Goal: Task Accomplishment & Management: Manage account settings

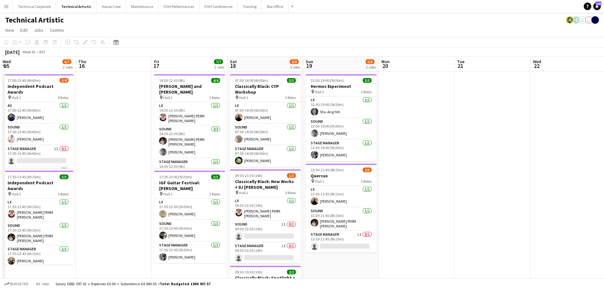
scroll to position [0, 135]
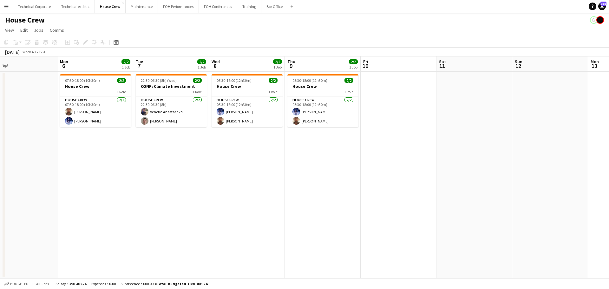
drag, startPoint x: 297, startPoint y: 125, endPoint x: 220, endPoint y: 140, distance: 78.9
click at [220, 140] on app-calendar-viewport "Fri 3 Sat 4 Sun 5 Mon 6 2/2 1 Job Tue 7 2/2 1 Job Wed 8 2/2 1 Job Thu 9 2/2 1 J…" at bounding box center [304, 167] width 609 height 222
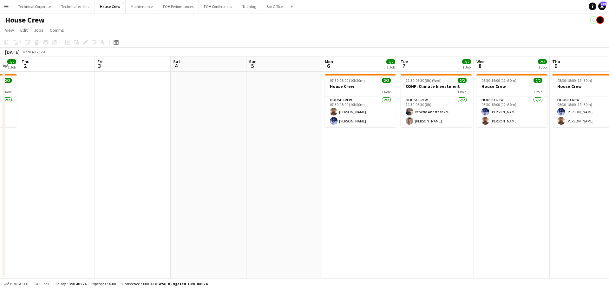
drag, startPoint x: 78, startPoint y: 154, endPoint x: 139, endPoint y: 152, distance: 61.6
click at [310, 148] on app-calendar-viewport "Tue 30 2/2 1 Job Wed 1 2/2 1 Job Thu 2 Fri 3 Sat 4 Sun 5 Mon 6 2/2 1 Job Tue 7 …" at bounding box center [304, 167] width 609 height 222
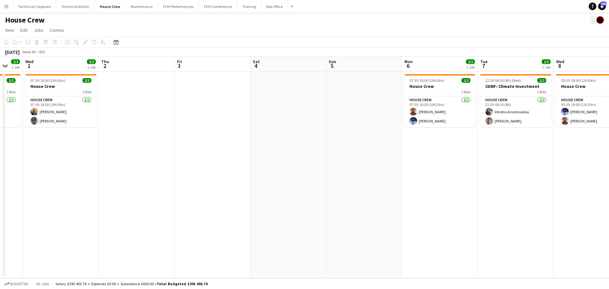
drag, startPoint x: 189, startPoint y: 154, endPoint x: 286, endPoint y: 156, distance: 97.1
click at [327, 154] on app-calendar-viewport "Mon 29 2/2 1 Job Tue 30 2/2 1 Job Wed 1 2/2 1 Job Thu 2 Fri 3 Sat 4 Sun 5 Mon 6…" at bounding box center [304, 167] width 609 height 222
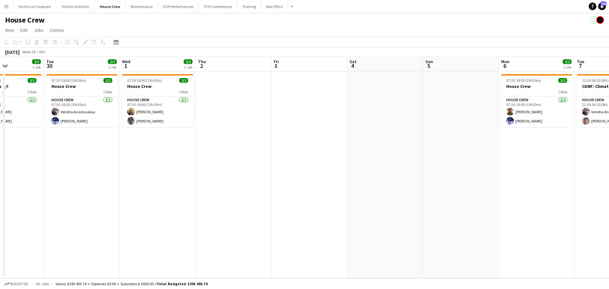
drag, startPoint x: 221, startPoint y: 158, endPoint x: 288, endPoint y: 165, distance: 67.3
click at [297, 166] on app-calendar-viewport "Sat 27 2/2 1 Job Sun 28 2/2 1 Job Mon 29 2/2 1 Job Tue 30 2/2 1 Job Wed 1 2/2 1…" at bounding box center [304, 167] width 609 height 222
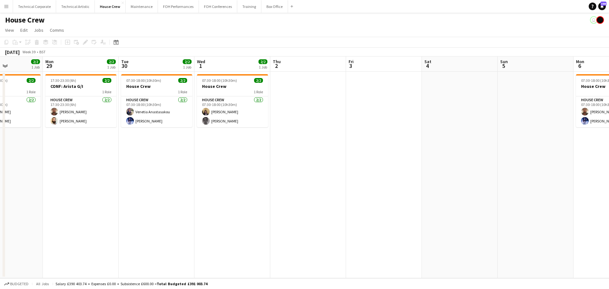
scroll to position [0, 270]
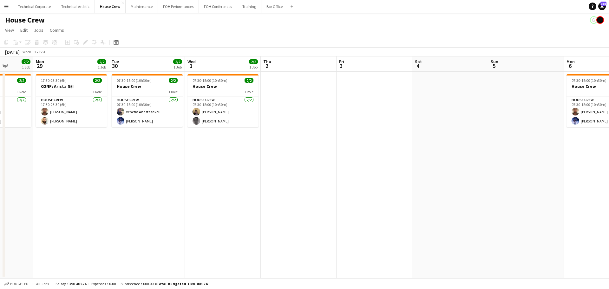
drag, startPoint x: 159, startPoint y: 141, endPoint x: 66, endPoint y: 145, distance: 93.3
click at [66, 145] on app-calendar-viewport "Thu 25 4/4 2 Jobs Fri 26 2/2 1 Job Sat 27 2/2 1 Job Sun 28 2/2 1 Job Mon 29 2/2…" at bounding box center [304, 167] width 609 height 222
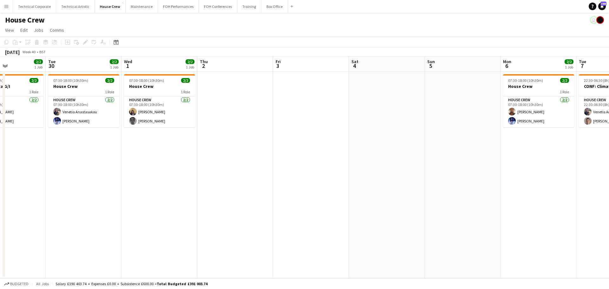
scroll to position [0, 182]
drag, startPoint x: 213, startPoint y: 131, endPoint x: 149, endPoint y: 136, distance: 64.0
click at [149, 136] on app-calendar-viewport "Sat 27 2/2 1 Job Sun 28 2/2 1 Job Mon 29 2/2 1 Job Tue 30 2/2 1 Job Wed 1 2/2 1…" at bounding box center [304, 167] width 609 height 222
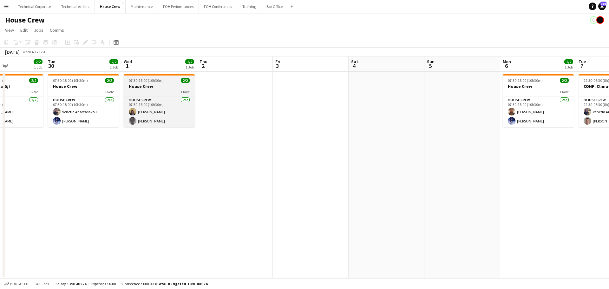
click at [138, 84] on h3 "House Crew" at bounding box center [159, 86] width 71 height 6
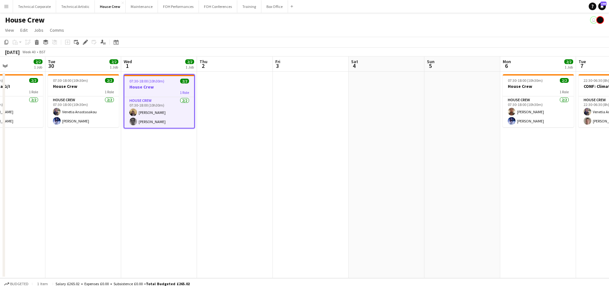
click at [254, 124] on app-date-cell at bounding box center [235, 175] width 76 height 206
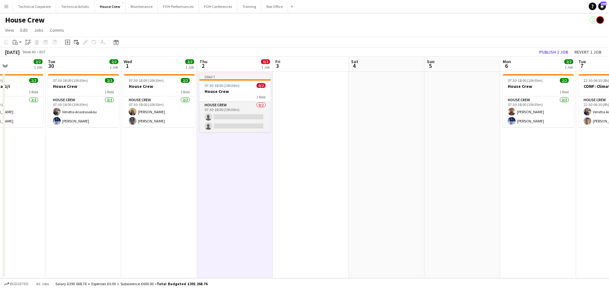
click at [233, 121] on app-card-role "House Crew 0/2 07:30-18:00 (10h30m) single-neutral-actions single-neutral-actio…" at bounding box center [234, 116] width 71 height 31
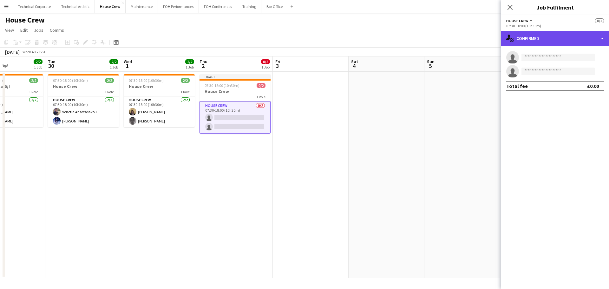
click at [509, 34] on div "single-neutral-actions-check-2 Confirmed" at bounding box center [555, 38] width 108 height 15
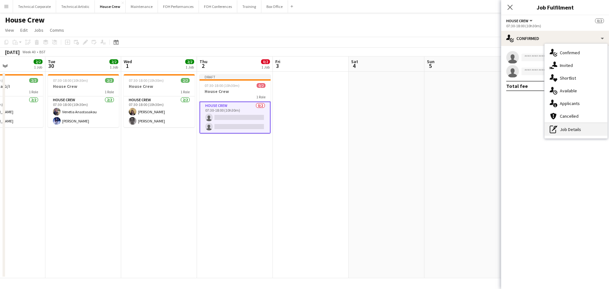
click at [565, 133] on div "pen-write Job Details" at bounding box center [576, 129] width 63 height 13
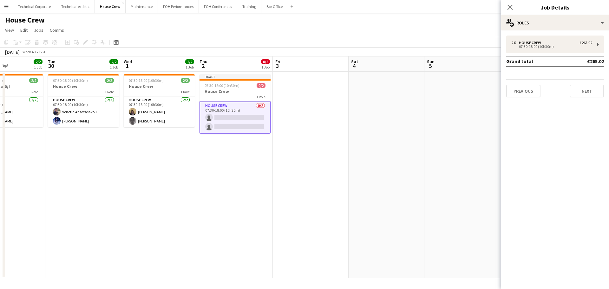
click at [549, 62] on td "Grand total" at bounding box center [536, 61] width 60 height 10
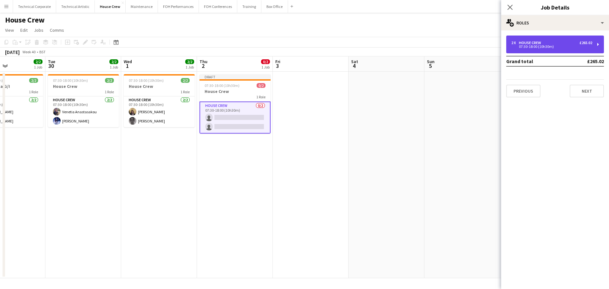
click at [549, 48] on div "07:30-18:00 (10h30m)" at bounding box center [551, 46] width 81 height 3
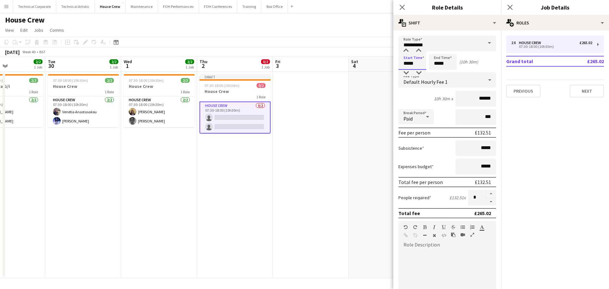
drag, startPoint x: 411, startPoint y: 59, endPoint x: 359, endPoint y: 54, distance: 52.2
click at [361, 57] on body "Menu Boards Boards Boards All jobs Status Workforce Workforce My Workforce Recr…" at bounding box center [304, 144] width 609 height 289
type input "*****"
click at [447, 61] on input "*****" at bounding box center [443, 62] width 28 height 16
click at [447, 50] on div at bounding box center [449, 51] width 13 height 6
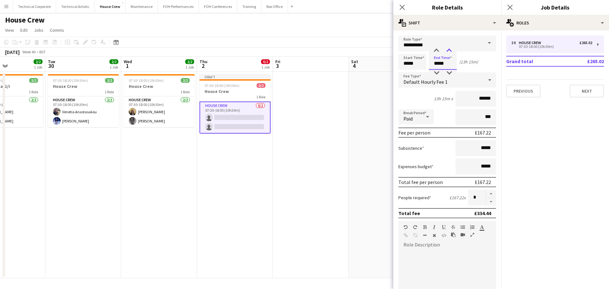
type input "*****"
click at [447, 50] on div at bounding box center [449, 51] width 13 height 6
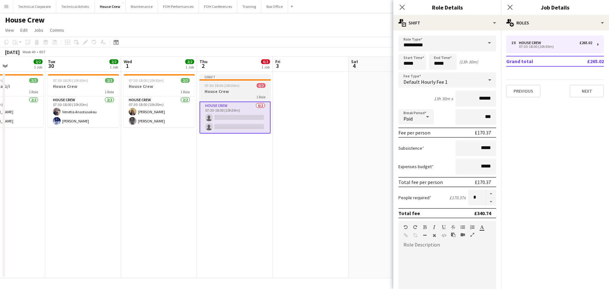
click at [239, 86] on div "07:30-18:00 (10h30m) 0/2" at bounding box center [234, 85] width 71 height 5
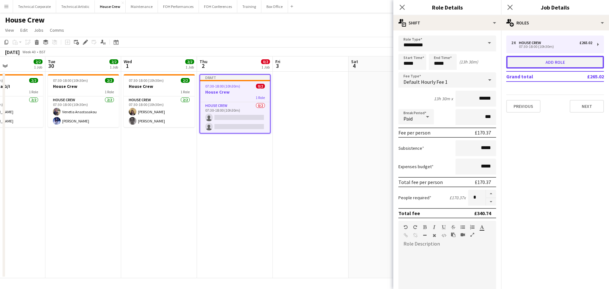
click at [581, 64] on button "Add role" at bounding box center [555, 62] width 98 height 13
type input "**********"
type input "*****"
type input "******"
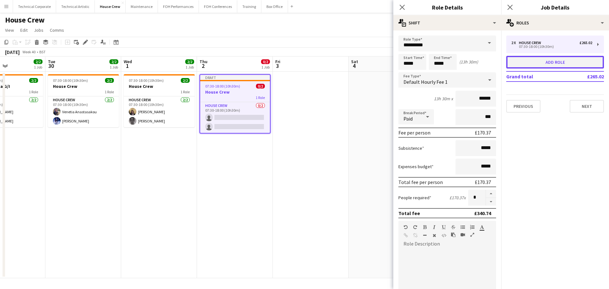
type input "*"
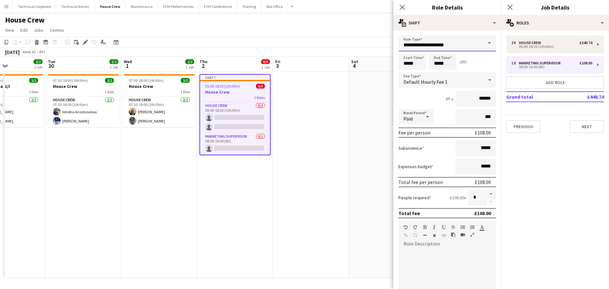
drag, startPoint x: 453, startPoint y: 45, endPoint x: 332, endPoint y: 45, distance: 121.5
click at [332, 45] on body "Menu Boards Boards Boards All jobs Status Workforce Workforce My Workforce Recr…" at bounding box center [304, 144] width 609 height 289
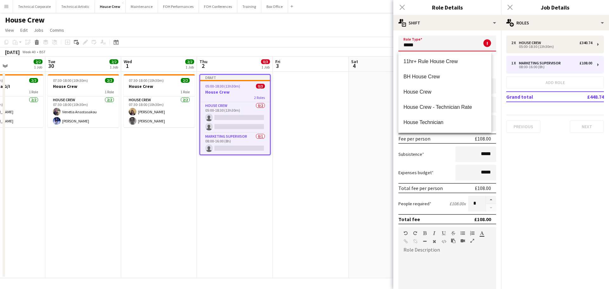
click at [421, 93] on span "House Crew" at bounding box center [444, 92] width 83 height 6
type input "**********"
type input "******"
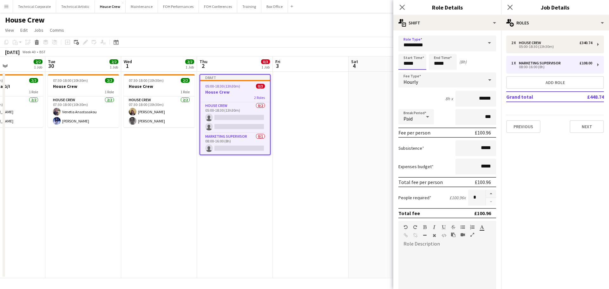
drag, startPoint x: 408, startPoint y: 61, endPoint x: 366, endPoint y: 62, distance: 42.5
click at [366, 62] on body "Menu Boards Boards Boards All jobs Status Workforce Workforce My Workforce Recr…" at bounding box center [304, 144] width 609 height 289
type input "*****"
click at [486, 193] on button "button" at bounding box center [491, 194] width 10 height 8
type input "*"
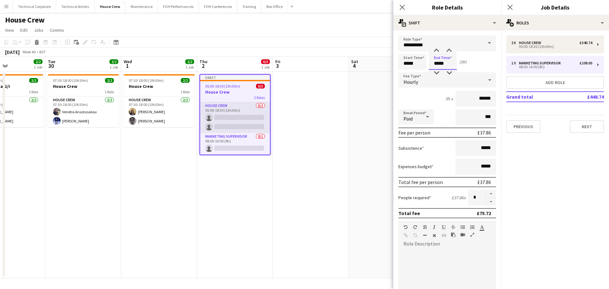
type input "*****"
click at [250, 112] on app-card-role "House Crew 0/2 05:00-18:30 (13h30m) single-neutral-actions single-neutral-actio…" at bounding box center [235, 117] width 70 height 31
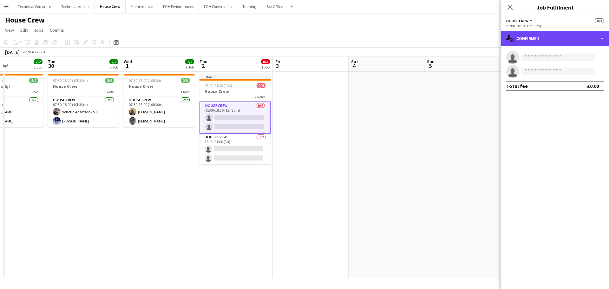
click at [532, 41] on div "single-neutral-actions-check-2 Confirmed" at bounding box center [555, 38] width 108 height 15
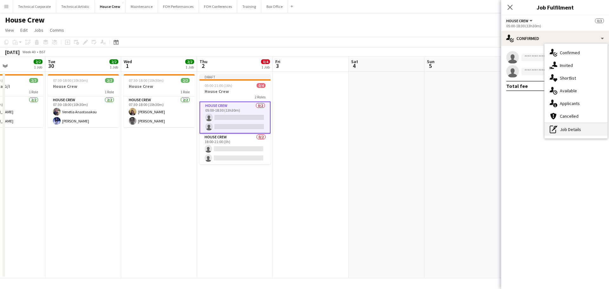
click at [563, 124] on div "pen-write Job Details" at bounding box center [576, 129] width 63 height 13
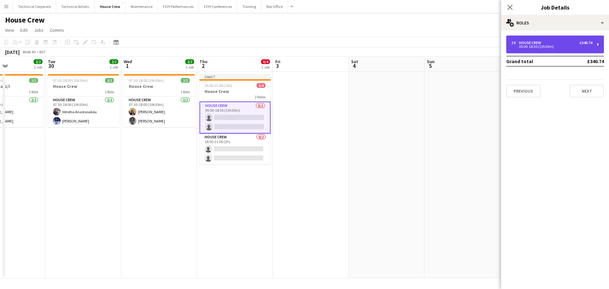
click at [546, 51] on div "2 x House Crew £340.74 05:00-18:30 (13h30m)" at bounding box center [555, 45] width 98 height 18
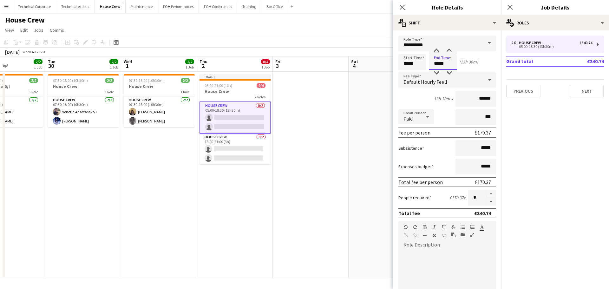
drag, startPoint x: 448, startPoint y: 62, endPoint x: 412, endPoint y: 62, distance: 36.2
click at [415, 62] on div "Start Time ***** End Time ***** (13h 30m)" at bounding box center [447, 62] width 98 height 16
drag, startPoint x: 448, startPoint y: 63, endPoint x: 412, endPoint y: 63, distance: 35.2
click at [412, 63] on div "Start Time ***** End Time ***** (16h)" at bounding box center [447, 62] width 98 height 16
drag, startPoint x: 445, startPoint y: 62, endPoint x: 414, endPoint y: 66, distance: 31.6
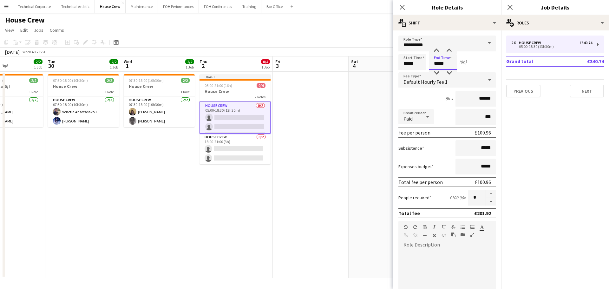
click at [416, 66] on div "Start Time ***** End Time ***** (8h)" at bounding box center [447, 62] width 98 height 16
type input "*****"
click at [327, 215] on app-date-cell at bounding box center [311, 175] width 76 height 206
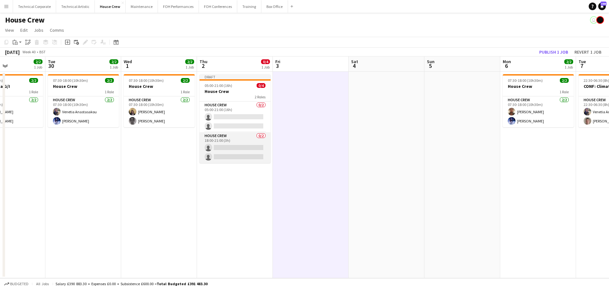
click at [252, 157] on app-card-role "House Crew 0/2 18:00-21:00 (3h) single-neutral-actions single-neutral-actions" at bounding box center [234, 147] width 71 height 31
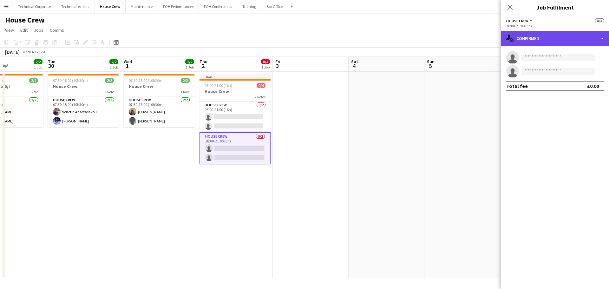
click at [564, 42] on div "single-neutral-actions-check-2 Confirmed" at bounding box center [555, 38] width 108 height 15
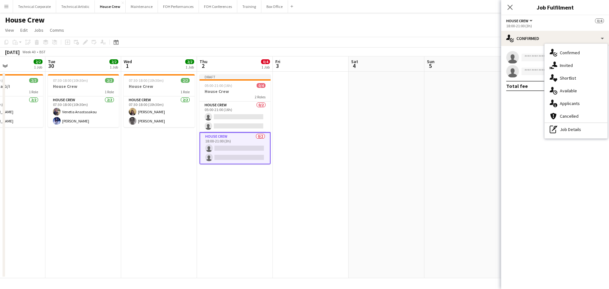
click at [581, 134] on div "pen-write Job Details" at bounding box center [576, 129] width 63 height 13
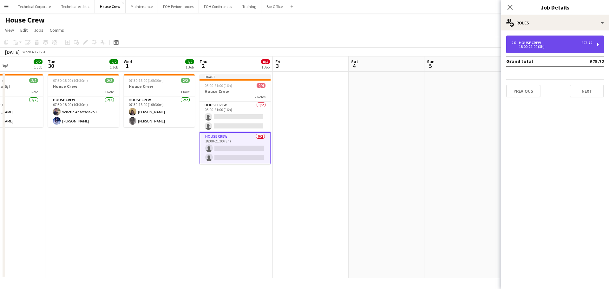
click at [547, 46] on div "18:00-21:00 (3h)" at bounding box center [551, 46] width 81 height 3
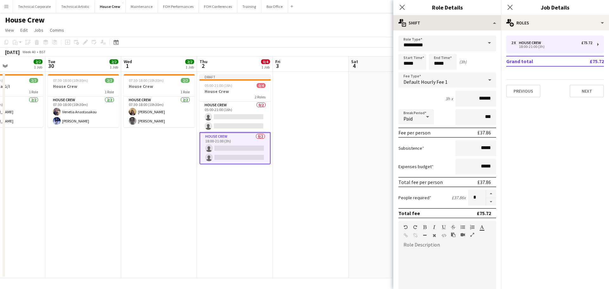
drag, startPoint x: 435, startPoint y: 33, endPoint x: 441, endPoint y: 25, distance: 9.3
click at [437, 30] on div "**********" at bounding box center [447, 213] width 108 height 367
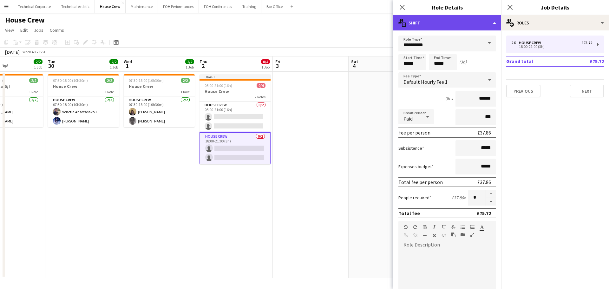
click at [441, 25] on div "multiple-actions-text Shift" at bounding box center [447, 22] width 108 height 15
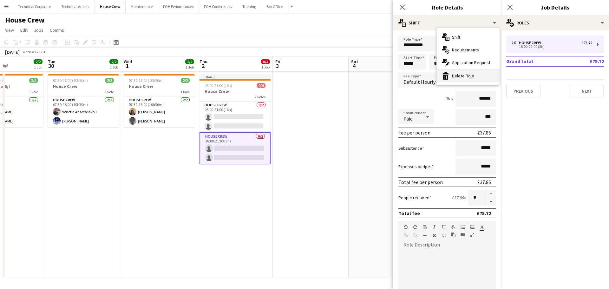
click at [474, 77] on div "bin-2 Delete Role" at bounding box center [468, 75] width 63 height 13
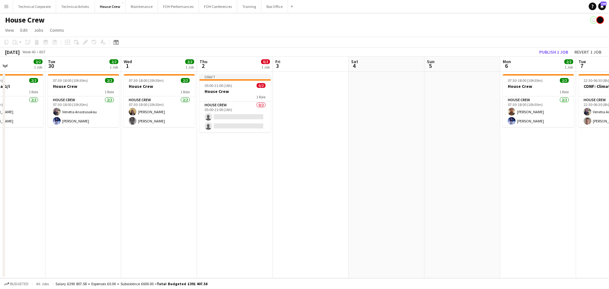
click at [315, 148] on app-date-cell at bounding box center [311, 175] width 76 height 206
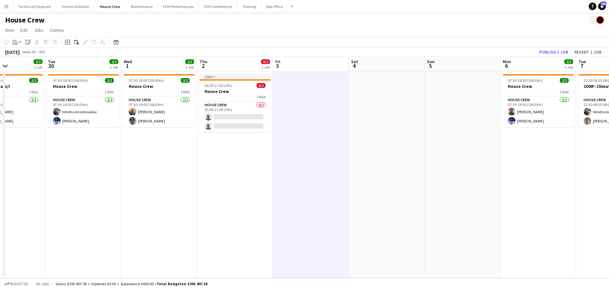
click at [315, 148] on app-date-cell at bounding box center [311, 175] width 76 height 206
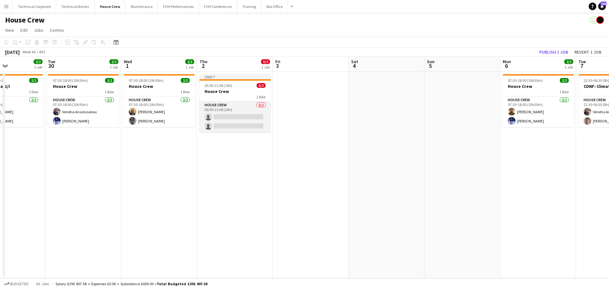
click at [245, 126] on app-card-role "House Crew 0/2 05:00-21:00 (16h) single-neutral-actions single-neutral-actions" at bounding box center [234, 116] width 71 height 31
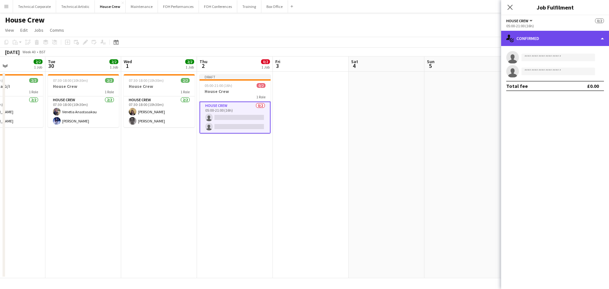
click at [533, 39] on div "single-neutral-actions-check-2 Confirmed" at bounding box center [555, 38] width 108 height 15
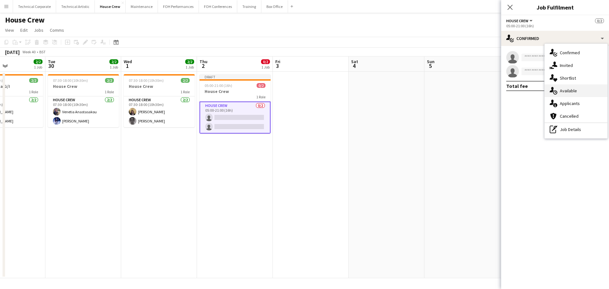
click at [568, 95] on div "single-neutral-actions-upload Available" at bounding box center [576, 90] width 63 height 13
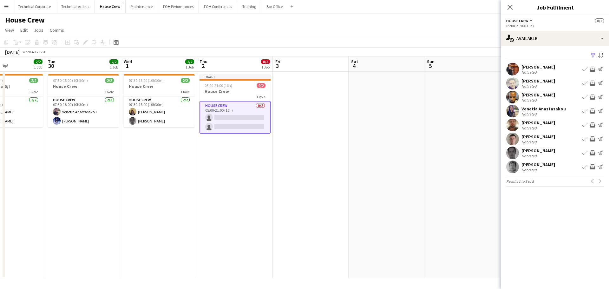
click at [535, 169] on div "Not rated" at bounding box center [529, 169] width 16 height 5
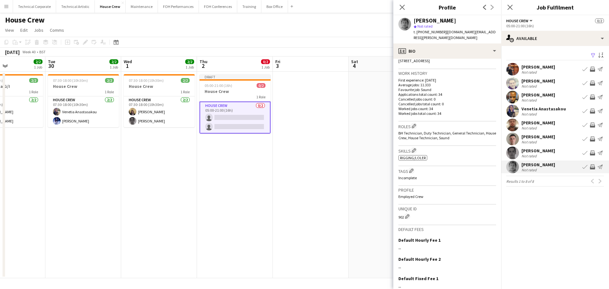
scroll to position [127, 0]
click at [416, 123] on app-icon "Edit crew company roles" at bounding box center [414, 125] width 4 height 4
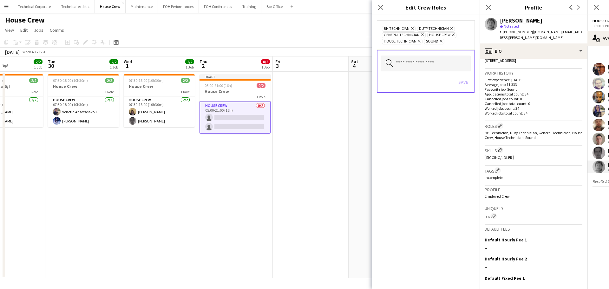
click at [453, 35] on icon at bounding box center [453, 35] width 3 height 3
click at [464, 85] on button "Save" at bounding box center [463, 82] width 15 height 10
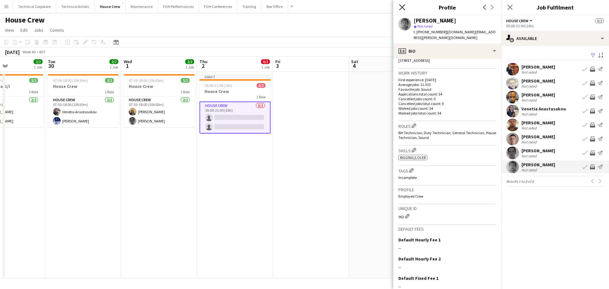
click at [405, 9] on icon "Close pop-in" at bounding box center [402, 7] width 6 height 6
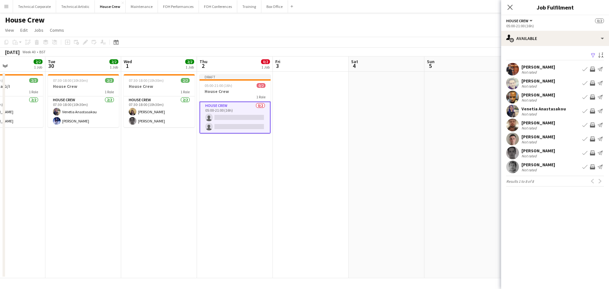
click at [311, 137] on app-date-cell at bounding box center [311, 175] width 76 height 206
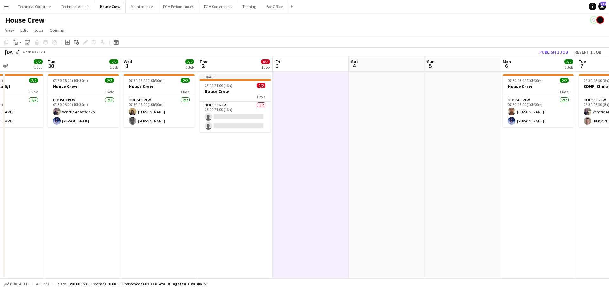
click at [311, 137] on app-date-cell at bounding box center [311, 175] width 76 height 206
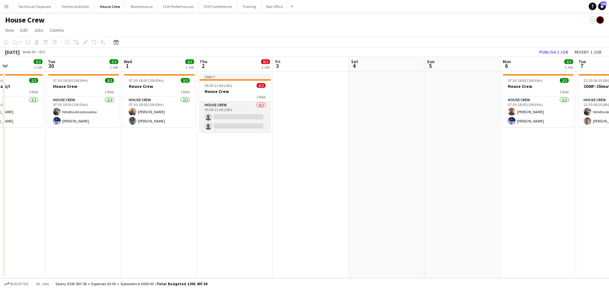
click at [249, 122] on app-card-role "House Crew 0/2 05:00-21:00 (16h) single-neutral-actions single-neutral-actions" at bounding box center [234, 116] width 71 height 31
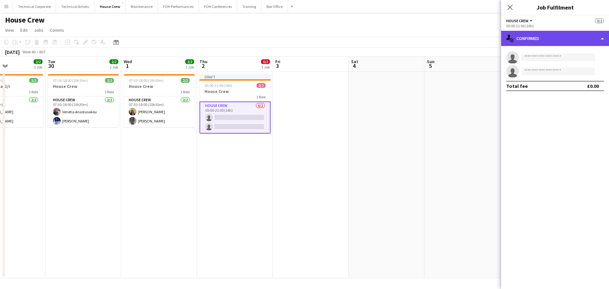
click at [570, 42] on div "single-neutral-actions-check-2 Confirmed" at bounding box center [555, 38] width 108 height 15
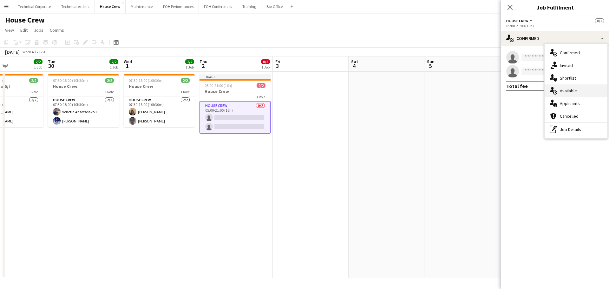
click at [571, 88] on div "single-neutral-actions-upload Available" at bounding box center [576, 90] width 63 height 13
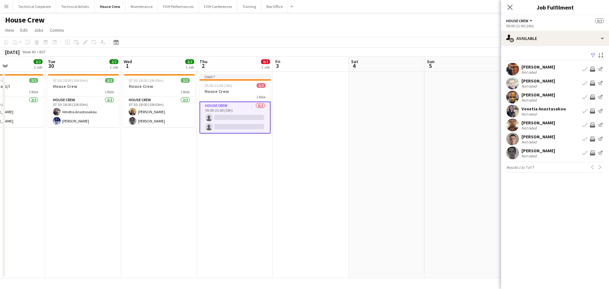
click at [187, 199] on app-date-cell "07:30-18:00 (10h30m) 2/2 House Crew 1 Role House Crew 2/2 07:30-18:00 (10h30m) …" at bounding box center [159, 175] width 76 height 206
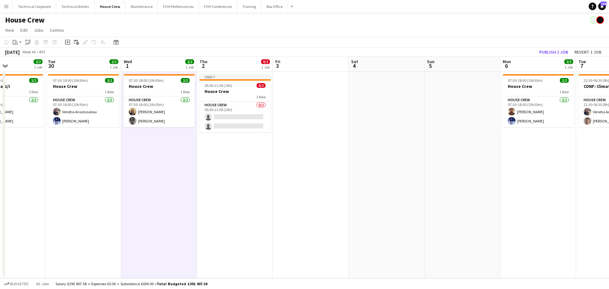
click at [187, 199] on app-date-cell "07:30-18:00 (10h30m) 2/2 House Crew 1 Role House Crew 2/2 07:30-18:00 (10h30m) …" at bounding box center [159, 175] width 76 height 206
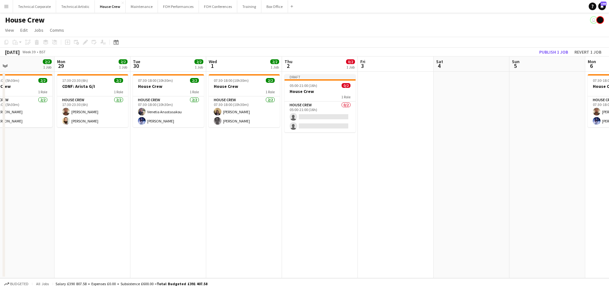
scroll to position [0, 182]
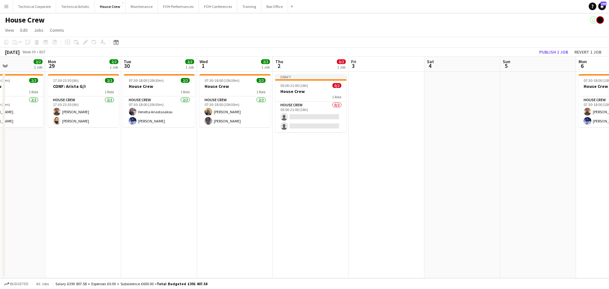
drag, startPoint x: 72, startPoint y: 184, endPoint x: 147, endPoint y: 184, distance: 75.8
click at [147, 184] on app-calendar-viewport "Fri 26 2/2 1 Job Sat 27 2/2 1 Job Sun 28 2/2 1 Job Mon 29 2/2 1 Job Tue 30 2/2 …" at bounding box center [304, 167] width 609 height 222
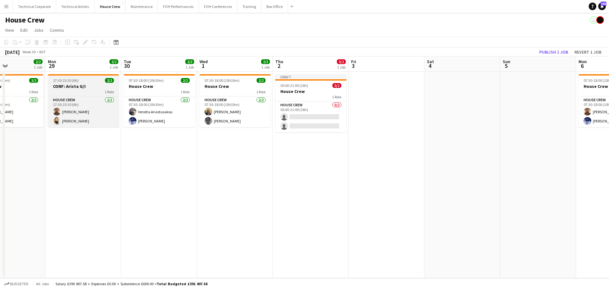
click at [89, 92] on div "1 Role" at bounding box center [83, 91] width 71 height 5
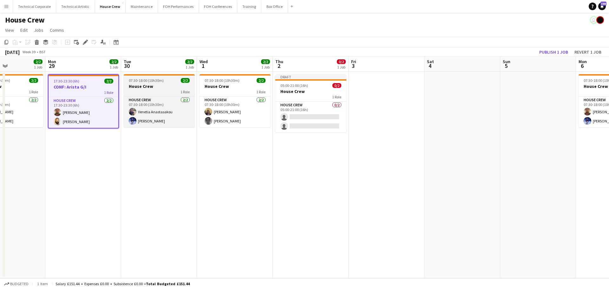
click at [158, 93] on div "1 Role" at bounding box center [159, 91] width 71 height 5
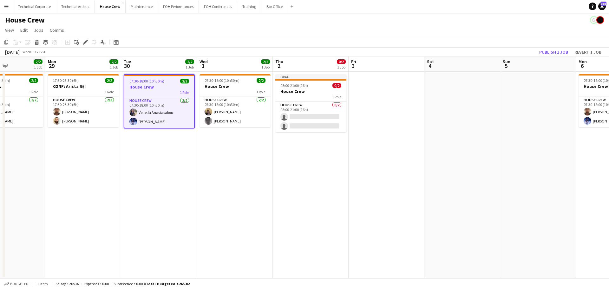
click at [243, 162] on app-date-cell "07:30-18:00 (10h30m) 2/2 House Crew 1 Role House Crew 2/2 07:30-18:00 (10h30m) …" at bounding box center [235, 175] width 76 height 206
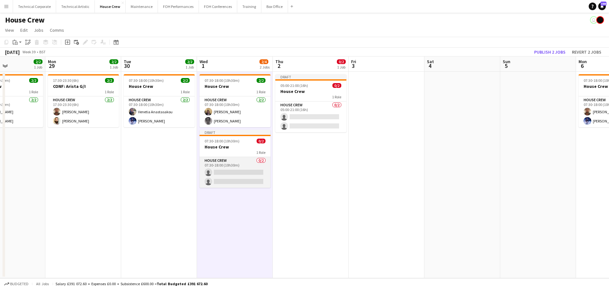
click at [241, 167] on app-card-role "House Crew 0/2 07:30-18:00 (10h30m) single-neutral-actions single-neutral-actio…" at bounding box center [234, 172] width 71 height 31
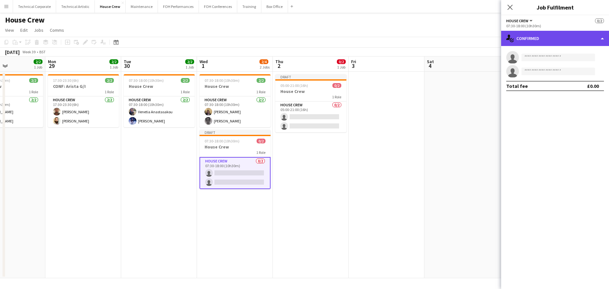
click at [505, 43] on div "single-neutral-actions-check-2 Confirmed" at bounding box center [555, 38] width 108 height 15
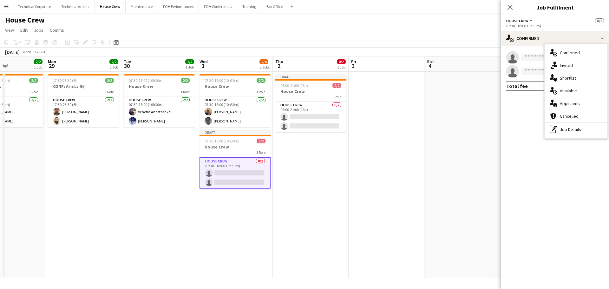
click at [562, 134] on div "pen-write Job Details" at bounding box center [576, 129] width 63 height 13
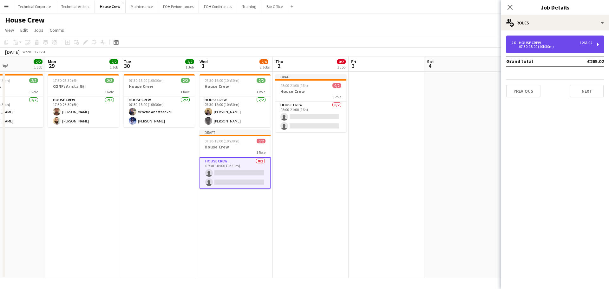
click at [543, 49] on div "2 x House Crew £265.02 07:30-18:00 (10h30m)" at bounding box center [555, 45] width 98 height 18
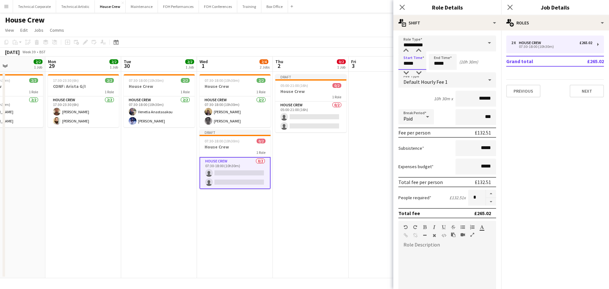
drag, startPoint x: 414, startPoint y: 66, endPoint x: 361, endPoint y: 69, distance: 53.1
click at [361, 69] on body "Menu Boards Boards Boards All jobs Status Workforce Workforce My Workforce Recr…" at bounding box center [304, 144] width 609 height 289
type input "*****"
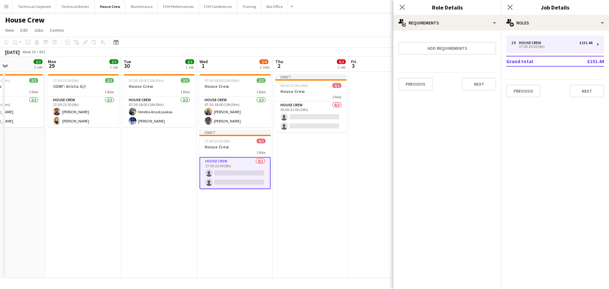
click at [237, 217] on app-date-cell "07:30-18:00 (10h30m) 2/2 House Crew 1 Role House Crew 2/2 07:30-18:00 (10h30m) …" at bounding box center [235, 175] width 76 height 206
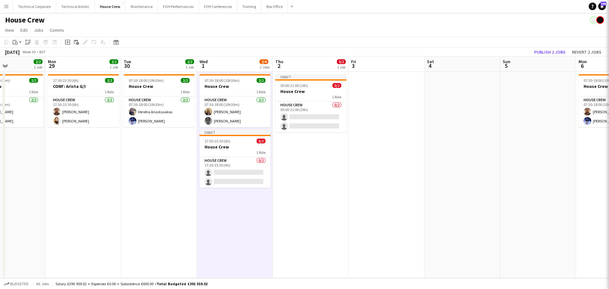
click at [237, 217] on app-date-cell "07:30-18:00 (10h30m) 2/2 House Crew 1 Role House Crew 2/2 07:30-18:00 (10h30m) …" at bounding box center [235, 175] width 76 height 206
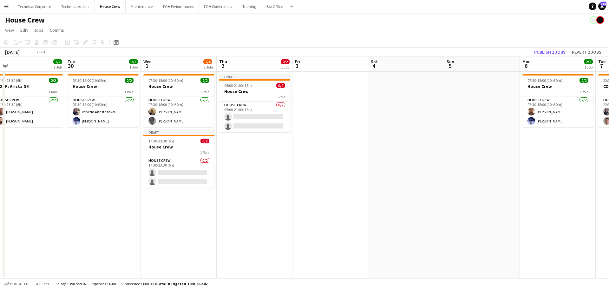
scroll to position [0, 176]
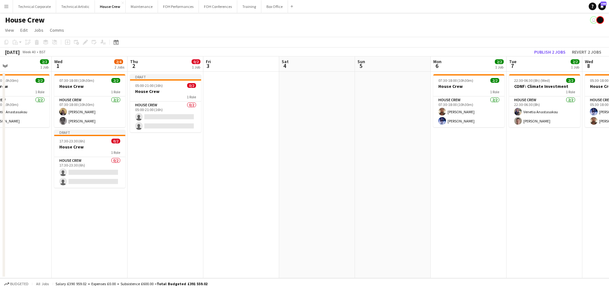
drag, startPoint x: 339, startPoint y: 145, endPoint x: 193, endPoint y: 158, distance: 145.8
click at [193, 158] on app-calendar-viewport "Sun 28 2/2 1 Job Mon 29 2/2 1 Job Tue 30 2/2 1 Job Wed 1 2/4 2 Jobs Thu 2 0/2 1…" at bounding box center [304, 167] width 609 height 222
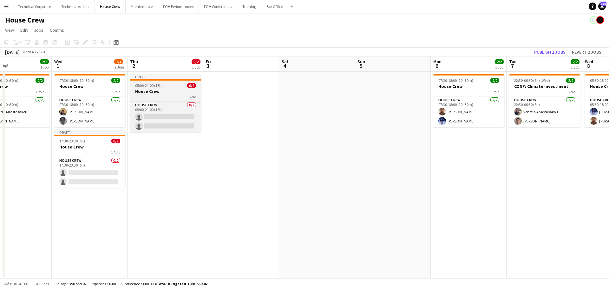
click at [175, 93] on h3 "House Crew" at bounding box center [165, 91] width 71 height 6
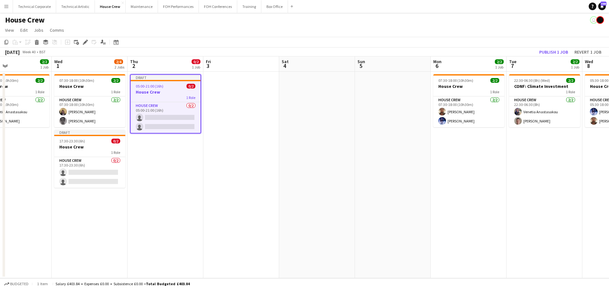
click at [229, 100] on app-date-cell at bounding box center [241, 175] width 76 height 206
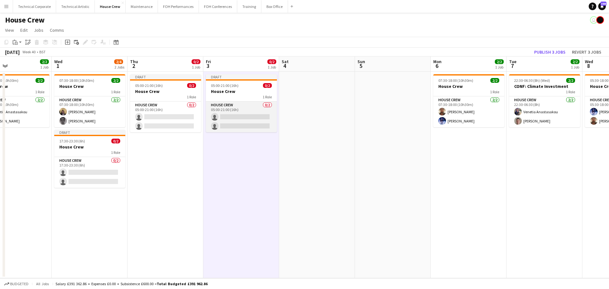
click at [258, 119] on app-card-role "House Crew 0/2 05:00-21:00 (16h) single-neutral-actions single-neutral-actions" at bounding box center [241, 116] width 71 height 31
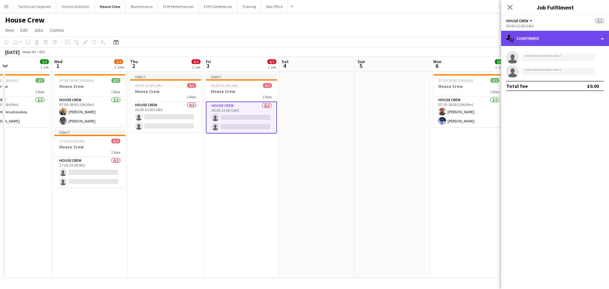
click at [552, 44] on div "single-neutral-actions-check-2 Confirmed" at bounding box center [555, 38] width 108 height 15
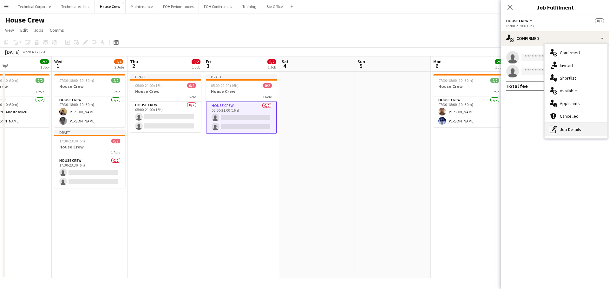
click at [563, 128] on div "pen-write Job Details" at bounding box center [576, 129] width 63 height 13
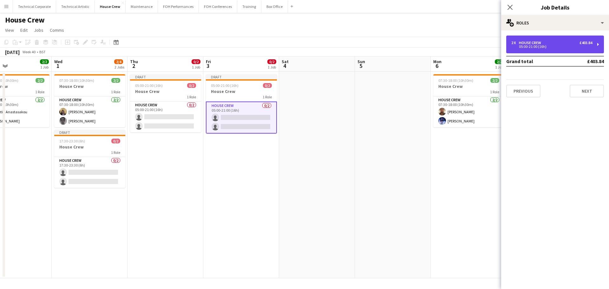
click at [550, 39] on div "2 x House Crew £403.84 05:00-21:00 (16h)" at bounding box center [555, 45] width 98 height 18
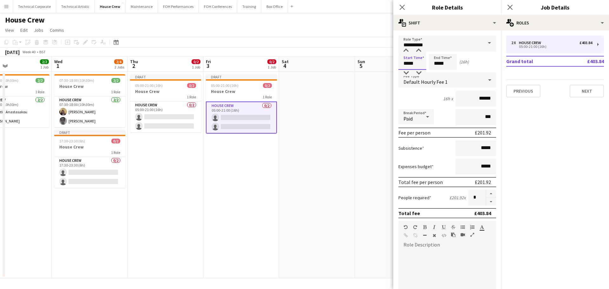
drag, startPoint x: 421, startPoint y: 63, endPoint x: 365, endPoint y: 66, distance: 56.2
click at [374, 61] on body "Menu Boards Boards Boards All jobs Status Workforce Workforce My Workforce Recr…" at bounding box center [304, 144] width 609 height 289
type input "*****"
click at [277, 164] on app-date-cell "Draft 05:00-21:00 (16h) 0/2 House Crew 1 Role House Crew 0/2 05:00-21:00 (16h) …" at bounding box center [241, 175] width 76 height 206
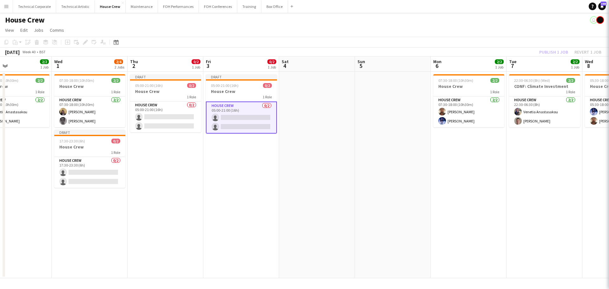
click at [276, 165] on app-date-cell "Draft 05:00-21:00 (16h) 0/2 House Crew 1 Role House Crew 0/2 05:00-21:00 (16h) …" at bounding box center [241, 175] width 76 height 206
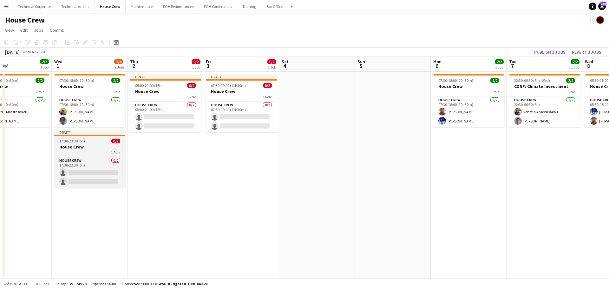
click at [102, 144] on app-job-card "Draft 17:30-23:30 (6h) 0/2 House Crew 1 Role House Crew 0/2 17:30-23:30 (6h) si…" at bounding box center [89, 159] width 71 height 58
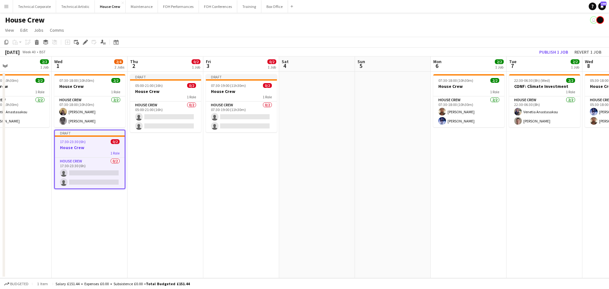
click at [221, 168] on app-date-cell "Draft 07:30-19:00 (11h30m) 0/2 House Crew 1 Role House Crew 0/2 07:30-19:00 (11…" at bounding box center [241, 175] width 76 height 206
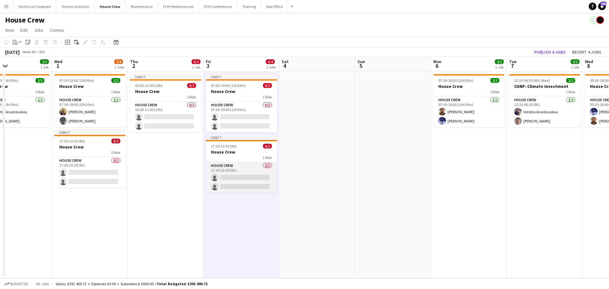
click at [232, 175] on app-card-role "House Crew 0/2 17:30-23:30 (6h) single-neutral-actions single-neutral-actions" at bounding box center [241, 177] width 71 height 31
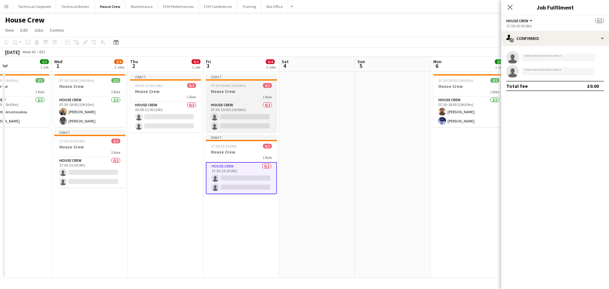
click at [223, 93] on h3 "House Crew" at bounding box center [241, 91] width 71 height 6
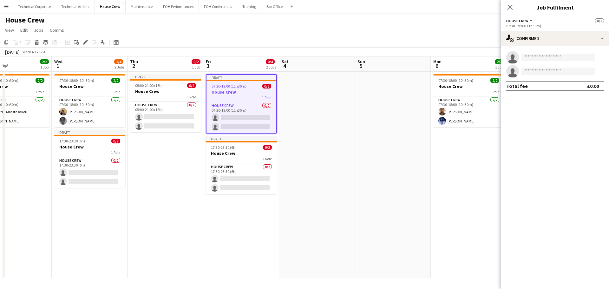
click at [331, 104] on app-date-cell at bounding box center [317, 175] width 76 height 206
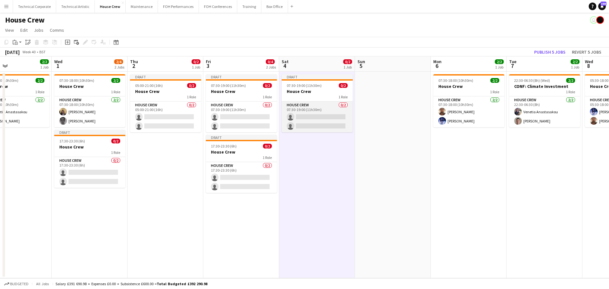
click at [333, 113] on app-card-role "House Crew 0/2 07:30-19:00 (11h30m) single-neutral-actions single-neutral-actio…" at bounding box center [317, 116] width 71 height 31
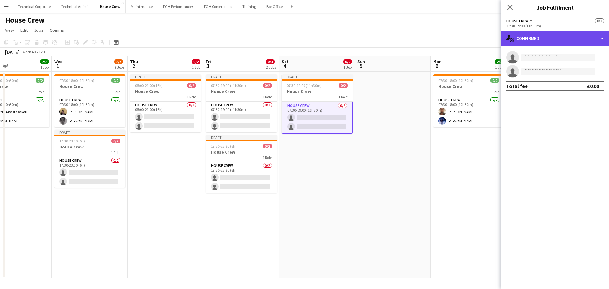
click at [572, 40] on div "single-neutral-actions-check-2 Confirmed" at bounding box center [555, 38] width 108 height 15
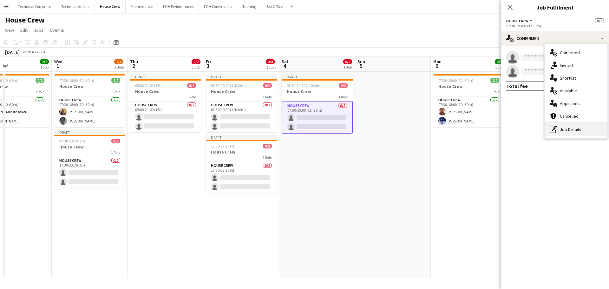
click at [573, 128] on div "pen-write Job Details" at bounding box center [576, 129] width 63 height 13
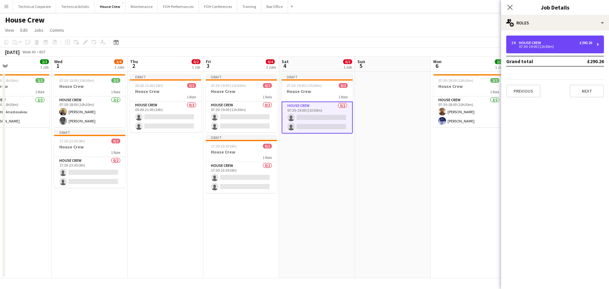
click at [556, 49] on div "2 x House Crew £290.26 07:30-19:00 (11h30m)" at bounding box center [555, 45] width 98 height 18
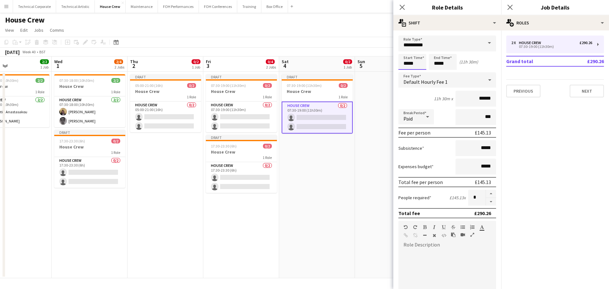
drag, startPoint x: 401, startPoint y: 64, endPoint x: 376, endPoint y: 64, distance: 25.1
click at [378, 64] on body "Menu Boards Boards Boards All jobs Status Workforce Workforce My Workforce Recr…" at bounding box center [304, 144] width 609 height 289
type input "*****"
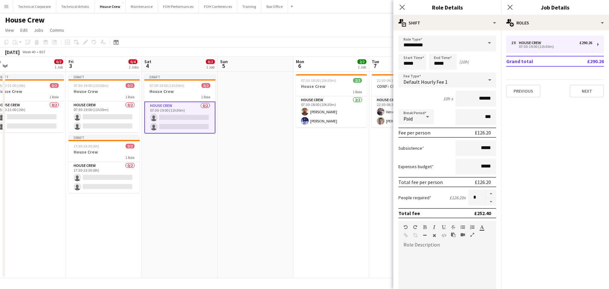
scroll to position [0, 244]
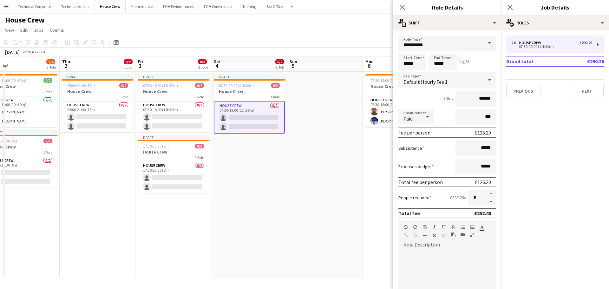
drag, startPoint x: 318, startPoint y: 152, endPoint x: 99, endPoint y: 171, distance: 220.3
click at [99, 171] on app-calendar-viewport "Sun 28 2/2 1 Job Mon 29 2/2 1 Job Tue 30 2/2 1 Job Wed 1 2/4 2 Jobs Thu 2 0/2 1…" at bounding box center [304, 167] width 609 height 222
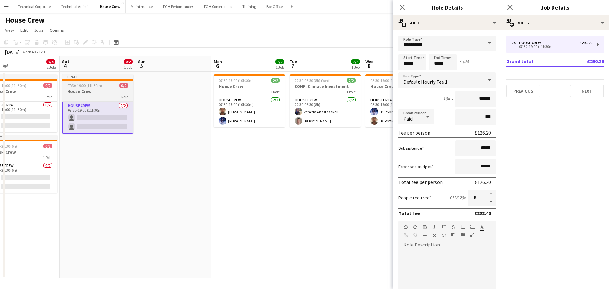
click at [106, 93] on h3 "House Crew" at bounding box center [97, 91] width 71 height 6
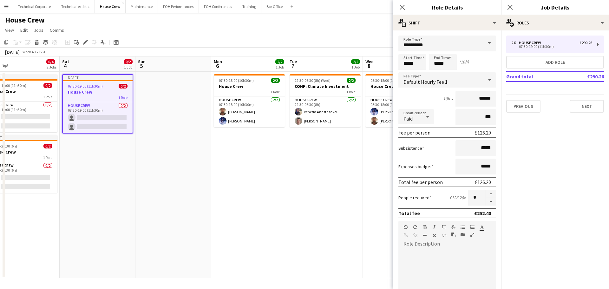
click at [146, 108] on app-date-cell at bounding box center [173, 175] width 76 height 206
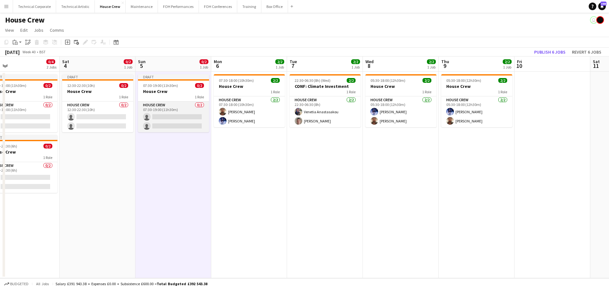
click at [164, 125] on app-card-role "House Crew 0/2 07:30-19:00 (11h30m) single-neutral-actions single-neutral-actio…" at bounding box center [173, 116] width 71 height 31
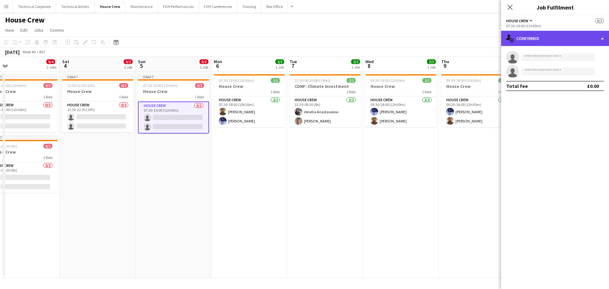
click at [532, 45] on div "single-neutral-actions-check-2 Confirmed" at bounding box center [555, 38] width 108 height 15
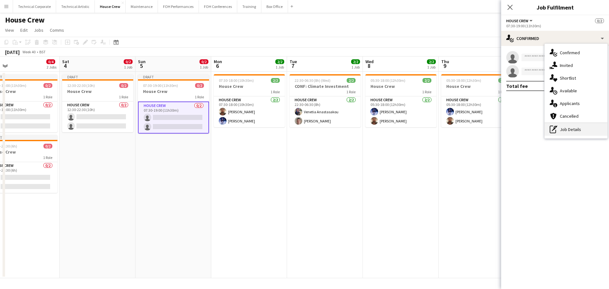
click at [554, 128] on icon at bounding box center [554, 128] width 3 height 3
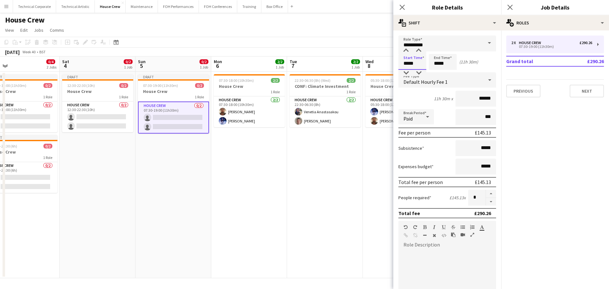
drag, startPoint x: 416, startPoint y: 62, endPoint x: 378, endPoint y: 65, distance: 38.2
click at [379, 64] on body "Menu Boards Boards Boards All jobs Status Workforce Workforce My Workforce Recr…" at bounding box center [304, 144] width 609 height 289
type input "*****"
click at [248, 172] on app-date-cell "07:30-18:00 (10h30m) 2/2 House Crew 1 Role House Crew 2/2 07:30-18:00 (10h30m) …" at bounding box center [249, 175] width 76 height 206
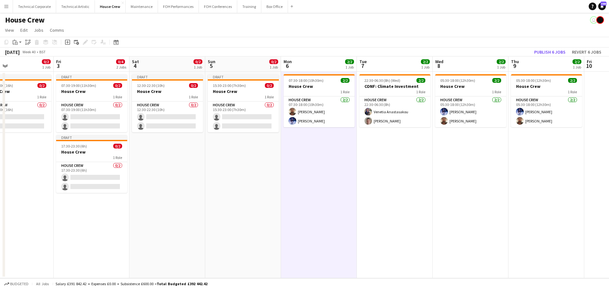
scroll to position [0, 160]
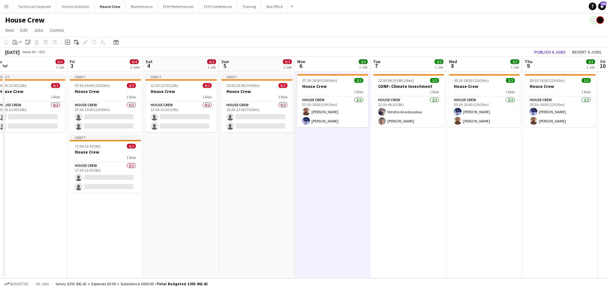
drag, startPoint x: 150, startPoint y: 205, endPoint x: 233, endPoint y: 212, distance: 83.7
click at [233, 212] on app-calendar-viewport "Tue 30 2/2 1 Job Wed 1 2/4 2 Jobs Thu 2 0/2 1 Job Fri 3 0/4 2 Jobs Sat 4 0/2 1 …" at bounding box center [304, 167] width 609 height 222
click at [263, 199] on app-date-cell "Draft 15:30-23:00 (7h30m) 0/2 House Crew 1 Role House Crew 0/2 15:30-23:00 (7h3…" at bounding box center [257, 175] width 76 height 206
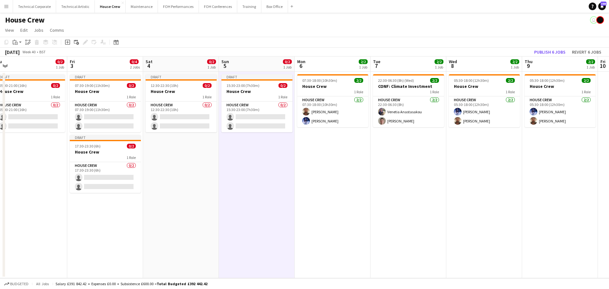
click at [263, 199] on app-date-cell "Draft 15:30-23:00 (7h30m) 0/2 House Crew 1 Role House Crew 0/2 15:30-23:00 (7h3…" at bounding box center [257, 175] width 76 height 206
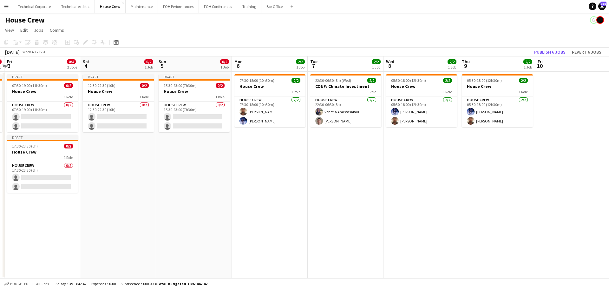
drag, startPoint x: 404, startPoint y: 154, endPoint x: 313, endPoint y: 165, distance: 92.4
click at [334, 166] on app-calendar-viewport "Tue 30 2/2 1 Job Wed 1 2/4 2 Jobs Thu 2 0/2 1 Job Fri 3 0/4 2 Jobs Sat 4 0/2 1 …" at bounding box center [304, 167] width 609 height 222
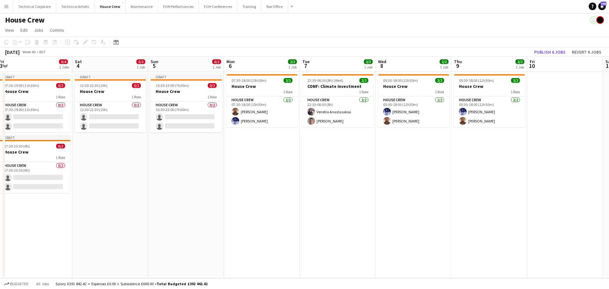
click at [233, 151] on app-date-cell "07:30-18:00 (10h30m) 2/2 House Crew 1 Role House Crew 2/2 07:30-18:00 (10h30m) …" at bounding box center [262, 175] width 76 height 206
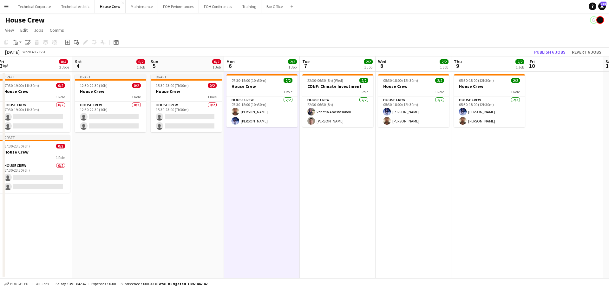
click at [233, 151] on app-date-cell "07:30-18:00 (10h30m) 2/2 House Crew 1 Role House Crew 2/2 07:30-18:00 (10h30m) …" at bounding box center [262, 175] width 76 height 206
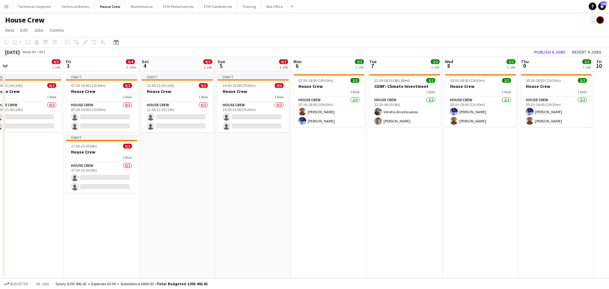
click at [135, 205] on app-calendar-viewport "Tue 30 2/2 1 Job Wed 1 2/4 2 Jobs Thu 2 0/2 1 Job Fri 3 0/4 2 Jobs Sat 4 0/2 1 …" at bounding box center [304, 167] width 609 height 222
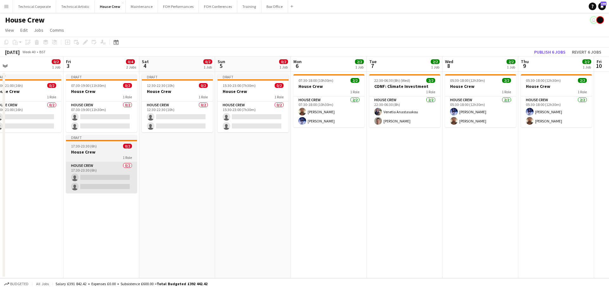
scroll to position [0, 164]
click at [102, 157] on div "1 Role" at bounding box center [101, 157] width 71 height 5
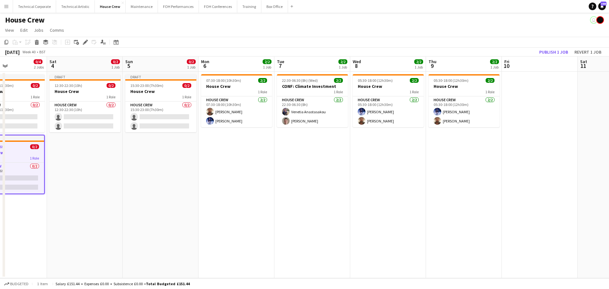
drag, startPoint x: 325, startPoint y: 162, endPoint x: 232, endPoint y: 171, distance: 93.0
click at [232, 171] on app-calendar-viewport "Tue 30 2/2 1 Job Wed 1 2/4 2 Jobs Thu 2 0/2 1 Job Fri 3 0/4 2 Jobs Sat 4 0/2 1 …" at bounding box center [304, 167] width 609 height 222
click at [232, 171] on app-date-cell "07:30-18:00 (10h30m) 2/2 House Crew 1 Role House Crew 2/2 07:30-18:00 (10h30m) …" at bounding box center [237, 175] width 76 height 206
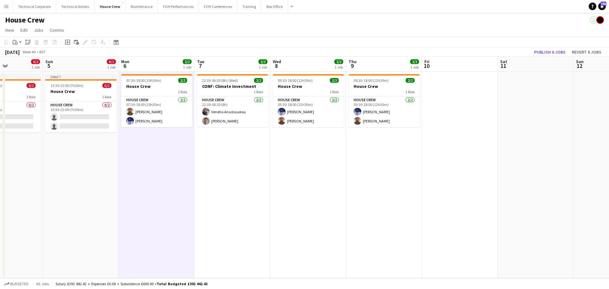
drag, startPoint x: 226, startPoint y: 197, endPoint x: 160, endPoint y: 201, distance: 65.5
click at [162, 201] on app-calendar-viewport "Thu 2 0/2 1 Job Fri 3 0/4 2 Jobs Sat 4 0/2 1 Job Sun 5 0/2 1 Job Mon 6 2/2 1 Jo…" at bounding box center [304, 167] width 609 height 222
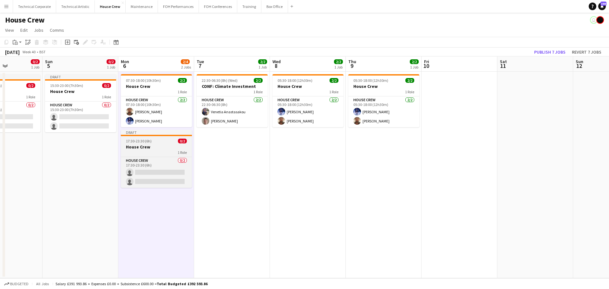
click at [152, 154] on div "1 Role" at bounding box center [156, 152] width 71 height 5
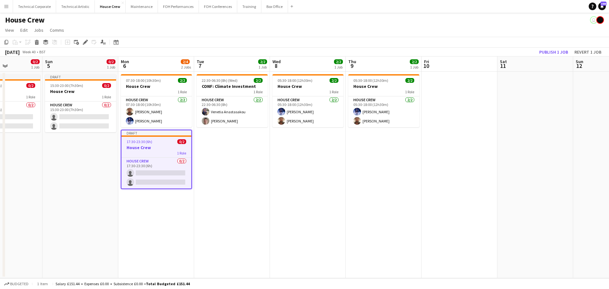
click at [74, 34] on app-page-menu "View Day view expanded Day view collapsed Month view Date picker Jump to today …" at bounding box center [304, 31] width 609 height 12
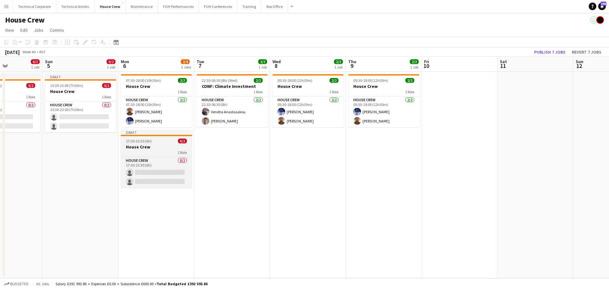
click at [157, 136] on app-job-card "Draft 17:30-23:30 (6h) 0/2 House Crew 1 Role House Crew 0/2 17:30-23:30 (6h) si…" at bounding box center [156, 159] width 71 height 58
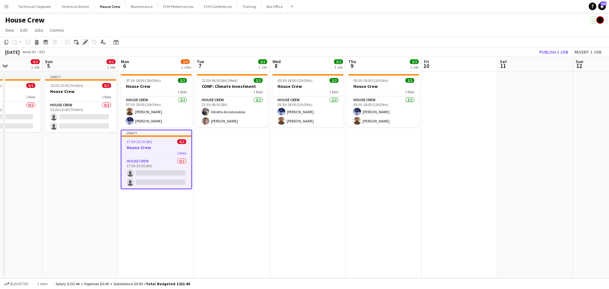
click at [88, 41] on div "Edit" at bounding box center [86, 42] width 8 height 8
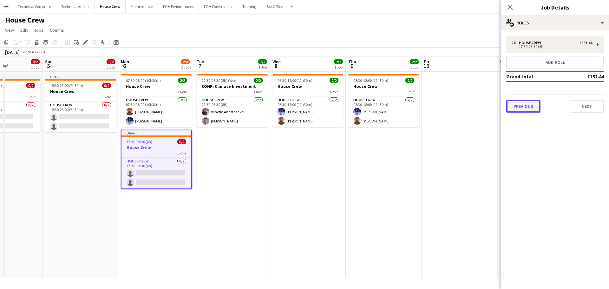
click at [531, 102] on button "Previous" at bounding box center [523, 106] width 34 height 13
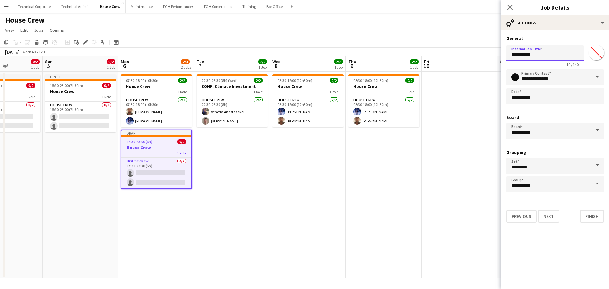
drag, startPoint x: 555, startPoint y: 54, endPoint x: 433, endPoint y: 54, distance: 122.1
click at [434, 54] on body "Menu Boards Boards Boards All jobs Status Workforce Workforce My Workforce Recr…" at bounding box center [304, 144] width 609 height 289
type input "**********"
click at [278, 183] on app-date-cell "05:30-18:00 (12h30m) 2/2 House Crew 1 Role House Crew 2/2 05:30-18:00 (12h30m) …" at bounding box center [308, 175] width 76 height 206
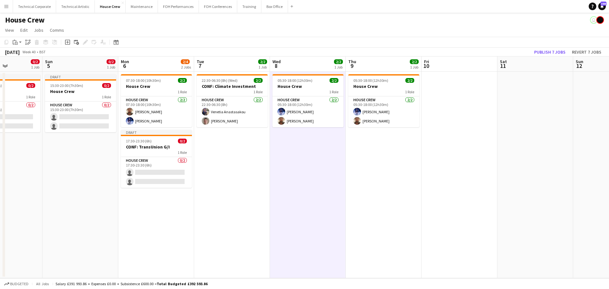
click at [278, 174] on app-date-cell "05:30-18:00 (12h30m) 2/2 House Crew 1 Role House Crew 2/2 05:30-18:00 (12h30m) …" at bounding box center [308, 175] width 76 height 206
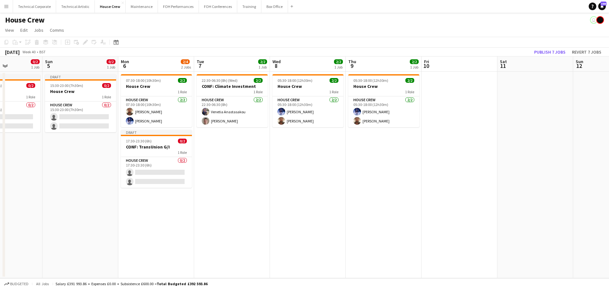
scroll to position [0, 183]
click at [244, 177] on app-date-cell "22:30-06:30 (8h) (Wed) 2/2 CONF: Climate Investment 1 Role House Crew 2/2 22:30…" at bounding box center [234, 175] width 76 height 206
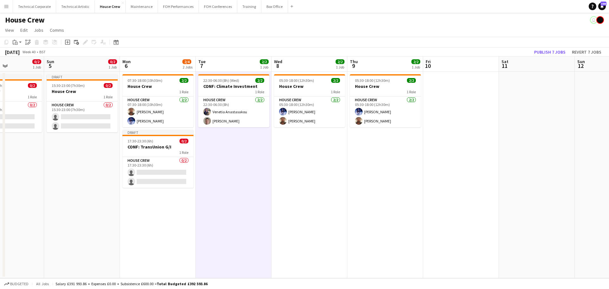
click at [244, 177] on app-date-cell "22:30-06:30 (8h) (Wed) 2/2 CONF: Climate Investment 1 Role House Crew 2/2 22:30…" at bounding box center [234, 175] width 76 height 206
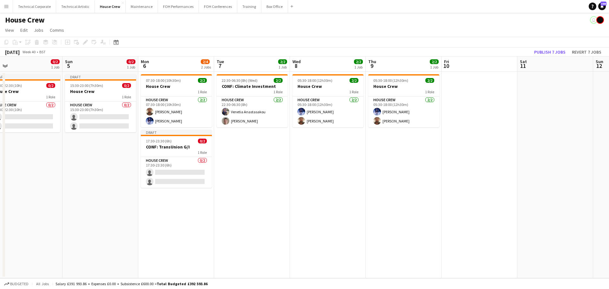
scroll to position [0, 141]
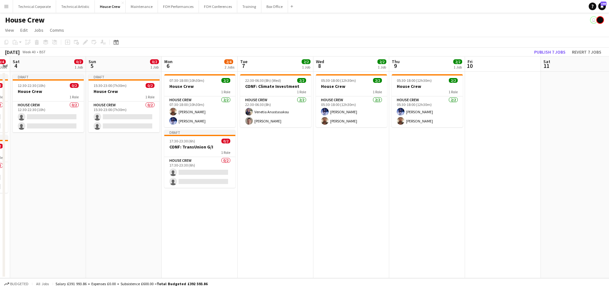
drag, startPoint x: 244, startPoint y: 177, endPoint x: 286, endPoint y: 197, distance: 46.1
click at [286, 197] on app-calendar-viewport "Thu 2 0/2 1 Job Fri 3 0/4 2 Jobs Sat 4 0/2 1 Job Sun 5 0/2 1 Job Mon 6 2/4 2 Jo…" at bounding box center [304, 167] width 609 height 222
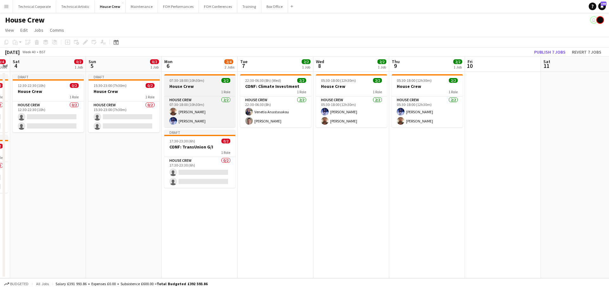
click at [195, 80] on span "07:30-18:00 (10h30m)" at bounding box center [186, 80] width 35 height 5
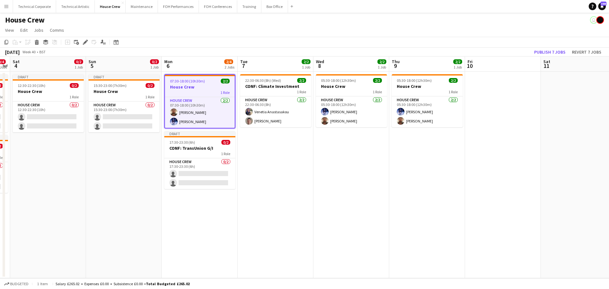
click at [280, 169] on app-date-cell "22:30-06:30 (8h) (Wed) 2/2 CONF: Climate Investment 1 Role House Crew 2/2 22:30…" at bounding box center [276, 175] width 76 height 206
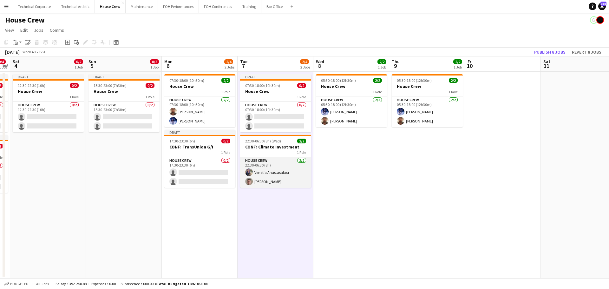
click at [284, 168] on app-card-role "House Crew 2/2 22:30-06:30 (8h) Venetia Anastasakou Robert Buckland" at bounding box center [275, 172] width 71 height 31
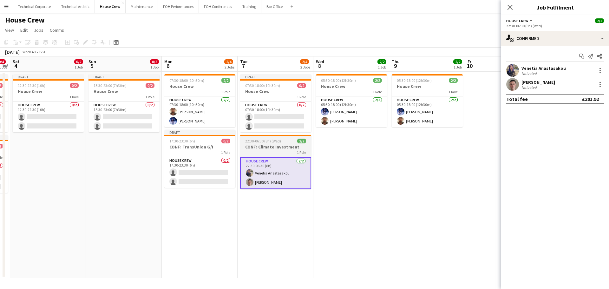
click at [259, 147] on h3 "CONF: Climate Investment" at bounding box center [275, 147] width 71 height 6
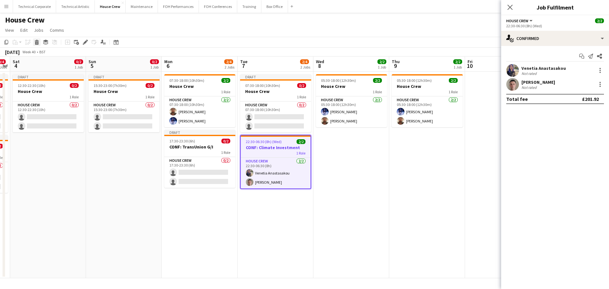
click at [39, 43] on icon "Delete" at bounding box center [36, 42] width 5 height 5
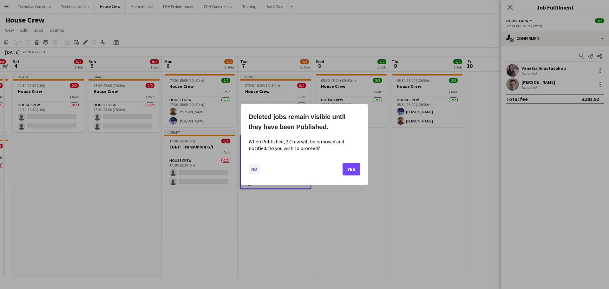
click at [258, 166] on button "No" at bounding box center [254, 169] width 11 height 10
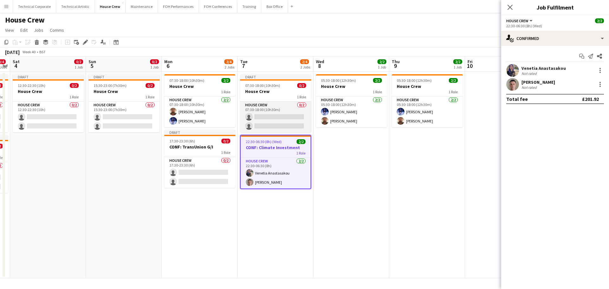
click at [293, 121] on app-card-role "House Crew 0/2 07:30-18:00 (10h30m) single-neutral-actions single-neutral-actio…" at bounding box center [275, 116] width 71 height 31
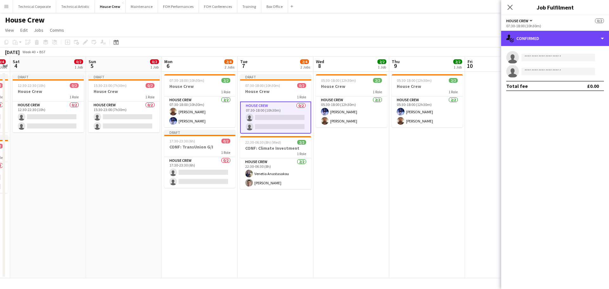
drag, startPoint x: 538, startPoint y: 39, endPoint x: 577, endPoint y: 83, distance: 59.3
click at [539, 39] on div "single-neutral-actions-check-2 Confirmed" at bounding box center [555, 38] width 108 height 15
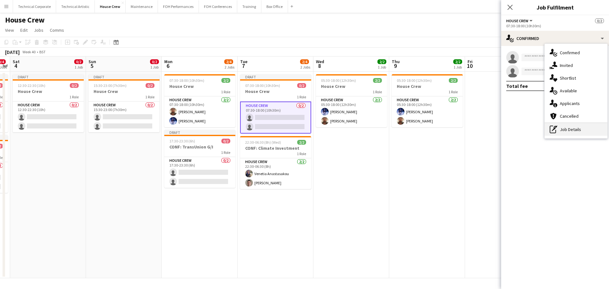
click at [585, 127] on div "pen-write Job Details" at bounding box center [576, 129] width 63 height 13
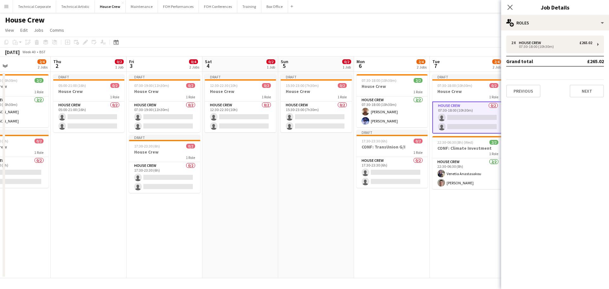
drag, startPoint x: 118, startPoint y: 168, endPoint x: 386, endPoint y: 173, distance: 268.0
click at [386, 173] on app-calendar-viewport "Mon 29 2/2 1 Job Tue 30 2/2 1 Job Wed 1 2/4 2 Jobs Thu 2 0/2 1 Job Fri 3 0/4 2 …" at bounding box center [304, 167] width 609 height 222
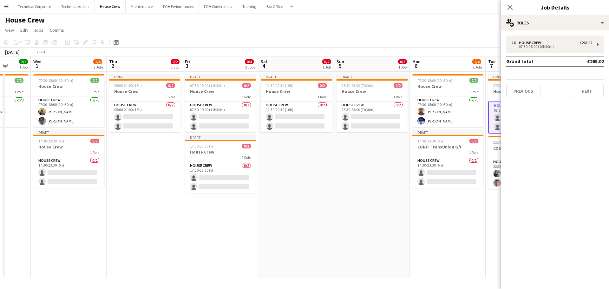
scroll to position [0, 138]
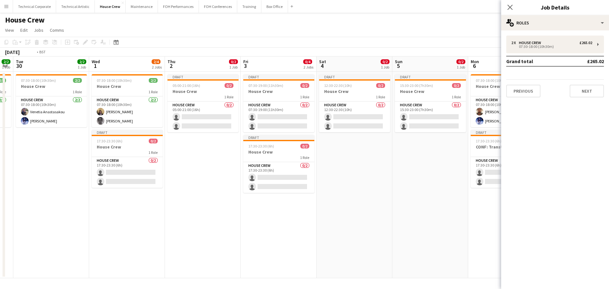
drag, startPoint x: 153, startPoint y: 157, endPoint x: 267, endPoint y: 169, distance: 114.7
click at [267, 169] on app-calendar-viewport "Sun 28 2/2 1 Job Mon 29 2/2 1 Job Tue 30 2/2 1 Job Wed 1 2/4 2 Jobs Thu 2 0/2 1…" at bounding box center [304, 167] width 609 height 222
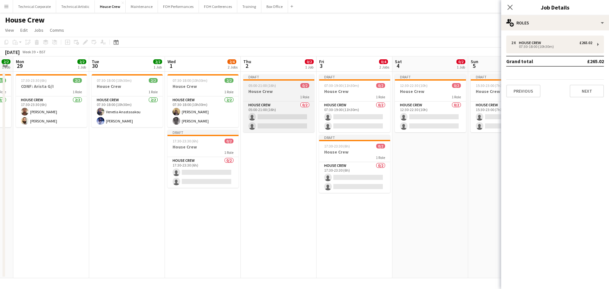
click at [278, 93] on h3 "House Crew" at bounding box center [278, 91] width 71 height 6
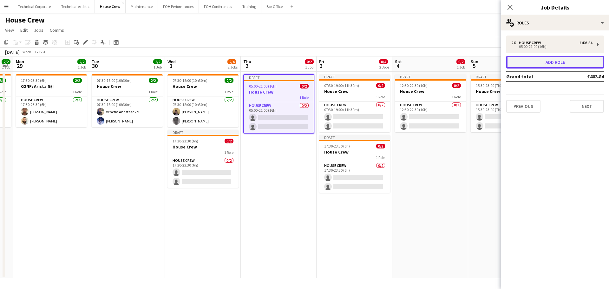
click at [545, 61] on button "Add role" at bounding box center [555, 62] width 98 height 13
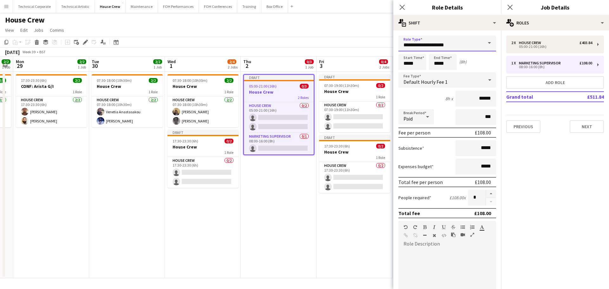
drag, startPoint x: 456, startPoint y: 47, endPoint x: 324, endPoint y: 45, distance: 132.3
click at [327, 44] on body "Menu Boards Boards Boards All jobs Status Workforce Workforce My Workforce Recr…" at bounding box center [304, 144] width 609 height 289
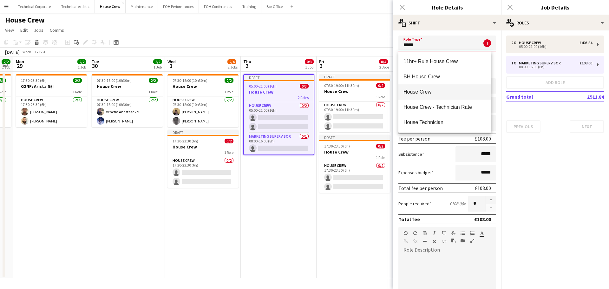
click at [426, 92] on span "House Crew" at bounding box center [444, 92] width 83 height 6
type input "**********"
type input "******"
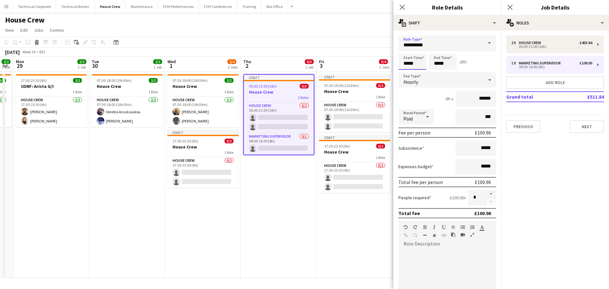
drag, startPoint x: 420, startPoint y: 62, endPoint x: 358, endPoint y: 61, distance: 62.2
click at [358, 61] on body "Menu Boards Boards Boards All jobs Status Workforce Workforce My Workforce Recr…" at bounding box center [304, 144] width 609 height 289
click at [278, 120] on app-card-role "House Crew 0/2 05:00-21:00 (16h) single-neutral-actions single-neutral-actions" at bounding box center [279, 117] width 70 height 31
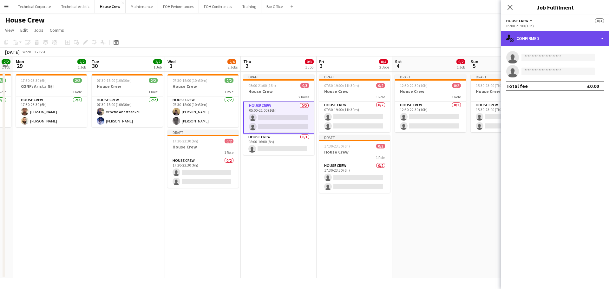
click at [549, 40] on div "single-neutral-actions-check-2 Confirmed" at bounding box center [555, 38] width 108 height 15
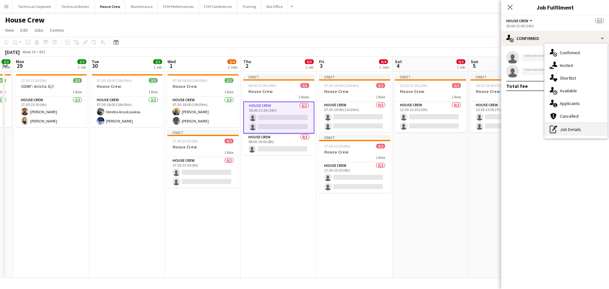
click at [579, 128] on div "pen-write Job Details" at bounding box center [576, 129] width 63 height 13
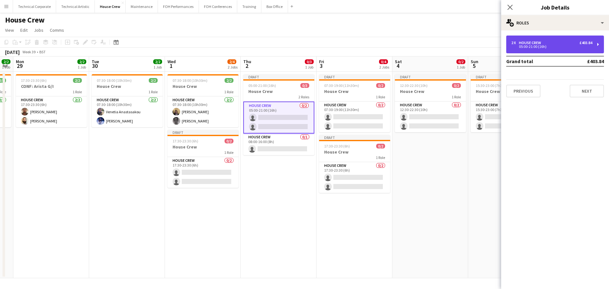
click at [550, 43] on div "2 x House Crew £403.84" at bounding box center [551, 43] width 81 height 4
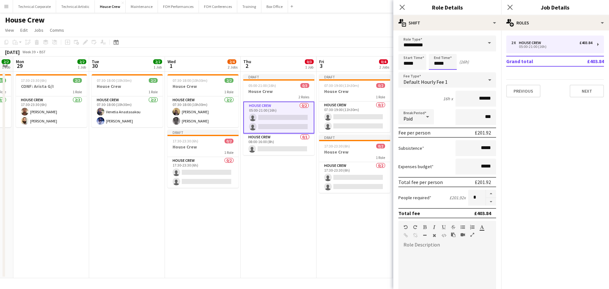
drag, startPoint x: 421, startPoint y: 59, endPoint x: 405, endPoint y: 60, distance: 15.6
click at [409, 60] on div "Start Time ***** End Time ***** (16h)" at bounding box center [447, 62] width 98 height 16
type input "*****"
click at [269, 144] on app-card-role "House Crew 0/1 08:00-16:00 (8h) single-neutral-actions" at bounding box center [278, 145] width 71 height 22
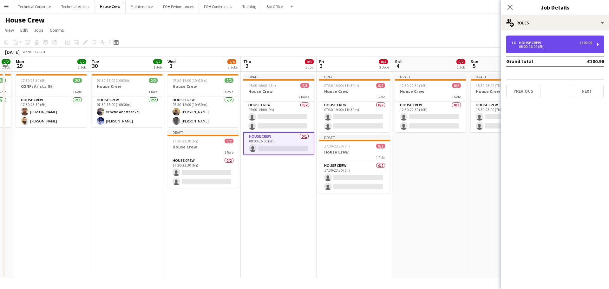
click at [534, 48] on div "08:00-16:00 (8h)" at bounding box center [551, 46] width 81 height 3
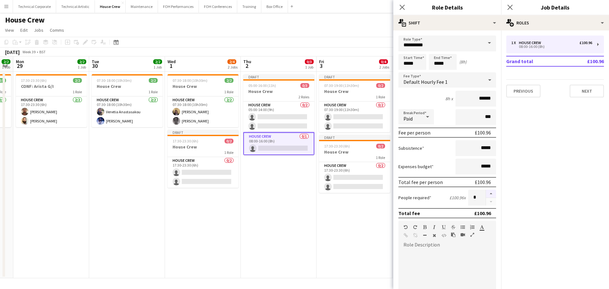
click at [486, 190] on button "button" at bounding box center [491, 194] width 10 height 8
type input "*"
drag, startPoint x: 382, startPoint y: 61, endPoint x: 366, endPoint y: 57, distance: 16.8
click at [371, 58] on body "Menu Boards Boards Boards All jobs Status Workforce Workforce My Workforce Recr…" at bounding box center [304, 144] width 609 height 289
type input "*****"
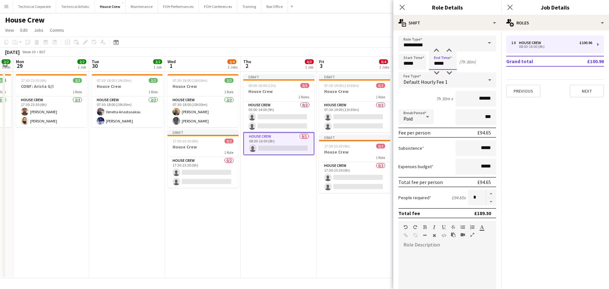
type input "*****"
click at [273, 195] on app-date-cell "Draft 05:00-16:00 (11h) 0/3 House Crew 2 Roles House Crew 0/2 05:00-14:00 (9h) …" at bounding box center [279, 175] width 76 height 206
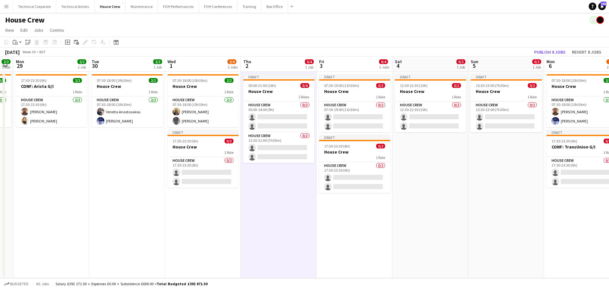
click at [273, 195] on app-date-cell "Draft 05:00-21:00 (16h) 0/4 House Crew 2 Roles House Crew 0/2 05:00-14:00 (9h) …" at bounding box center [279, 175] width 76 height 206
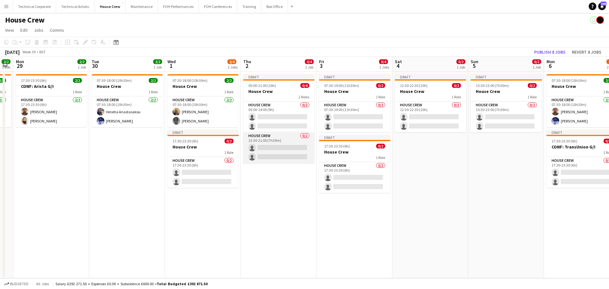
click at [266, 155] on app-card-role "House Crew 0/2 13:30-21:00 (7h30m) single-neutral-actions single-neutral-actions" at bounding box center [278, 147] width 71 height 31
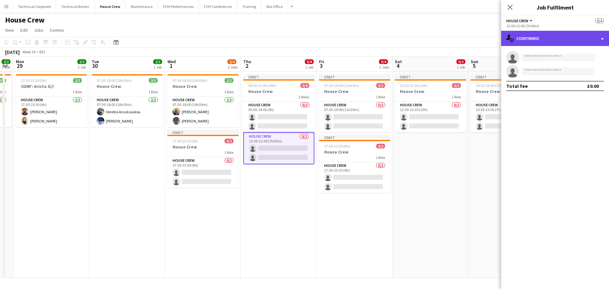
click at [577, 39] on div "single-neutral-actions-check-2 Confirmed" at bounding box center [555, 38] width 108 height 15
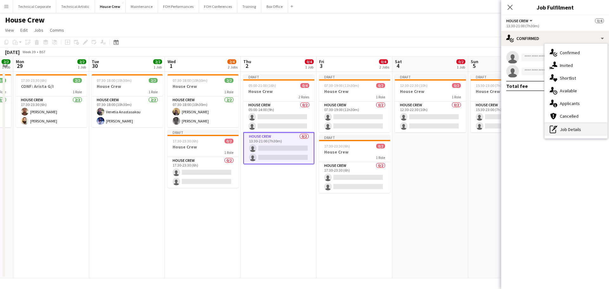
click at [568, 130] on div "pen-write Job Details" at bounding box center [576, 129] width 63 height 13
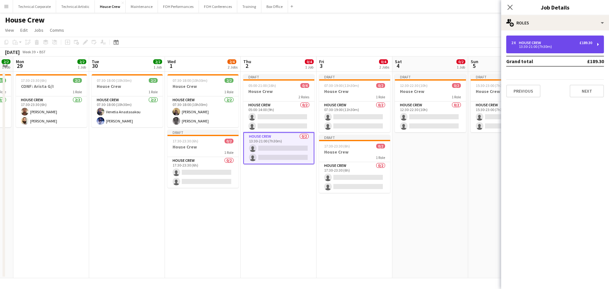
click at [548, 45] on div "13:30-21:00 (7h30m)" at bounding box center [551, 46] width 81 height 3
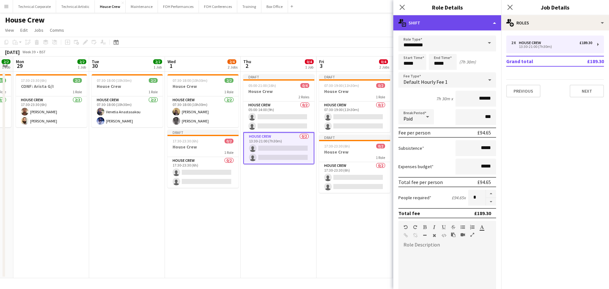
click at [463, 18] on div "multiple-actions-text Shift" at bounding box center [447, 22] width 108 height 15
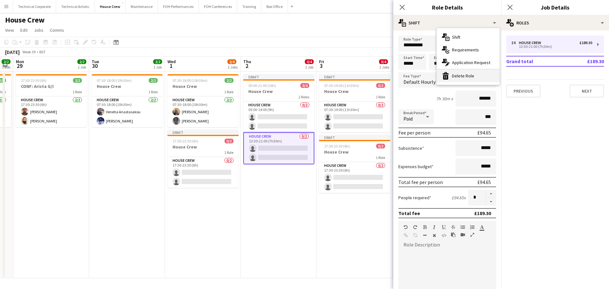
click at [470, 72] on div "bin-2 Delete Role" at bounding box center [468, 75] width 63 height 13
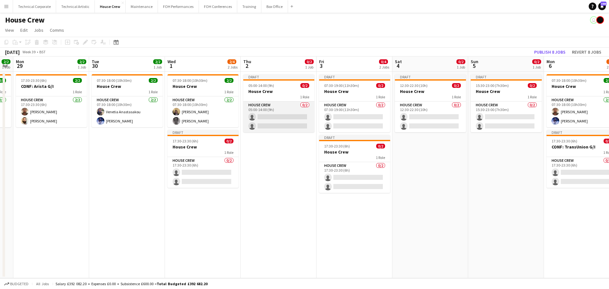
click at [296, 130] on app-card-role "House Crew 0/2 05:00-14:00 (9h) single-neutral-actions single-neutral-actions" at bounding box center [278, 116] width 71 height 31
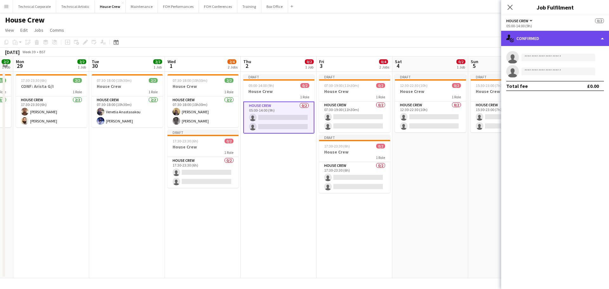
click at [533, 40] on div "single-neutral-actions-check-2 Confirmed" at bounding box center [555, 38] width 108 height 15
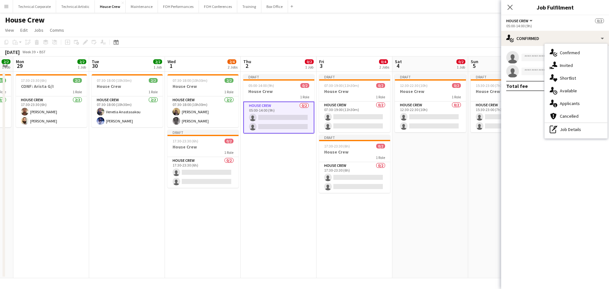
click at [576, 129] on div "pen-write Job Details" at bounding box center [576, 129] width 63 height 13
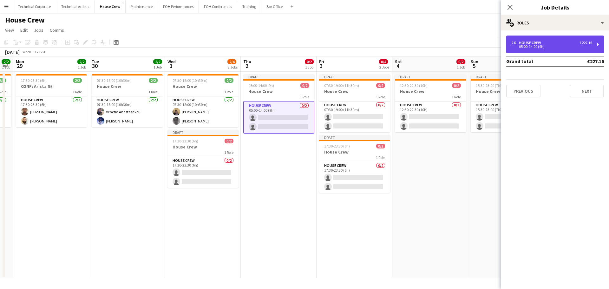
click at [552, 44] on div "2 x House Crew £227.16" at bounding box center [551, 43] width 81 height 4
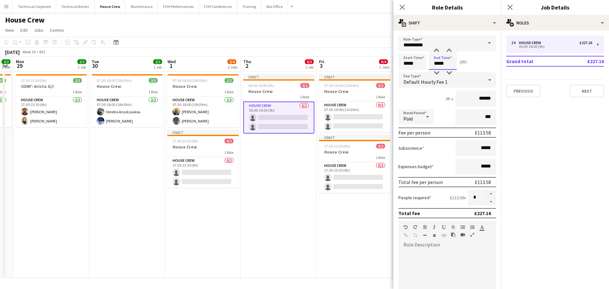
drag, startPoint x: 446, startPoint y: 62, endPoint x: 391, endPoint y: 69, distance: 55.3
click at [391, 69] on body "Menu Boards Boards Boards All jobs Status Workforce Workforce My Workforce Recr…" at bounding box center [304, 144] width 609 height 289
type input "*****"
click at [255, 215] on app-date-cell "Draft 05:00-14:00 (9h) 0/2 House Crew 1 Role House Crew 0/2 05:00-14:00 (9h) si…" at bounding box center [279, 175] width 76 height 206
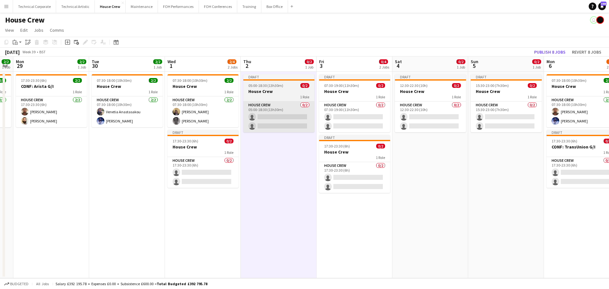
click at [302, 125] on app-card-role "House Crew 0/2 05:00-18:30 (13h30m) single-neutral-actions single-neutral-actio…" at bounding box center [278, 116] width 71 height 31
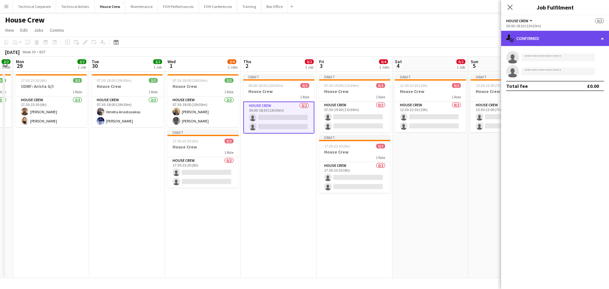
click at [553, 38] on div "single-neutral-actions-check-2 Confirmed" at bounding box center [555, 38] width 108 height 15
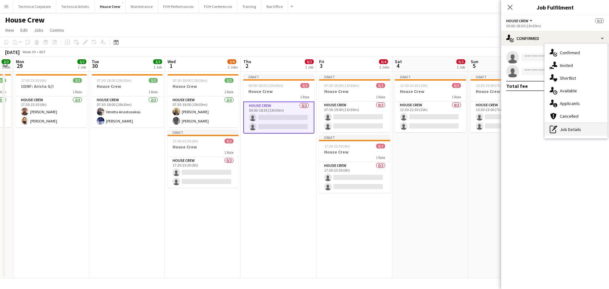
click at [570, 131] on div "pen-write Job Details" at bounding box center [576, 129] width 63 height 13
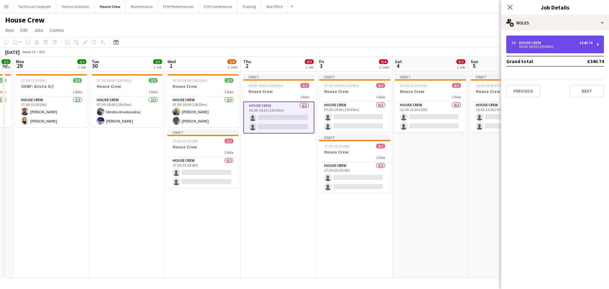
click at [539, 43] on div "House Crew" at bounding box center [531, 43] width 25 height 4
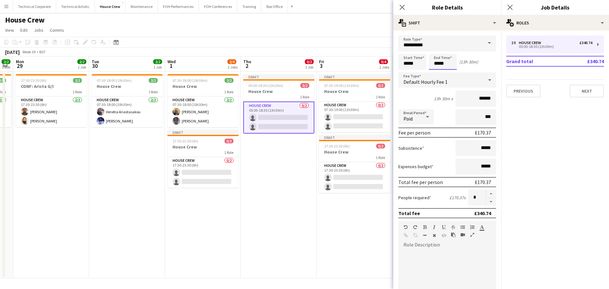
click at [412, 62] on div "Start Time ***** End Time ***** (13h 30m)" at bounding box center [447, 62] width 98 height 16
type input "*****"
click at [293, 167] on app-date-cell "Draft 05:00-18:30 (13h30m) 0/2 House Crew 1 Role House Crew 0/2 05:00-18:30 (13…" at bounding box center [279, 175] width 76 height 206
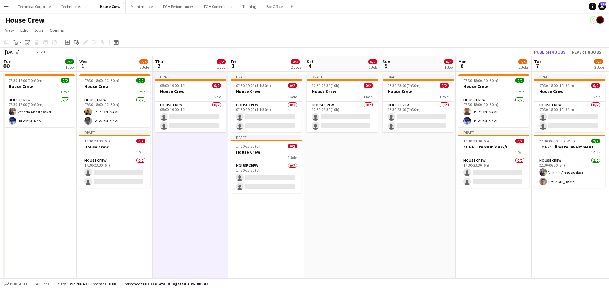
drag, startPoint x: 252, startPoint y: 176, endPoint x: 244, endPoint y: 177, distance: 7.3
click at [245, 177] on app-calendar-viewport "Sat 27 2/2 1 Job Sun 28 2/2 1 Job Mon 29 2/2 1 Job Tue 30 2/2 1 Job Wed 1 2/4 2…" at bounding box center [304, 167] width 609 height 222
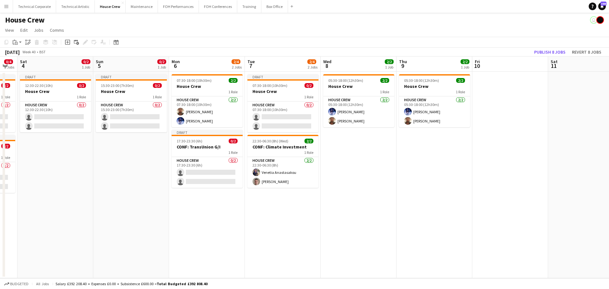
drag, startPoint x: 444, startPoint y: 173, endPoint x: 337, endPoint y: 180, distance: 106.9
click at [337, 180] on app-calendar-viewport "Wed 1 2/4 2 Jobs Thu 2 0/2 1 Job Fri 3 0/4 2 Jobs Sat 4 0/2 1 Job Sun 5 0/2 1 J…" at bounding box center [304, 167] width 609 height 222
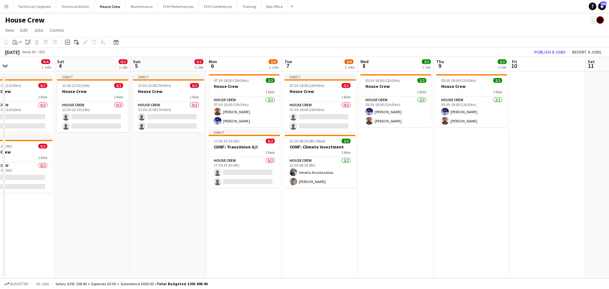
scroll to position [0, 162]
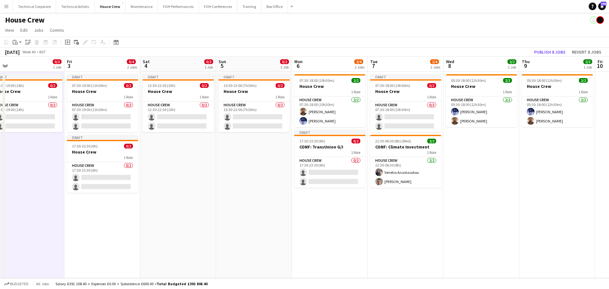
drag, startPoint x: 60, startPoint y: 174, endPoint x: 191, endPoint y: 185, distance: 131.1
click at [167, 185] on app-calendar-viewport "Mon 29 2/2 1 Job Tue 30 2/2 1 Job Wed 1 2/4 2 Jobs Thu 2 0/2 1 Job Fri 3 0/4 2 …" at bounding box center [304, 167] width 609 height 222
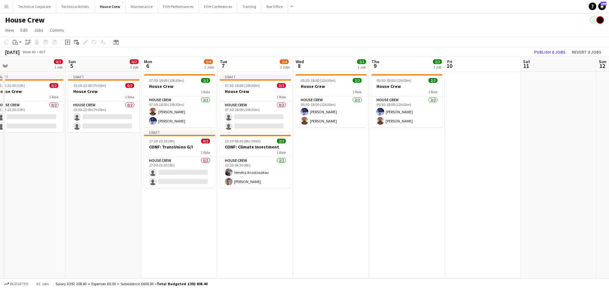
drag, startPoint x: 280, startPoint y: 182, endPoint x: 341, endPoint y: 164, distance: 63.4
click at [402, 167] on app-calendar-viewport "Wed 1 2/4 2 Jobs Thu 2 0/2 1 Job Fri 3 0/4 2 Jobs Sat 4 0/2 1 Job Sun 5 0/2 1 J…" at bounding box center [304, 167] width 609 height 222
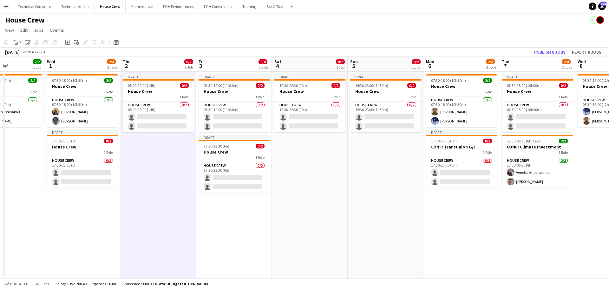
scroll to position [0, 183]
drag, startPoint x: 206, startPoint y: 168, endPoint x: 241, endPoint y: 167, distance: 35.2
click at [241, 167] on app-calendar-viewport "Sun 28 2/2 1 Job Mon 29 2/2 1 Job Tue 30 2/2 1 Job Wed 1 2/4 2 Jobs Thu 2 0/2 1…" at bounding box center [304, 167] width 609 height 222
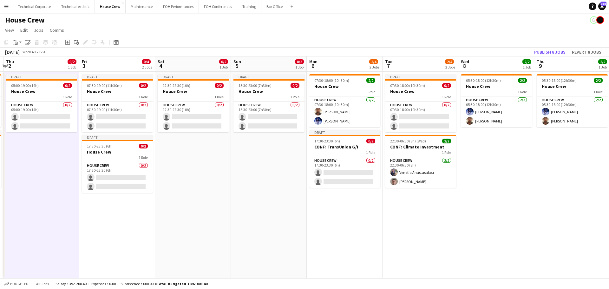
scroll to position [0, 301]
drag, startPoint x: 307, startPoint y: 181, endPoint x: 189, endPoint y: 186, distance: 118.1
click at [189, 186] on app-calendar-viewport "Sun 28 2/2 1 Job Mon 29 2/2 1 Job Tue 30 2/2 1 Job Wed 1 2/4 2 Jobs Thu 2 0/2 1…" at bounding box center [304, 167] width 609 height 222
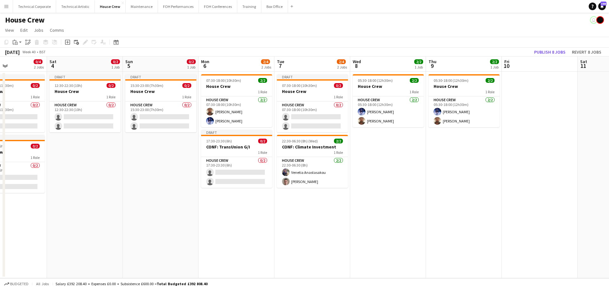
scroll to position [0, 260]
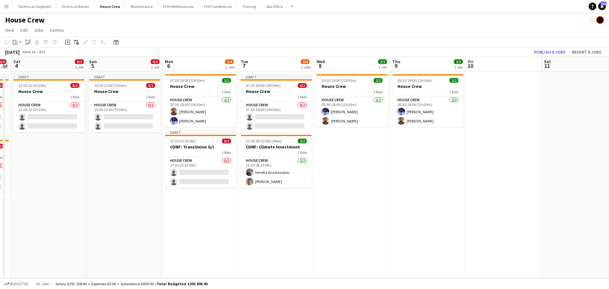
drag, startPoint x: 359, startPoint y: 206, endPoint x: 197, endPoint y: 215, distance: 162.6
click at [199, 214] on app-calendar-viewport "Tue 30 2/2 1 Job Wed 1 2/4 2 Jobs Thu 2 0/2 1 Job Fri 3 0/4 2 Jobs Sat 4 0/2 1 …" at bounding box center [304, 167] width 609 height 222
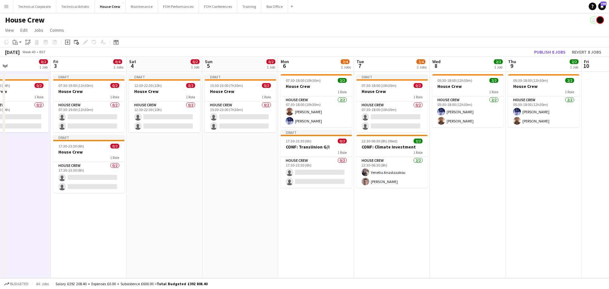
scroll to position [0, 182]
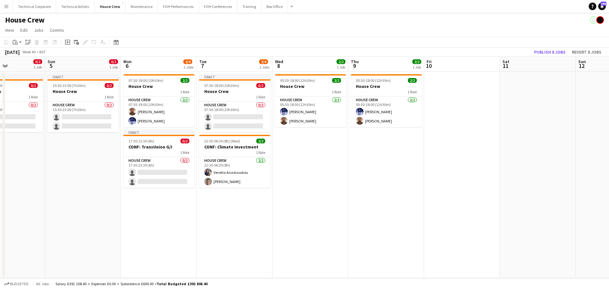
drag, startPoint x: 287, startPoint y: 204, endPoint x: 262, endPoint y: 209, distance: 25.6
click at [262, 209] on app-calendar-viewport "Thu 2 0/2 1 Job Fri 3 0/4 2 Jobs Sat 4 0/2 1 Job Sun 5 0/2 1 Job Mon 6 2/4 2 Jo…" at bounding box center [304, 167] width 609 height 222
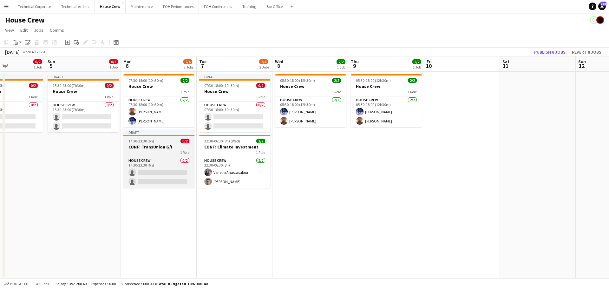
click at [149, 150] on div "1 Role" at bounding box center [158, 152] width 71 height 5
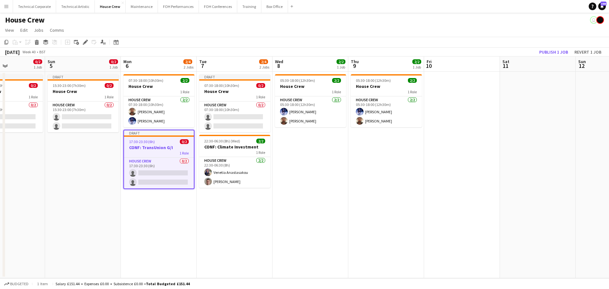
click at [222, 219] on app-date-cell "Draft 07:30-18:00 (10h30m) 0/2 House Crew 1 Role House Crew 0/2 07:30-18:00 (10…" at bounding box center [235, 175] width 76 height 206
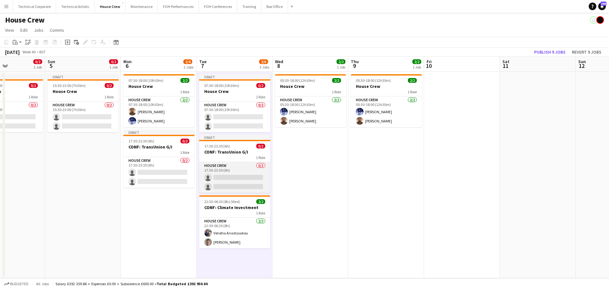
click at [235, 184] on app-card-role "House Crew 0/2 17:30-23:30 (6h) single-neutral-actions single-neutral-actions" at bounding box center [234, 177] width 71 height 31
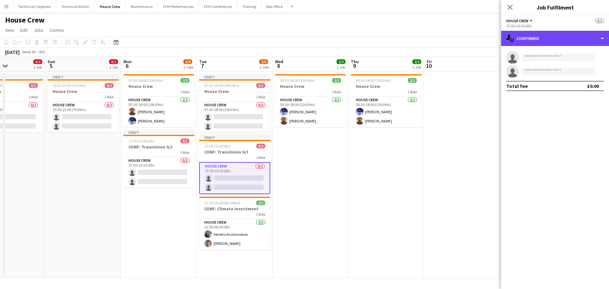
drag, startPoint x: 530, startPoint y: 38, endPoint x: 538, endPoint y: 73, distance: 35.4
click at [531, 38] on div "single-neutral-actions-check-2 Confirmed" at bounding box center [555, 38] width 108 height 15
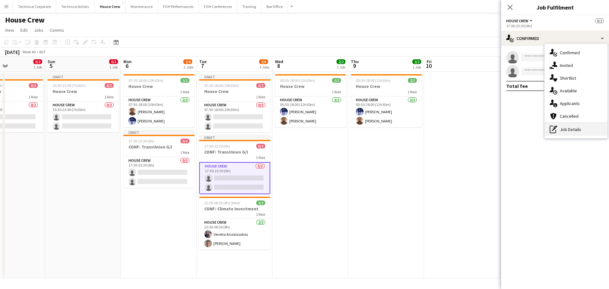
click at [561, 135] on div "pen-write Job Details" at bounding box center [576, 129] width 63 height 13
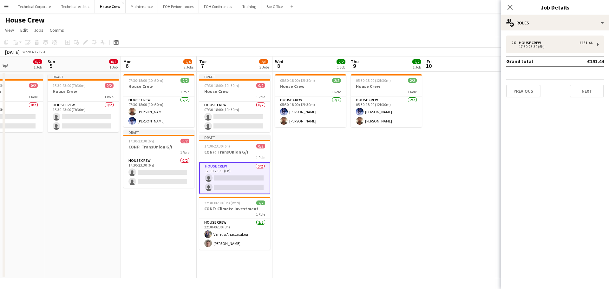
click at [555, 54] on div "2 x House Crew £151.44 17:30-23:30 (6h) Grand total £151.44 Previous Next" at bounding box center [555, 67] width 108 height 62
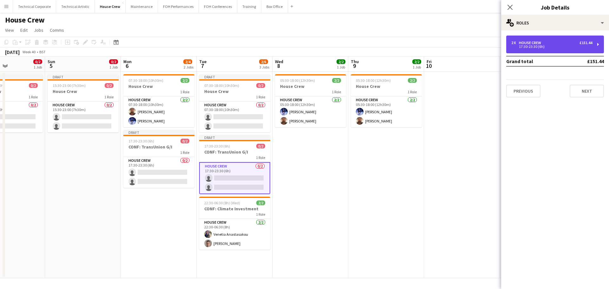
click at [554, 51] on div "2 x House Crew £151.44 17:30-23:30 (6h)" at bounding box center [555, 45] width 98 height 18
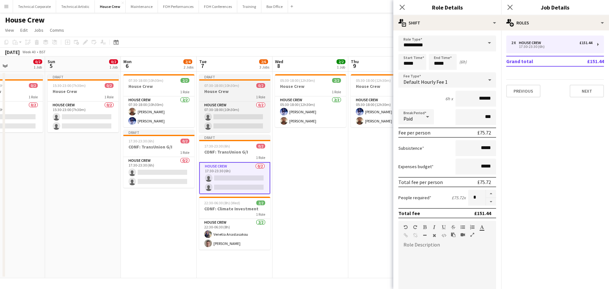
click at [248, 87] on div "07:30-18:00 (10h30m) 0/2" at bounding box center [234, 85] width 71 height 5
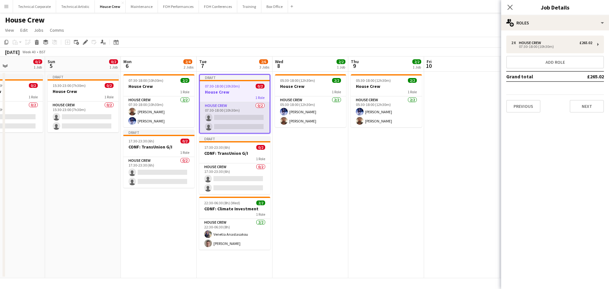
click at [246, 112] on app-card-role "House Crew 0/2 07:30-18:00 (10h30m) single-neutral-actions single-neutral-actio…" at bounding box center [235, 117] width 70 height 31
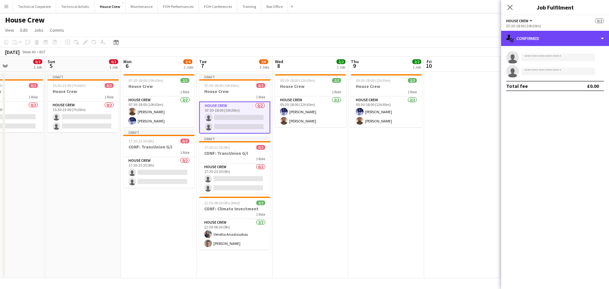
drag, startPoint x: 539, startPoint y: 35, endPoint x: 552, endPoint y: 61, distance: 29.6
click at [540, 34] on div "single-neutral-actions-check-2 Confirmed" at bounding box center [555, 38] width 108 height 15
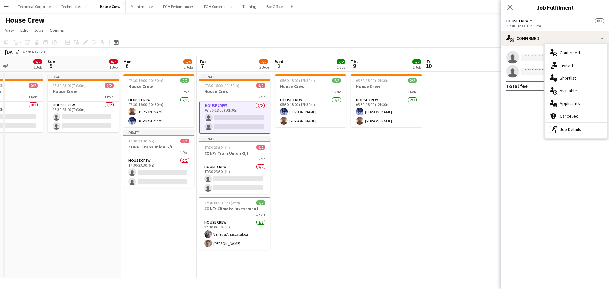
click at [586, 138] on div "single-neutral-actions-check-2 Confirmed single-neutral-actions-share-1 Invited…" at bounding box center [576, 91] width 63 height 95
click at [563, 47] on div "single-neutral-actions single-neutral-actions Total fee £0.00" at bounding box center [555, 71] width 108 height 50
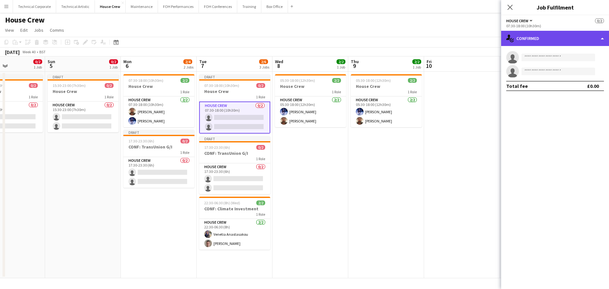
click at [566, 40] on div "single-neutral-actions-check-2 Confirmed" at bounding box center [555, 38] width 108 height 15
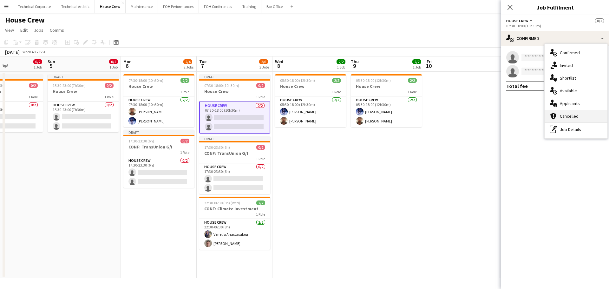
click at [583, 121] on div "cancellation Cancelled" at bounding box center [576, 116] width 63 height 13
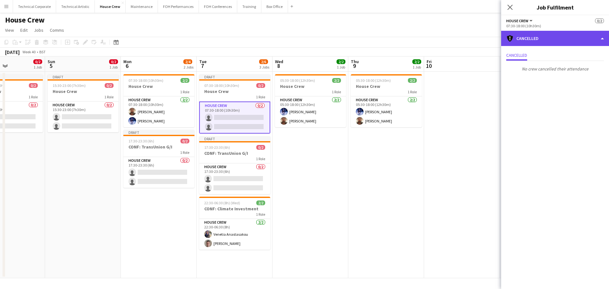
click at [544, 37] on div "cancellation Cancelled" at bounding box center [555, 38] width 108 height 15
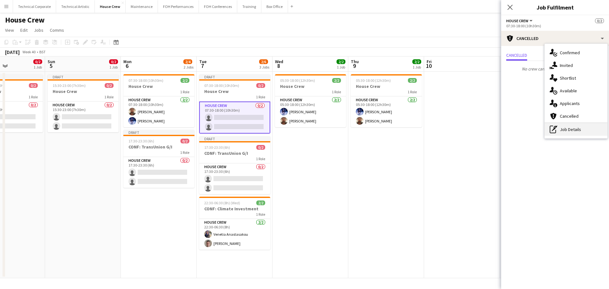
click at [560, 133] on div "pen-write Job Details" at bounding box center [576, 129] width 63 height 13
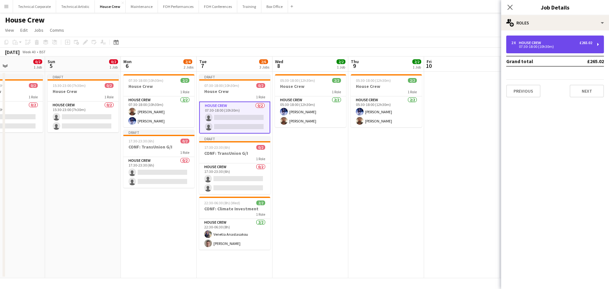
click at [534, 49] on div "2 x House Crew £265.02 07:30-18:00 (10h30m)" at bounding box center [555, 45] width 98 height 18
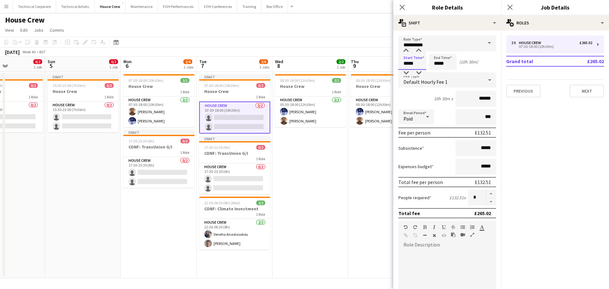
click at [409, 63] on input "*****" at bounding box center [412, 62] width 28 height 16
type input "*****"
click at [407, 71] on div at bounding box center [406, 73] width 13 height 6
click at [350, 176] on app-date-cell "05:30-18:00 (12h30m) 2/2 House Crew 1 Role House Crew 2/2 05:30-18:00 (12h30m) …" at bounding box center [386, 175] width 76 height 206
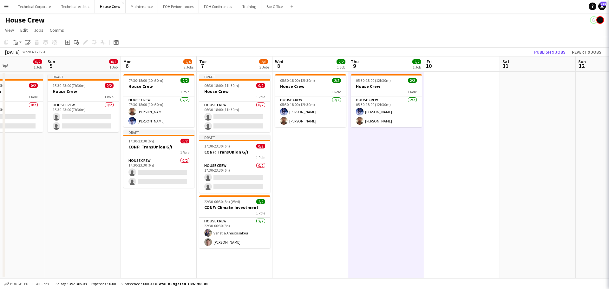
click at [350, 176] on app-date-cell "05:30-18:00 (12h30m) 2/2 House Crew 1 Role House Crew 2/2 05:30-18:00 (12h30m) …" at bounding box center [386, 175] width 76 height 206
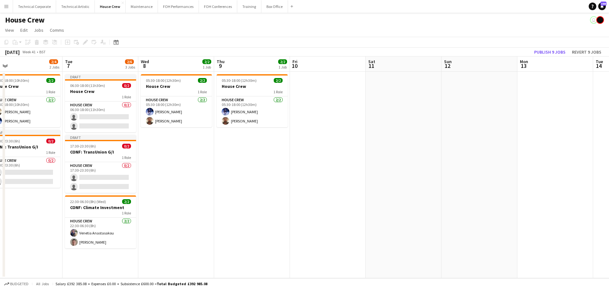
drag, startPoint x: 319, startPoint y: 165, endPoint x: 189, endPoint y: 184, distance: 131.5
click at [189, 184] on app-calendar-viewport "Thu 2 0/2 1 Job Fri 3 0/4 2 Jobs Sat 4 0/2 1 Job Sun 5 0/2 1 Job Mon 6 2/4 2 Jo…" at bounding box center [304, 167] width 609 height 222
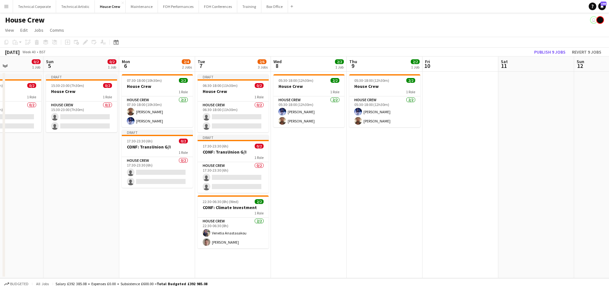
drag, startPoint x: 180, startPoint y: 188, endPoint x: 384, endPoint y: 159, distance: 205.7
click at [382, 160] on app-calendar-viewport "Thu 2 0/2 1 Job Fri 3 0/4 2 Jobs Sat 4 0/2 1 Job Sun 5 0/2 1 Job Mon 6 2/4 2 Jo…" at bounding box center [304, 167] width 609 height 222
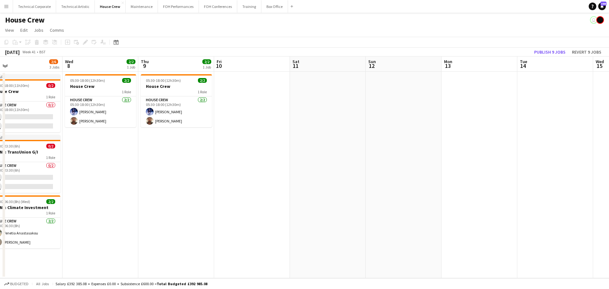
scroll to position [0, 323]
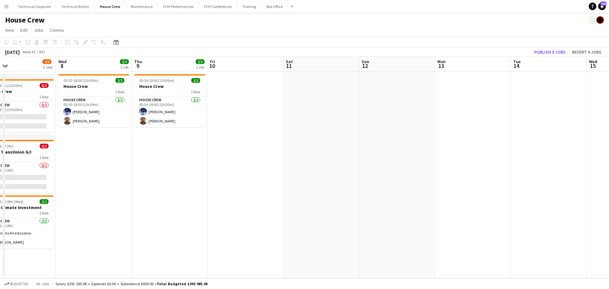
drag, startPoint x: 351, startPoint y: 183, endPoint x: 69, endPoint y: 207, distance: 282.7
click at [69, 207] on app-calendar-viewport "Fri 3 0/4 2 Jobs Sat 4 0/2 1 Job Sun 5 0/2 1 Job Mon 6 2/4 2 Jobs Tue 7 2/6 3 J…" at bounding box center [304, 167] width 609 height 222
click at [271, 140] on app-date-cell at bounding box center [245, 175] width 76 height 206
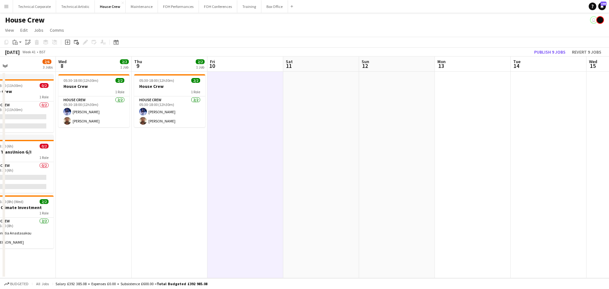
click at [271, 140] on app-date-cell at bounding box center [245, 175] width 76 height 206
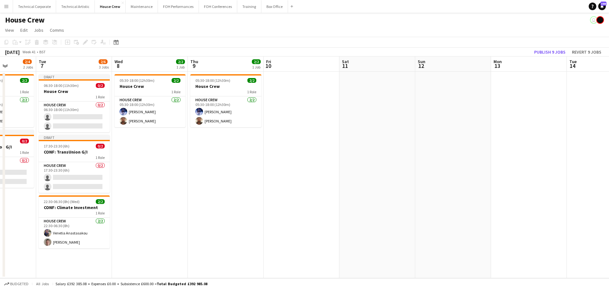
scroll to position [0, 242]
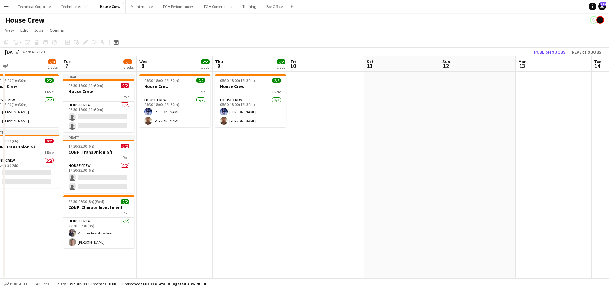
drag, startPoint x: 171, startPoint y: 162, endPoint x: 250, endPoint y: 167, distance: 79.5
click at [250, 167] on app-calendar-viewport "Fri 3 0/4 2 Jobs Sat 4 0/2 1 Job Sun 5 0/2 1 Job Mon 6 2/4 2 Jobs Tue 7 2/6 3 J…" at bounding box center [304, 167] width 609 height 222
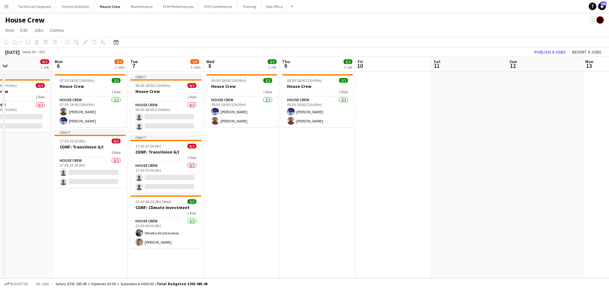
drag, startPoint x: 245, startPoint y: 193, endPoint x: 251, endPoint y: 193, distance: 5.4
click at [257, 193] on app-calendar-viewport "Fri 3 0/4 2 Jobs Sat 4 0/2 1 Job Sun 5 0/2 1 Job Mon 6 2/4 2 Jobs Tue 7 2/6 3 J…" at bounding box center [304, 167] width 609 height 222
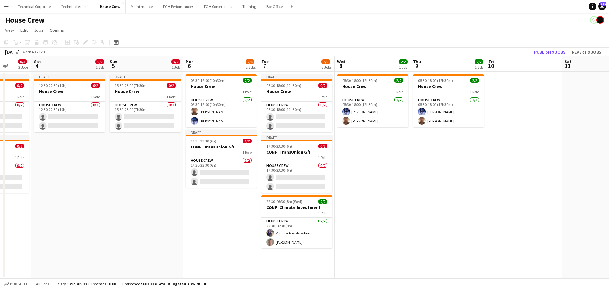
drag, startPoint x: 133, startPoint y: 188, endPoint x: 240, endPoint y: 190, distance: 107.5
click at [251, 192] on app-calendar-viewport "Wed 1 2/4 2 Jobs Thu 2 0/2 1 Job Fri 3 0/4 2 Jobs Sat 4 0/2 1 Job Sun 5 0/2 1 J…" at bounding box center [304, 167] width 609 height 222
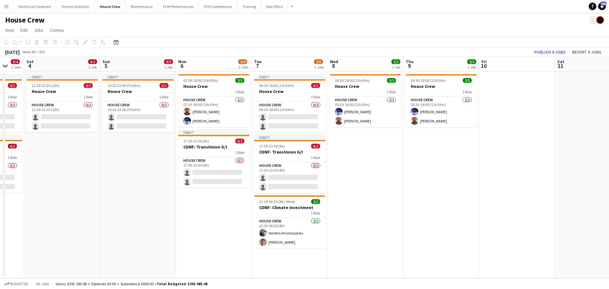
drag, startPoint x: 128, startPoint y: 188, endPoint x: 259, endPoint y: 193, distance: 130.7
click at [259, 193] on app-calendar-viewport "Wed 1 2/4 2 Jobs Thu 2 0/2 1 Job Fri 3 0/4 2 Jobs Sat 4 0/2 1 Job Sun 5 0/2 1 J…" at bounding box center [304, 167] width 609 height 222
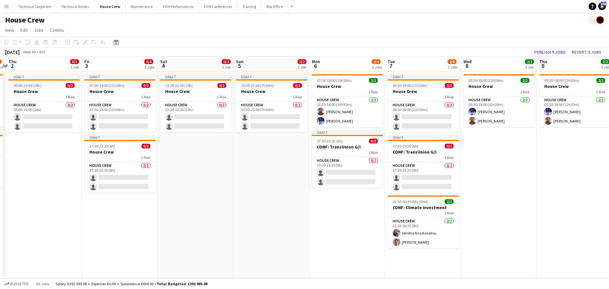
click at [99, 147] on span "17:30-23:30 (6h)" at bounding box center [102, 146] width 26 height 5
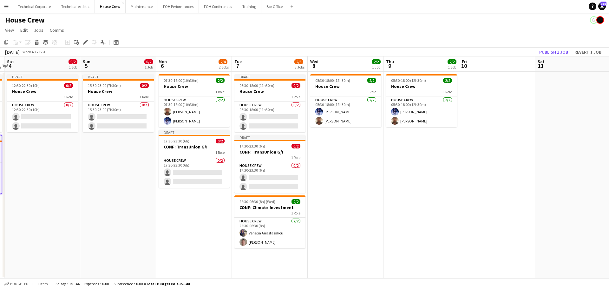
drag, startPoint x: 356, startPoint y: 180, endPoint x: 75, endPoint y: 178, distance: 280.4
click at [67, 178] on app-calendar-viewport "Tue 30 2/2 1 Job Wed 1 2/4 2 Jobs Thu 2 0/2 1 Job Fri 3 0/4 2 Jobs Sat 4 0/2 1 …" at bounding box center [304, 167] width 609 height 222
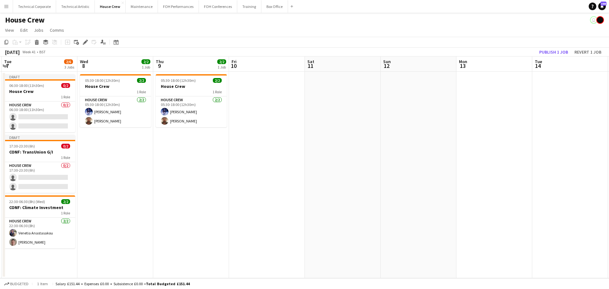
drag, startPoint x: 313, startPoint y: 178, endPoint x: 199, endPoint y: 183, distance: 114.3
click at [234, 183] on app-calendar-viewport "Sat 4 0/2 1 Job Sun 5 0/2 1 Job Mon 6 2/4 2 Jobs Tue 7 2/6 3 Jobs Wed 8 2/2 1 J…" at bounding box center [304, 167] width 609 height 222
click at [197, 182] on app-date-cell "05:30-18:00 (12h30m) 2/2 House Crew 1 Role House Crew 2/2 05:30-18:00 (12h30m) …" at bounding box center [191, 175] width 76 height 206
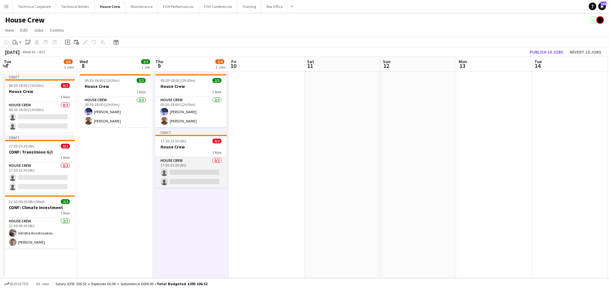
click at [188, 173] on app-card-role "House Crew 0/2 17:30-23:30 (6h) single-neutral-actions single-neutral-actions" at bounding box center [190, 172] width 71 height 31
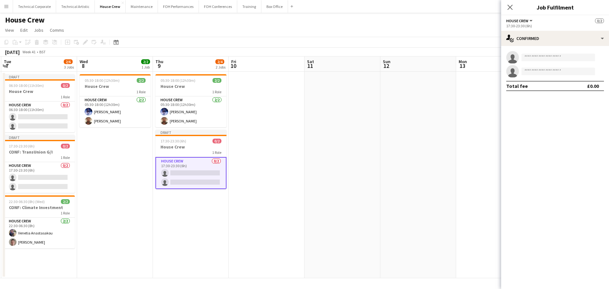
click at [548, 50] on div "single-neutral-actions single-neutral-actions Total fee £0.00" at bounding box center [555, 71] width 108 height 50
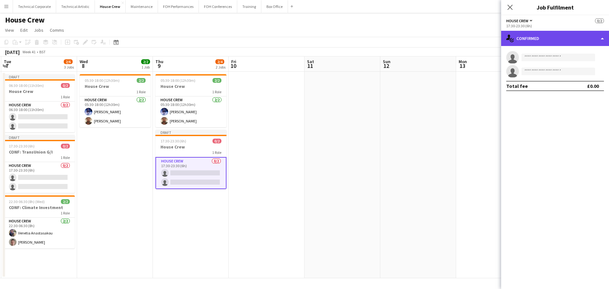
click at [554, 42] on div "single-neutral-actions-check-2 Confirmed" at bounding box center [555, 38] width 108 height 15
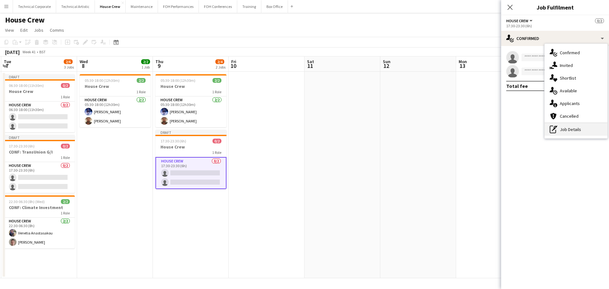
click at [550, 127] on icon "pen-write" at bounding box center [554, 130] width 8 height 8
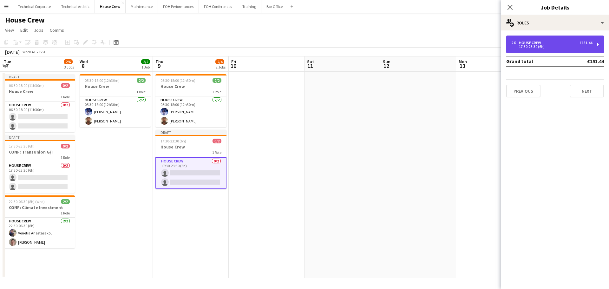
drag, startPoint x: 529, startPoint y: 50, endPoint x: 532, endPoint y: 49, distance: 3.2
click at [531, 49] on div "2 x House Crew £151.44 17:30-23:30 (6h)" at bounding box center [555, 45] width 98 height 18
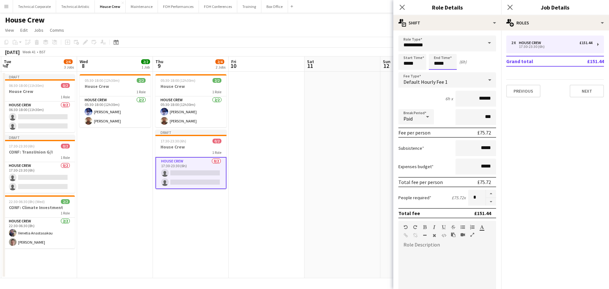
drag, startPoint x: 450, startPoint y: 63, endPoint x: 407, endPoint y: 64, distance: 43.5
click at [407, 64] on div "Start Time ***** End Time ***** (6h)" at bounding box center [447, 62] width 98 height 16
type input "*****"
click at [252, 131] on app-date-cell at bounding box center [267, 175] width 76 height 206
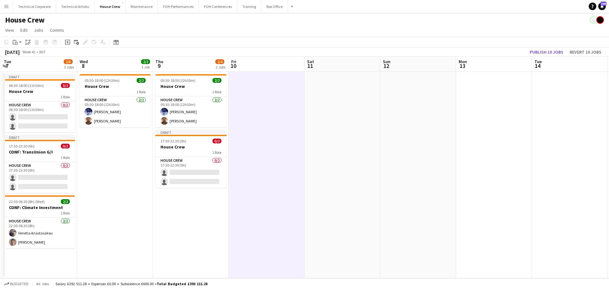
click at [247, 143] on app-date-cell at bounding box center [267, 175] width 76 height 206
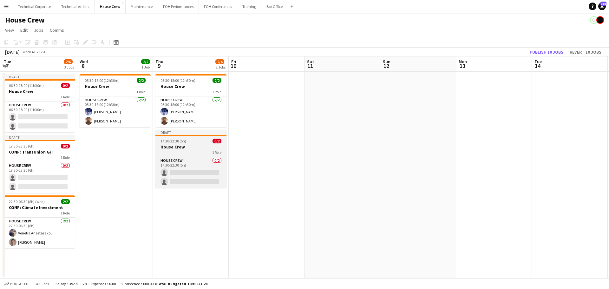
click at [184, 146] on h3 "House Crew" at bounding box center [190, 147] width 71 height 6
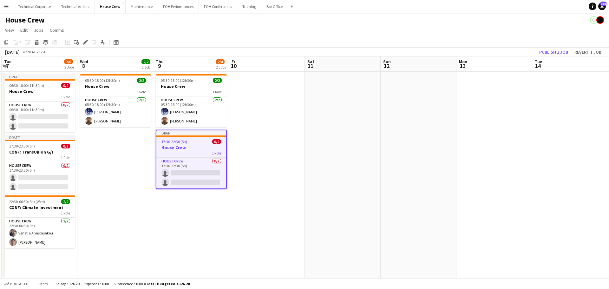
click at [271, 139] on app-date-cell at bounding box center [267, 175] width 76 height 206
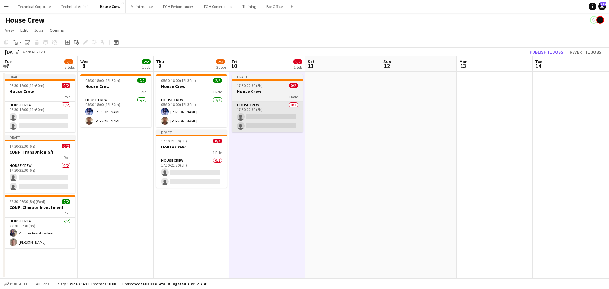
click at [270, 131] on app-card-role "House Crew 0/2 17:30-22:30 (5h) single-neutral-actions single-neutral-actions" at bounding box center [267, 116] width 71 height 31
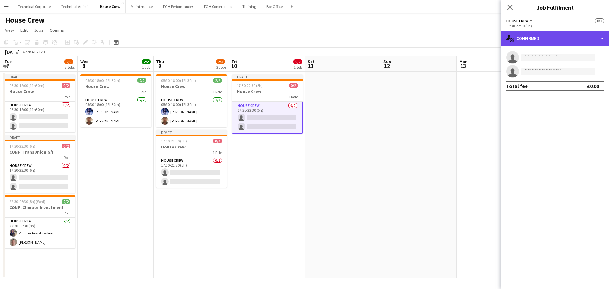
click at [514, 44] on div "single-neutral-actions-check-2 Confirmed" at bounding box center [555, 38] width 108 height 15
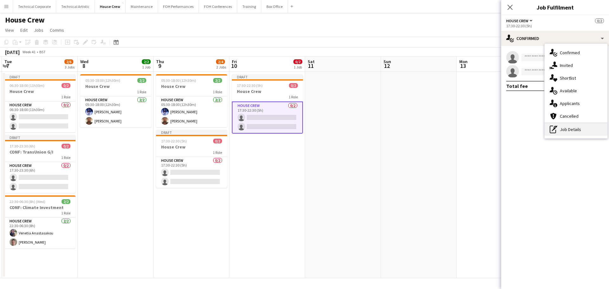
click at [568, 133] on div "pen-write Job Details" at bounding box center [576, 129] width 63 height 13
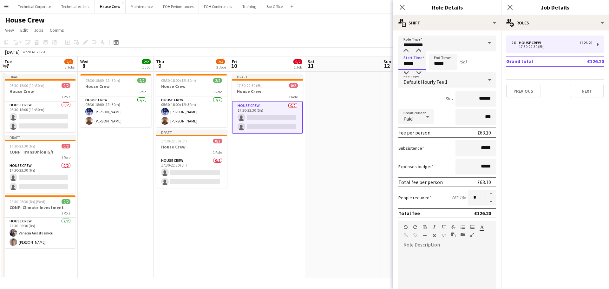
drag, startPoint x: 402, startPoint y: 64, endPoint x: 356, endPoint y: 66, distance: 45.7
click at [357, 64] on body "Menu Boards Boards Boards All jobs Status Workforce Workforce My Workforce Recr…" at bounding box center [304, 144] width 609 height 289
type input "*****"
click at [423, 64] on div "Start Time ***** End Time ***** (8h)" at bounding box center [447, 62] width 98 height 16
type input "*****"
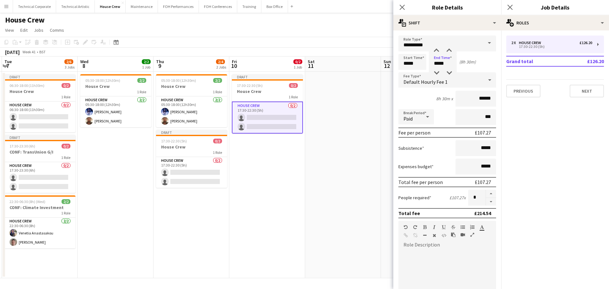
click at [288, 167] on app-date-cell "Draft 17:30-22:30 (5h) 0/2 House Crew 1 Role House Crew 0/2 17:30-22:30 (5h) si…" at bounding box center [267, 175] width 76 height 206
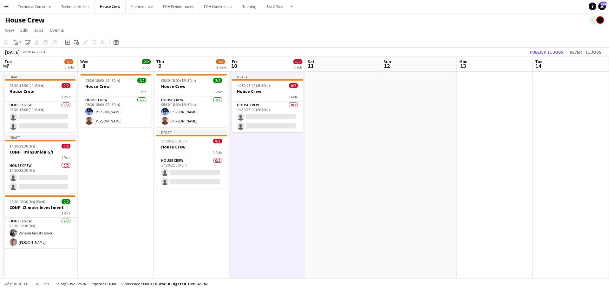
click at [282, 166] on app-date-cell "Draft 14:30-23:00 (8h30m) 0/2 House Crew 1 Role House Crew 0/2 14:30-23:00 (8h3…" at bounding box center [267, 175] width 76 height 206
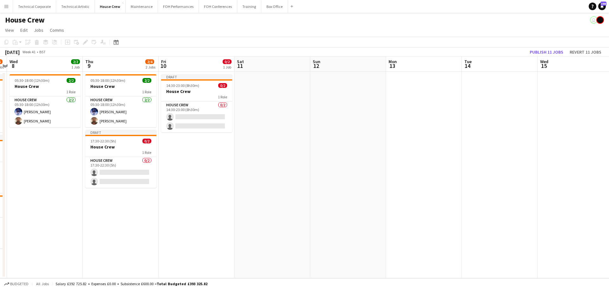
drag, startPoint x: 299, startPoint y: 167, endPoint x: 271, endPoint y: 169, distance: 27.4
click at [272, 170] on app-calendar-viewport "Sat 4 0/2 1 Job Sun 5 0/2 1 Job Mon 6 2/4 2 Jobs Tue 7 2/6 3 Jobs Wed 8 2/2 1 J…" at bounding box center [304, 167] width 609 height 222
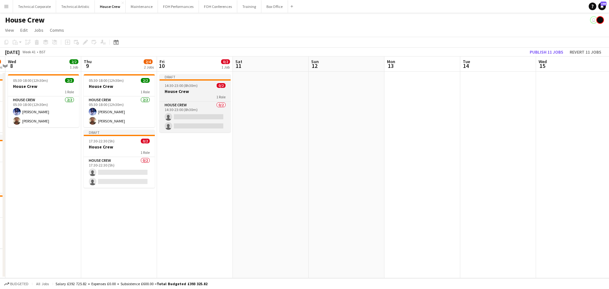
click at [183, 93] on h3 "House Crew" at bounding box center [195, 91] width 71 height 6
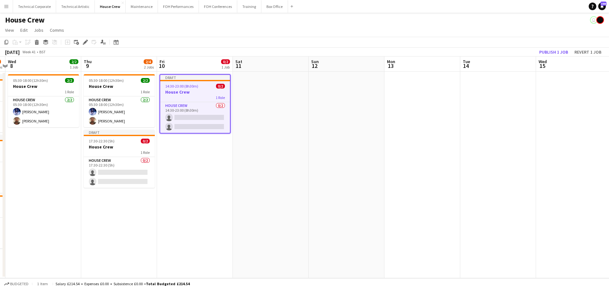
click at [276, 112] on app-date-cell at bounding box center [271, 175] width 76 height 206
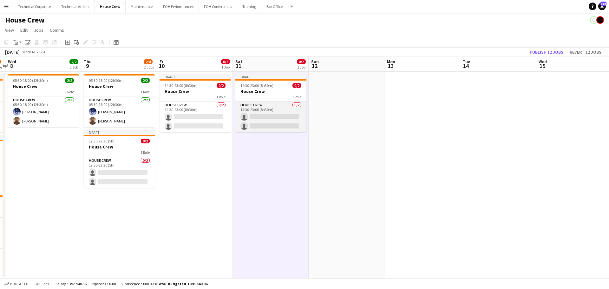
click at [271, 123] on app-card-role "House Crew 0/2 14:30-23:00 (8h30m) single-neutral-actions single-neutral-actions" at bounding box center [270, 116] width 71 height 31
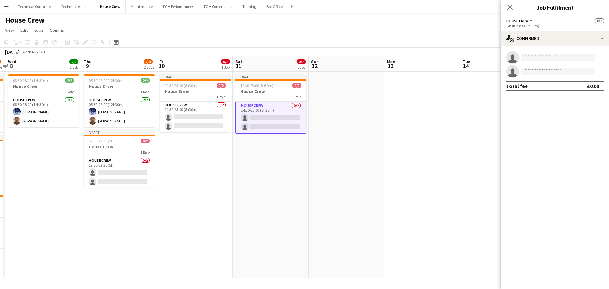
click at [560, 29] on app-options-switcher "House Crew All roles House Crew 0/2 14:30-23:00 (8h30m)" at bounding box center [555, 23] width 108 height 16
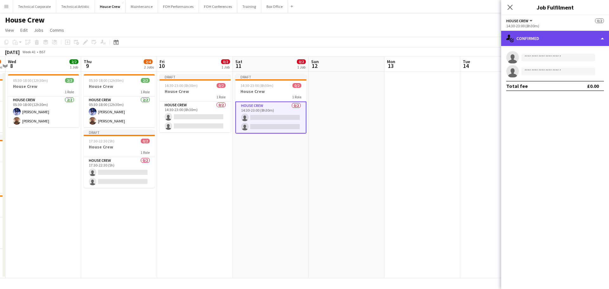
click at [560, 31] on div "single-neutral-actions-check-2 Confirmed" at bounding box center [555, 38] width 108 height 15
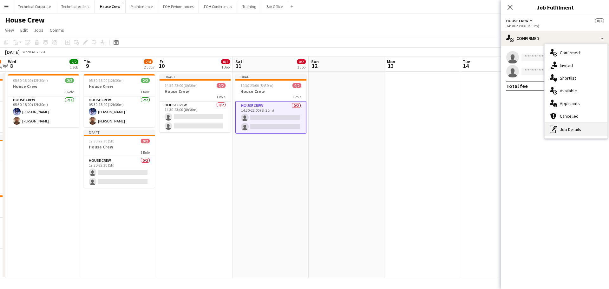
click at [556, 134] on div "pen-write Job Details" at bounding box center [576, 129] width 63 height 13
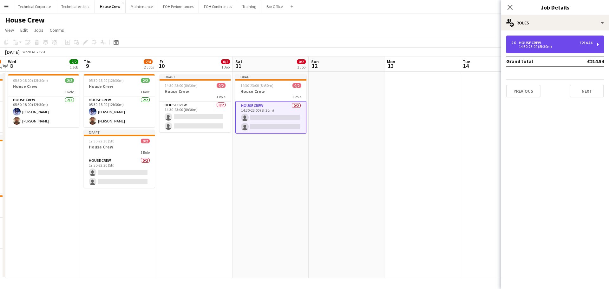
click at [524, 52] on div "2 x House Crew £214.54 14:30-23:00 (8h30m)" at bounding box center [555, 45] width 98 height 18
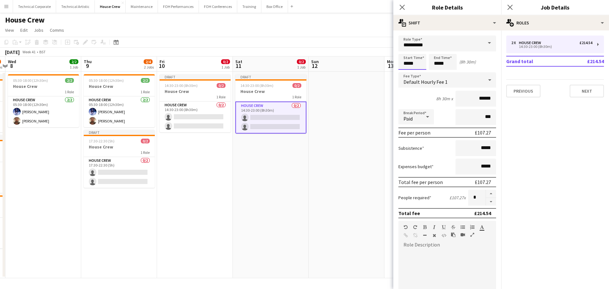
click at [366, 61] on body "Menu Boards Boards Boards All jobs Status Workforce Workforce My Workforce Recr…" at bounding box center [304, 144] width 609 height 289
type input "*****"
click at [270, 160] on app-date-cell "Draft 14:30-23:00 (8h30m) 0/2 House Crew 1 Role House Crew 0/2 14:30-23:00 (8h3…" at bounding box center [271, 175] width 76 height 206
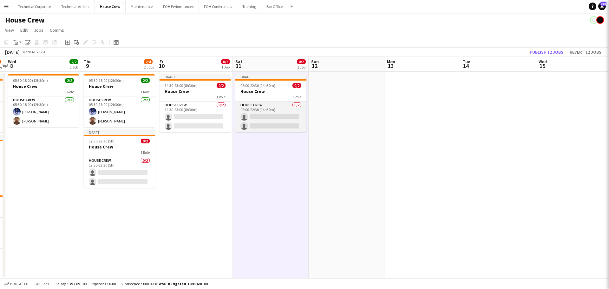
click at [268, 102] on app-card-role "House Crew 0/2 08:00-22:30 (14h30m) single-neutral-actions single-neutral-actio…" at bounding box center [270, 116] width 71 height 31
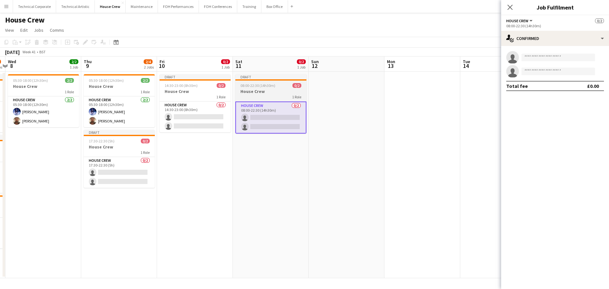
click at [270, 95] on div "1 Role" at bounding box center [270, 96] width 71 height 5
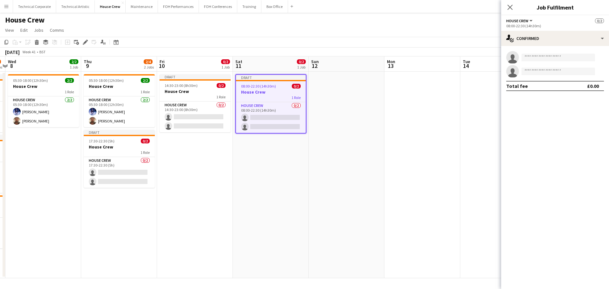
click at [305, 137] on app-date-cell "Draft 08:00-22:30 (14h30m) 0/2 House Crew 1 Role House Crew 0/2 08:00-22:30 (14…" at bounding box center [271, 175] width 76 height 206
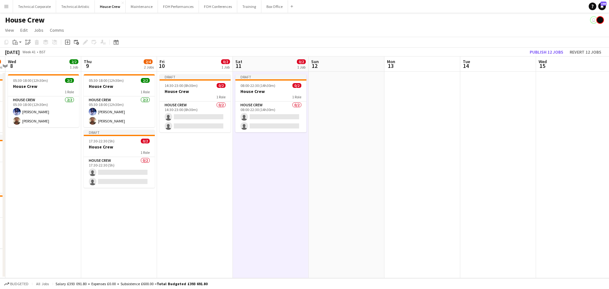
click at [344, 134] on app-date-cell at bounding box center [347, 175] width 76 height 206
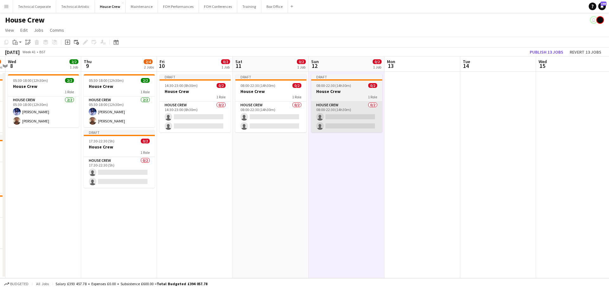
drag, startPoint x: 385, startPoint y: 112, endPoint x: 380, endPoint y: 114, distance: 5.1
click at [384, 112] on app-date-cell at bounding box center [422, 175] width 76 height 206
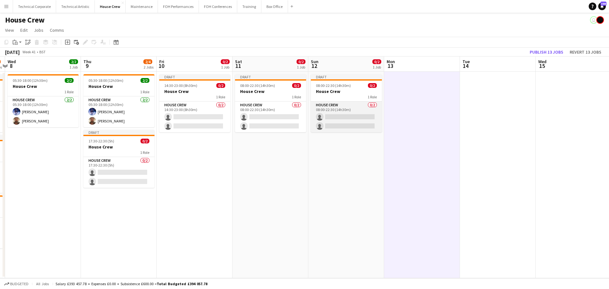
click at [371, 116] on app-card-role "House Crew 0/2 08:00-22:30 (14h30m) single-neutral-actions single-neutral-actio…" at bounding box center [346, 116] width 71 height 31
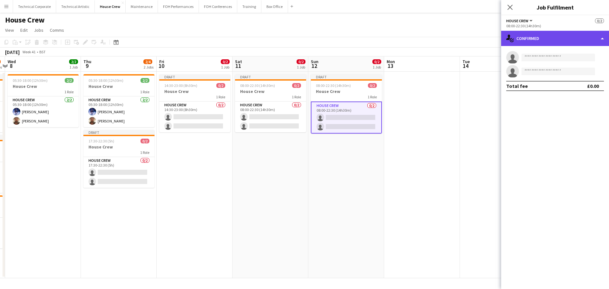
click at [561, 40] on div "single-neutral-actions-check-2 Confirmed" at bounding box center [555, 38] width 108 height 15
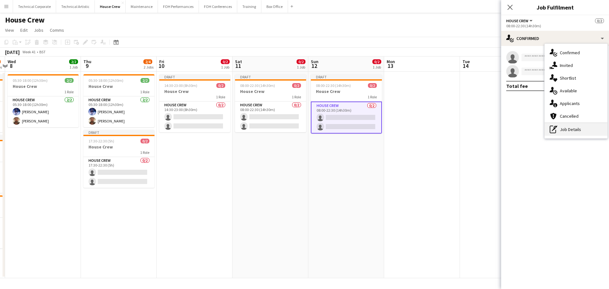
click at [572, 133] on div "pen-write Job Details" at bounding box center [576, 129] width 63 height 13
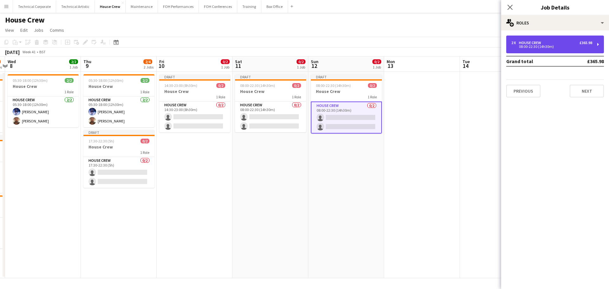
click at [533, 45] on div "08:00-22:30 (14h30m)" at bounding box center [551, 46] width 81 height 3
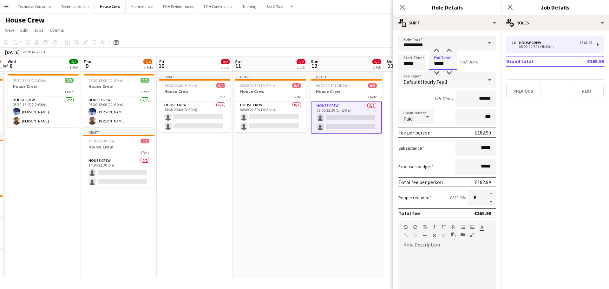
drag, startPoint x: 447, startPoint y: 61, endPoint x: 429, endPoint y: 60, distance: 17.5
click at [430, 60] on input "*****" at bounding box center [443, 62] width 28 height 16
type input "*****"
click at [345, 202] on app-date-cell "Draft 08:00-22:30 (14h30m) 0/2 House Crew 1 Role House Crew 0/2 08:00-22:30 (14…" at bounding box center [346, 175] width 76 height 206
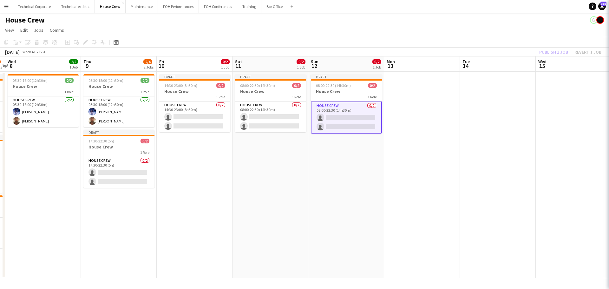
click at [345, 202] on app-date-cell "Draft 08:00-22:30 (14h30m) 0/2 House Crew 1 Role House Crew 0/2 08:00-22:30 (14…" at bounding box center [346, 175] width 76 height 206
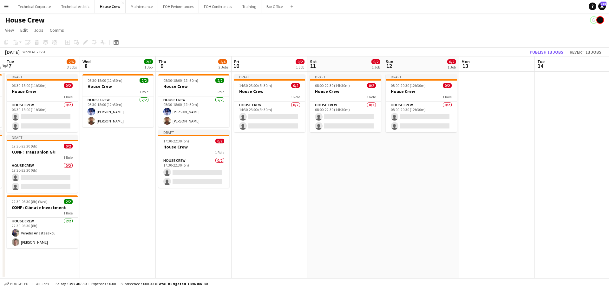
scroll to position [0, 184]
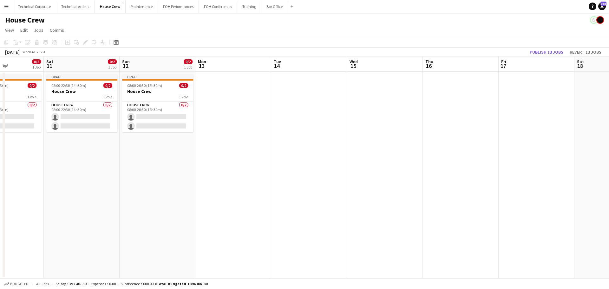
drag, startPoint x: 382, startPoint y: 182, endPoint x: 193, endPoint y: 194, distance: 189.1
click at [193, 194] on app-calendar-viewport "Wed 8 2/2 1 Job Thu 9 2/4 2 Jobs Fri 10 0/2 1 Job Sat 11 0/2 1 Job Sun 12 0/2 1…" at bounding box center [304, 167] width 609 height 222
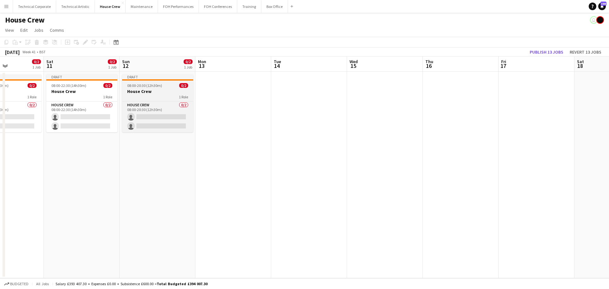
click at [161, 91] on h3 "House Crew" at bounding box center [157, 91] width 71 height 6
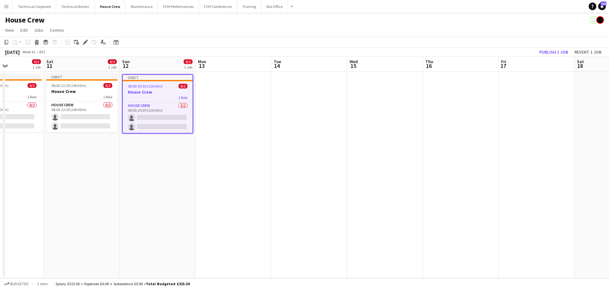
drag, startPoint x: 232, startPoint y: 109, endPoint x: 223, endPoint y: 120, distance: 14.4
click at [232, 109] on app-date-cell at bounding box center [233, 175] width 76 height 206
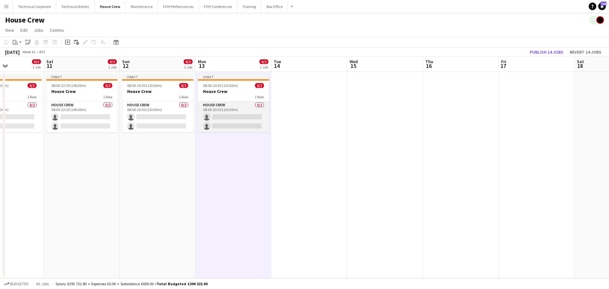
click at [233, 117] on app-card-role "House Crew 0/2 08:00-20:30 (12h30m) single-neutral-actions single-neutral-actio…" at bounding box center [233, 116] width 71 height 31
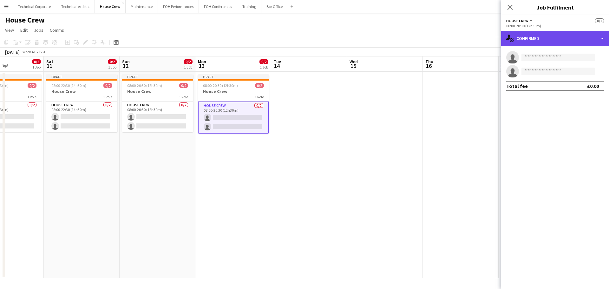
click at [526, 38] on div "single-neutral-actions-check-2 Confirmed" at bounding box center [555, 38] width 108 height 15
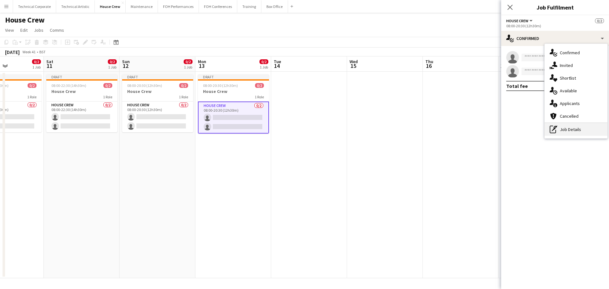
click at [561, 132] on div "pen-write Job Details" at bounding box center [576, 129] width 63 height 13
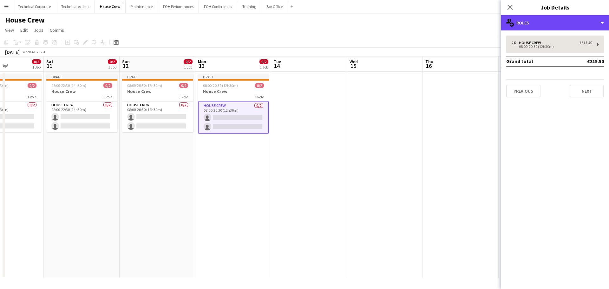
drag, startPoint x: 535, startPoint y: 30, endPoint x: 534, endPoint y: 40, distance: 9.9
click at [535, 30] on div "multiple-users-add Roles multiple-users-add Roles single-neutral-actions-up-dow…" at bounding box center [555, 152] width 108 height 274
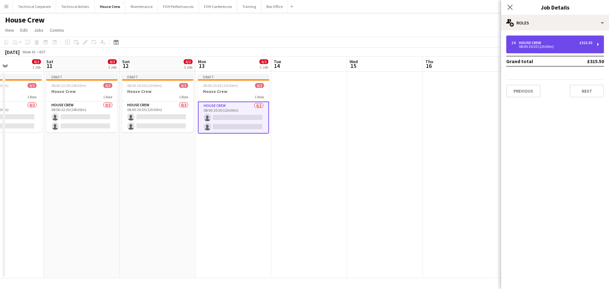
click at [534, 40] on div "2 x House Crew £315.50 08:00-20:30 (12h30m)" at bounding box center [555, 45] width 98 height 18
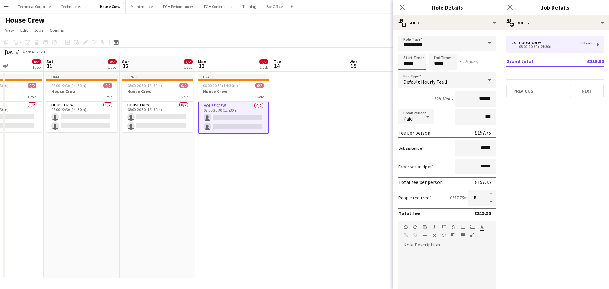
drag, startPoint x: 415, startPoint y: 63, endPoint x: 370, endPoint y: 62, distance: 44.4
click at [379, 62] on body "Menu Boards Boards Boards All jobs Status Workforce Workforce My Workforce Recr…" at bounding box center [304, 144] width 609 height 289
type input "*****"
click at [298, 172] on app-date-cell at bounding box center [309, 175] width 76 height 206
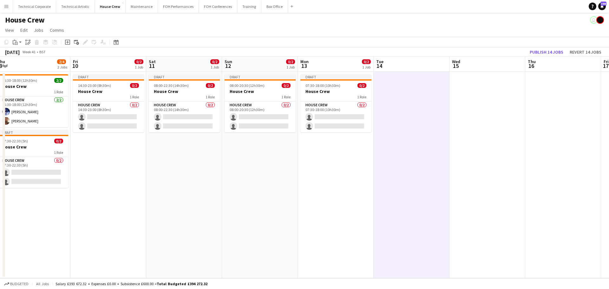
drag, startPoint x: 81, startPoint y: 193, endPoint x: 249, endPoint y: 193, distance: 168.4
click at [331, 190] on app-calendar-viewport "Wed 8 2/2 1 Job Thu 9 2/4 2 Jobs Fri 10 0/2 1 Job Sat 11 0/2 1 Job Sun 12 0/2 1…" at bounding box center [304, 167] width 609 height 222
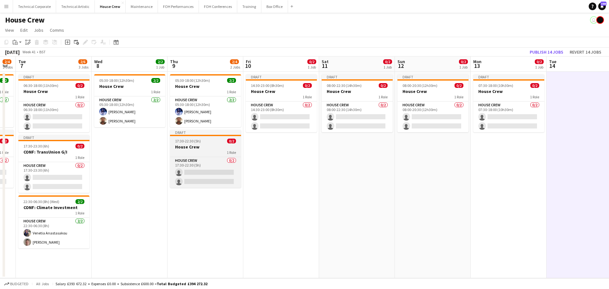
click at [211, 153] on div "1 Role" at bounding box center [205, 152] width 71 height 5
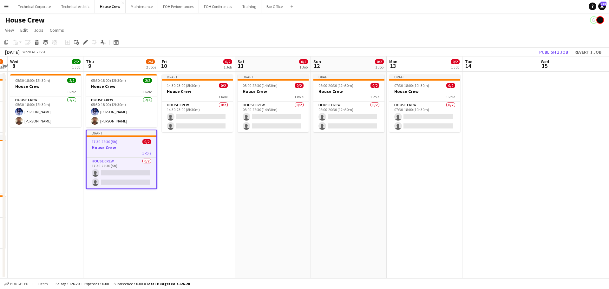
drag, startPoint x: 400, startPoint y: 179, endPoint x: 323, endPoint y: 182, distance: 77.5
click at [333, 182] on app-calendar-viewport "Sun 5 0/2 1 Job Mon 6 2/4 2 Jobs Tue 7 2/6 3 Jobs Wed 8 2/2 1 Job Thu 9 2/4 2 J…" at bounding box center [304, 167] width 609 height 222
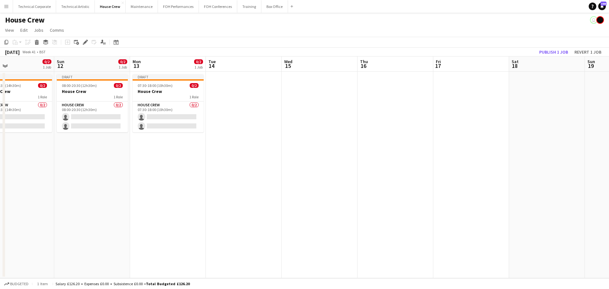
scroll to position [0, 190]
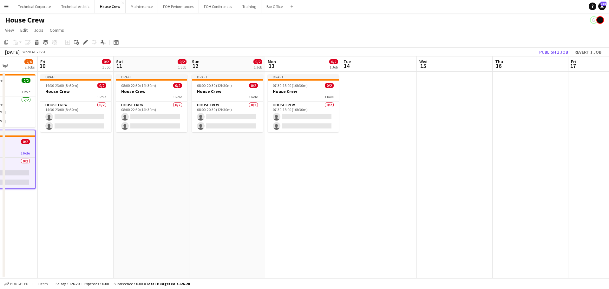
drag, startPoint x: 376, startPoint y: 171, endPoint x: 276, endPoint y: 177, distance: 99.5
click at [263, 179] on app-calendar-viewport "Tue 7 2/6 3 Jobs Wed 8 2/2 1 Job Thu 9 2/4 2 Jobs Fri 10 0/2 1 Job Sat 11 0/2 1…" at bounding box center [304, 167] width 609 height 222
click at [300, 174] on app-date-cell "Draft 07:30-18:00 (10h30m) 0/2 House Crew 1 Role House Crew 0/2 07:30-18:00 (10…" at bounding box center [303, 175] width 76 height 206
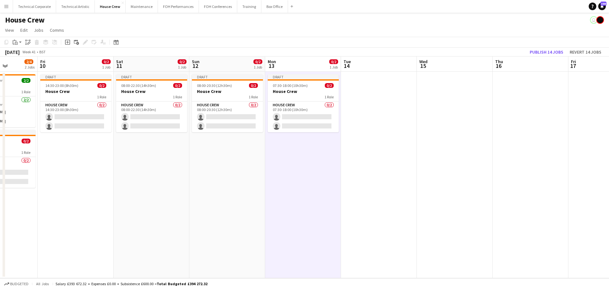
click at [293, 174] on app-date-cell "Draft 07:30-18:00 (10h30m) 0/2 House Crew 1 Role House Crew 0/2 07:30-18:00 (10…" at bounding box center [303, 175] width 76 height 206
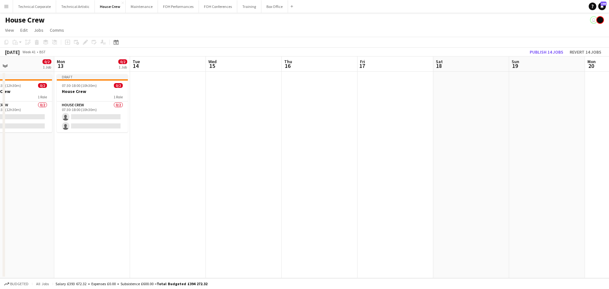
scroll to position [0, 251]
drag, startPoint x: 223, startPoint y: 156, endPoint x: 86, endPoint y: 182, distance: 139.0
click at [86, 182] on app-calendar-viewport "Thu 9 2/4 2 Jobs Fri 10 0/2 1 Job Sat 11 0/2 1 Job Sun 12 0/2 1 Job Mon 13 0/2 …" at bounding box center [304, 167] width 609 height 222
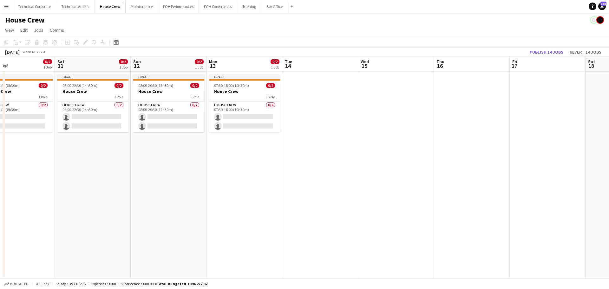
drag, startPoint x: 93, startPoint y: 166, endPoint x: 236, endPoint y: 165, distance: 142.4
click at [236, 165] on app-calendar-viewport "Wed 8 2/2 1 Job Thu 9 2/4 2 Jobs Fri 10 0/2 1 Job Sat 11 0/2 1 Job Sun 12 0/2 1…" at bounding box center [304, 167] width 609 height 222
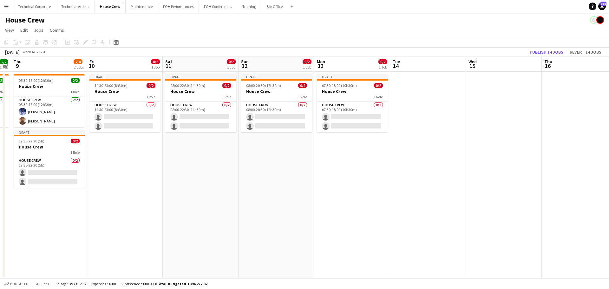
scroll to position [0, 161]
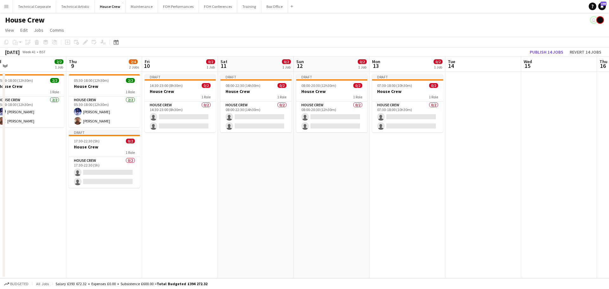
drag, startPoint x: 156, startPoint y: 164, endPoint x: 294, endPoint y: 162, distance: 137.7
click at [294, 162] on app-calendar-viewport "Mon 6 2/4 2 Jobs Tue 7 2/6 3 Jobs Wed 8 2/2 1 Job Thu 9 2/4 2 Jobs Fri 10 0/2 1…" at bounding box center [304, 167] width 609 height 222
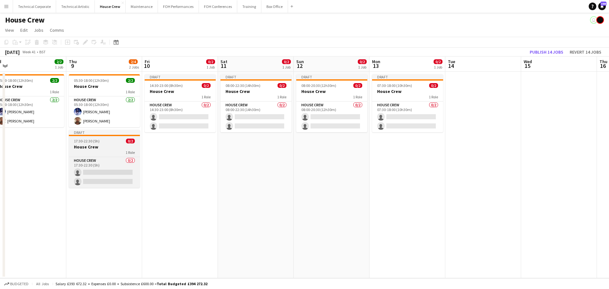
click at [94, 150] on div "1 Role" at bounding box center [104, 152] width 71 height 5
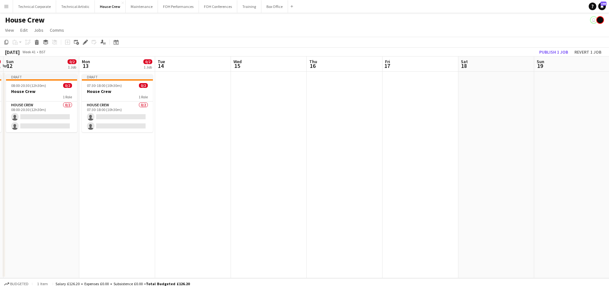
scroll to position [0, 320]
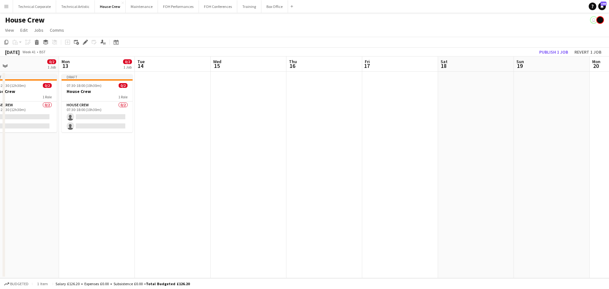
drag, startPoint x: 358, startPoint y: 165, endPoint x: 56, endPoint y: 183, distance: 303.2
click at [56, 183] on app-calendar-viewport "Wed 8 2/2 1 Job Thu 9 2/4 2 Jobs Fri 10 0/2 1 Job Sat 11 0/2 1 Job Sun 12 0/2 1…" at bounding box center [304, 167] width 609 height 222
click at [85, 173] on app-date-cell "Draft 07:30-18:00 (10h30m) 0/2 House Crew 1 Role House Crew 0/2 07:30-18:00 (10…" at bounding box center [97, 175] width 76 height 206
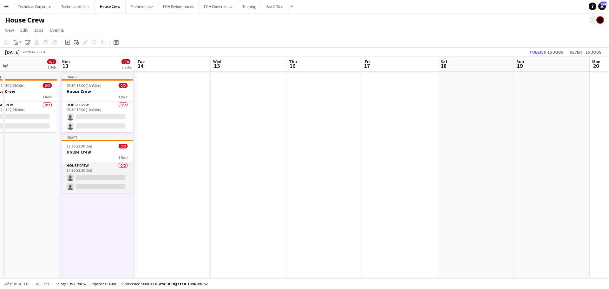
click at [112, 167] on app-card-role "House Crew 0/2 17:30-22:30 (5h) single-neutral-actions single-neutral-actions" at bounding box center [97, 177] width 71 height 31
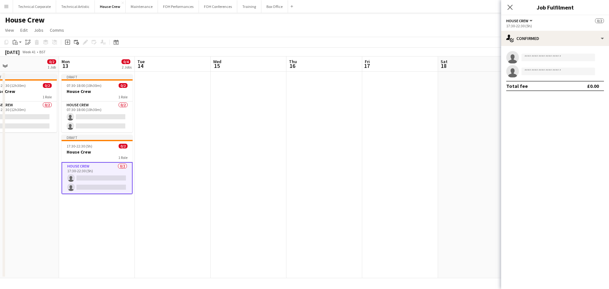
scroll to position [0, 320]
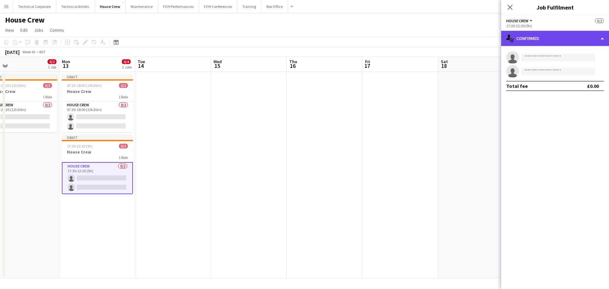
click at [523, 44] on div "single-neutral-actions-check-2 Confirmed" at bounding box center [555, 38] width 108 height 15
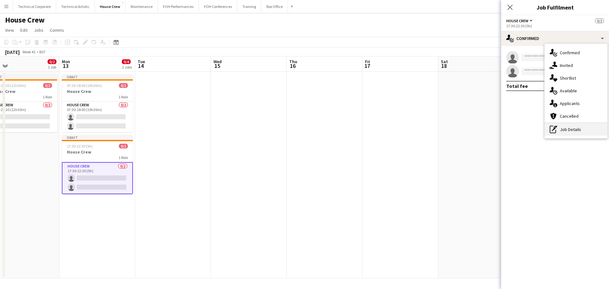
click at [563, 124] on div "pen-write Job Details" at bounding box center [576, 129] width 63 height 13
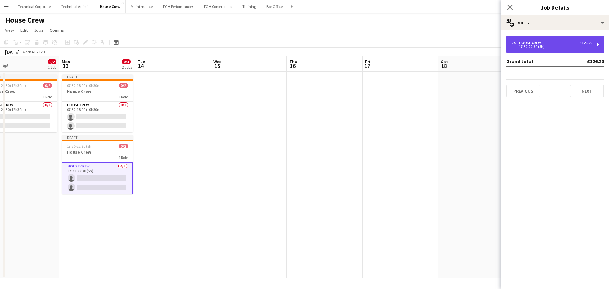
click at [553, 40] on div "2 x House Crew £126.20 17:30-22:30 (5h)" at bounding box center [555, 45] width 98 height 18
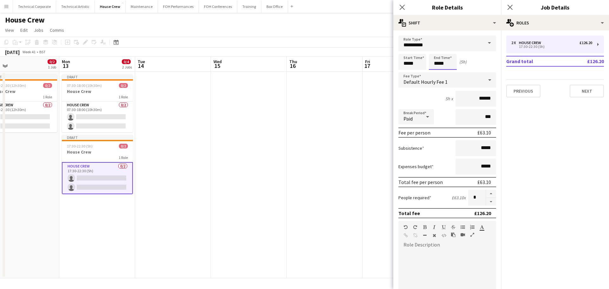
drag, startPoint x: 447, startPoint y: 59, endPoint x: 426, endPoint y: 62, distance: 21.4
click at [426, 62] on div "Start Time ***** End Time ***** (5h)" at bounding box center [447, 62] width 98 height 16
type input "*****"
click at [371, 106] on app-date-cell at bounding box center [401, 175] width 76 height 206
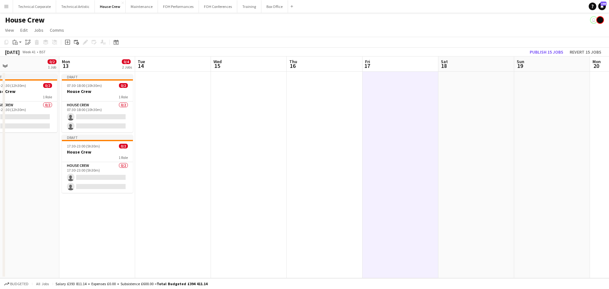
click at [239, 179] on app-date-cell at bounding box center [249, 175] width 76 height 206
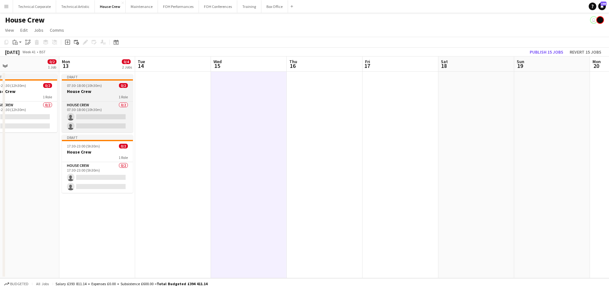
click at [125, 90] on h3 "House Crew" at bounding box center [97, 91] width 71 height 6
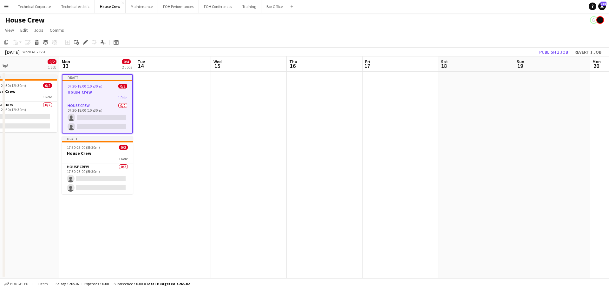
click at [168, 104] on app-date-cell at bounding box center [173, 175] width 76 height 206
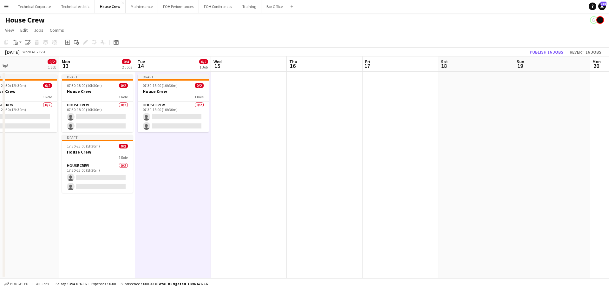
click at [231, 94] on app-date-cell at bounding box center [249, 175] width 76 height 206
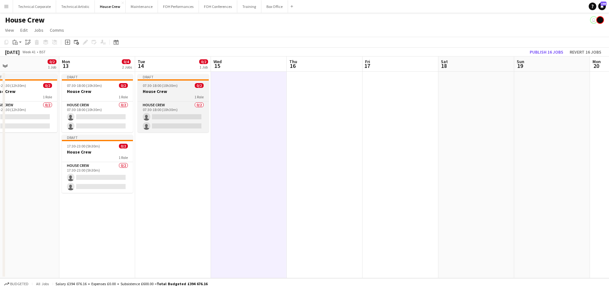
click at [171, 95] on div "1 Role" at bounding box center [173, 96] width 71 height 5
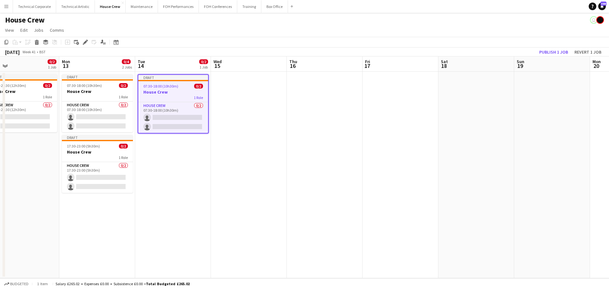
click at [266, 109] on app-date-cell at bounding box center [249, 175] width 76 height 206
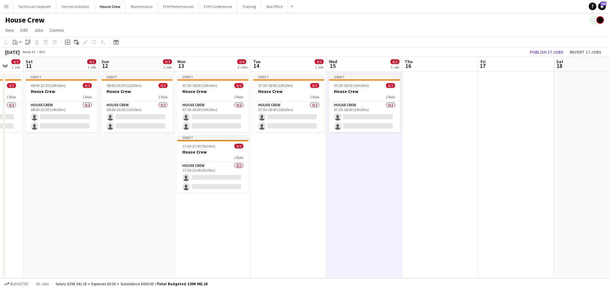
drag, startPoint x: 149, startPoint y: 184, endPoint x: 277, endPoint y: 187, distance: 128.5
click at [277, 187] on app-calendar-viewport "Wed 8 2/2 1 Job Thu 9 2/4 2 Jobs Fri 10 0/2 1 Job Sat 11 0/2 1 Job Sun 12 0/2 1…" at bounding box center [304, 167] width 609 height 222
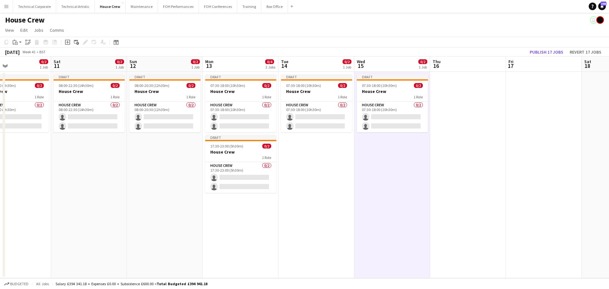
drag, startPoint x: 85, startPoint y: 187, endPoint x: 258, endPoint y: 188, distance: 172.5
click at [258, 188] on app-calendar-viewport "Wed 8 2/2 1 Job Thu 9 2/4 2 Jobs Fri 10 0/2 1 Job Sat 11 0/2 1 Job Sun 12 0/2 1…" at bounding box center [304, 167] width 609 height 222
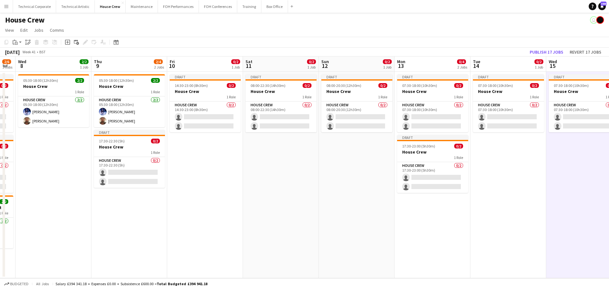
drag, startPoint x: 97, startPoint y: 188, endPoint x: 235, endPoint y: 191, distance: 138.3
click at [238, 191] on app-calendar-viewport "Mon 6 2/4 2 Jobs Tue 7 2/6 3 Jobs Wed 8 2/2 1 Job Thu 9 2/4 2 Jobs Fri 10 0/2 1…" at bounding box center [304, 167] width 609 height 222
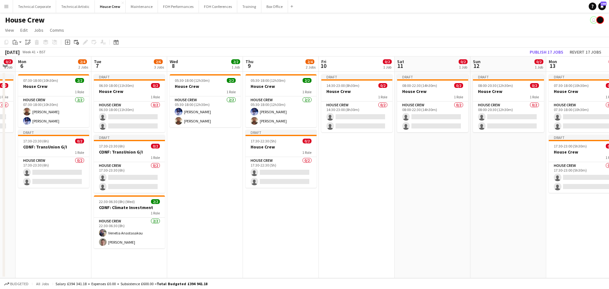
scroll to position [0, 180]
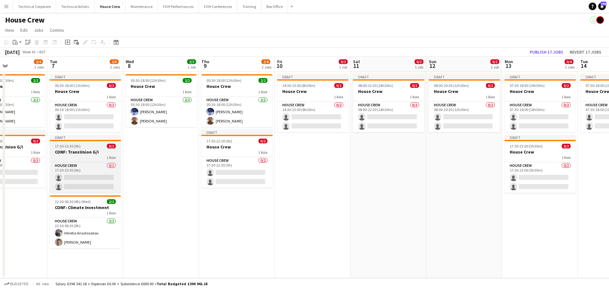
click at [82, 156] on div "1 Role" at bounding box center [85, 157] width 71 height 5
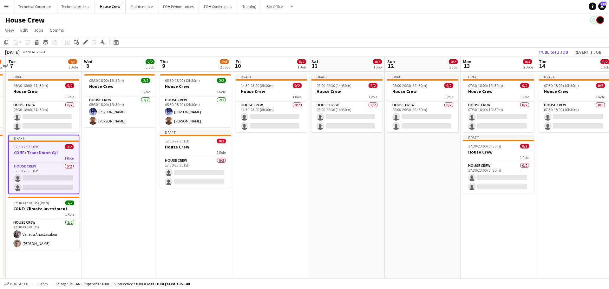
drag, startPoint x: 328, startPoint y: 172, endPoint x: 46, endPoint y: 171, distance: 282.0
click at [46, 171] on app-calendar-viewport "Sat 4 0/2 1 Job Sun 5 0/2 1 Job Mon 6 2/4 2 Jobs Tue 7 2/6 3 Jobs Wed 8 2/2 1 J…" at bounding box center [304, 167] width 609 height 222
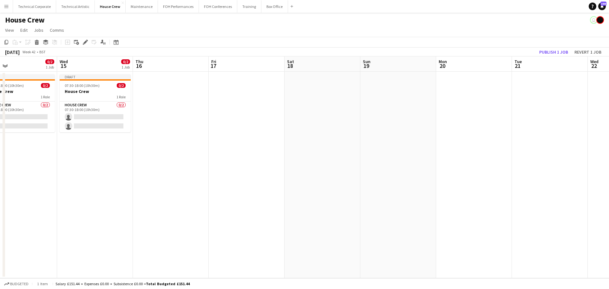
scroll to position [0, 169]
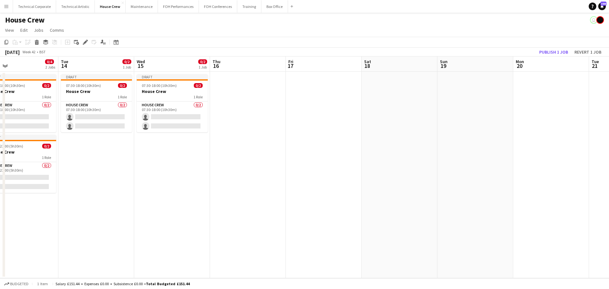
drag, startPoint x: 223, startPoint y: 167, endPoint x: 152, endPoint y: 177, distance: 71.7
click at [152, 177] on app-calendar-viewport "Sat 11 0/2 1 Job Sun 12 0/2 1 Job Mon 13 0/4 2 Jobs Tue 14 0/2 1 Job Wed 15 0/2…" at bounding box center [304, 167] width 609 height 222
click at [170, 173] on app-date-cell "Draft 07:30-18:00 (10h30m) 0/2 House Crew 1 Role House Crew 0/2 07:30-18:00 (10…" at bounding box center [172, 175] width 76 height 206
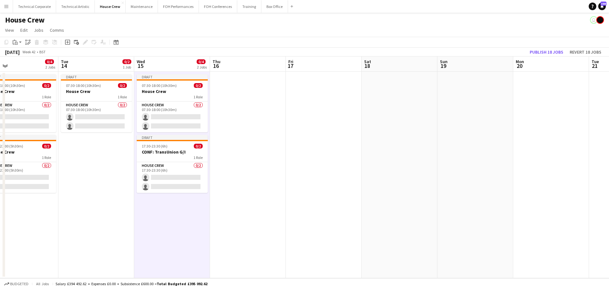
click at [172, 155] on div "1 Role" at bounding box center [172, 157] width 71 height 5
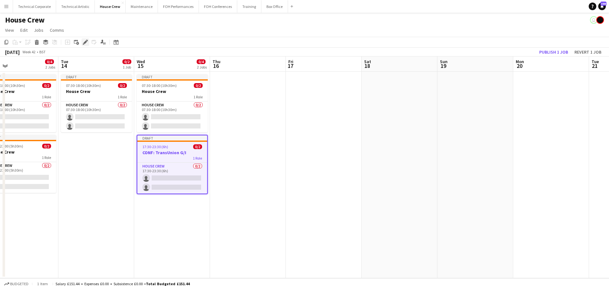
click at [88, 42] on div "Edit" at bounding box center [86, 42] width 8 height 8
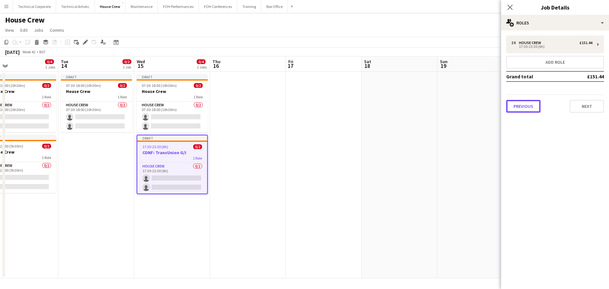
click at [514, 104] on button "Previous" at bounding box center [523, 106] width 34 height 13
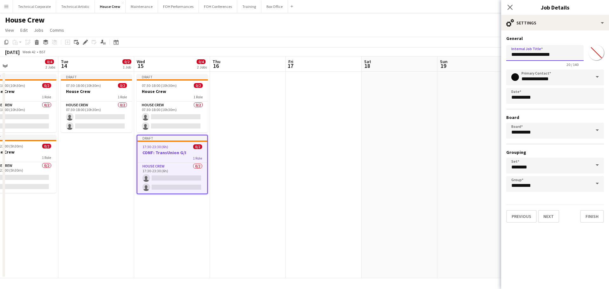
drag, startPoint x: 551, startPoint y: 51, endPoint x: 526, endPoint y: 62, distance: 26.8
click at [526, 62] on app-form-group "**********" at bounding box center [544, 56] width 77 height 22
type input "**********"
click button "Next" at bounding box center [548, 216] width 21 height 13
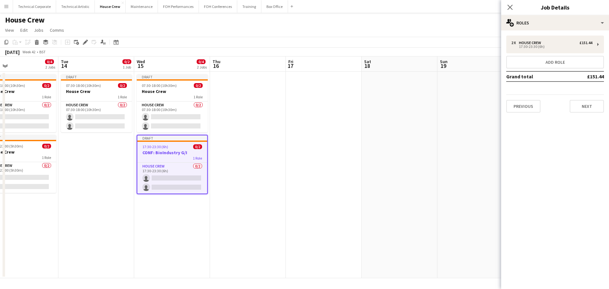
click at [253, 179] on app-date-cell at bounding box center [248, 175] width 76 height 206
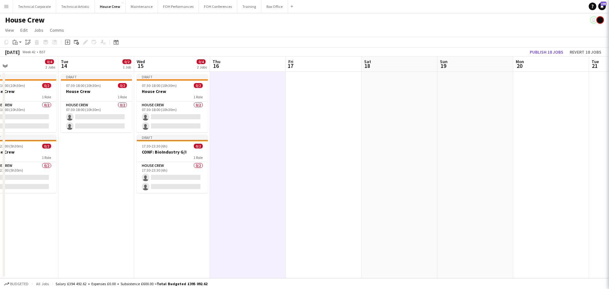
click at [253, 179] on app-date-cell at bounding box center [248, 175] width 76 height 206
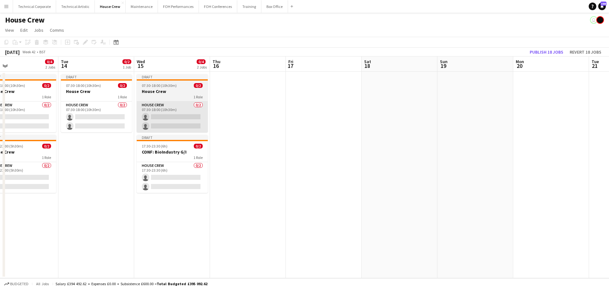
drag, startPoint x: 166, startPoint y: 91, endPoint x: 170, endPoint y: 124, distance: 33.9
click at [166, 91] on h3 "House Crew" at bounding box center [172, 91] width 71 height 6
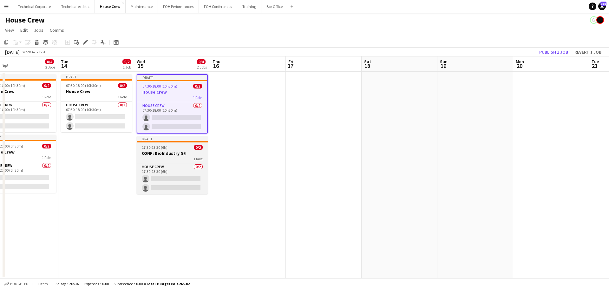
click at [178, 147] on div "17:30-23:30 (6h) 0/2" at bounding box center [172, 147] width 71 height 5
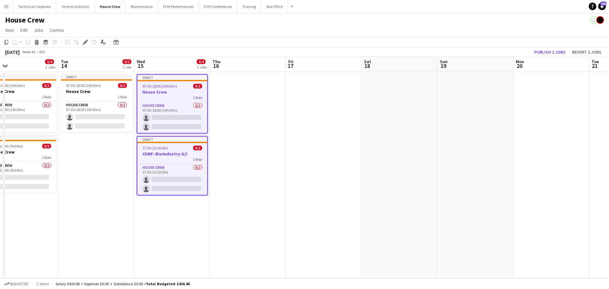
click at [224, 147] on app-date-cell at bounding box center [248, 175] width 76 height 206
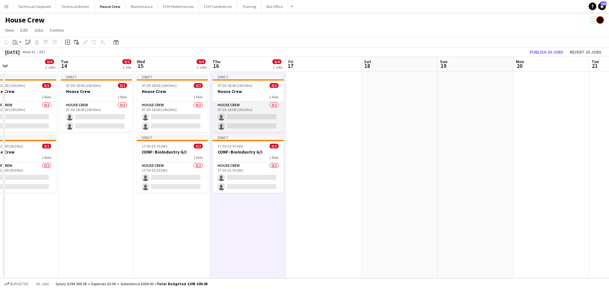
click at [233, 114] on app-card-role "House Crew 0/2 07:30-18:00 (10h30m) single-neutral-actions single-neutral-actio…" at bounding box center [248, 116] width 71 height 31
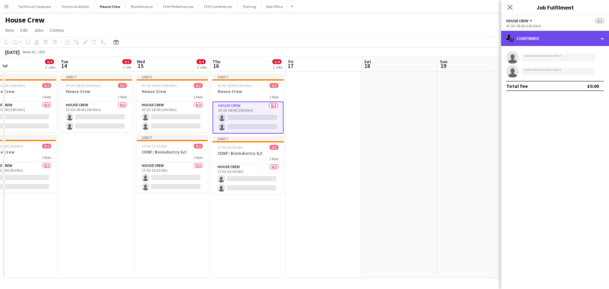
click at [564, 33] on div "single-neutral-actions-check-2 Confirmed" at bounding box center [555, 38] width 108 height 15
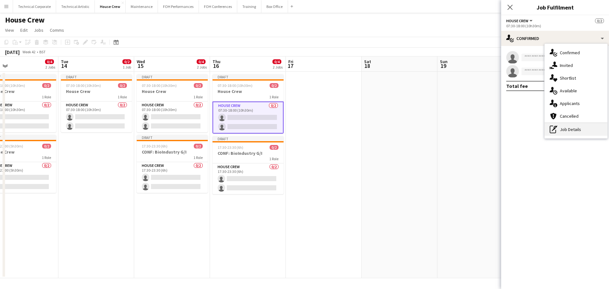
click at [568, 131] on div "pen-write Job Details" at bounding box center [576, 129] width 63 height 13
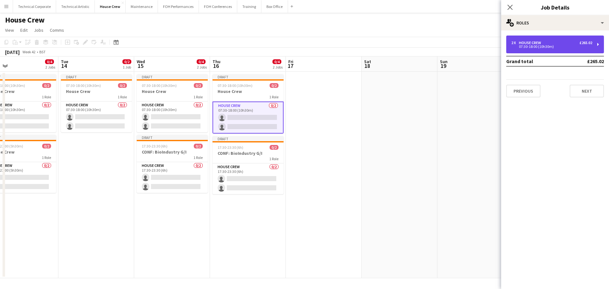
click at [538, 52] on div "2 x House Crew £265.02 07:30-18:00 (10h30m)" at bounding box center [555, 45] width 98 height 18
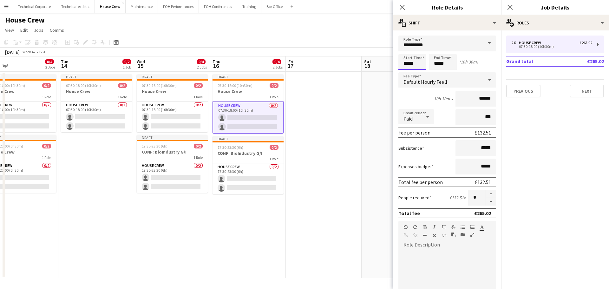
click at [415, 59] on input "*****" at bounding box center [412, 62] width 28 height 16
type input "*****"
click at [403, 73] on div at bounding box center [406, 73] width 13 height 6
click at [331, 179] on app-date-cell at bounding box center [324, 175] width 76 height 206
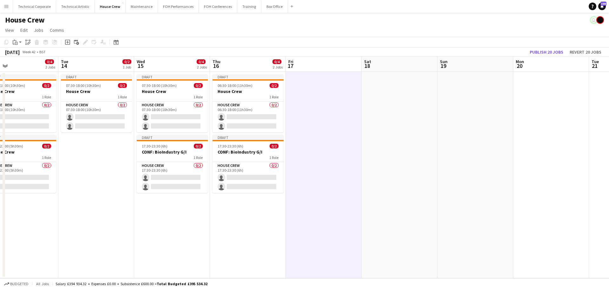
click at [307, 215] on app-date-cell at bounding box center [324, 175] width 76 height 206
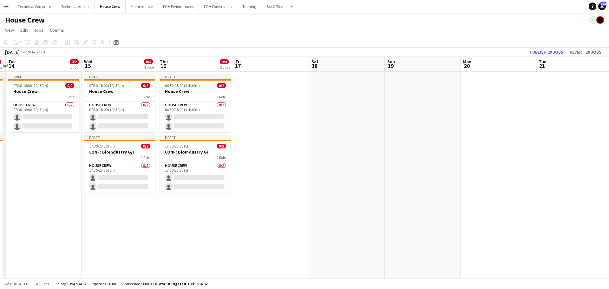
drag, startPoint x: 318, startPoint y: 213, endPoint x: 265, endPoint y: 220, distance: 53.8
click at [265, 220] on app-calendar-viewport "Sat 11 0/2 1 Job Sun 12 0/2 1 Job Mon 13 0/4 2 Jobs Tue 14 0/2 1 Job Wed 15 0/4…" at bounding box center [304, 167] width 609 height 222
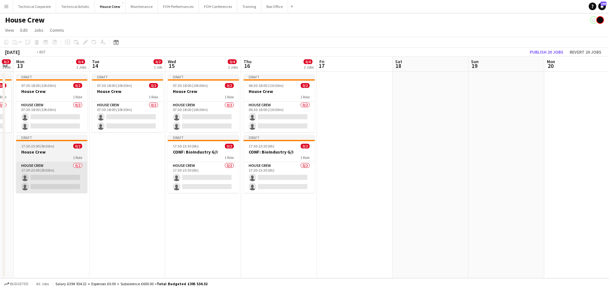
drag, startPoint x: 39, startPoint y: 180, endPoint x: 180, endPoint y: 192, distance: 141.1
click at [216, 186] on app-calendar-viewport "Sat 11 0/2 1 Job Sun 12 0/2 1 Job Mon 13 0/4 2 Jobs Tue 14 0/2 1 Job Wed 15 0/4…" at bounding box center [304, 167] width 609 height 222
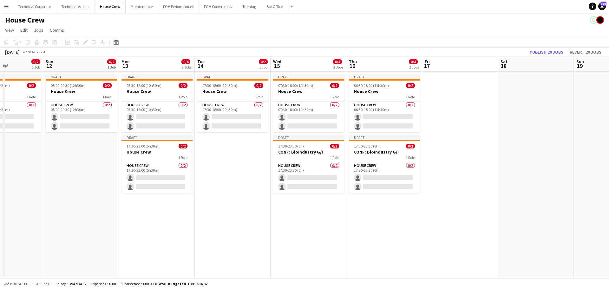
scroll to position [0, 162]
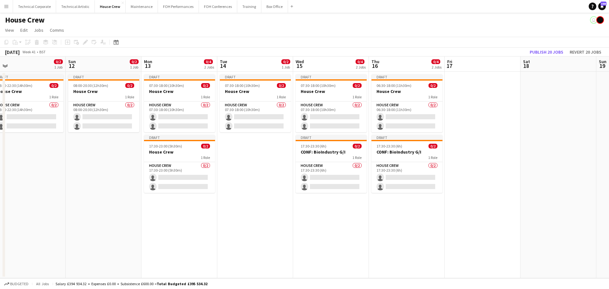
drag, startPoint x: 148, startPoint y: 195, endPoint x: 171, endPoint y: 195, distance: 22.5
click at [171, 195] on app-calendar-viewport "Thu 9 2/4 2 Jobs Fri 10 0/2 1 Job Sat 11 0/2 1 Job Sun 12 0/2 1 Job Mon 13 0/4 …" at bounding box center [304, 167] width 609 height 222
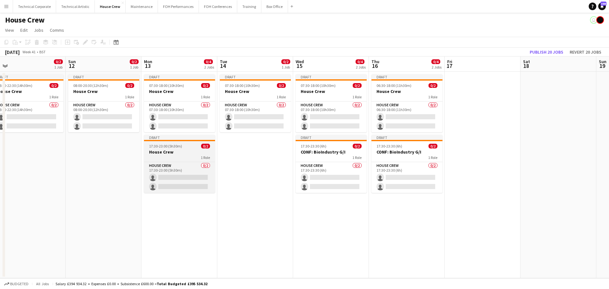
click at [172, 155] on div "1 Role" at bounding box center [179, 157] width 71 height 5
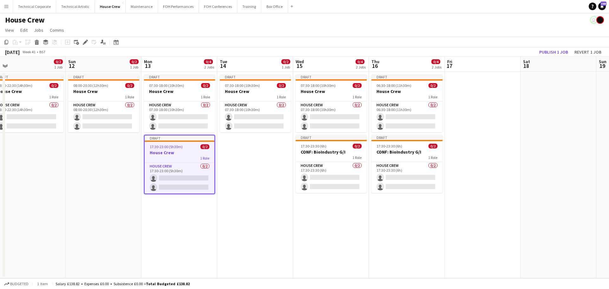
click at [331, 215] on app-date-cell "Draft 07:30-18:00 (10h30m) 0/2 House Crew 1 Role House Crew 0/2 07:30-18:00 (10…" at bounding box center [331, 175] width 76 height 206
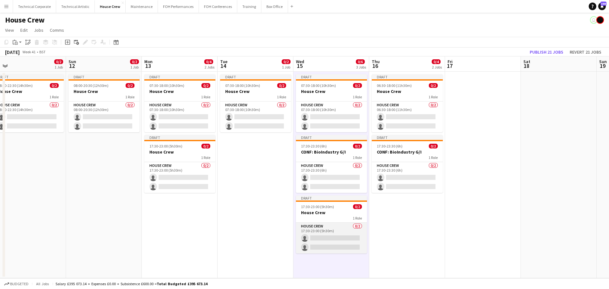
click at [323, 243] on app-card-role "House Crew 0/2 17:30-23:00 (5h30m) single-neutral-actions single-neutral-actions" at bounding box center [331, 238] width 71 height 31
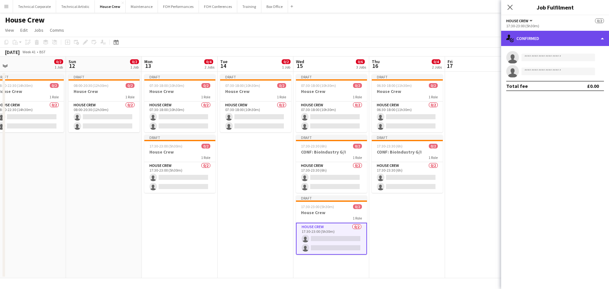
click at [548, 33] on div "single-neutral-actions-check-2 Confirmed" at bounding box center [555, 38] width 108 height 15
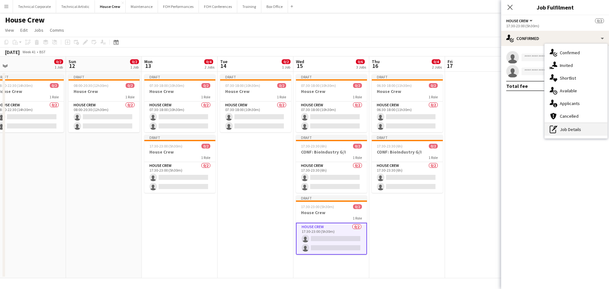
click at [582, 129] on div "pen-write Job Details" at bounding box center [576, 129] width 63 height 13
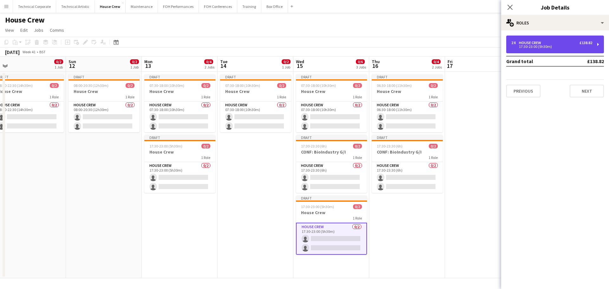
click at [535, 47] on div "17:30-23:00 (5h30m)" at bounding box center [551, 46] width 81 height 3
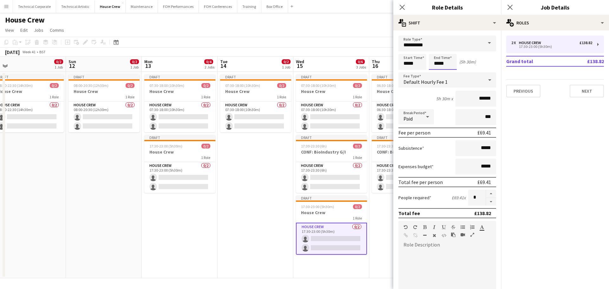
click at [448, 66] on input "*****" at bounding box center [443, 62] width 28 height 16
click at [448, 52] on div at bounding box center [449, 51] width 13 height 6
type input "*****"
click at [450, 52] on div at bounding box center [449, 51] width 13 height 6
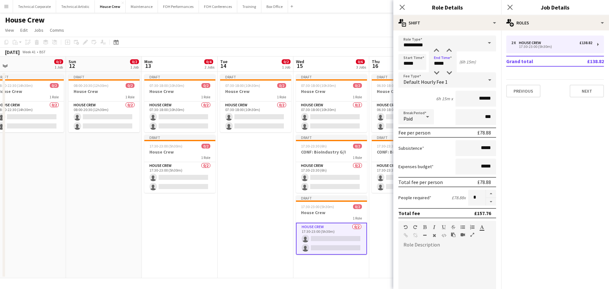
click at [244, 183] on app-date-cell "Draft 07:30-18:00 (10h30m) 0/2 House Crew 1 Role House Crew 0/2 07:30-18:00 (10…" at bounding box center [256, 175] width 76 height 206
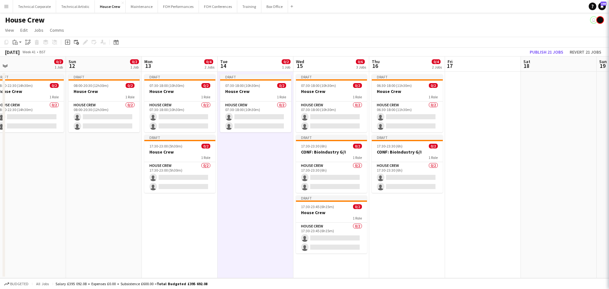
click at [244, 183] on app-date-cell "Draft 07:30-18:00 (10h30m) 0/2 House Crew 1 Role House Crew 0/2 07:30-18:00 (10…" at bounding box center [256, 175] width 76 height 206
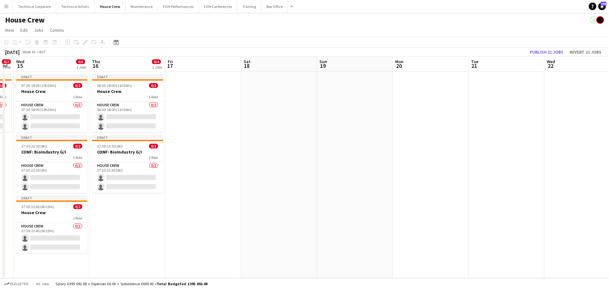
scroll to position [0, 296]
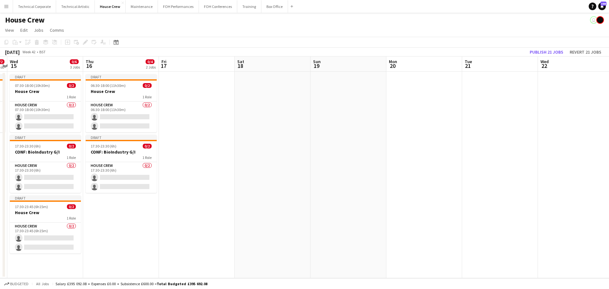
drag, startPoint x: 436, startPoint y: 210, endPoint x: 155, endPoint y: 218, distance: 281.8
click at [155, 218] on app-calendar-viewport "Sat 11 0/2 1 Job Sun 12 0/2 1 Job Mon 13 0/4 2 Jobs Tue 14 0/2 1 Job Wed 15 0/6…" at bounding box center [304, 167] width 609 height 222
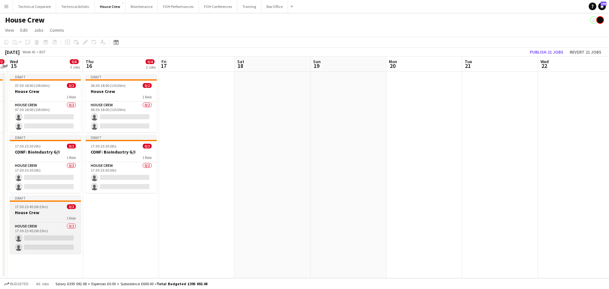
click at [50, 216] on div "1 Role" at bounding box center [45, 217] width 71 height 5
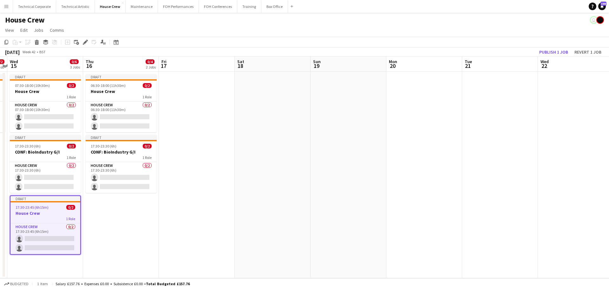
click at [209, 156] on app-date-cell at bounding box center [197, 175] width 76 height 206
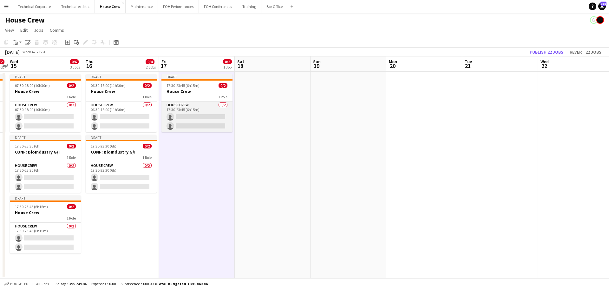
click at [191, 121] on app-card-role "House Crew 0/2 17:30-23:45 (6h15m) single-neutral-actions single-neutral-actions" at bounding box center [196, 116] width 71 height 31
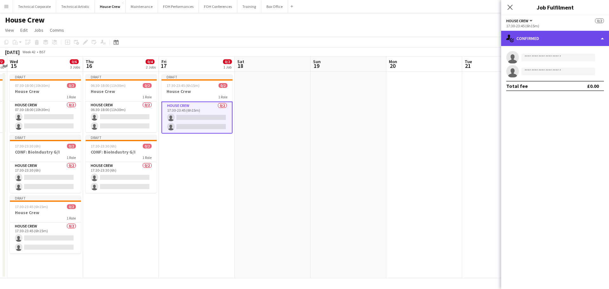
click at [527, 41] on div "single-neutral-actions-check-2 Confirmed" at bounding box center [555, 38] width 108 height 15
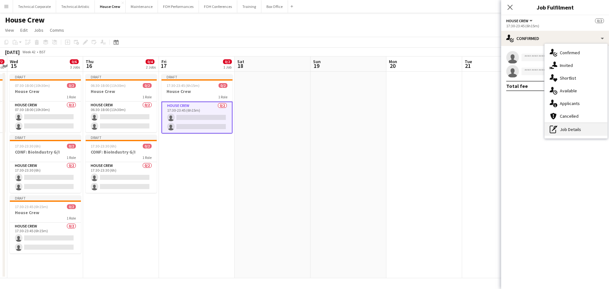
click at [564, 133] on div "pen-write Job Details" at bounding box center [576, 129] width 63 height 13
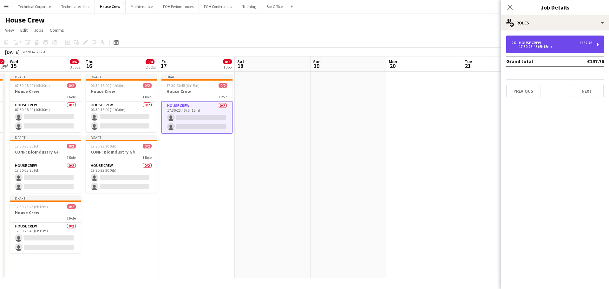
click at [538, 42] on div "House Crew" at bounding box center [531, 43] width 25 height 4
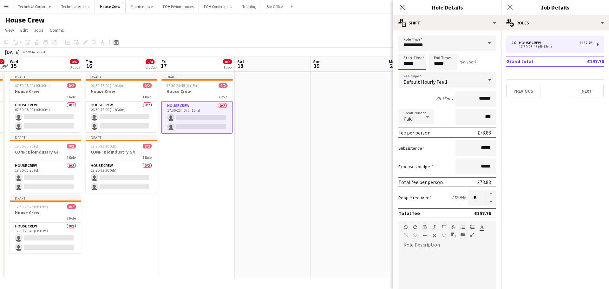
drag, startPoint x: 420, startPoint y: 62, endPoint x: 376, endPoint y: 64, distance: 43.2
click at [376, 64] on body "Menu Boards Boards Boards All jobs Status Workforce Workforce My Workforce Recr…" at bounding box center [304, 144] width 609 height 289
type input "*****"
click at [304, 107] on app-date-cell at bounding box center [273, 175] width 76 height 206
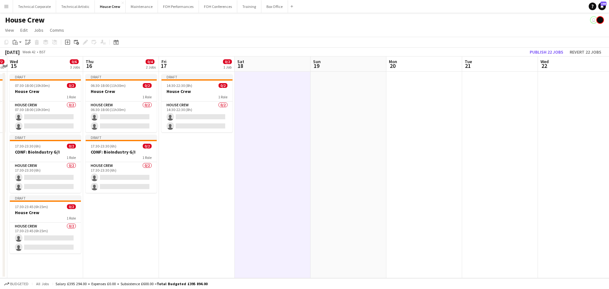
click at [226, 180] on app-date-cell "Draft 14:30-22:30 (8h) 0/2 House Crew 1 Role House Crew 0/2 14:30-22:30 (8h) si…" at bounding box center [197, 175] width 76 height 206
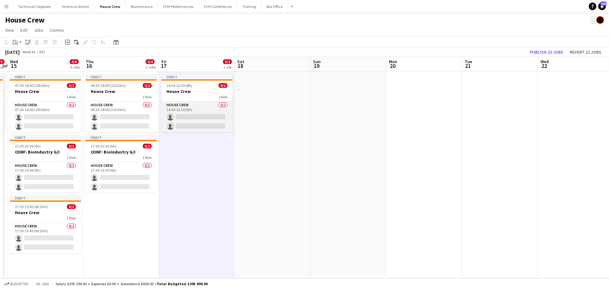
click at [217, 124] on app-card-role "House Crew 0/2 14:30-22:30 (8h) single-neutral-actions single-neutral-actions" at bounding box center [196, 116] width 71 height 31
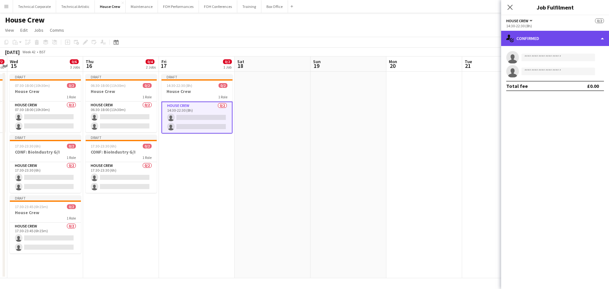
click at [519, 38] on div "single-neutral-actions-check-2 Confirmed" at bounding box center [555, 38] width 108 height 15
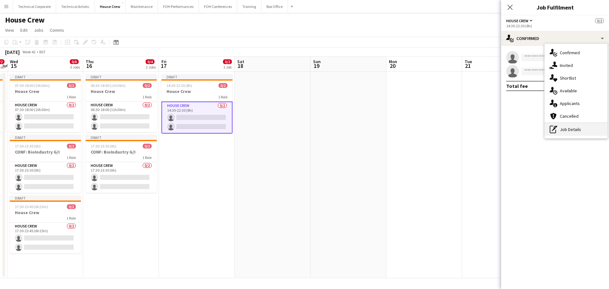
click at [557, 133] on icon "pen-write" at bounding box center [554, 130] width 8 height 8
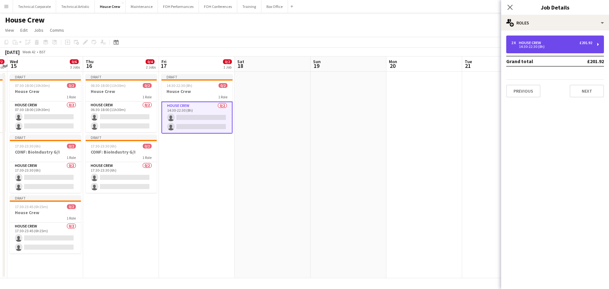
click at [531, 40] on div "2 x House Crew £201.92 14:30-22:30 (8h)" at bounding box center [555, 45] width 98 height 18
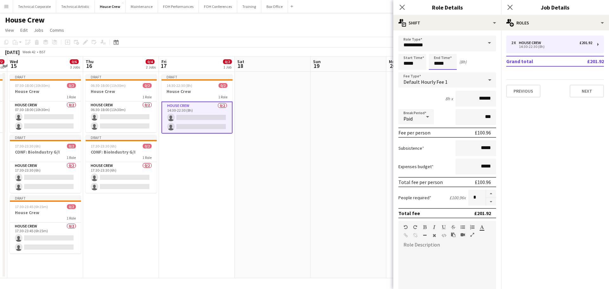
click at [416, 60] on div "Start Time ***** End Time ***** (8h)" at bounding box center [447, 62] width 98 height 16
type input "*****"
click at [211, 186] on app-date-cell "Draft 14:30-22:30 (8h) 0/2 House Crew 1 Role House Crew 0/2 14:30-22:30 (8h) si…" at bounding box center [197, 175] width 76 height 206
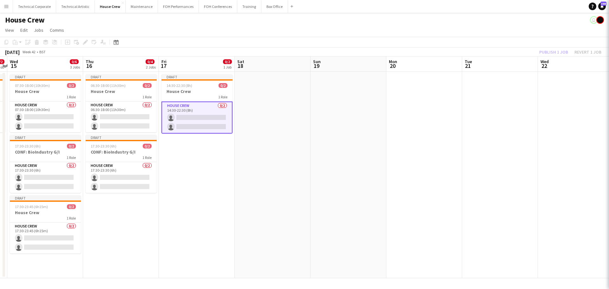
click at [211, 186] on app-date-cell "Draft 14:30-22:30 (8h) 0/2 House Crew 1 Role House Crew 0/2 14:30-22:30 (8h) si…" at bounding box center [197, 175] width 76 height 206
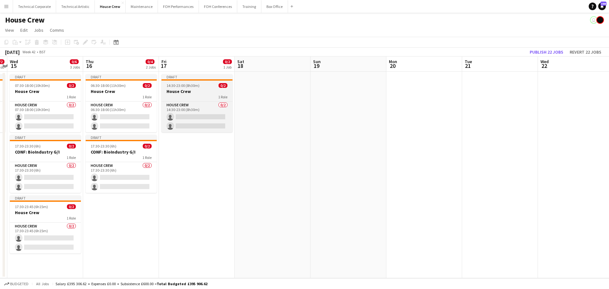
click at [196, 96] on div "1 Role" at bounding box center [196, 96] width 71 height 5
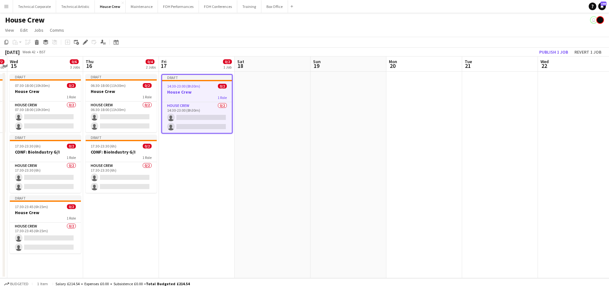
click at [275, 106] on app-date-cell at bounding box center [273, 175] width 76 height 206
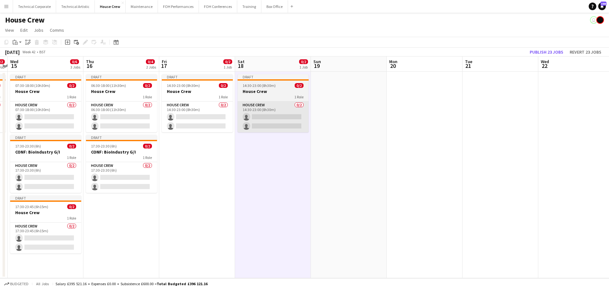
click at [292, 119] on app-card-role "House Crew 0/2 14:30-23:00 (8h30m) single-neutral-actions single-neutral-actions" at bounding box center [273, 116] width 71 height 31
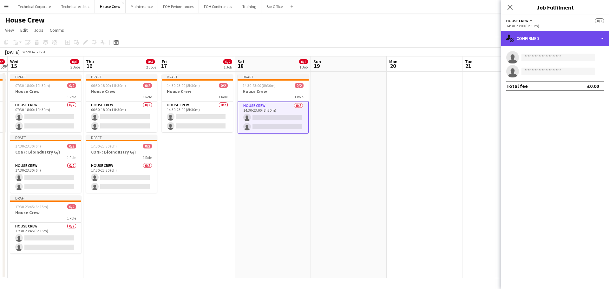
drag, startPoint x: 544, startPoint y: 39, endPoint x: 546, endPoint y: 43, distance: 3.8
click at [545, 39] on div "single-neutral-actions-check-2 Confirmed" at bounding box center [555, 38] width 108 height 15
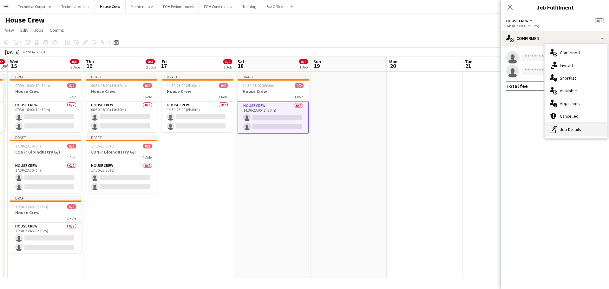
click at [575, 131] on div "pen-write Job Details" at bounding box center [576, 129] width 63 height 13
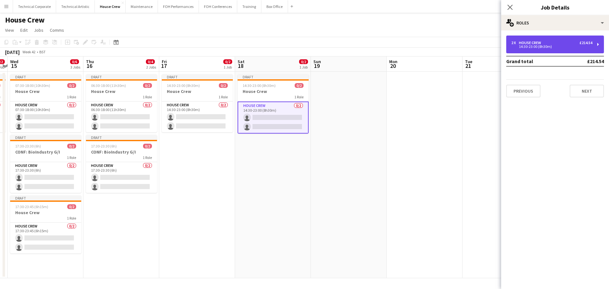
click at [546, 47] on div "14:30-23:00 (8h30m)" at bounding box center [551, 46] width 81 height 3
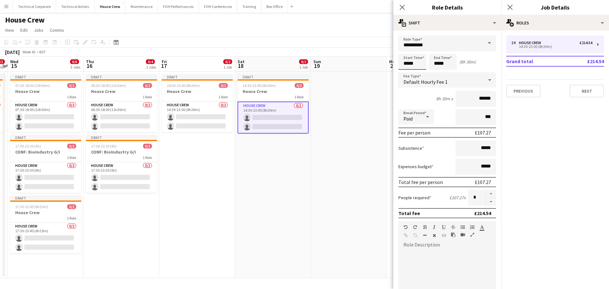
drag, startPoint x: 419, startPoint y: 65, endPoint x: 372, endPoint y: 77, distance: 48.8
click at [383, 73] on body "Menu Boards Boards Boards All jobs Status Workforce Workforce My Workforce Recr…" at bounding box center [304, 144] width 609 height 289
type input "*****"
drag, startPoint x: 450, startPoint y: 63, endPoint x: 392, endPoint y: 66, distance: 58.1
click at [392, 66] on body "Menu Boards Boards Boards All jobs Status Workforce Workforce My Workforce Recr…" at bounding box center [304, 144] width 609 height 289
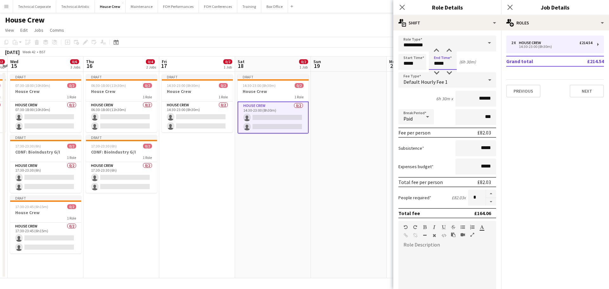
type input "*****"
click at [280, 156] on app-date-cell "Draft 14:30-23:00 (8h30m) 0/2 House Crew 1 Role House Crew 0/2 14:30-23:00 (8h3…" at bounding box center [273, 175] width 76 height 206
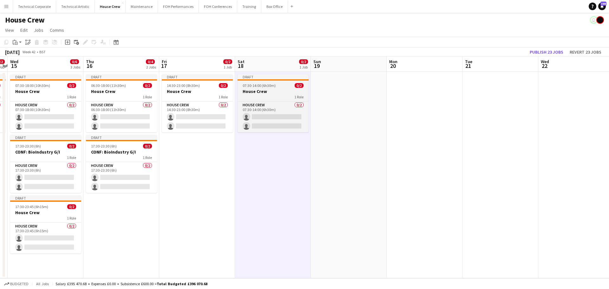
click at [273, 92] on h3 "House Crew" at bounding box center [273, 91] width 71 height 6
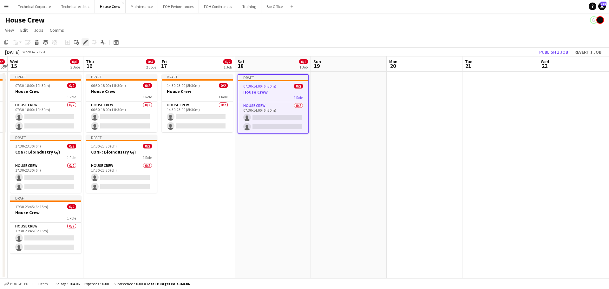
click at [86, 44] on icon "Edit" at bounding box center [85, 42] width 5 height 5
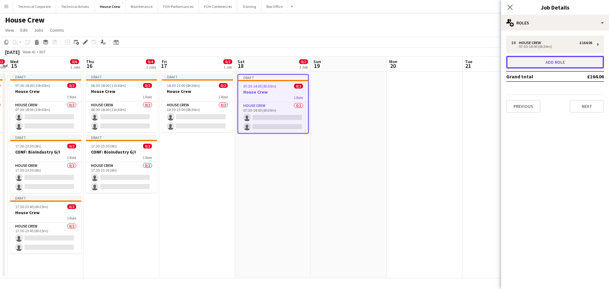
click at [567, 59] on button "Add role" at bounding box center [555, 62] width 98 height 13
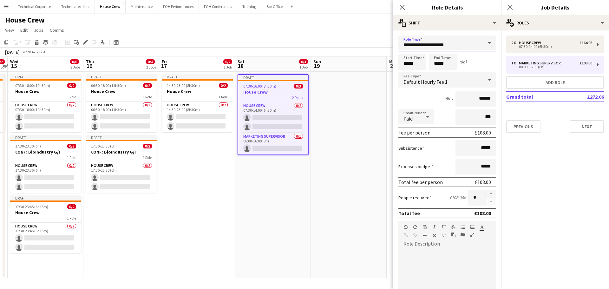
drag, startPoint x: 424, startPoint y: 47, endPoint x: 324, endPoint y: 49, distance: 99.9
click at [324, 49] on body "Menu Boards Boards Boards All jobs Status Workforce Workforce My Workforce Recr…" at bounding box center [304, 144] width 609 height 289
type input "*"
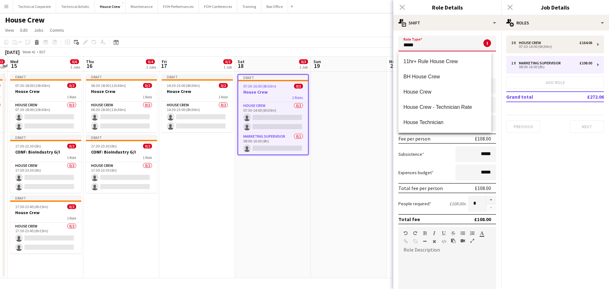
click at [441, 90] on span "House Crew" at bounding box center [444, 92] width 83 height 6
type input "**********"
type input "******"
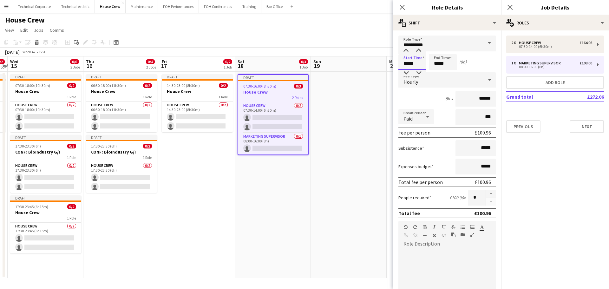
drag, startPoint x: 419, startPoint y: 62, endPoint x: 373, endPoint y: 64, distance: 45.7
click at [376, 64] on body "Menu Boards Boards Boards All jobs Status Workforce Workforce My Workforce Recr…" at bounding box center [304, 144] width 609 height 289
click at [486, 191] on button "button" at bounding box center [491, 194] width 10 height 8
type input "*"
type input "*****"
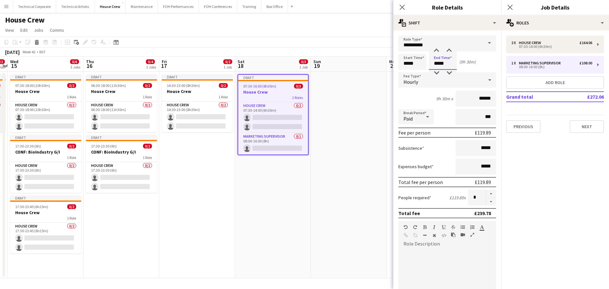
type input "*****"
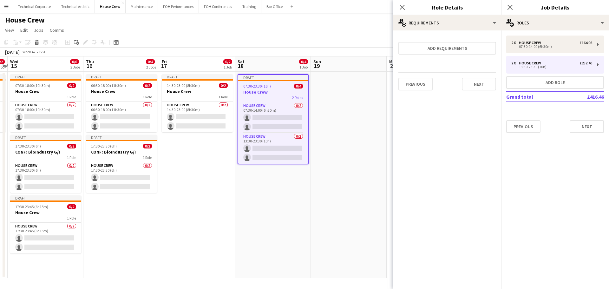
drag, startPoint x: 327, startPoint y: 179, endPoint x: 319, endPoint y: 181, distance: 8.2
click at [322, 180] on app-calendar-viewport "Sat 11 0/2 1 Job Sun 12 0/2 1 Job Mon 13 0/4 2 Jobs Tue 14 0/2 1 Job Wed 15 0/6…" at bounding box center [304, 167] width 609 height 222
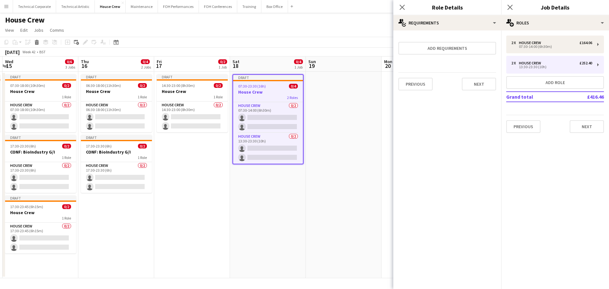
click at [290, 186] on app-date-cell "Draft 07:30-23:30 (16h) 0/4 House Crew 2 Roles House Crew 0/2 07:30-14:00 (6h30…" at bounding box center [268, 175] width 76 height 206
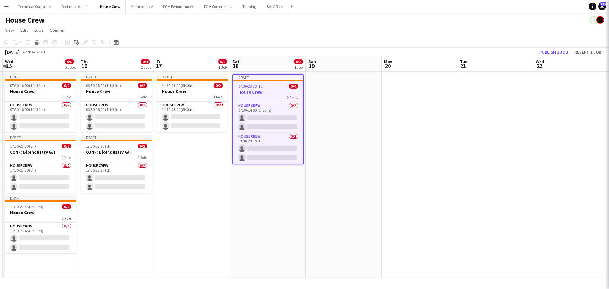
click at [290, 186] on app-date-cell "Draft 07:30-23:30 (16h) 0/4 House Crew 2 Roles House Crew 0/2 07:30-14:00 (6h30…" at bounding box center [268, 175] width 76 height 206
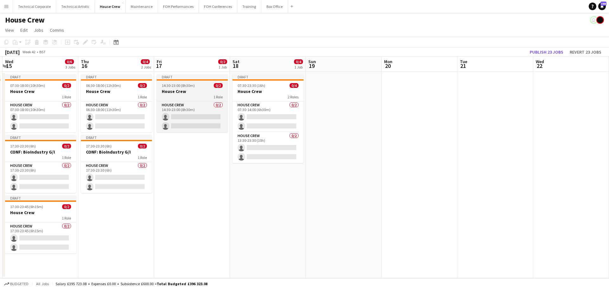
click at [194, 91] on h3 "House Crew" at bounding box center [192, 91] width 71 height 6
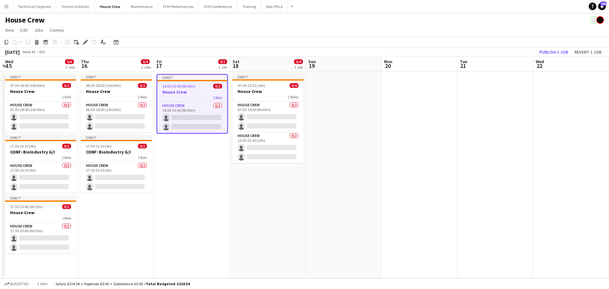
click at [330, 108] on app-date-cell at bounding box center [344, 175] width 76 height 206
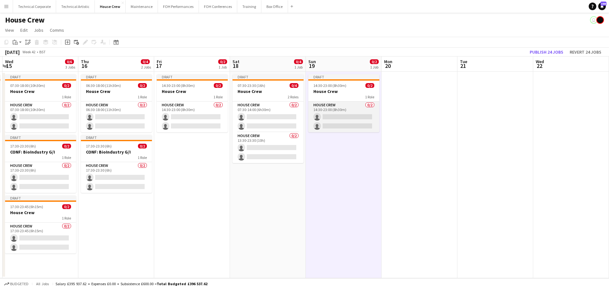
click at [340, 123] on app-card-role "House Crew 0/2 14:30-23:00 (8h30m) single-neutral-actions single-neutral-actions" at bounding box center [343, 116] width 71 height 31
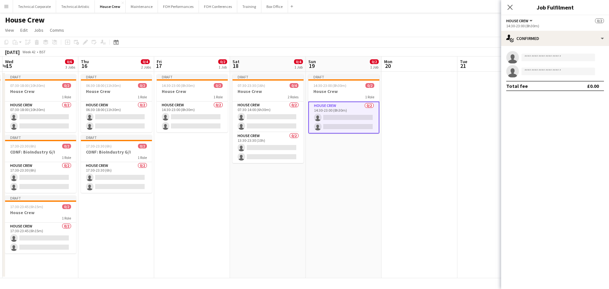
click at [558, 27] on div "14:30-23:00 (8h30m)" at bounding box center [555, 25] width 98 height 5
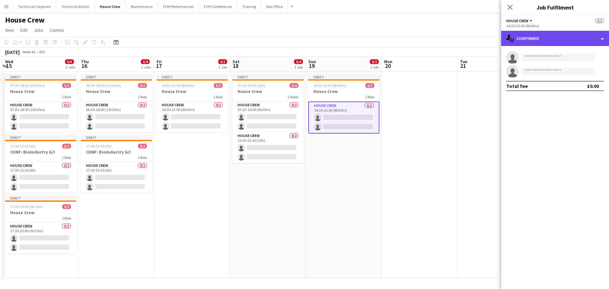
click at [556, 31] on div "single-neutral-actions-check-2 Confirmed" at bounding box center [555, 38] width 108 height 15
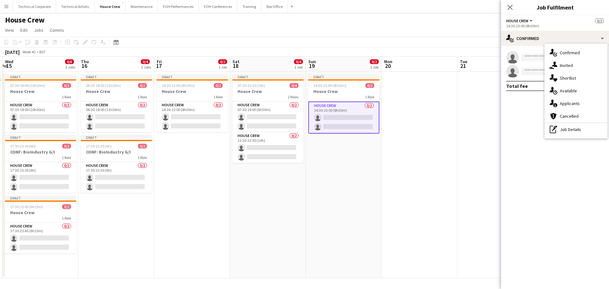
click at [579, 131] on div "pen-write Job Details" at bounding box center [576, 129] width 63 height 13
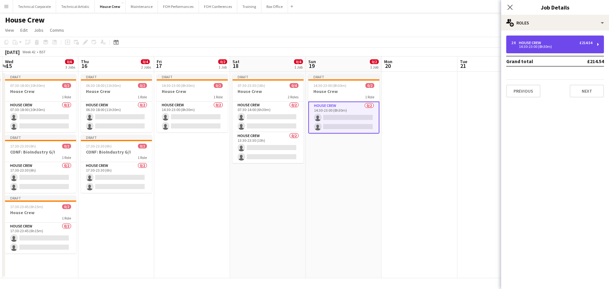
click at [552, 40] on div "2 x House Crew £214.54 14:30-23:00 (8h30m)" at bounding box center [555, 45] width 98 height 18
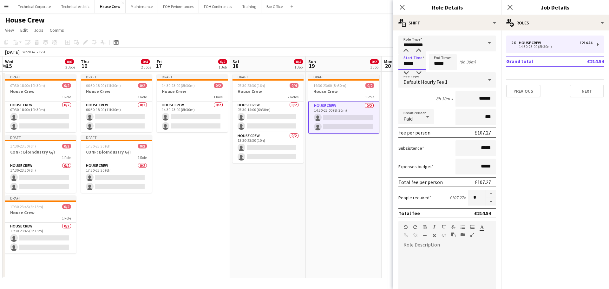
drag, startPoint x: 415, startPoint y: 63, endPoint x: 356, endPoint y: 63, distance: 59.0
click at [357, 63] on body "Menu Boards Boards Boards All jobs Status Workforce Workforce My Workforce Recr…" at bounding box center [304, 144] width 609 height 289
type input "*****"
click at [344, 208] on app-date-cell "Draft 14:30-23:00 (8h30m) 0/2 House Crew 1 Role House Crew 0/2 14:30-23:00 (8h3…" at bounding box center [344, 175] width 76 height 206
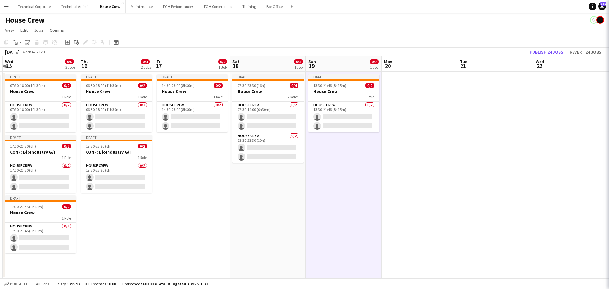
click at [344, 208] on app-date-cell "Draft 13:30-21:45 (8h15m) 0/2 House Crew 1 Role House Crew 0/2 13:30-21:45 (8h1…" at bounding box center [344, 175] width 76 height 206
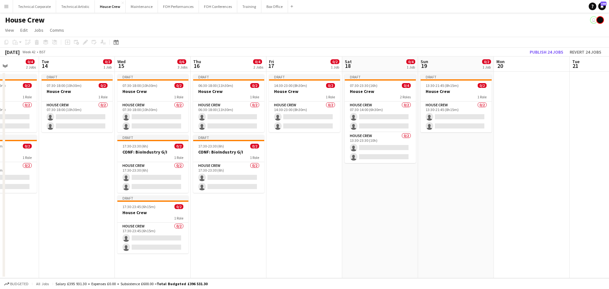
scroll to position [0, 228]
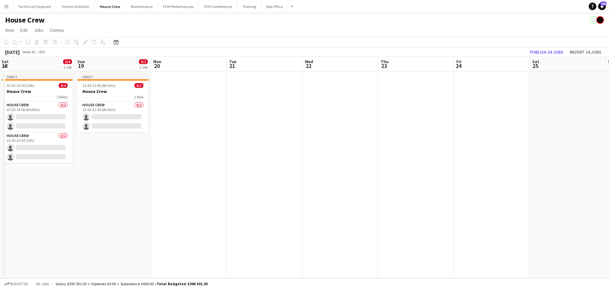
drag, startPoint x: 401, startPoint y: 176, endPoint x: 170, endPoint y: 181, distance: 231.0
click at [170, 181] on app-calendar-viewport "Wed 15 0/6 3 Jobs Thu 16 0/4 2 Jobs Fri 17 0/2 1 Job Sat 18 0/4 1 Job Sun 19 0/…" at bounding box center [304, 167] width 609 height 222
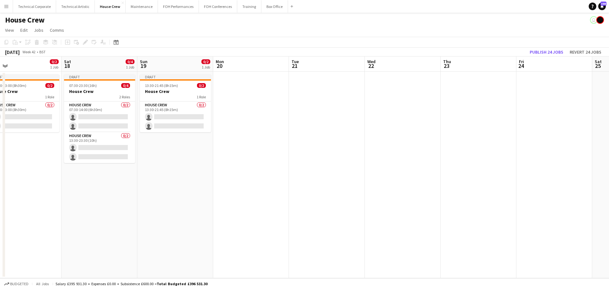
drag, startPoint x: 142, startPoint y: 166, endPoint x: 334, endPoint y: 168, distance: 191.9
click at [334, 168] on app-calendar-viewport "Wed 15 0/6 3 Jobs Thu 16 0/4 2 Jobs Fri 17 0/2 1 Job Sat 18 0/4 1 Job Sun 19 0/…" at bounding box center [304, 167] width 609 height 222
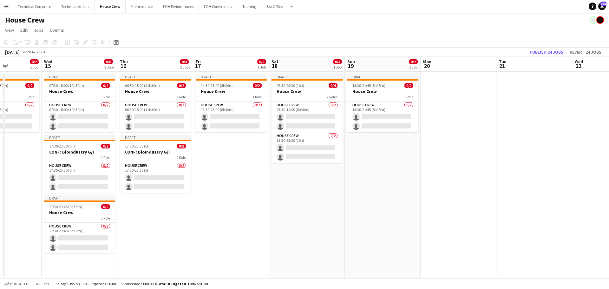
scroll to position [0, 174]
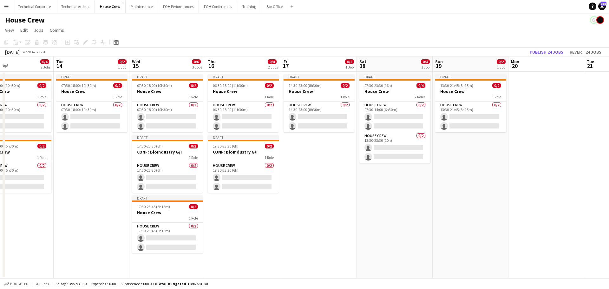
drag, startPoint x: 253, startPoint y: 163, endPoint x: 303, endPoint y: 162, distance: 50.4
click at [303, 162] on app-calendar-viewport "Sat 11 0/2 1 Job Sun 12 0/2 1 Job Mon 13 0/4 2 Jobs Tue 14 0/2 1 Job Wed 15 0/6…" at bounding box center [304, 167] width 609 height 222
click at [238, 97] on div "1 Role" at bounding box center [243, 96] width 71 height 5
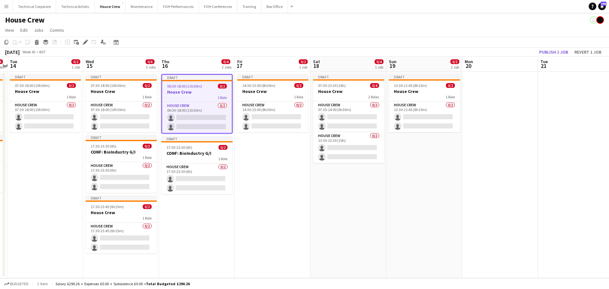
drag, startPoint x: 338, startPoint y: 150, endPoint x: 237, endPoint y: 149, distance: 101.2
click at [237, 149] on app-calendar-viewport "Sat 11 0/2 1 Job Sun 12 0/2 1 Job Mon 13 0/4 2 Jobs Tue 14 0/2 1 Job Wed 15 0/6…" at bounding box center [304, 167] width 609 height 222
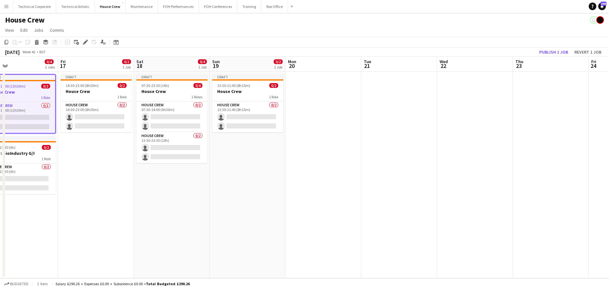
click at [305, 129] on app-date-cell at bounding box center [323, 175] width 76 height 206
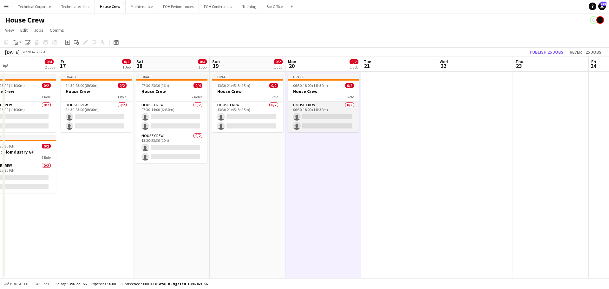
click at [328, 122] on app-card-role "House Crew 0/2 06:30-18:00 (11h30m) single-neutral-actions single-neutral-actio…" at bounding box center [323, 116] width 71 height 31
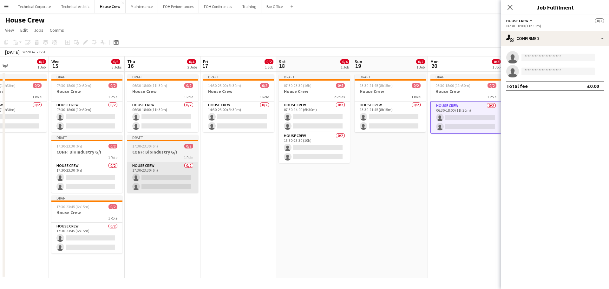
drag, startPoint x: 112, startPoint y: 196, endPoint x: 181, endPoint y: 168, distance: 74.8
click at [248, 199] on app-calendar-viewport "Sun 12 0/2 1 Job Mon 13 0/4 2 Jobs Tue 14 0/2 1 Job Wed 15 0/6 3 Jobs Thu 16 0/…" at bounding box center [304, 167] width 609 height 222
click at [171, 152] on h3 "CONF: BioIndustry G/I" at bounding box center [162, 152] width 71 height 6
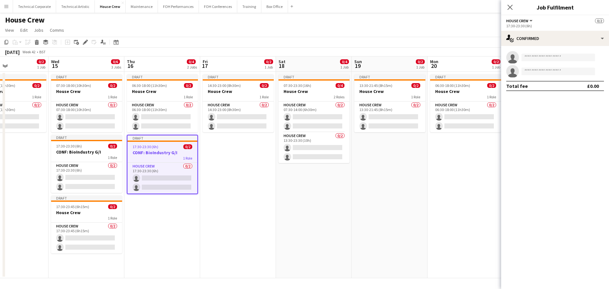
click at [169, 154] on h3 "CONF: BioIndustry G/I" at bounding box center [163, 153] width 70 height 6
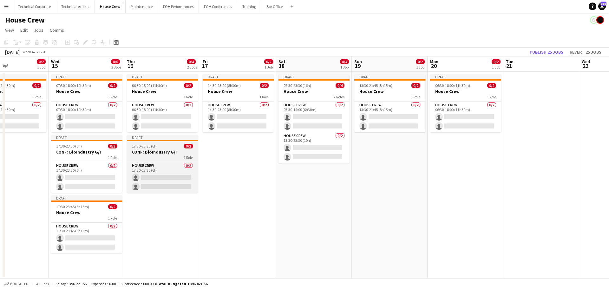
click at [169, 152] on h3 "CONF: BioIndustry G/I" at bounding box center [162, 152] width 71 height 6
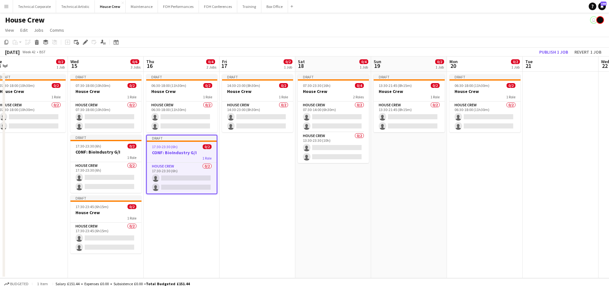
scroll to position [0, 286]
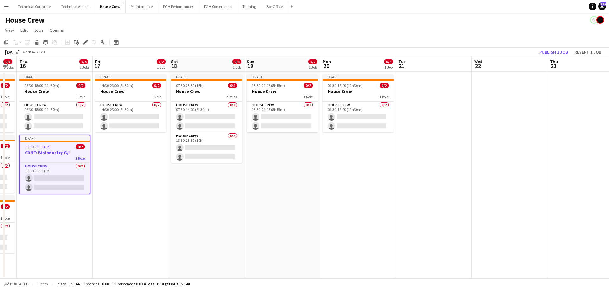
drag, startPoint x: 409, startPoint y: 184, endPoint x: 109, endPoint y: 188, distance: 300.4
click at [109, 188] on app-calendar-viewport "Sun 12 0/2 1 Job Mon 13 0/4 2 Jobs Tue 14 0/2 1 Job Wed 15 0/6 3 Jobs Thu 16 0/…" at bounding box center [304, 167] width 609 height 222
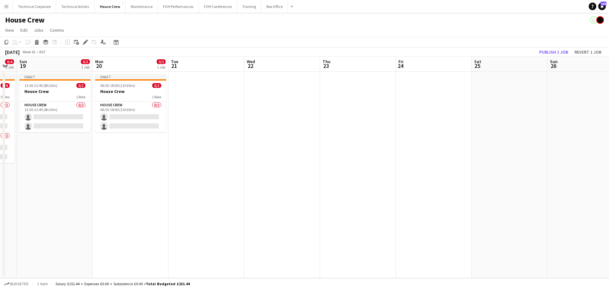
click at [143, 175] on app-date-cell "Draft 06:30-18:00 (11h30m) 0/2 House Crew 1 Role House Crew 0/2 06:30-18:00 (11…" at bounding box center [131, 175] width 76 height 206
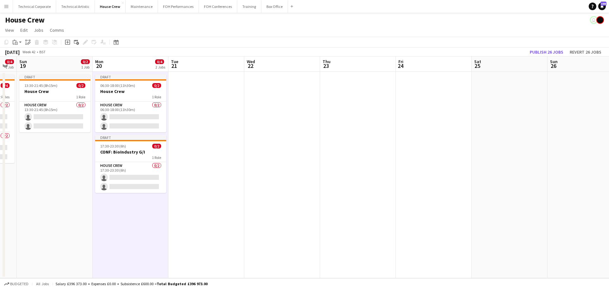
click at [135, 153] on h3 "CONF: BioIndustry G/I" at bounding box center [130, 152] width 71 height 6
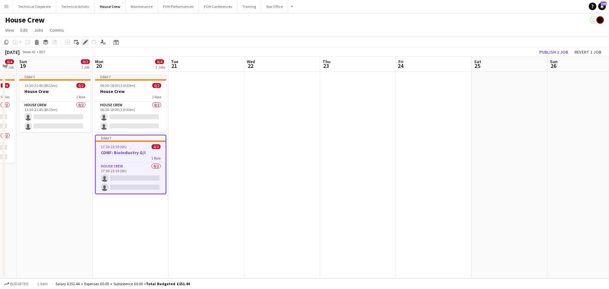
click at [86, 40] on icon "Edit" at bounding box center [85, 42] width 5 height 5
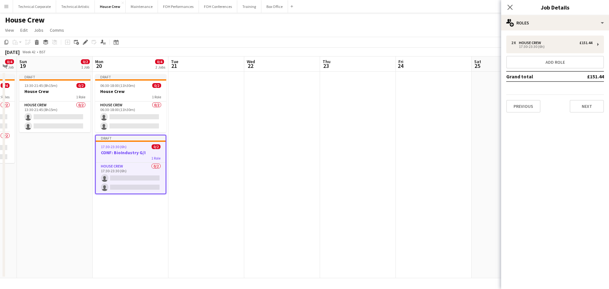
click at [504, 106] on div "2 x House Crew £151.44 17:30-23:30 (6h) Add role Grand total £151.44 Previous N…" at bounding box center [555, 74] width 108 height 77
click at [517, 106] on button "Previous" at bounding box center [523, 106] width 34 height 13
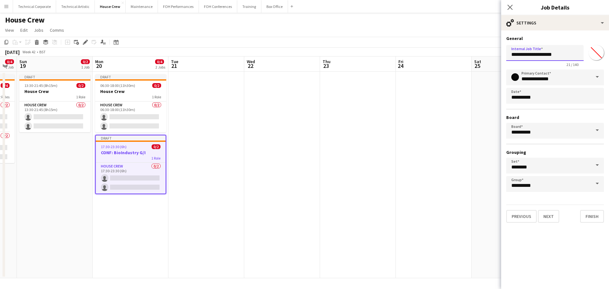
drag, startPoint x: 568, startPoint y: 51, endPoint x: 526, endPoint y: 60, distance: 42.6
click at [526, 60] on input "**********" at bounding box center [544, 53] width 77 height 16
type input "**********"
click button "Next" at bounding box center [548, 216] width 21 height 13
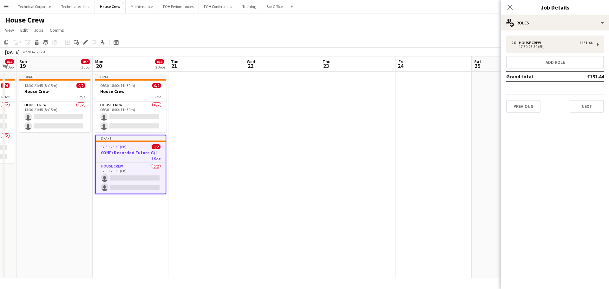
click at [184, 178] on app-date-cell at bounding box center [206, 175] width 76 height 206
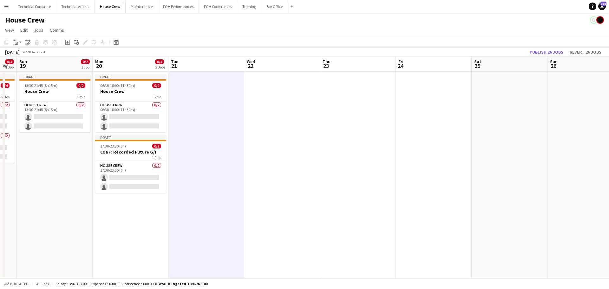
click at [193, 176] on app-date-cell at bounding box center [206, 175] width 76 height 206
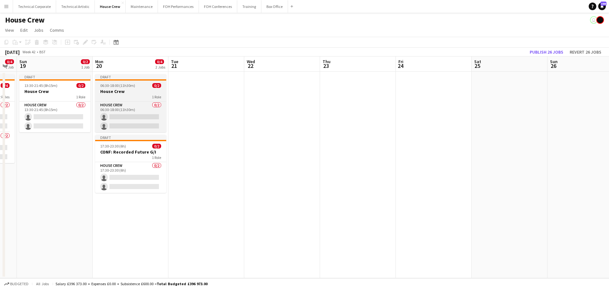
click at [123, 87] on span "06:30-18:00 (11h30m)" at bounding box center [117, 85] width 35 height 5
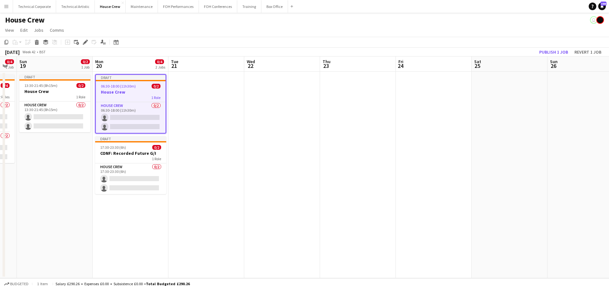
click at [194, 106] on app-date-cell at bounding box center [206, 175] width 76 height 206
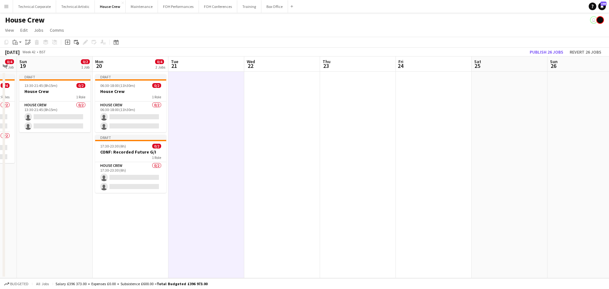
scroll to position [0, 286]
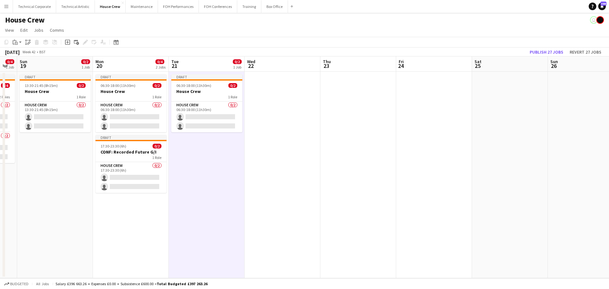
click at [269, 116] on app-date-cell at bounding box center [283, 175] width 76 height 206
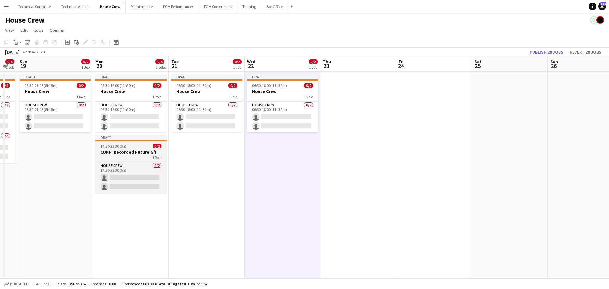
click at [117, 151] on h3 "CONF: Recorded Future G/I" at bounding box center [130, 152] width 71 height 6
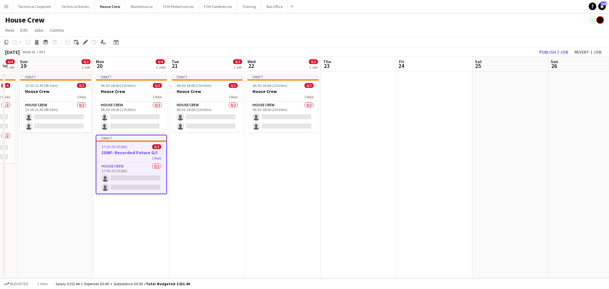
click at [276, 159] on app-date-cell "Draft 06:30-18:00 (11h30m) 0/2 House Crew 1 Role House Crew 0/2 06:30-18:00 (11…" at bounding box center [283, 175] width 76 height 206
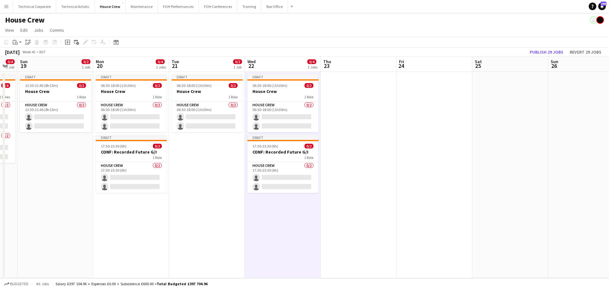
click at [283, 157] on div "1 Role" at bounding box center [282, 157] width 71 height 5
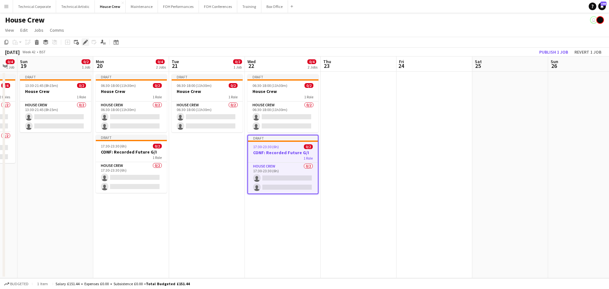
click at [88, 43] on div "Edit" at bounding box center [86, 42] width 8 height 8
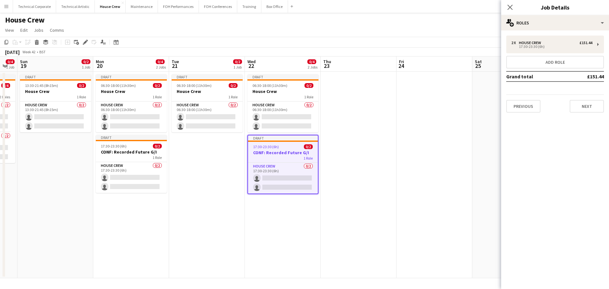
click at [528, 99] on div "Previous Next" at bounding box center [555, 104] width 98 height 18
click at [527, 107] on button "Previous" at bounding box center [523, 106] width 34 height 13
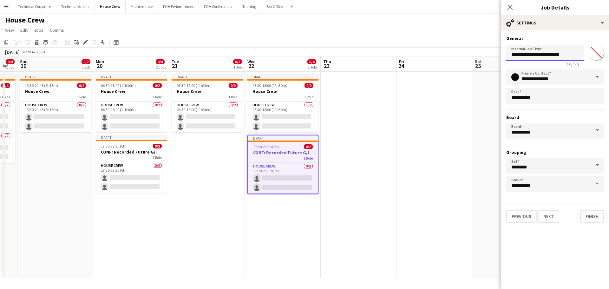
click at [573, 55] on input "**********" at bounding box center [544, 53] width 77 height 16
type input "**********"
click at [347, 200] on app-date-cell at bounding box center [359, 175] width 76 height 206
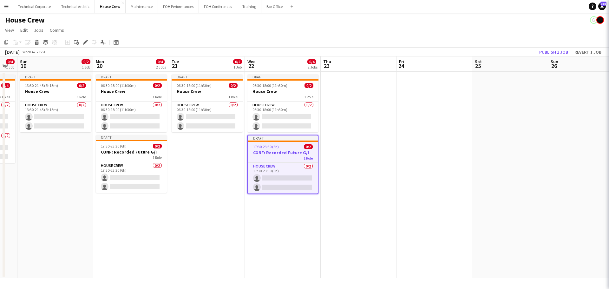
scroll to position [0, 0]
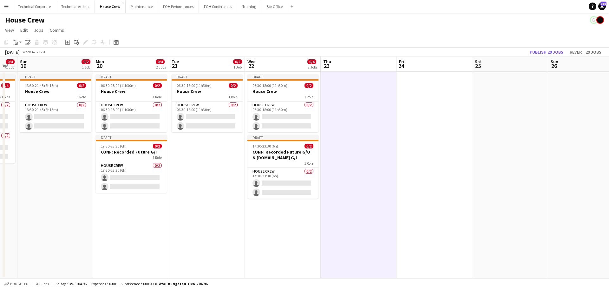
click at [357, 176] on app-date-cell at bounding box center [359, 175] width 76 height 206
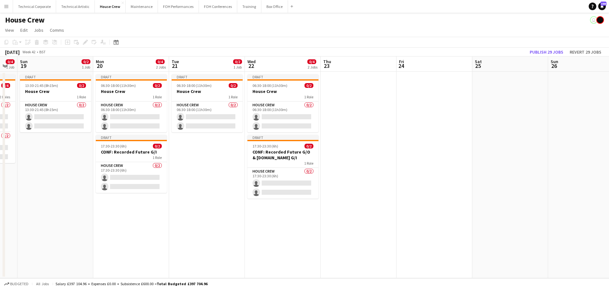
click at [346, 190] on app-date-cell at bounding box center [359, 175] width 76 height 206
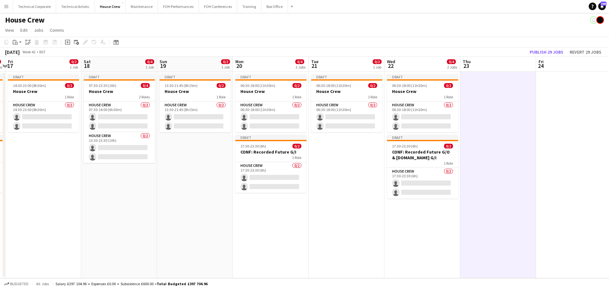
drag, startPoint x: 105, startPoint y: 179, endPoint x: 198, endPoint y: 179, distance: 92.9
click at [198, 179] on app-calendar-viewport "Wed 15 0/6 3 Jobs Thu 16 0/4 2 Jobs Fri 17 0/2 1 Job Sat 18 0/4 1 Job Sun 19 0/…" at bounding box center [304, 167] width 609 height 222
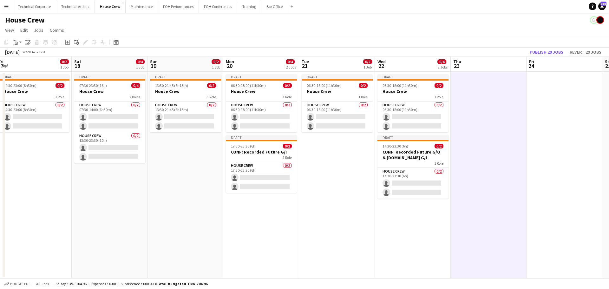
drag, startPoint x: 99, startPoint y: 186, endPoint x: 252, endPoint y: 187, distance: 153.5
click at [252, 187] on app-calendar-viewport "Wed 15 0/6 3 Jobs Thu 16 0/4 2 Jobs Fri 17 0/2 1 Job Sat 18 0/4 1 Job Sun 19 0/…" at bounding box center [304, 167] width 609 height 222
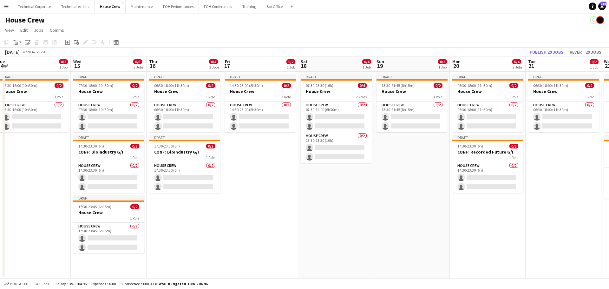
scroll to position [0, 156]
drag, startPoint x: 112, startPoint y: 183, endPoint x: 176, endPoint y: 179, distance: 63.5
click at [176, 179] on app-calendar-viewport "Sun 12 0/2 1 Job Mon 13 0/4 2 Jobs Tue 14 0/2 1 Job Wed 15 0/6 3 Jobs Thu 16 0/…" at bounding box center [304, 167] width 609 height 222
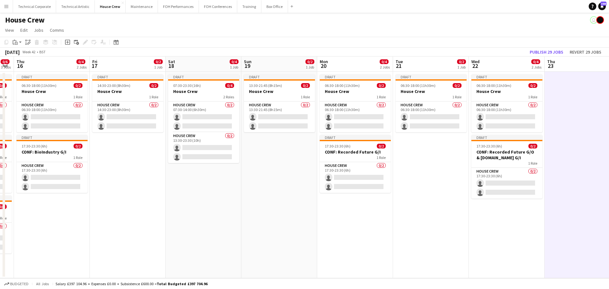
drag, startPoint x: 328, startPoint y: 162, endPoint x: 192, endPoint y: 173, distance: 136.5
click at [192, 173] on app-calendar-viewport "Sun 12 0/2 1 Job Mon 13 0/4 2 Jobs Tue 14 0/2 1 Job Wed 15 0/6 3 Jobs Thu 16 0/…" at bounding box center [304, 167] width 609 height 222
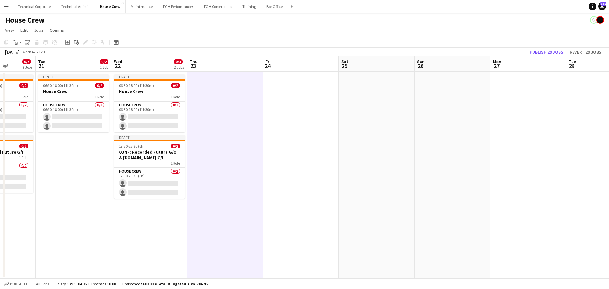
drag, startPoint x: 412, startPoint y: 168, endPoint x: 181, endPoint y: 182, distance: 230.7
click at [173, 185] on app-calendar-viewport "Thu 16 0/4 2 Jobs Fri 17 0/2 1 Job Sat 18 0/4 1 Job Sun 19 0/2 1 Job Mon 20 0/4…" at bounding box center [304, 167] width 609 height 222
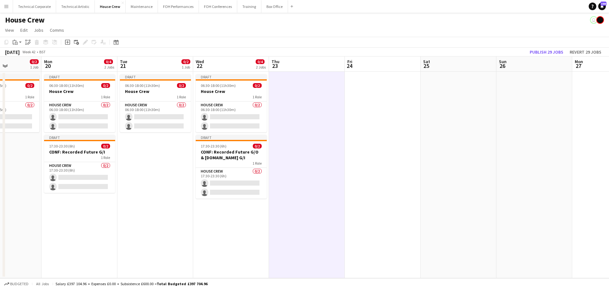
click at [325, 169] on app-date-cell at bounding box center [307, 175] width 76 height 206
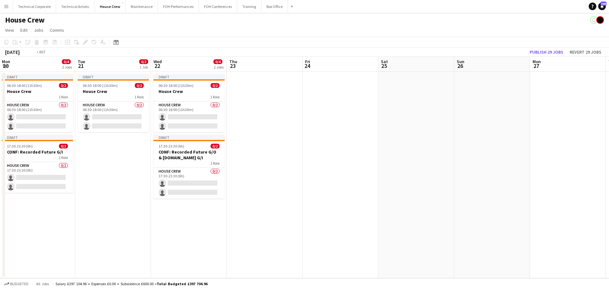
drag, startPoint x: 338, startPoint y: 170, endPoint x: 106, endPoint y: 162, distance: 232.3
click at [289, 176] on app-calendar-viewport "Thu 16 0/4 2 Jobs Fri 17 0/2 1 Job Sat 18 0/4 1 Job Sun 19 0/2 1 Job Mon 20 0/4…" at bounding box center [304, 167] width 609 height 222
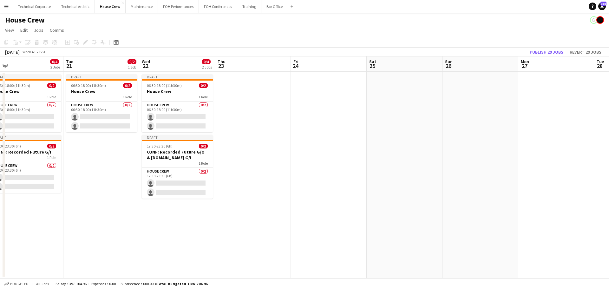
scroll to position [0, 323]
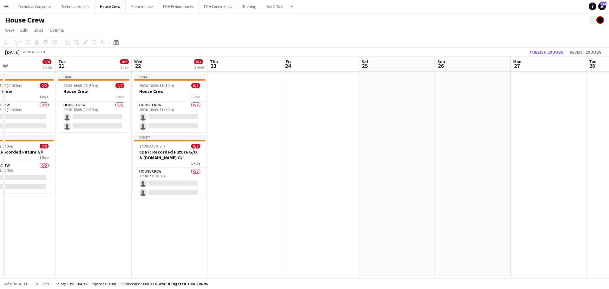
drag, startPoint x: 276, startPoint y: 128, endPoint x: 263, endPoint y: 132, distance: 13.0
click at [263, 132] on app-calendar-viewport "Thu 16 0/4 2 Jobs Fri 17 0/2 1 Job Sat 18 0/4 1 Job Sun 19 0/2 1 Job Mon 20 0/4…" at bounding box center [304, 167] width 609 height 222
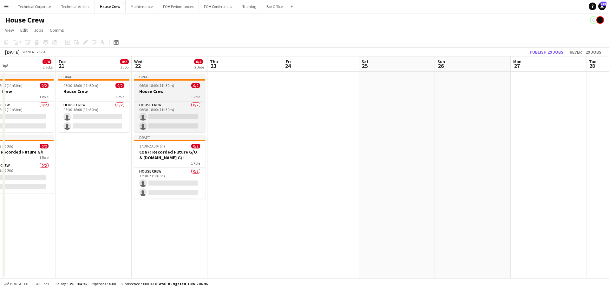
click at [165, 94] on h3 "House Crew" at bounding box center [169, 91] width 71 height 6
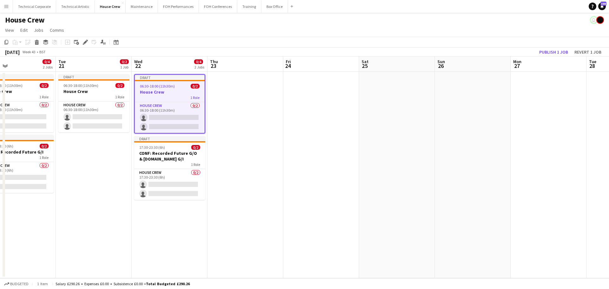
click at [255, 102] on app-date-cell at bounding box center [245, 175] width 76 height 206
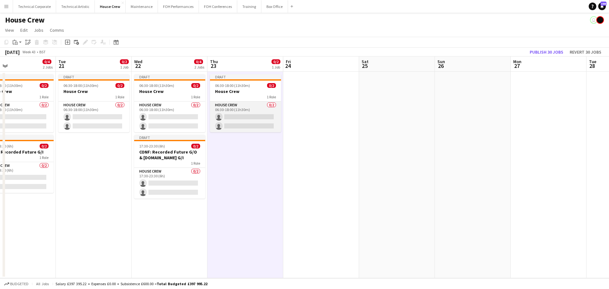
click at [249, 122] on app-card-role "House Crew 0/2 06:30-18:00 (11h30m) single-neutral-actions single-neutral-actio…" at bounding box center [245, 116] width 71 height 31
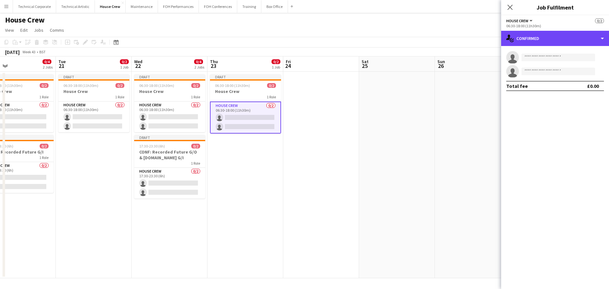
drag, startPoint x: 531, startPoint y: 43, endPoint x: 536, endPoint y: 57, distance: 14.3
click at [532, 43] on div "single-neutral-actions-check-2 Confirmed" at bounding box center [555, 38] width 108 height 15
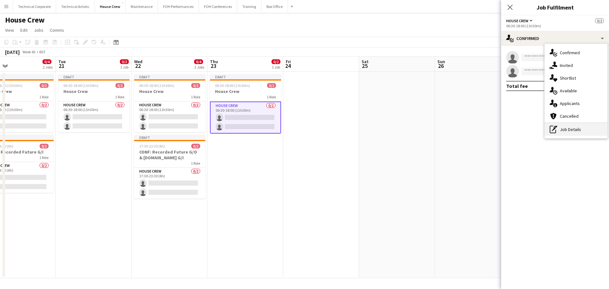
click at [556, 126] on icon at bounding box center [555, 127] width 4 height 2
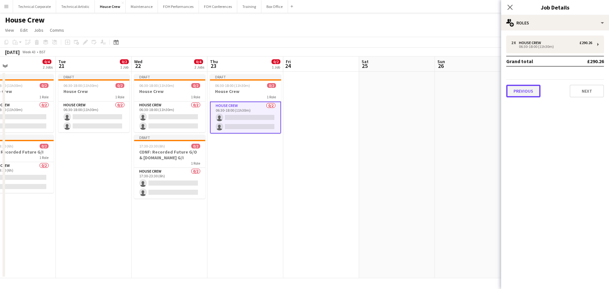
click at [526, 94] on button "Previous" at bounding box center [523, 91] width 34 height 13
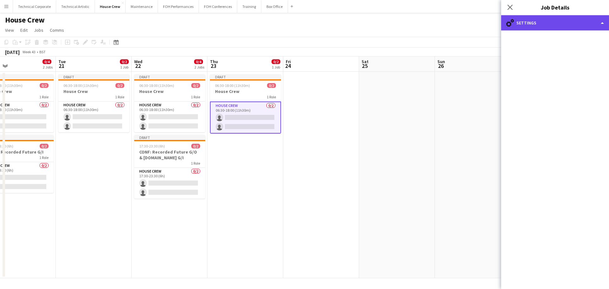
click at [560, 22] on div "cog-double-3 Settings" at bounding box center [555, 22] width 108 height 15
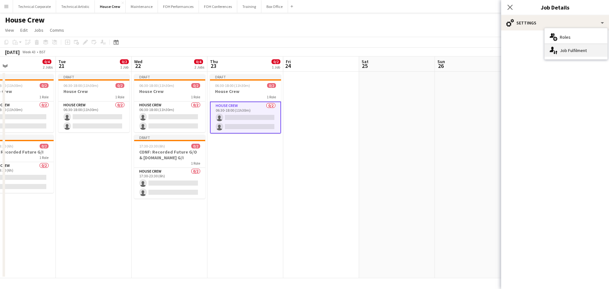
click at [578, 51] on div "single-neutral-actions-up-down Job Fulfilment" at bounding box center [576, 50] width 63 height 13
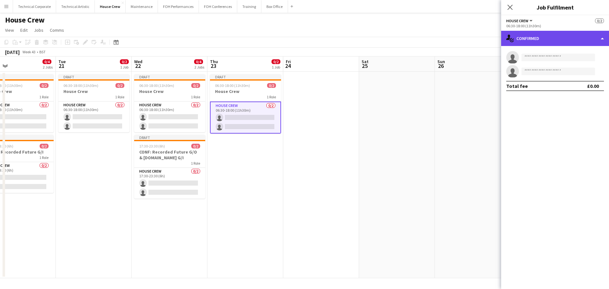
click at [564, 43] on div "single-neutral-actions-check-2 Confirmed" at bounding box center [555, 38] width 108 height 15
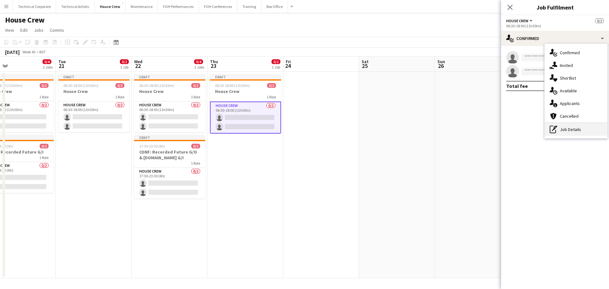
click at [577, 134] on div "pen-write Job Details" at bounding box center [576, 129] width 63 height 13
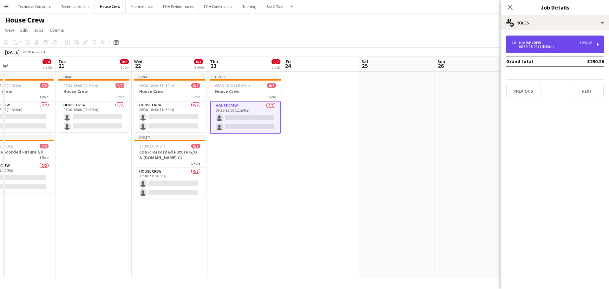
click at [558, 50] on div "2 x House Crew £290.26 06:30-18:00 (11h30m)" at bounding box center [555, 45] width 98 height 18
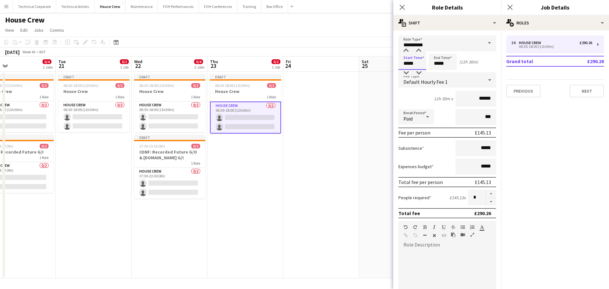
drag, startPoint x: 423, startPoint y: 63, endPoint x: 373, endPoint y: 71, distance: 51.1
click at [379, 65] on body "Menu Boards Boards Boards All jobs Status Workforce Workforce My Workforce Recr…" at bounding box center [304, 144] width 609 height 289
type input "*****"
click at [241, 158] on app-date-cell "Draft 06:30-18:00 (11h30m) 0/2 House Crew 1 Role House Crew 0/2 06:30-18:00 (11…" at bounding box center [245, 175] width 76 height 206
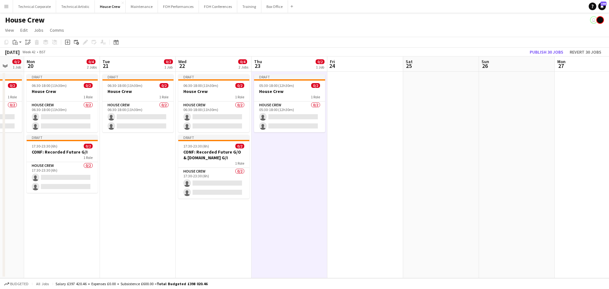
drag, startPoint x: 93, startPoint y: 181, endPoint x: 134, endPoint y: 180, distance: 41.6
click at [137, 181] on app-calendar-viewport "Thu 16 0/4 2 Jobs Fri 17 0/2 1 Job Sat 18 0/4 1 Job Sun 19 0/2 1 Job Mon 20 0/4…" at bounding box center [304, 167] width 609 height 222
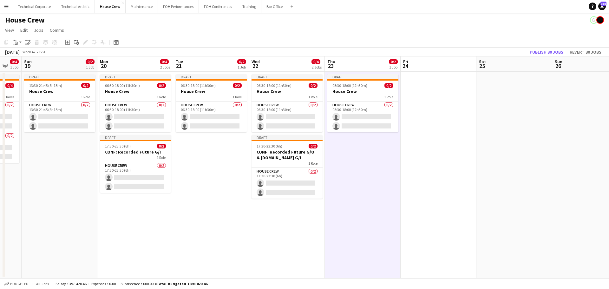
drag, startPoint x: 112, startPoint y: 173, endPoint x: 198, endPoint y: 169, distance: 85.7
click at [198, 169] on app-calendar-viewport "Thu 16 0/4 2 Jobs Fri 17 0/2 1 Job Sat 18 0/4 1 Job Sun 19 0/2 1 Job Mon 20 0/4…" at bounding box center [304, 167] width 609 height 222
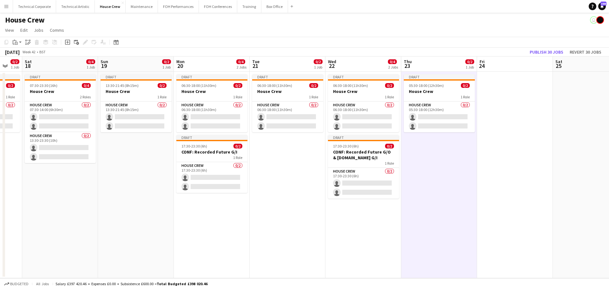
scroll to position [0, 200]
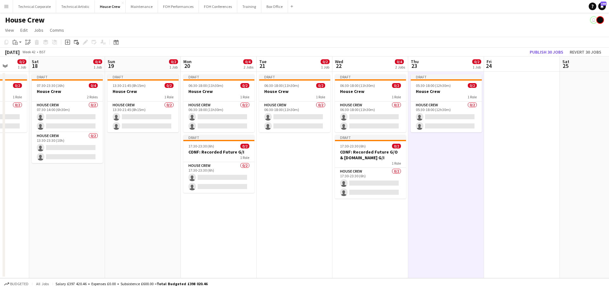
drag, startPoint x: 75, startPoint y: 177, endPoint x: 239, endPoint y: 169, distance: 163.8
click at [239, 169] on app-calendar-viewport "Wed 15 0/6 3 Jobs Thu 16 0/4 2 Jobs Fri 17 0/2 1 Job Sat 18 0/4 1 Job Sun 19 0/…" at bounding box center [304, 167] width 609 height 222
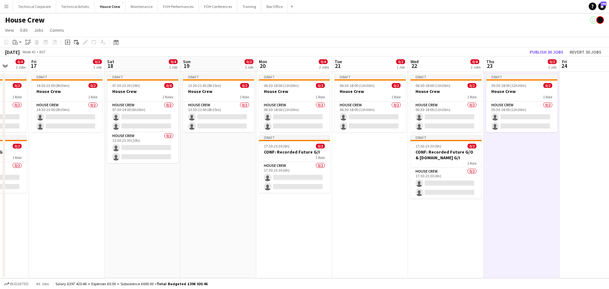
drag, startPoint x: 147, startPoint y: 189, endPoint x: 138, endPoint y: 177, distance: 15.2
click at [193, 187] on app-calendar-viewport "Tue 14 0/2 1 Job Wed 15 0/6 3 Jobs Thu 16 0/4 2 Jobs Fri 17 0/2 1 Job Sat 18 0/…" at bounding box center [304, 167] width 609 height 222
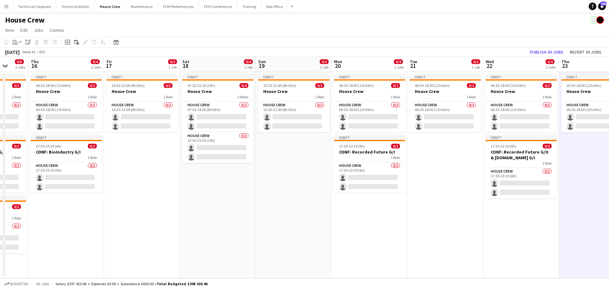
scroll to position [0, 174]
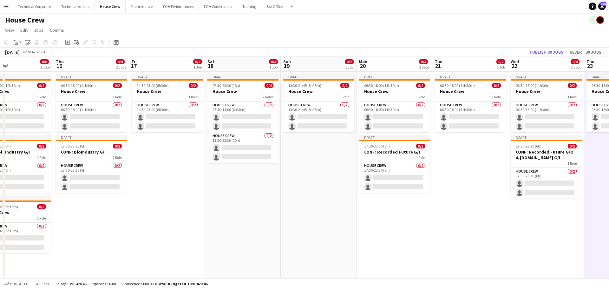
drag, startPoint x: 103, startPoint y: 155, endPoint x: 204, endPoint y: 156, distance: 100.9
click at [204, 156] on app-calendar-viewport "Mon 13 0/4 2 Jobs Tue 14 0/2 1 Job Wed 15 0/6 3 Jobs Thu 16 0/4 2 Jobs Fri 17 0…" at bounding box center [304, 167] width 609 height 222
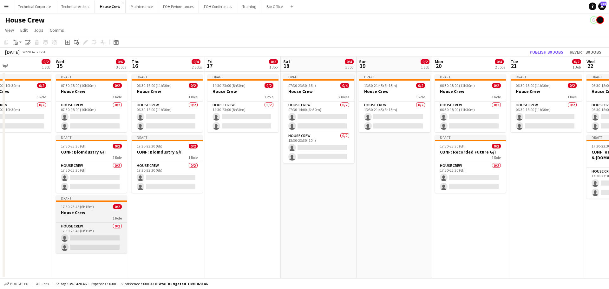
click at [95, 210] on h3 "House Crew" at bounding box center [91, 213] width 71 height 6
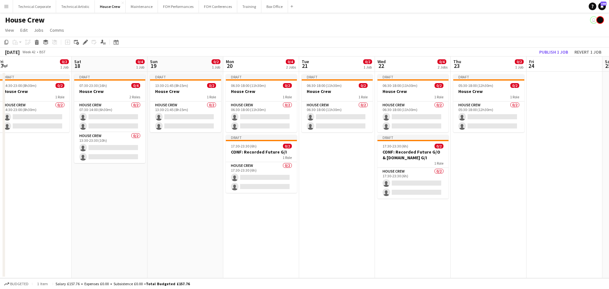
drag, startPoint x: 262, startPoint y: 198, endPoint x: 204, endPoint y: 202, distance: 57.9
click at [203, 204] on app-calendar-viewport "Tue 14 0/2 1 Job Wed 15 0/6 3 Jobs Thu 16 0/4 2 Jobs Fri 17 0/2 1 Job Sat 18 0/…" at bounding box center [304, 167] width 609 height 222
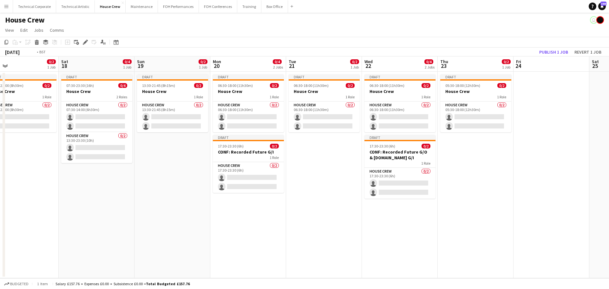
drag, startPoint x: 500, startPoint y: 167, endPoint x: 255, endPoint y: 198, distance: 246.4
click at [257, 198] on app-calendar-viewport "Tue 14 0/2 1 Job Wed 15 0/6 3 Jobs Thu 16 0/4 2 Jobs Fri 17 0/2 1 Job Sat 18 0/…" at bounding box center [304, 167] width 609 height 222
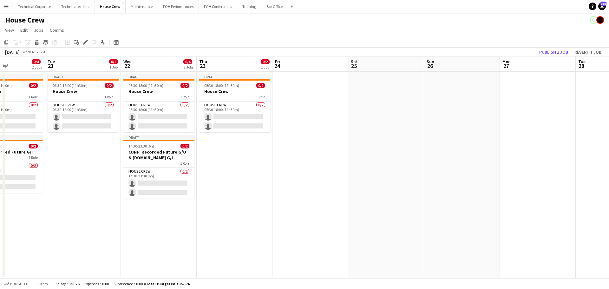
click at [247, 182] on app-date-cell "Draft 05:30-18:00 (12h30m) 0/2 House Crew 1 Role House Crew 0/2 05:30-18:00 (12…" at bounding box center [235, 175] width 76 height 206
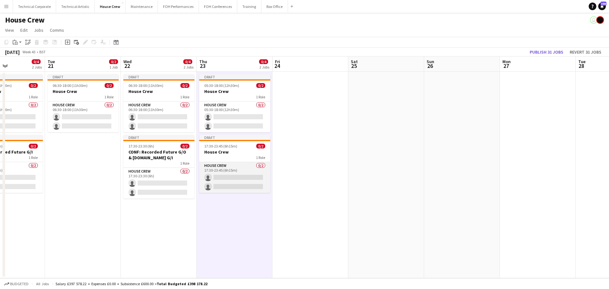
click at [248, 182] on app-card-role "House Crew 0/2 17:30-23:45 (6h15m) single-neutral-actions single-neutral-actions" at bounding box center [234, 177] width 71 height 31
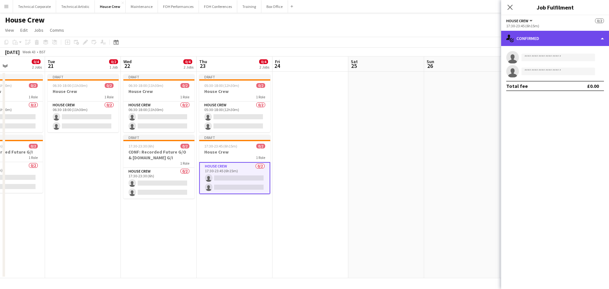
click at [529, 35] on div "single-neutral-actions-check-2 Confirmed" at bounding box center [555, 38] width 108 height 15
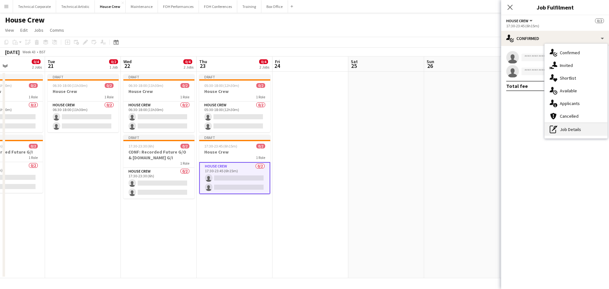
click at [566, 128] on div "pen-write Job Details" at bounding box center [576, 129] width 63 height 13
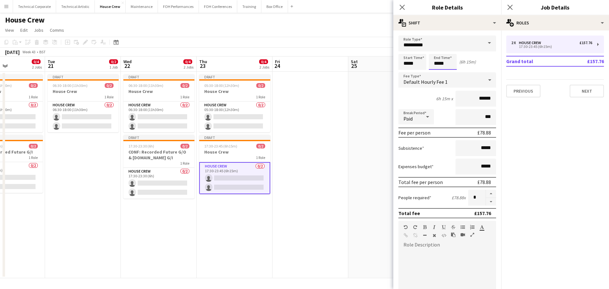
click at [447, 64] on input "*****" at bounding box center [443, 62] width 28 height 16
type input "*****"
click at [174, 226] on app-date-cell "Draft 06:30-18:00 (11h30m) 0/2 House Crew 1 Role House Crew 0/2 06:30-18:00 (11…" at bounding box center [159, 175] width 76 height 206
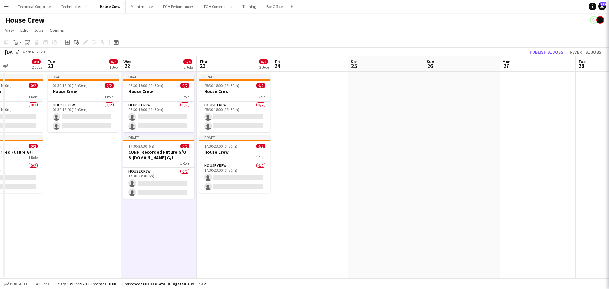
click at [178, 227] on app-date-cell "Draft 06:30-18:00 (11h30m) 0/2 House Crew 1 Role House Crew 0/2 06:30-18:00 (11…" at bounding box center [159, 175] width 76 height 206
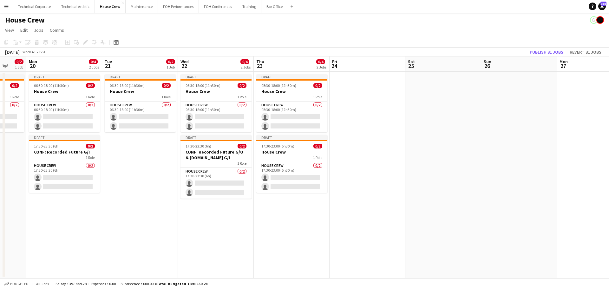
scroll to position [0, 225]
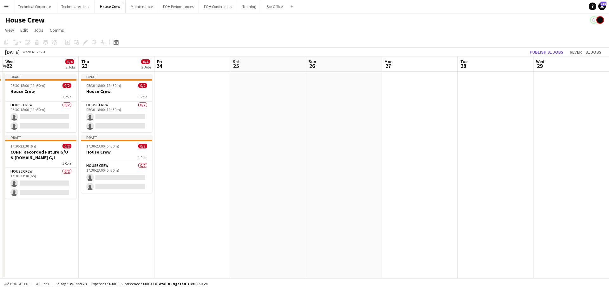
drag, startPoint x: 238, startPoint y: 217, endPoint x: 119, endPoint y: 226, distance: 118.7
click at [119, 226] on app-calendar-viewport "Sun 19 0/2 1 Job Mon 20 0/4 2 Jobs Tue 21 0/2 1 Job Wed 22 0/4 2 Jobs Thu 23 0/…" at bounding box center [304, 167] width 609 height 222
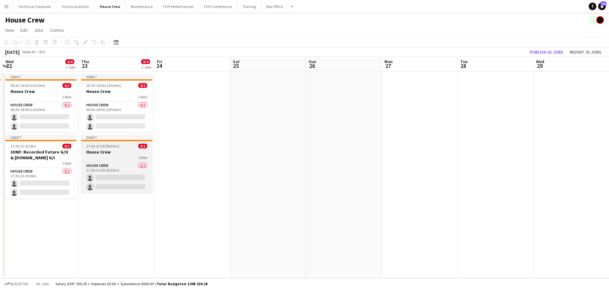
click at [120, 154] on h3 "House Crew" at bounding box center [116, 152] width 71 height 6
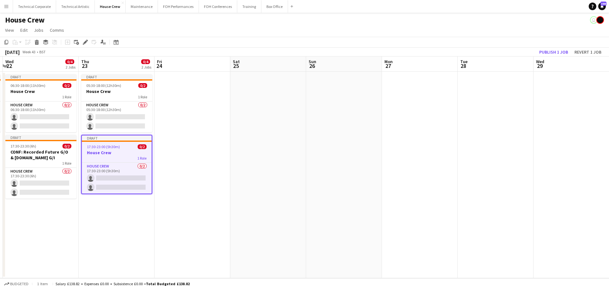
click at [215, 159] on app-date-cell at bounding box center [192, 175] width 76 height 206
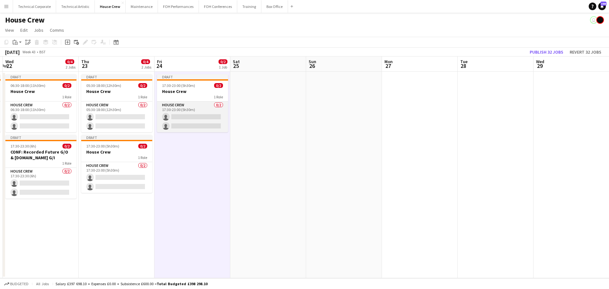
click at [193, 117] on app-card-role "House Crew 0/2 17:30-23:00 (5h30m) single-neutral-actions single-neutral-actions" at bounding box center [192, 116] width 71 height 31
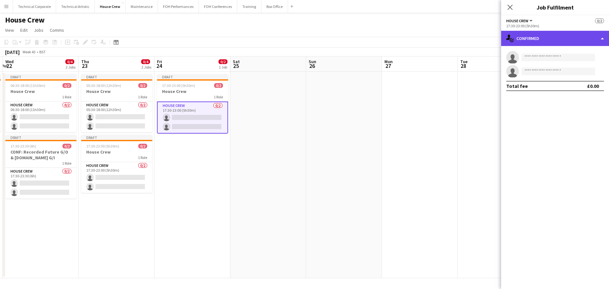
click at [520, 38] on div "single-neutral-actions-check-2 Confirmed" at bounding box center [555, 38] width 108 height 15
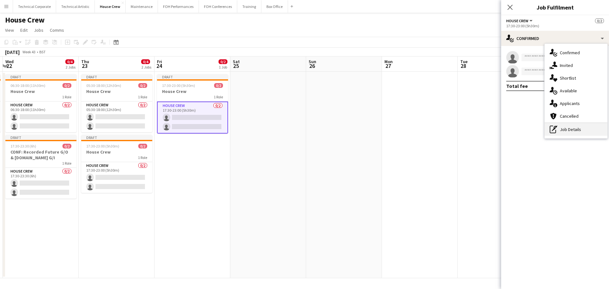
click at [575, 132] on div "pen-write Job Details" at bounding box center [576, 129] width 63 height 13
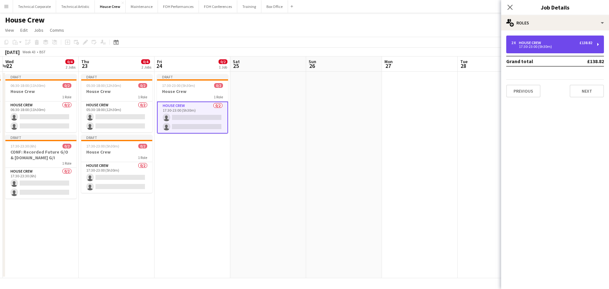
click at [555, 45] on div "17:30-23:00 (5h30m)" at bounding box center [551, 46] width 81 height 3
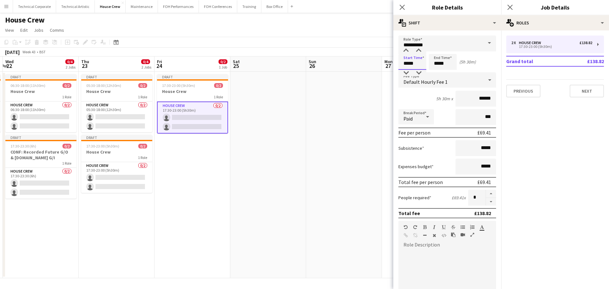
drag, startPoint x: 415, startPoint y: 64, endPoint x: 397, endPoint y: 67, distance: 17.7
click at [398, 67] on input "*****" at bounding box center [412, 62] width 28 height 16
type input "*****"
click at [276, 190] on app-date-cell at bounding box center [268, 175] width 76 height 206
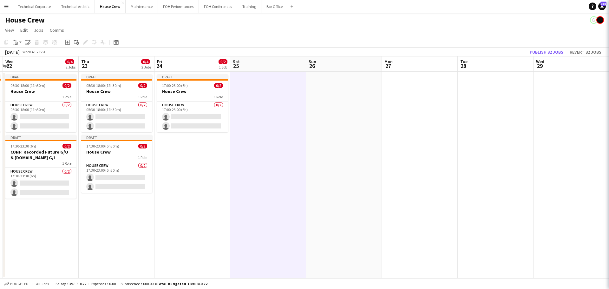
click at [276, 190] on app-date-cell at bounding box center [268, 175] width 76 height 206
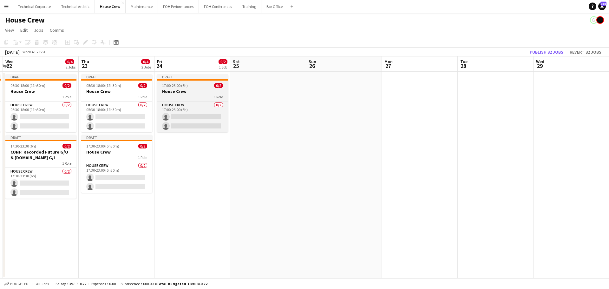
click at [188, 86] on div "17:00-23:00 (6h) 0/2" at bounding box center [192, 85] width 71 height 5
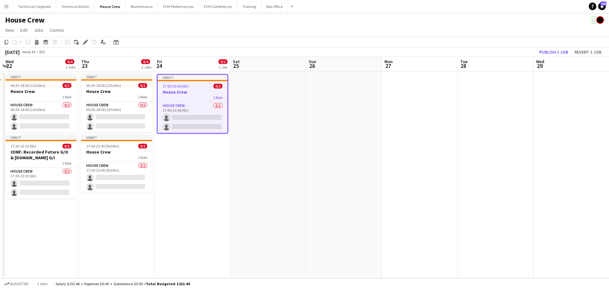
click at [298, 101] on app-date-cell at bounding box center [268, 175] width 76 height 206
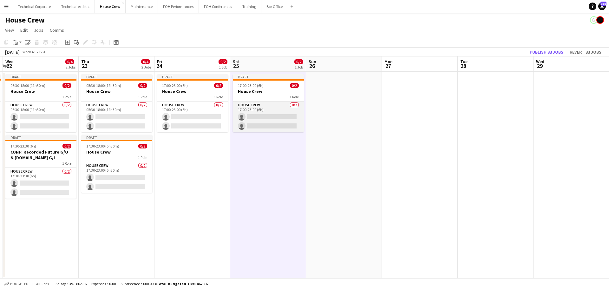
click at [272, 119] on app-card-role "House Crew 0/2 17:00-23:00 (6h) single-neutral-actions single-neutral-actions" at bounding box center [268, 116] width 71 height 31
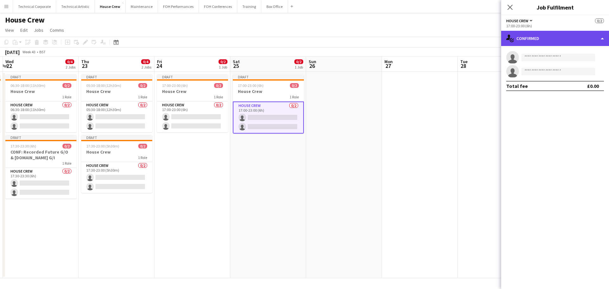
click at [527, 44] on div "single-neutral-actions-check-2 Confirmed" at bounding box center [555, 38] width 108 height 15
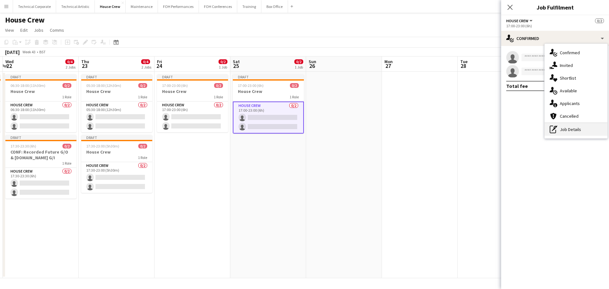
click at [572, 134] on div "pen-write Job Details" at bounding box center [576, 129] width 63 height 13
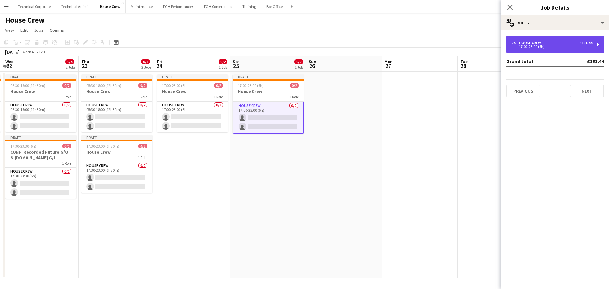
click at [547, 50] on div "2 x House Crew £151.44 17:00-23:00 (6h)" at bounding box center [555, 45] width 98 height 18
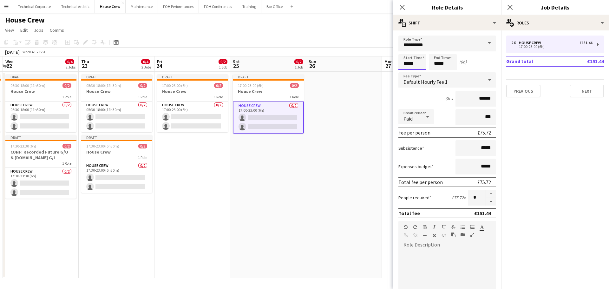
click at [376, 65] on body "Menu Boards Boards Boards All jobs Status Workforce Workforce My Workforce Recr…" at bounding box center [304, 144] width 609 height 289
type input "*****"
click at [262, 175] on app-date-cell "Draft 17:00-23:00 (6h) 0/2 House Crew 1 Role House Crew 0/2 17:00-23:00 (6h) si…" at bounding box center [268, 175] width 76 height 206
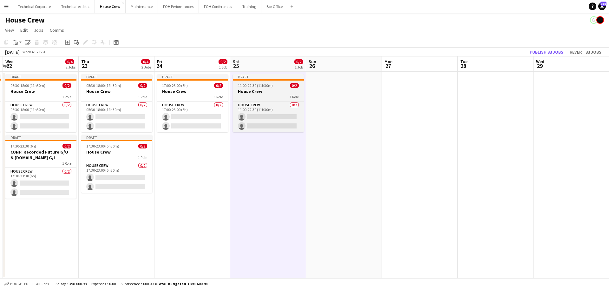
click at [270, 89] on h3 "House Crew" at bounding box center [268, 91] width 71 height 6
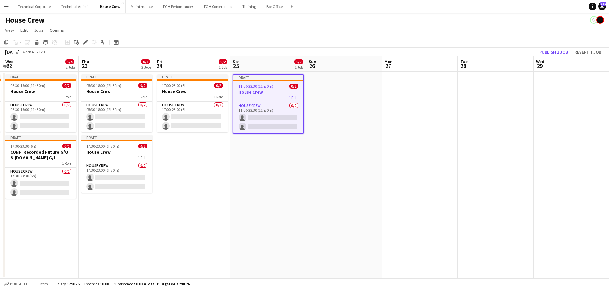
click at [311, 108] on app-date-cell at bounding box center [344, 175] width 76 height 206
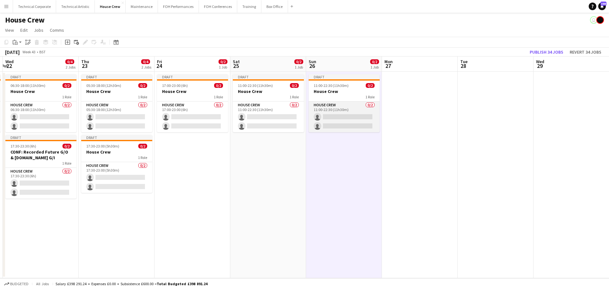
click at [353, 129] on app-card-role "House Crew 0/2 11:00-22:30 (11h30m) single-neutral-actions single-neutral-actio…" at bounding box center [344, 116] width 71 height 31
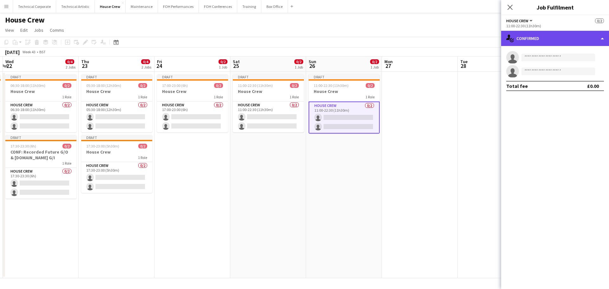
click at [525, 37] on div "single-neutral-actions-check-2 Confirmed" at bounding box center [555, 38] width 108 height 15
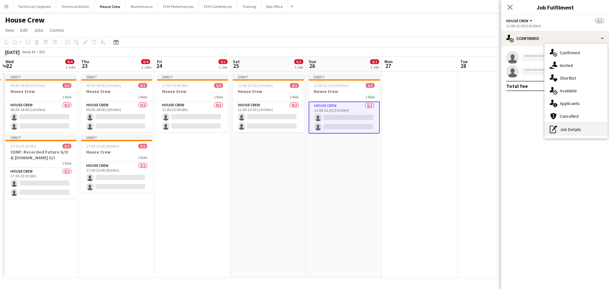
click at [565, 134] on div "pen-write Job Details" at bounding box center [576, 129] width 63 height 13
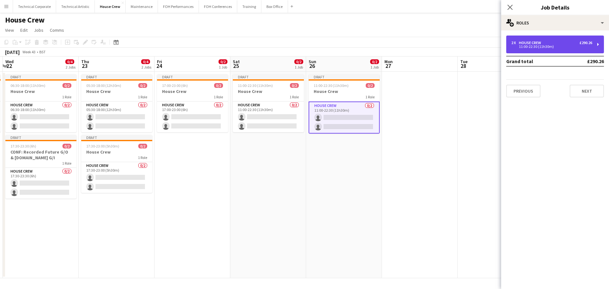
click at [544, 40] on div "2 x House Crew £290.26 11:00-22:30 (11h30m)" at bounding box center [555, 45] width 98 height 18
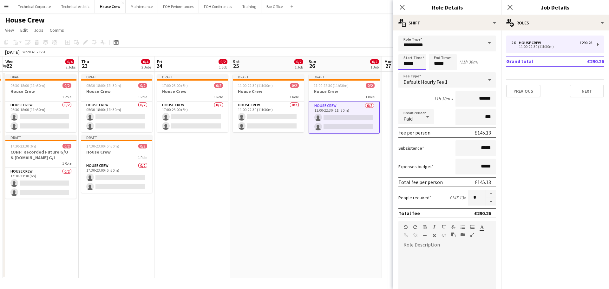
drag, startPoint x: 391, startPoint y: 62, endPoint x: 356, endPoint y: 65, distance: 35.6
click at [359, 65] on body "Menu Boards Boards Boards All jobs Status Workforce Workforce My Workforce Recr…" at bounding box center [304, 144] width 609 height 289
type input "*****"
click at [368, 173] on app-date-cell "Draft 11:00-22:30 (11h30m) 0/2 House Crew 1 Role House Crew 0/2 11:00-22:30 (11…" at bounding box center [344, 175] width 76 height 206
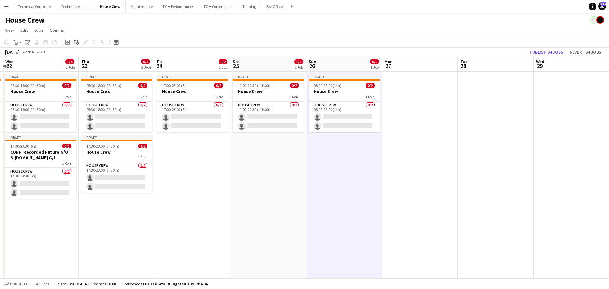
click at [366, 173] on app-date-cell "Draft 08:00-22:00 (14h) 0/2 House Crew 1 Role House Crew 0/2 08:00-22:00 (14h) …" at bounding box center [344, 175] width 76 height 206
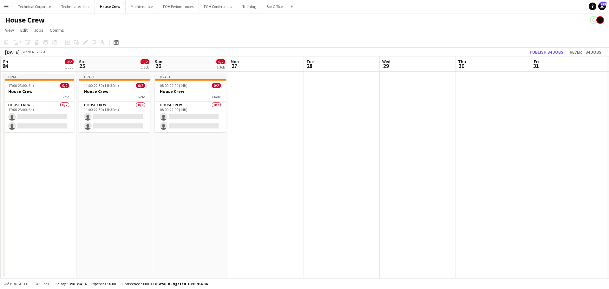
scroll to position [0, 270]
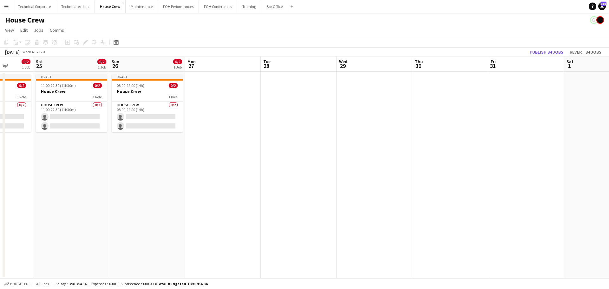
drag, startPoint x: 340, startPoint y: 162, endPoint x: 143, endPoint y: 184, distance: 198.8
click at [143, 184] on app-calendar-viewport "Tue 21 0/2 1 Job Wed 22 0/4 2 Jobs Thu 23 0/4 2 Jobs Fri 24 0/2 1 Job Sat 25 0/…" at bounding box center [304, 167] width 609 height 222
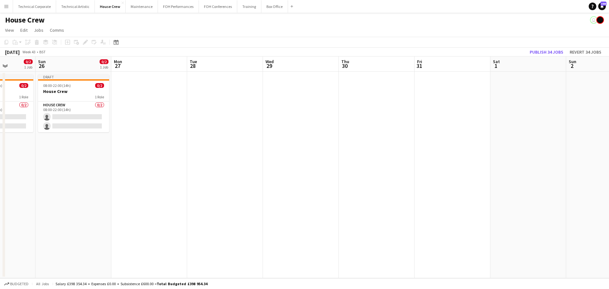
scroll to position [0, 208]
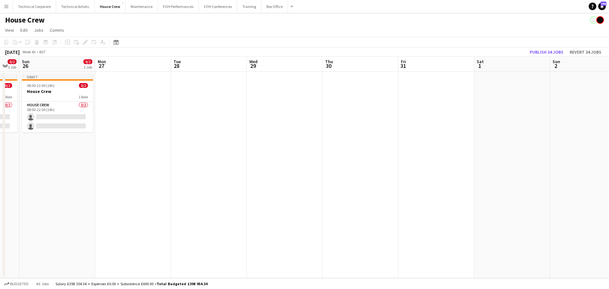
drag, startPoint x: 268, startPoint y: 130, endPoint x: 252, endPoint y: 132, distance: 16.3
click at [252, 132] on app-calendar-viewport "Thu 23 0/4 2 Jobs Fri 24 0/2 1 Job Sat 25 0/2 1 Job Sun 26 0/2 1 Job Mon 27 Tue…" at bounding box center [304, 167] width 609 height 222
click at [265, 129] on app-date-cell at bounding box center [285, 175] width 76 height 206
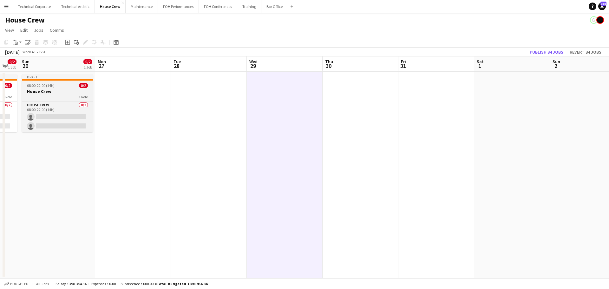
click at [46, 85] on span "08:00-22:00 (14h)" at bounding box center [41, 85] width 28 height 5
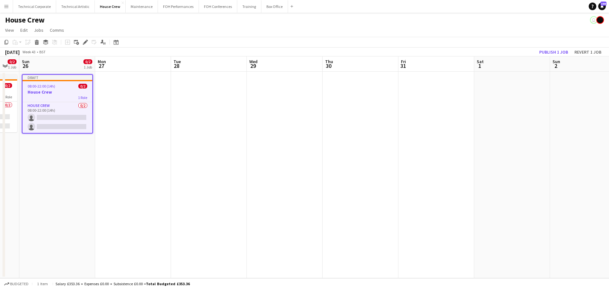
click at [286, 106] on app-date-cell at bounding box center [285, 175] width 76 height 206
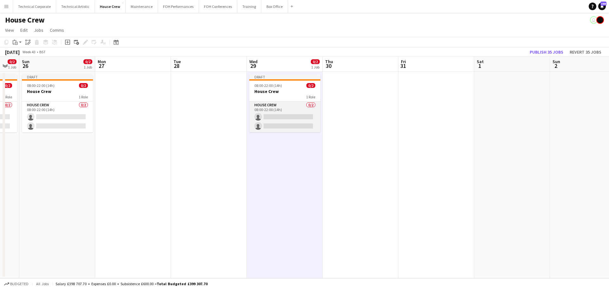
click at [278, 120] on app-card-role "House Crew 0/2 08:00-22:00 (14h) single-neutral-actions single-neutral-actions" at bounding box center [284, 116] width 71 height 31
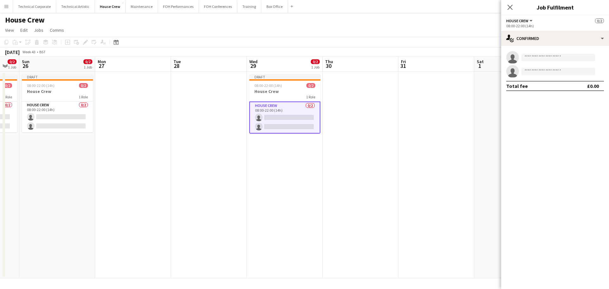
drag, startPoint x: 551, startPoint y: 20, endPoint x: 545, endPoint y: 29, distance: 10.4
click at [550, 23] on div "House Crew All roles House Crew 0/2" at bounding box center [555, 21] width 98 height 6
drag, startPoint x: 544, startPoint y: 30, endPoint x: 545, endPoint y: 44, distance: 14.0
click at [544, 31] on div "House Crew All roles House Crew 0/2 08:00-22:00 (14h) single-neutral-actions-ch…" at bounding box center [555, 152] width 108 height 274
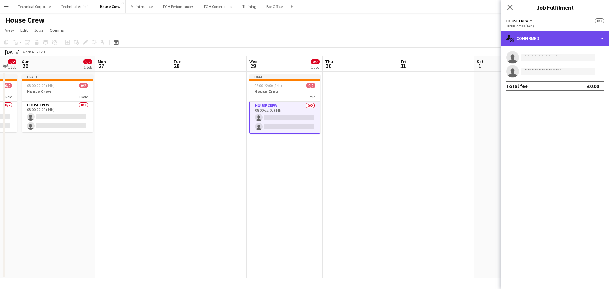
click at [555, 41] on div "single-neutral-actions-check-2 Confirmed" at bounding box center [555, 38] width 108 height 15
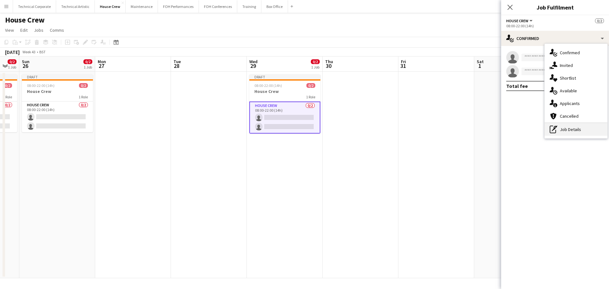
click at [562, 130] on div "pen-write Job Details" at bounding box center [576, 129] width 63 height 13
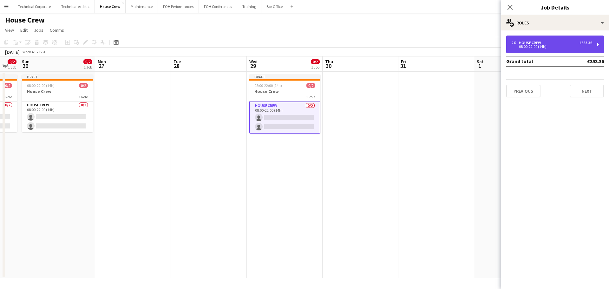
click at [555, 53] on div "2 x House Crew £353.36 08:00-22:00 (14h)" at bounding box center [555, 45] width 98 height 18
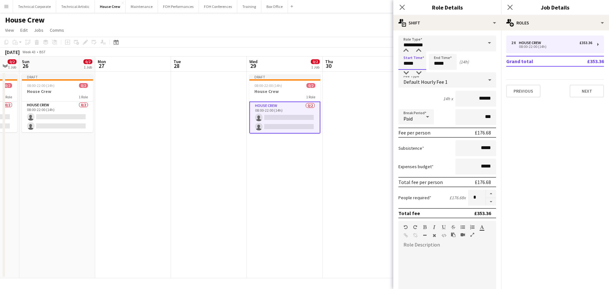
drag, startPoint x: 395, startPoint y: 62, endPoint x: 370, endPoint y: 64, distance: 25.1
click at [375, 63] on body "Menu Boards Boards Boards All jobs Status Workforce Workforce My Workforce Recr…" at bounding box center [304, 144] width 609 height 289
type input "*****"
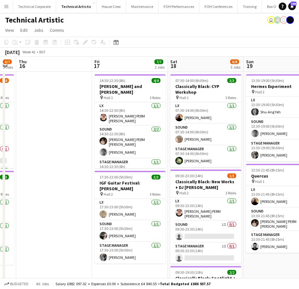
click at [112, 43] on div "Date picker AUG 2025 AUG 2025 Monday M Tuesday T Wednesday W Thursday T Friday …" at bounding box center [114, 42] width 14 height 8
click at [114, 43] on icon "Date picker" at bounding box center [116, 42] width 5 height 5
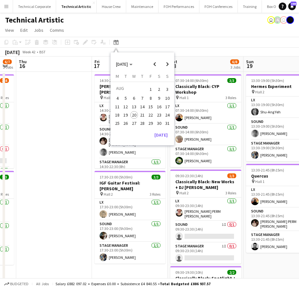
click at [66, 118] on app-date-cell at bounding box center [54, 264] width 76 height 384
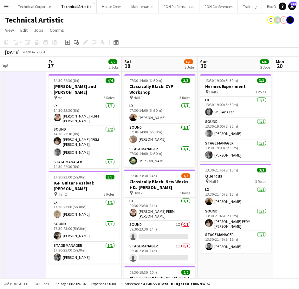
drag, startPoint x: 64, startPoint y: 126, endPoint x: 133, endPoint y: 156, distance: 75.4
click at [248, 132] on app-calendar-viewport "Tue 14 Wed 15 6/7 2 Jobs Thu 16 Fri 17 7/7 2 Jobs Sat 18 6/8 3 Jobs Sun 19 6/6 …" at bounding box center [149, 256] width 299 height 400
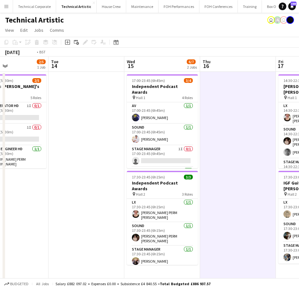
drag, startPoint x: 230, startPoint y: 156, endPoint x: 257, endPoint y: 157, distance: 27.6
click at [289, 153] on app-calendar-viewport "Sat 11 8/8 3 Jobs Sun 12 3/6 2 Jobs Mon 13 2/5 1 Job Tue 14 Wed 15 6/7 2 Jobs T…" at bounding box center [149, 256] width 299 height 400
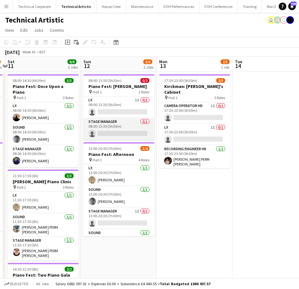
click at [130, 133] on app-card-role "Stage Manager 0/1 08:00-13:30 (5h30m) single-neutral-actions" at bounding box center [118, 129] width 71 height 22
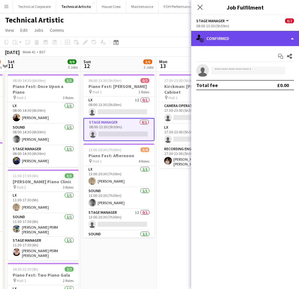
drag, startPoint x: 219, startPoint y: 45, endPoint x: 229, endPoint y: 40, distance: 10.8
click at [220, 44] on div "single-neutral-actions-check-2 Confirmed" at bounding box center [245, 38] width 108 height 15
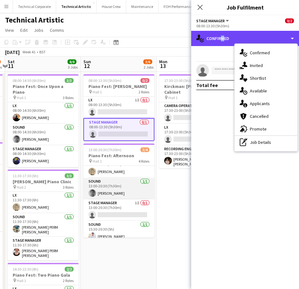
scroll to position [15, 0]
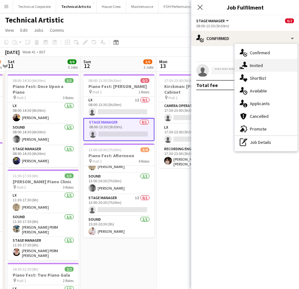
click at [259, 67] on div "single-neutral-actions-share-1 Invited" at bounding box center [266, 65] width 63 height 13
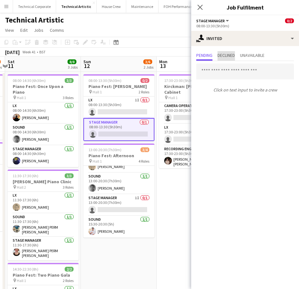
click at [235, 56] on span "Declined" at bounding box center [226, 55] width 17 height 4
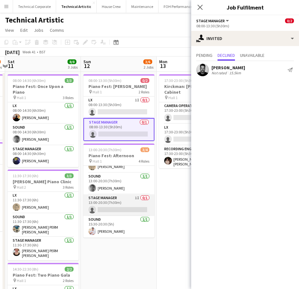
click at [108, 213] on app-card-role "Stage Manager 1I 0/1 13:00-20:30 (7h30m) single-neutral-actions" at bounding box center [118, 205] width 71 height 22
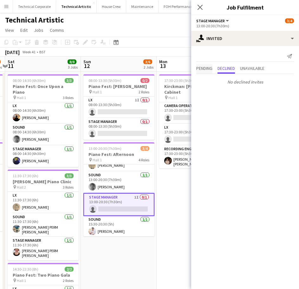
click at [212, 70] on span "Pending" at bounding box center [204, 68] width 16 height 4
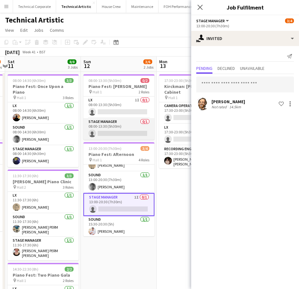
click at [105, 140] on app-card-role "Stage Manager 0/1 08:00-13:30 (5h30m) single-neutral-actions" at bounding box center [118, 129] width 71 height 22
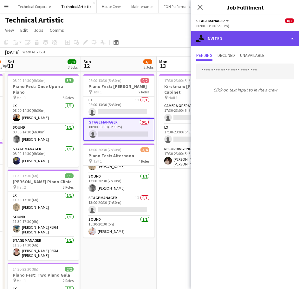
click at [245, 34] on div "single-neutral-actions-share-1 Invited" at bounding box center [245, 38] width 108 height 15
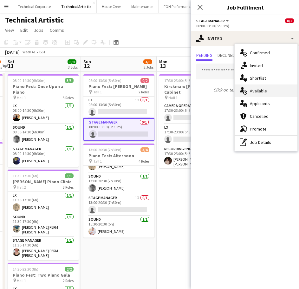
click at [262, 89] on div "single-neutral-actions-upload Available" at bounding box center [266, 90] width 63 height 13
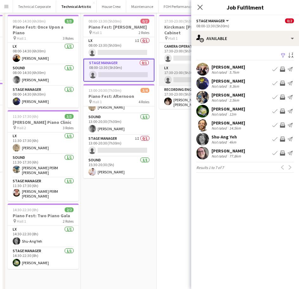
scroll to position [0, 0]
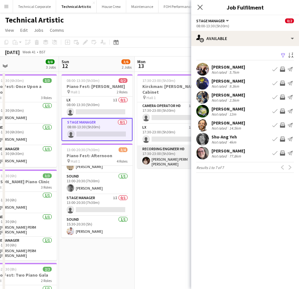
drag, startPoint x: 170, startPoint y: 139, endPoint x: 147, endPoint y: 145, distance: 24.3
click at [147, 145] on app-calendar-viewport "Thu 9 1/4 2 Jobs Fri 10 3/5 2 Jobs Sat 11 8/8 3 Jobs Sun 12 3/6 2 Jobs Mon 13 2…" at bounding box center [149, 256] width 299 height 400
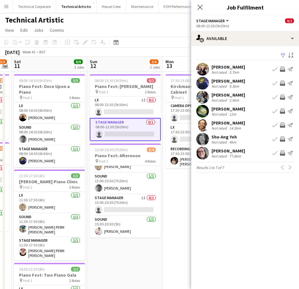
scroll to position [0, 139]
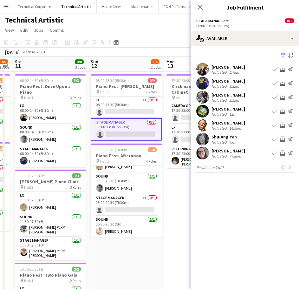
drag, startPoint x: 108, startPoint y: 155, endPoint x: 139, endPoint y: 172, distance: 35.1
click at [139, 172] on app-calendar-viewport "Thu 9 1/4 2 Jobs Fri 10 3/5 2 Jobs Sat 11 8/8 3 Jobs Sun 12 3/6 2 Jobs Mon 13 2…" at bounding box center [149, 256] width 299 height 400
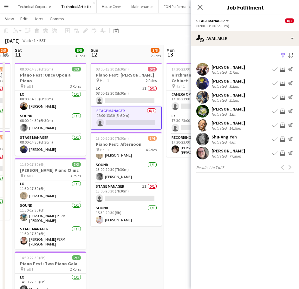
scroll to position [0, 0]
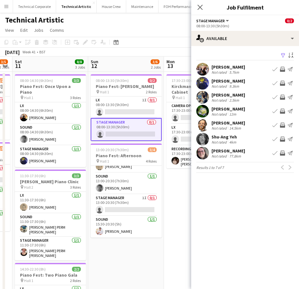
click at [281, 97] on app-icon "Invite crew" at bounding box center [282, 97] width 5 height 5
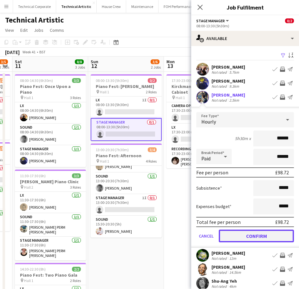
click at [266, 233] on button "Confirm" at bounding box center [256, 235] width 75 height 13
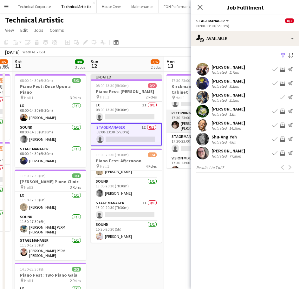
scroll to position [36, 0]
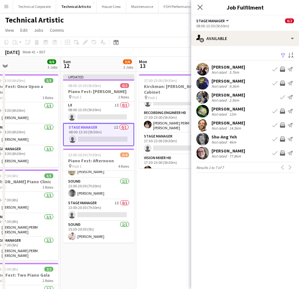
drag, startPoint x: 182, startPoint y: 195, endPoint x: 152, endPoint y: 194, distance: 30.5
click at [153, 197] on app-calendar-viewport "Thu 9 1/4 2 Jobs Fri 10 3/5 2 Jobs Sat 11 8/8 3 Jobs Sun 12 3/6 2 Jobs Mon 13 2…" at bounding box center [149, 256] width 299 height 400
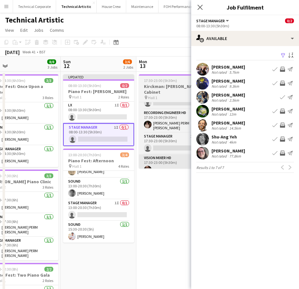
scroll to position [0, 168]
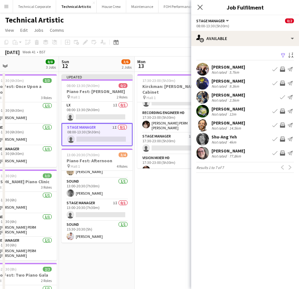
click at [160, 198] on app-date-cell "17:30-23:00 (5h30m) 2/5 Kirckman: Apollo's Cabinet pin Hall 1 5 Roles Camera Op…" at bounding box center [173, 264] width 76 height 384
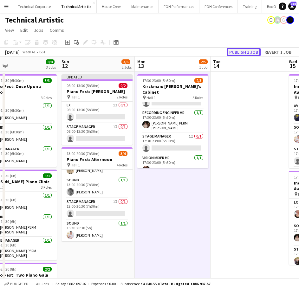
click at [239, 53] on button "Publish 1 job" at bounding box center [244, 52] width 34 height 8
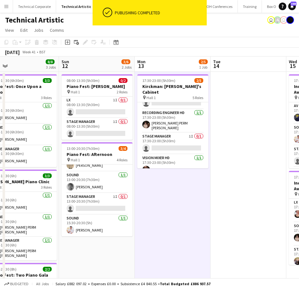
click at [176, 215] on app-date-cell "17:30-23:00 (5h30m) 2/5 Kirckman: Apollo's Cabinet pin Hall 1 5 Roles Camera Op…" at bounding box center [173, 264] width 76 height 384
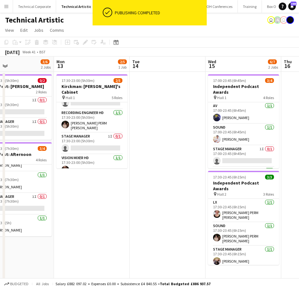
drag, startPoint x: 214, startPoint y: 205, endPoint x: 284, endPoint y: 176, distance: 76.5
click at [284, 176] on app-calendar-viewport "Fri 10 3/5 2 Jobs Sat 11 8/8 3 Jobs Sun 12 3/6 2 Jobs Mon 13 2/5 1 Job Tue 14 W…" at bounding box center [149, 256] width 299 height 400
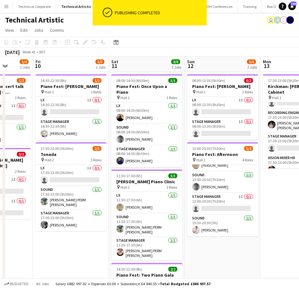
drag, startPoint x: 151, startPoint y: 179, endPoint x: 283, endPoint y: 175, distance: 132.6
click at [283, 175] on app-calendar-viewport "Tue 7 Wed 8 Thu 9 1/4 2 Jobs Fri 10 3/5 2 Jobs Sat 11 8/8 3 Jobs Sun 12 3/6 2 J…" at bounding box center [149, 256] width 299 height 400
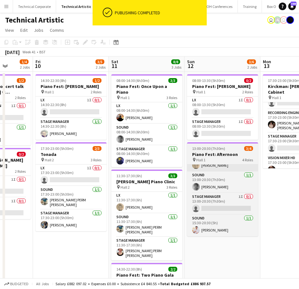
scroll to position [0, 193]
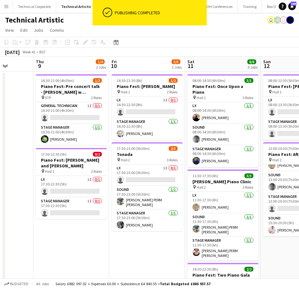
click at [265, 193] on app-calendar-viewport "Mon 6 Tue 7 Wed 8 Thu 9 1/4 2 Jobs Fri 10 3/5 2 Jobs Sat 11 8/8 3 Jobs Sun 12 3…" at bounding box center [149, 256] width 299 height 400
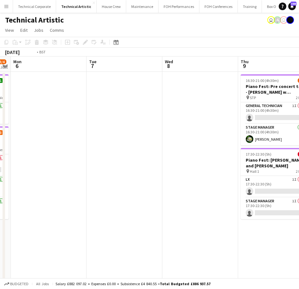
drag, startPoint x: 162, startPoint y: 196, endPoint x: 318, endPoint y: 198, distance: 156.4
click at [299, 198] on html "Menu Boards Boards Boards All jobs Status Workforce Workforce My Workforce Recr…" at bounding box center [149, 233] width 299 height 467
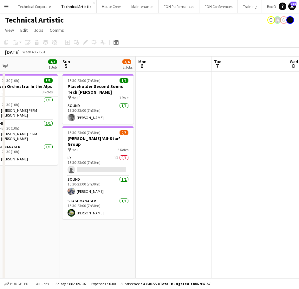
drag, startPoint x: 155, startPoint y: 190, endPoint x: 203, endPoint y: 191, distance: 47.3
click at [203, 191] on app-calendar-viewport "Thu 2 Fri 3 3/3 1 Job Sat 4 3/3 1 Job Sun 5 3/4 2 Jobs Mon 6 Tue 7 Wed 8 Thu 9 …" at bounding box center [149, 256] width 299 height 400
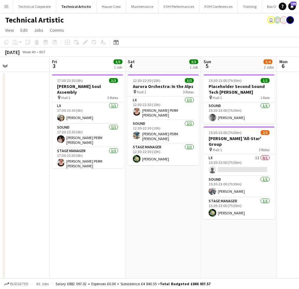
drag, startPoint x: 63, startPoint y: 193, endPoint x: 204, endPoint y: 196, distance: 141.2
click at [204, 196] on app-calendar-viewport "Tue 30 Wed 1 2/3 1 Job Thu 2 Fri 3 3/3 1 Job Sat 4 3/3 1 Job Sun 5 3/4 2 Jobs M…" at bounding box center [149, 256] width 299 height 400
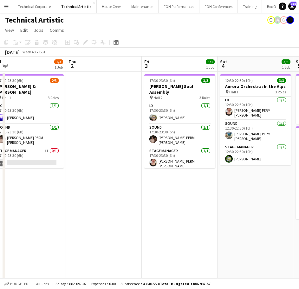
drag, startPoint x: 82, startPoint y: 190, endPoint x: 131, endPoint y: 194, distance: 49.3
click at [189, 191] on app-calendar-viewport "Mon 29 Tue 30 Wed 1 2/3 1 Job Thu 2 Fri 3 3/3 1 Job Sat 4 3/3 1 Job Sun 5 3/4 2…" at bounding box center [149, 256] width 299 height 400
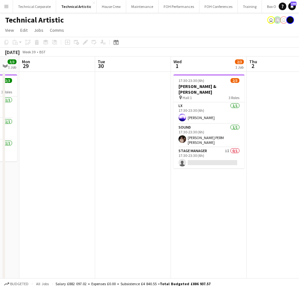
scroll to position [0, 139]
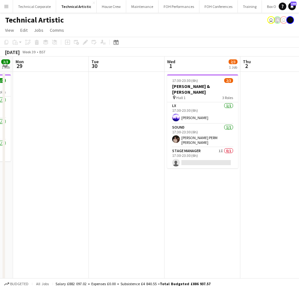
drag, startPoint x: 67, startPoint y: 187, endPoint x: 226, endPoint y: 185, distance: 159.6
click at [226, 185] on app-calendar-viewport "Sat 27 6/7 3 Jobs Sun 28 3/3 1 Job Mon 29 Tue 30 Wed 1 2/3 1 Job Thu 2 Fri 3 3/…" at bounding box center [149, 256] width 299 height 400
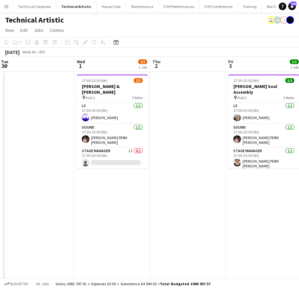
scroll to position [0, 230]
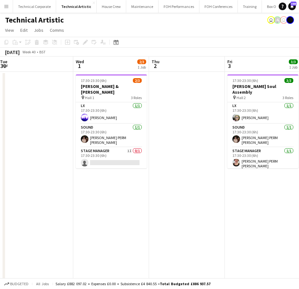
drag, startPoint x: 140, startPoint y: 155, endPoint x: 82, endPoint y: 165, distance: 58.8
click at [82, 165] on app-calendar-viewport "Sat 27 6/7 3 Jobs Sun 28 3/3 1 Job Mon 29 Tue 30 Wed 1 2/3 1 Job Thu 2 Fri 3 3/…" at bounding box center [149, 256] width 299 height 400
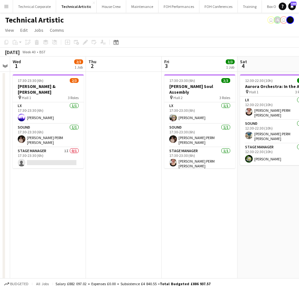
drag, startPoint x: 138, startPoint y: 197, endPoint x: 123, endPoint y: 202, distance: 15.3
click at [123, 200] on app-calendar-viewport "Sun 28 3/3 1 Job Mon 29 Tue 30 Wed 1 2/3 1 Job Thu 2 Fri 3 3/3 1 Job Sat 4 3/3 …" at bounding box center [149, 256] width 299 height 400
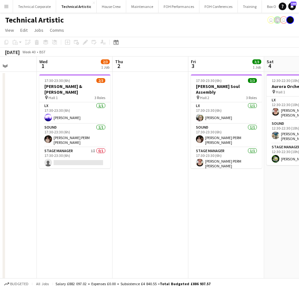
scroll to position [0, 193]
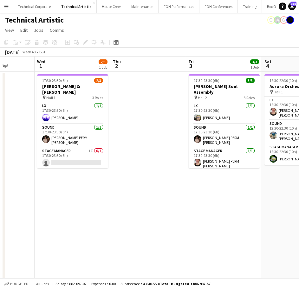
drag, startPoint x: 232, startPoint y: 213, endPoint x: 182, endPoint y: 217, distance: 50.6
click at [182, 217] on app-calendar-viewport "Sun 28 3/3 1 Job Mon 29 Tue 30 Wed 1 2/3 1 Job Thu 2 Fri 3 3/3 1 Job Sat 4 3/3 …" at bounding box center [149, 256] width 299 height 400
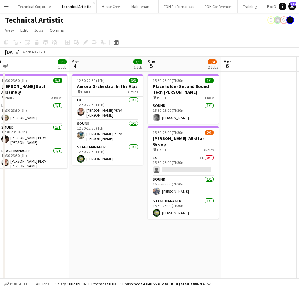
scroll to position [0, 234]
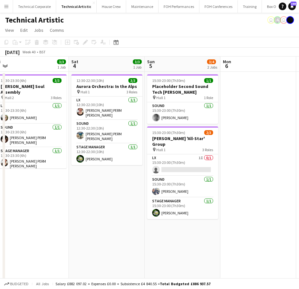
drag, startPoint x: 184, startPoint y: 202, endPoint x: 100, endPoint y: 208, distance: 83.6
click at [100, 208] on app-calendar-viewport "Tue 30 Wed 1 2/3 1 Job Thu 2 Fri 3 3/3 1 Job Sat 4 3/3 1 Job Sun 5 3/4 2 Jobs M…" at bounding box center [149, 256] width 299 height 400
click at [111, 190] on app-date-cell "12:30-22:30 (10h) 3/3 Aurora Orchestra: In the Alps pin Hall 1 3 Roles LX 1/1 1…" at bounding box center [107, 264] width 76 height 384
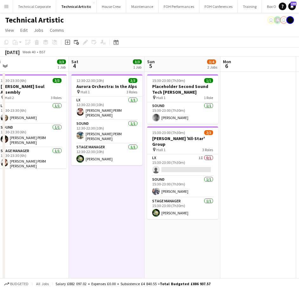
click at [119, 242] on app-date-cell "12:30-22:30 (10h) 3/3 Aurora Orchestra: In the Alps pin Hall 1 3 Roles LX 1/1 1…" at bounding box center [107, 264] width 76 height 384
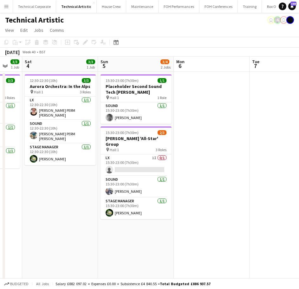
drag, startPoint x: 212, startPoint y: 177, endPoint x: 35, endPoint y: 186, distance: 177.5
click at [35, 186] on app-calendar-viewport "Wed 1 2/3 1 Job Thu 2 Fri 3 3/3 1 Job Sat 4 3/3 1 Job Sun 5 3/4 2 Jobs Mon 6 Tu…" at bounding box center [149, 256] width 299 height 400
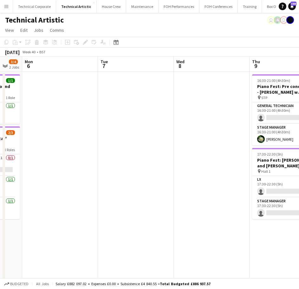
scroll to position [0, 206]
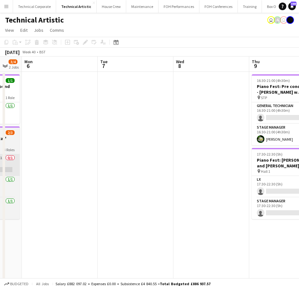
drag, startPoint x: 267, startPoint y: 153, endPoint x: 175, endPoint y: 157, distance: 91.4
click at [268, 152] on app-calendar-viewport "Fri 3 3/3 1 Job Sat 4 3/3 1 Job Sun 5 3/4 2 Jobs Mon 6 Tue 7 Wed 8 Thu 9 1/4 2 …" at bounding box center [149, 256] width 299 height 400
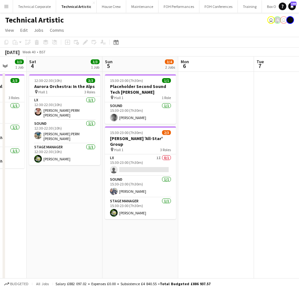
click at [264, 152] on app-calendar-viewport "Wed 1 2/3 1 Job Thu 2 Fri 3 3/3 1 Job Sat 4 3/3 1 Job Sun 5 3/4 2 Jobs Mon 6 Tu…" at bounding box center [149, 256] width 299 height 400
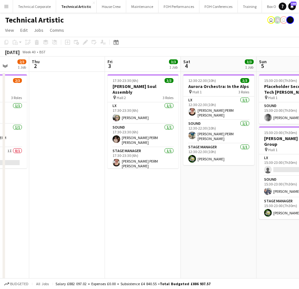
scroll to position [0, 188]
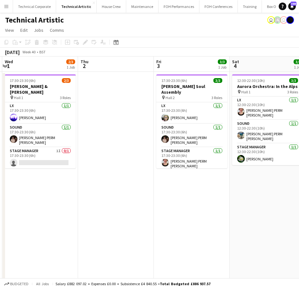
drag, startPoint x: 232, startPoint y: 162, endPoint x: 188, endPoint y: 168, distance: 43.6
click at [203, 165] on app-calendar-viewport "Sun 28 3/3 1 Job Mon 29 Tue 30 Wed 1 2/3 1 Job Thu 2 Fri 3 3/3 1 Job Sat 4 3/3 …" at bounding box center [149, 256] width 299 height 400
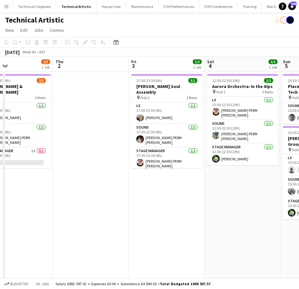
scroll to position [0, 181]
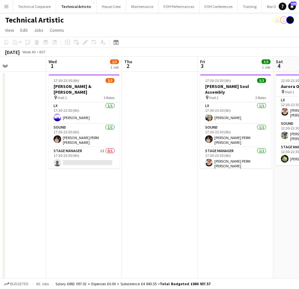
drag, startPoint x: 91, startPoint y: 160, endPoint x: 65, endPoint y: 171, distance: 28.4
click at [66, 171] on app-calendar-viewport "Sun 28 3/3 1 Job Mon 29 Tue 30 Wed 1 2/3 1 Job Thu 2 Fri 3 3/3 1 Job Sat 4 3/3 …" at bounding box center [149, 256] width 299 height 400
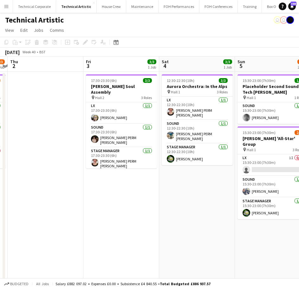
scroll to position [0, 247]
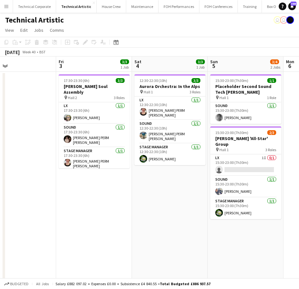
drag, startPoint x: 129, startPoint y: 186, endPoint x: 94, endPoint y: 187, distance: 35.5
click at [94, 187] on app-calendar-viewport "Mon 29 Tue 30 Wed 1 2/3 1 Job Thu 2 Fri 3 3/3 1 Job Sat 4 3/3 1 Job Sun 5 3/4 2…" at bounding box center [149, 256] width 299 height 400
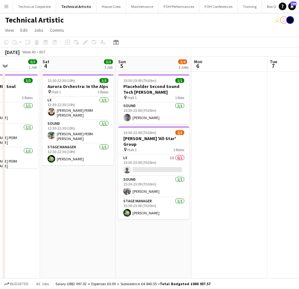
drag, startPoint x: 178, startPoint y: 190, endPoint x: 81, endPoint y: 194, distance: 97.1
click at [81, 196] on app-calendar-viewport "Wed 1 2/3 1 Job Thu 2 Fri 3 3/3 1 Job Sat 4 3/3 1 Job Sun 5 3/4 2 Jobs Mon 6 Tu…" at bounding box center [149, 256] width 299 height 400
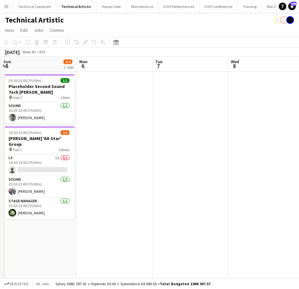
drag, startPoint x: 201, startPoint y: 179, endPoint x: 90, endPoint y: 184, distance: 111.4
click at [90, 184] on app-calendar-viewport "Thu 2 Fri 3 3/3 1 Job Sat 4 3/3 1 Job Sun 5 3/4 2 Jobs Mon 6 Tue 7 Wed 8 Thu 9 …" at bounding box center [149, 256] width 299 height 400
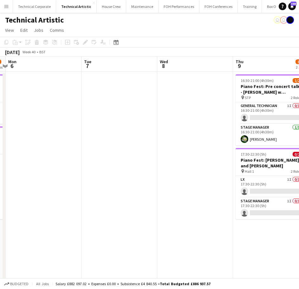
scroll to position [0, 225]
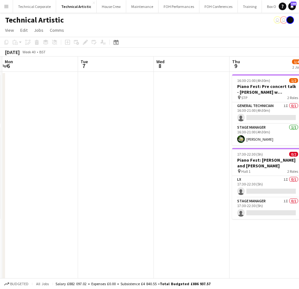
drag, startPoint x: 244, startPoint y: 168, endPoint x: 170, endPoint y: 174, distance: 73.8
click at [170, 174] on app-calendar-viewport "Fri 3 3/3 1 Job Sat 4 3/3 1 Job Sun 5 3/4 2 Jobs Mon 6 Tue 7 Wed 8 Thu 9 1/4 2 …" at bounding box center [149, 256] width 299 height 400
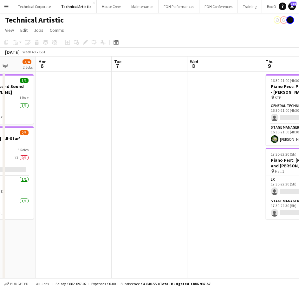
scroll to position [0, 186]
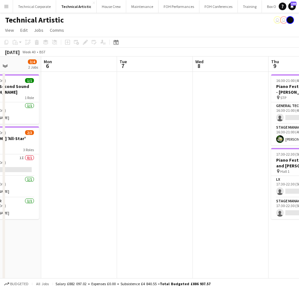
drag, startPoint x: 93, startPoint y: 166, endPoint x: 132, endPoint y: 169, distance: 39.1
click at [132, 169] on app-calendar-viewport "Fri 3 3/3 1 Job Sat 4 3/3 1 Job Sun 5 3/4 2 Jobs Mon 6 Tue 7 Wed 8 Thu 9 1/4 2 …" at bounding box center [149, 256] width 299 height 400
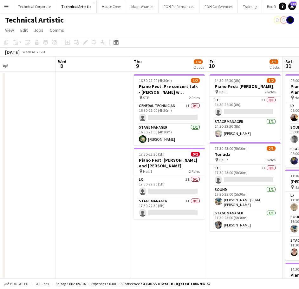
drag, startPoint x: 228, startPoint y: 180, endPoint x: 87, endPoint y: 195, distance: 142.2
click at [87, 195] on app-calendar-viewport "Sat 4 3/3 1 Job Sun 5 3/4 2 Jobs Mon 6 Tue 7 Wed 8 Thu 9 1/4 2 Jobs Fri 10 3/5 …" at bounding box center [149, 256] width 299 height 400
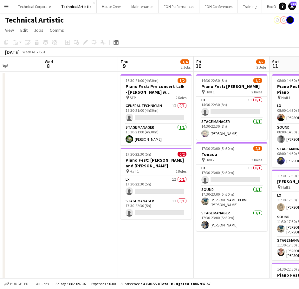
drag, startPoint x: 68, startPoint y: 196, endPoint x: 58, endPoint y: 198, distance: 9.7
click at [58, 198] on app-calendar-viewport "Sun 5 3/4 2 Jobs Mon 6 Tue 7 Wed 8 Thu 9 1/4 2 Jobs Fri 10 3/5 2 Jobs Sat 11 8/…" at bounding box center [149, 256] width 299 height 400
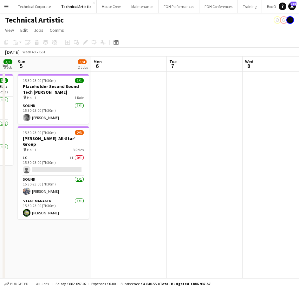
scroll to position [0, 136]
drag, startPoint x: 50, startPoint y: 200, endPoint x: 251, endPoint y: 200, distance: 201.1
click at [251, 200] on app-calendar-viewport "Fri 3 3/3 1 Job Sat 4 3/3 1 Job Sun 5 3/4 2 Jobs Mon 6 Tue 7 Wed 8 Thu 9 1/4 2 …" at bounding box center [149, 256] width 299 height 400
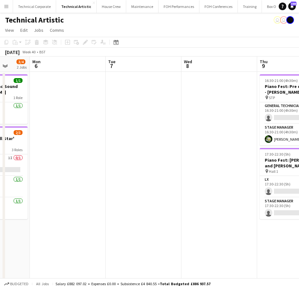
drag, startPoint x: 92, startPoint y: 204, endPoint x: 35, endPoint y: 206, distance: 56.8
click at [39, 206] on app-calendar-viewport "Fri 3 3/3 1 Job Sat 4 3/3 1 Job Sun 5 3/4 2 Jobs Mon 6 Tue 7 Wed 8 Thu 9 1/4 2 …" at bounding box center [149, 256] width 299 height 400
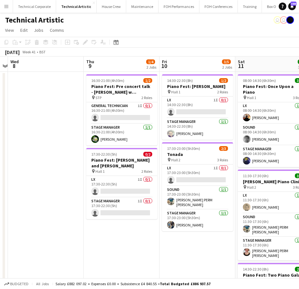
scroll to position [0, 220]
drag, startPoint x: 163, startPoint y: 186, endPoint x: 45, endPoint y: 190, distance: 118.0
click at [45, 190] on app-calendar-viewport "Sun 5 3/4 2 Jobs Mon 6 Tue 7 Wed 8 Thu 9 1/4 2 Jobs Fri 10 3/5 2 Jobs Sat 11 8/…" at bounding box center [149, 256] width 299 height 400
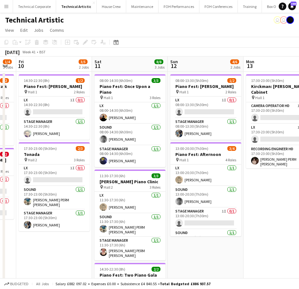
scroll to position [0, 213]
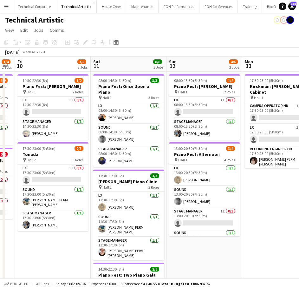
drag, startPoint x: 153, startPoint y: 156, endPoint x: 97, endPoint y: 162, distance: 56.1
click at [97, 162] on app-calendar-viewport "Tue 7 Wed 8 Thu 9 1/4 2 Jobs Fri 10 3/5 2 Jobs Sat 11 8/8 3 Jobs Sun 12 4/6 2 J…" at bounding box center [149, 256] width 299 height 400
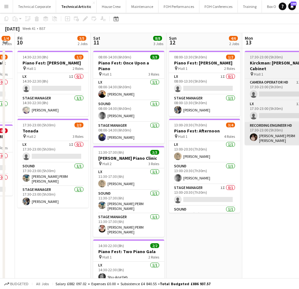
scroll to position [0, 0]
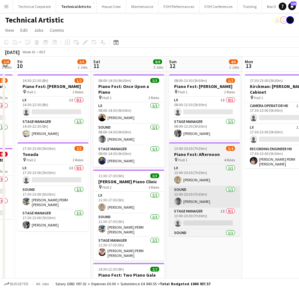
click at [193, 195] on app-calendar-viewport "Tue 7 Wed 8 Thu 9 1/4 2 Jobs Fri 10 3/5 2 Jobs Sat 11 8/8 3 Jobs Sun 12 4/6 2 J…" at bounding box center [149, 256] width 299 height 400
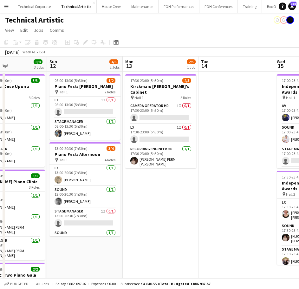
scroll to position [0, 185]
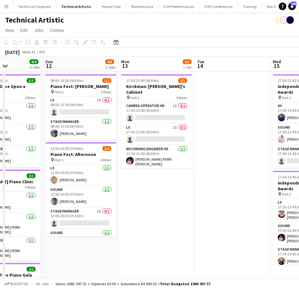
drag, startPoint x: 221, startPoint y: 192, endPoint x: 165, endPoint y: 196, distance: 56.0
click at [165, 196] on app-calendar-viewport "Thu 9 1/4 2 Jobs Fri 10 3/5 2 Jobs Sat 11 8/8 3 Jobs Sun 12 4/6 2 Jobs Mon 13 2…" at bounding box center [149, 256] width 299 height 400
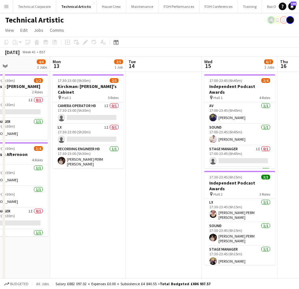
drag, startPoint x: 220, startPoint y: 199, endPoint x: 143, endPoint y: 204, distance: 76.6
click at [146, 207] on app-calendar-viewport "Thu 9 1/4 2 Jobs Fri 10 3/5 2 Jobs Sat 11 8/8 3 Jobs Sun 12 4/6 2 Jobs Mon 13 2…" at bounding box center [149, 256] width 299 height 400
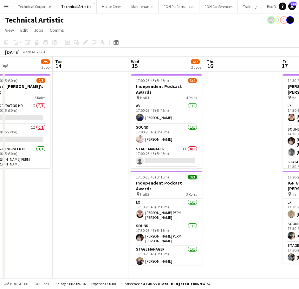
scroll to position [0, 256]
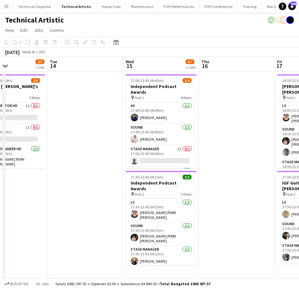
drag, startPoint x: 158, startPoint y: 171, endPoint x: 94, endPoint y: 182, distance: 64.6
click at [94, 182] on app-calendar-viewport "Fri 10 3/5 2 Jobs Sat 11 8/8 3 Jobs Sun 12 4/6 2 Jobs Mon 13 2/5 1 Job Tue 14 W…" at bounding box center [149, 256] width 299 height 400
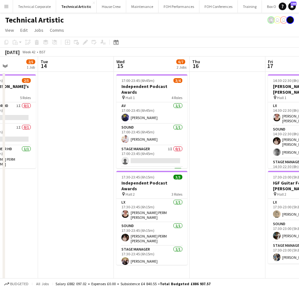
scroll to position [0, 190]
drag, startPoint x: 206, startPoint y: 160, endPoint x: 197, endPoint y: 164, distance: 10.4
click at [197, 164] on app-calendar-viewport "Sat 11 8/8 3 Jobs Sun 12 4/6 2 Jobs Mon 13 2/5 1 Job Tue 14 Wed 15 6/7 2 Jobs T…" at bounding box center [149, 256] width 299 height 400
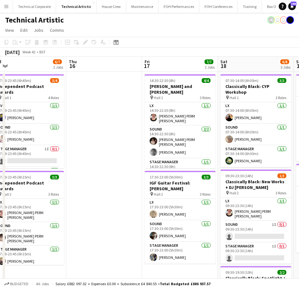
drag, startPoint x: 207, startPoint y: 168, endPoint x: 82, endPoint y: 189, distance: 127.3
click at [82, 189] on app-calendar-viewport "Sun 12 4/6 2 Jobs Mon 13 2/5 1 Job Tue 14 Wed 15 6/7 2 Jobs Thu 16 Fri 17 7/7 2…" at bounding box center [149, 256] width 299 height 400
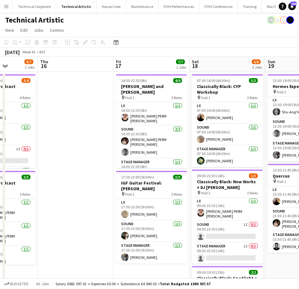
drag, startPoint x: 155, startPoint y: 162, endPoint x: 24, endPoint y: 169, distance: 130.8
click at [109, 168] on app-calendar-viewport "Mon 13 2/5 1 Job Tue 14 Wed 15 6/7 2 Jobs Thu 16 Fri 17 7/7 2 Jobs Sat 18 6/8 3…" at bounding box center [149, 256] width 299 height 400
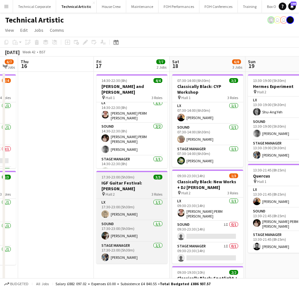
scroll to position [8, 0]
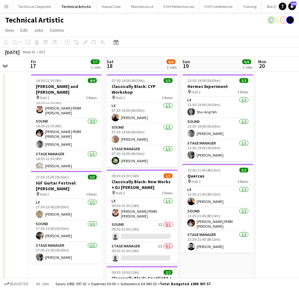
drag, startPoint x: 194, startPoint y: 175, endPoint x: 126, endPoint y: 185, distance: 68.2
click at [127, 185] on app-calendar-viewport "Tue 14 Wed 15 6/7 2 Jobs Thu 16 Fri 17 7/7 2 Jobs Sat 18 6/8 3 Jobs Sun 19 6/6 …" at bounding box center [149, 256] width 299 height 400
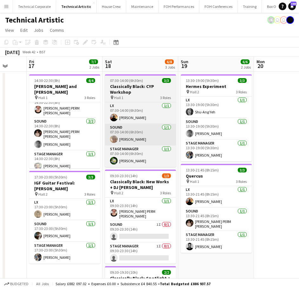
scroll to position [0, 223]
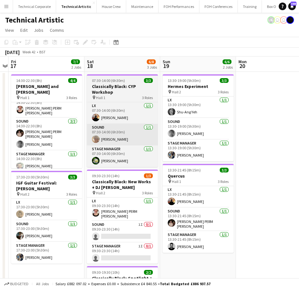
drag, startPoint x: 160, startPoint y: 132, endPoint x: 148, endPoint y: 136, distance: 12.9
click at [142, 137] on app-calendar-viewport "Tue 14 Wed 15 6/7 2 Jobs Thu 16 Fri 17 7/7 2 Jobs Sat 18 6/8 3 Jobs Sun 19 6/6 …" at bounding box center [149, 256] width 299 height 400
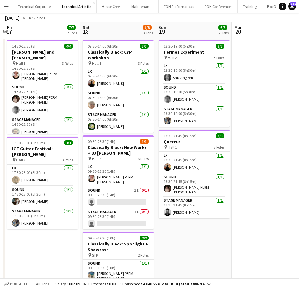
scroll to position [0, 0]
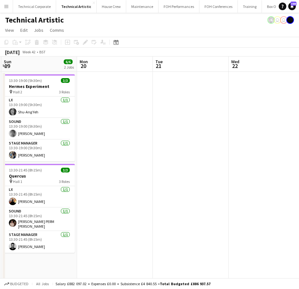
drag, startPoint x: 197, startPoint y: 172, endPoint x: 123, endPoint y: 180, distance: 74.0
click at [123, 180] on app-calendar-viewport "Thu 16 Fri 17 7/7 2 Jobs Sat 18 6/8 3 Jobs Sun 19 6/6 2 Jobs Mon 20 Tue 21 Wed …" at bounding box center [149, 256] width 299 height 400
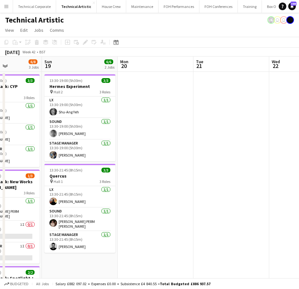
scroll to position [0, 197]
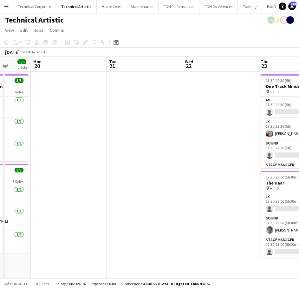
drag, startPoint x: 171, startPoint y: 196, endPoint x: 137, endPoint y: 200, distance: 34.1
click at [137, 200] on app-calendar-viewport "Fri 17 7/7 2 Jobs Sat 18 6/8 3 Jobs Sun 19 6/6 2 Jobs Mon 20 Tue 21 Wed 22 Thu …" at bounding box center [149, 256] width 299 height 400
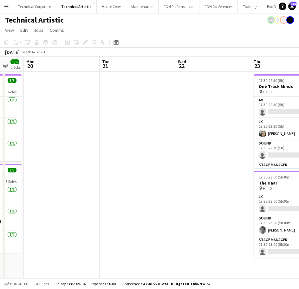
scroll to position [0, 205]
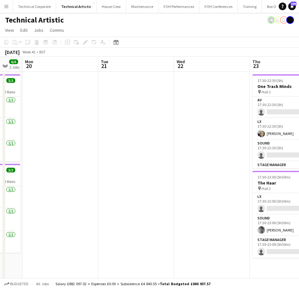
drag, startPoint x: 63, startPoint y: 160, endPoint x: 55, endPoint y: 163, distance: 8.6
click at [55, 163] on app-calendar-viewport "Fri 17 7/7 2 Jobs Sat 18 6/8 3 Jobs Sun 19 6/6 2 Jobs Mon 20 Tue 21 Wed 22 Thu …" at bounding box center [149, 256] width 299 height 400
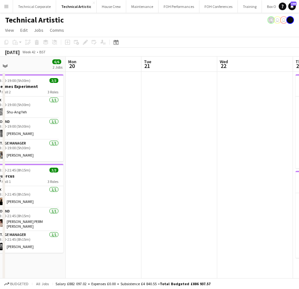
drag, startPoint x: 149, startPoint y: 159, endPoint x: 71, endPoint y: 169, distance: 78.4
click at [212, 155] on app-calendar-viewport "Fri 17 7/7 2 Jobs Sat 18 6/8 3 Jobs Sun 19 6/6 2 Jobs Mon 20 Tue 21 Wed 22 Thu …" at bounding box center [149, 256] width 299 height 400
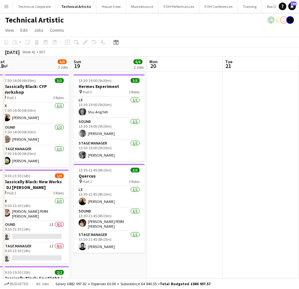
drag, startPoint x: 67, startPoint y: 169, endPoint x: 269, endPoint y: 166, distance: 201.4
click at [265, 165] on app-calendar-viewport "Thu 16 Fri 17 7/7 2 Jobs Sat 18 6/8 3 Jobs Sun 19 6/6 2 Jobs Mon 20 Tue 21 Wed …" at bounding box center [149, 256] width 299 height 400
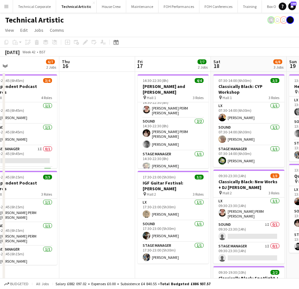
scroll to position [0, 167]
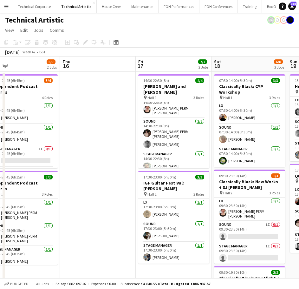
drag, startPoint x: 167, startPoint y: 168, endPoint x: 185, endPoint y: 167, distance: 18.7
click at [185, 167] on app-calendar-viewport "Mon 13 2/5 1 Job Tue 14 Wed 15 6/7 2 Jobs Thu 16 Fri 17 7/7 2 Jobs Sat 18 6/8 3…" at bounding box center [149, 256] width 299 height 400
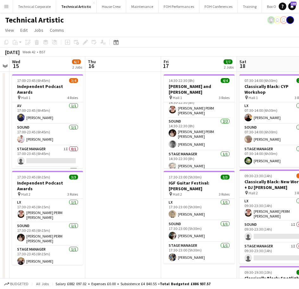
scroll to position [0, 142]
drag, startPoint x: 58, startPoint y: 212, endPoint x: 84, endPoint y: 206, distance: 26.2
click at [84, 206] on app-calendar-viewport "Mon 13 2/5 1 Job Tue 14 Wed 15 6/7 2 Jobs Thu 16 Fri 17 7/7 2 Jobs Sat 18 6/8 3…" at bounding box center [149, 256] width 299 height 400
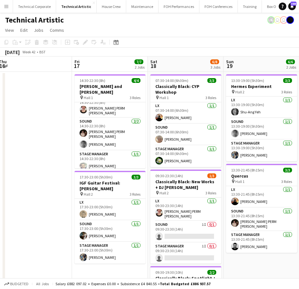
drag, startPoint x: 144, startPoint y: 150, endPoint x: 55, endPoint y: 176, distance: 92.8
click at [55, 176] on app-calendar-viewport "Mon 13 2/5 1 Job Tue 14 Wed 15 6/7 2 Jobs Thu 16 Fri 17 7/7 2 Jobs Sat 18 6/8 3…" at bounding box center [149, 256] width 299 height 400
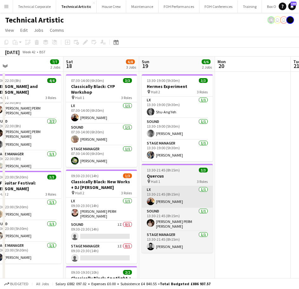
drag, startPoint x: 237, startPoint y: 157, endPoint x: 101, endPoint y: 191, distance: 139.8
click at [83, 196] on app-calendar-viewport "Tue 14 Wed 15 6/7 2 Jobs Thu 16 Fri 17 7/7 2 Jobs Sat 18 6/8 3 Jobs Sun 19 6/6 …" at bounding box center [149, 256] width 299 height 400
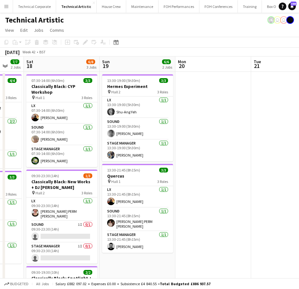
drag, startPoint x: 214, startPoint y: 182, endPoint x: 158, endPoint y: 191, distance: 57.1
click at [133, 201] on app-calendar-viewport "Wed 15 6/7 2 Jobs Thu 16 Fri 17 7/7 2 Jobs Sat 18 6/8 3 Jobs Sun 19 6/6 2 Jobs …" at bounding box center [149, 256] width 299 height 400
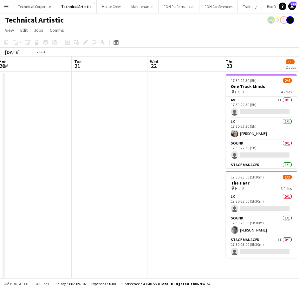
drag, startPoint x: 145, startPoint y: 199, endPoint x: 134, endPoint y: 198, distance: 10.5
click at [129, 203] on app-calendar-viewport "Fri 17 7/7 2 Jobs Sat 18 6/8 3 Jobs Sun 19 6/6 2 Jobs Mon 20 Tue 21 Wed 22 Thu …" at bounding box center [149, 256] width 299 height 400
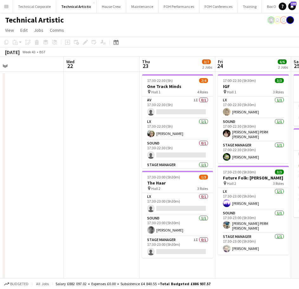
scroll to position [0, 241]
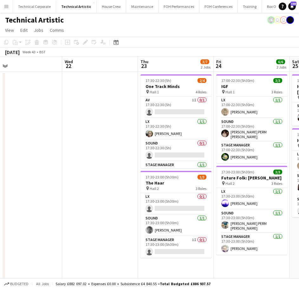
drag, startPoint x: 149, startPoint y: 188, endPoint x: 141, endPoint y: 189, distance: 8.9
click at [141, 189] on app-calendar-viewport "Sat 18 6/8 3 Jobs Sun 19 6/6 2 Jobs Mon 20 Tue 21 Wed 22 Thu 23 3/7 2 Jobs Fri …" at bounding box center [149, 256] width 299 height 400
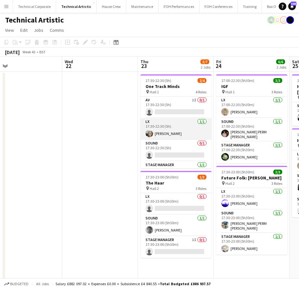
scroll to position [15, 0]
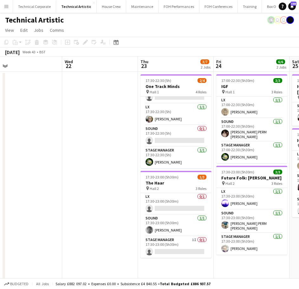
click at [121, 184] on app-date-cell at bounding box center [100, 264] width 76 height 384
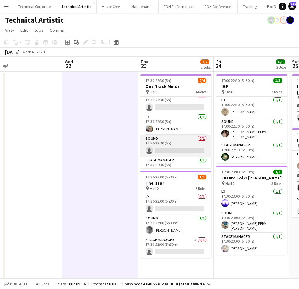
scroll to position [0, 0]
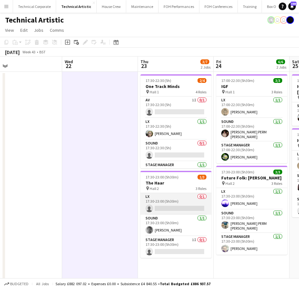
click at [177, 205] on app-card-role "LX 0/1 17:30-23:00 (5h30m) single-neutral-actions" at bounding box center [176, 204] width 71 height 22
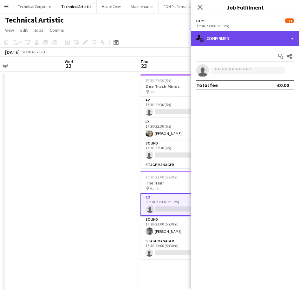
click at [227, 39] on div "single-neutral-actions-check-2 Confirmed" at bounding box center [245, 38] width 108 height 15
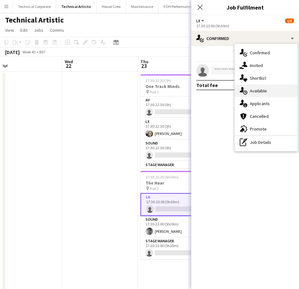
click at [257, 91] on div "single-neutral-actions-upload Available" at bounding box center [266, 90] width 63 height 13
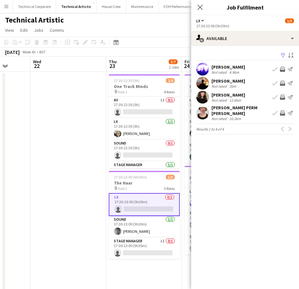
drag, startPoint x: 108, startPoint y: 153, endPoint x: 73, endPoint y: 158, distance: 35.0
click at [73, 159] on app-calendar-viewport "Sun 19 6/6 2 Jobs Mon 20 Tue 21 Wed 22 Thu 23 3/7 2 Jobs Fri 24 6/6 2 Jobs Sat …" at bounding box center [149, 256] width 299 height 400
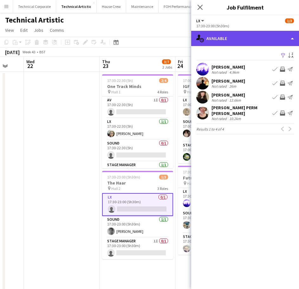
click at [239, 38] on div "single-neutral-actions-upload Available" at bounding box center [245, 38] width 108 height 15
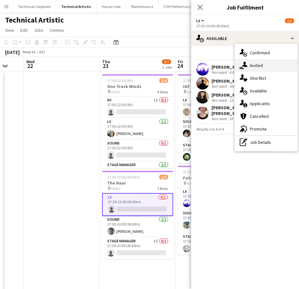
click at [255, 62] on div "single-neutral-actions-share-1 Invited" at bounding box center [266, 65] width 63 height 13
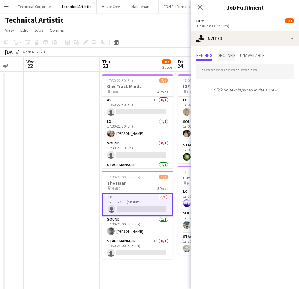
click at [223, 56] on span "Declined" at bounding box center [226, 55] width 17 height 4
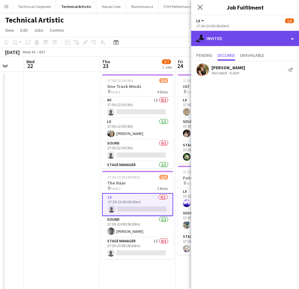
click at [240, 39] on div "single-neutral-actions-share-1 Invited" at bounding box center [245, 38] width 108 height 15
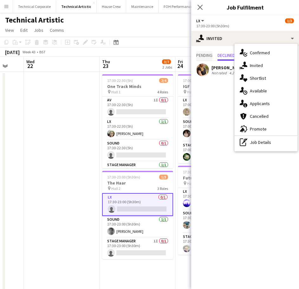
click at [208, 51] on span "Pending" at bounding box center [204, 56] width 16 height 10
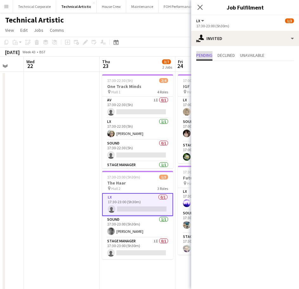
click at [207, 53] on span "Pending" at bounding box center [204, 55] width 16 height 4
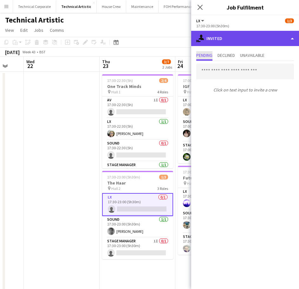
click at [227, 33] on div "single-neutral-actions-share-1 Invited" at bounding box center [245, 38] width 108 height 15
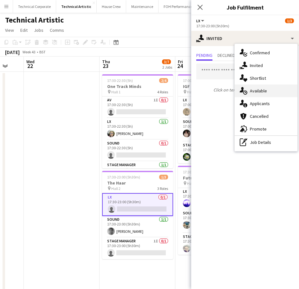
click at [277, 89] on div "single-neutral-actions-upload Available" at bounding box center [266, 90] width 63 height 13
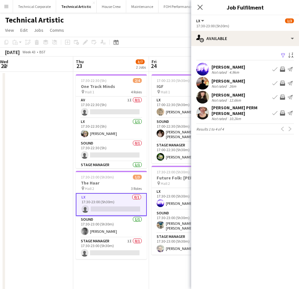
scroll to position [0, 231]
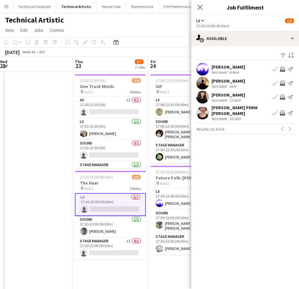
click at [64, 185] on app-calendar-viewport "Sun 19 6/6 2 Jobs Mon 20 Tue 21 Wed 22 Thu 23 3/7 2 Jobs Fri 24 6/6 2 Jobs Sat …" at bounding box center [149, 256] width 299 height 400
click at [284, 83] on app-icon "Invite crew" at bounding box center [282, 83] width 5 height 5
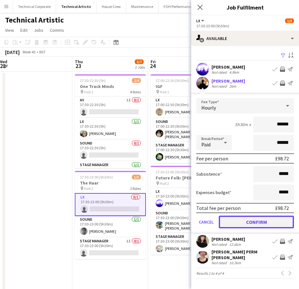
click at [269, 224] on button "Confirm" at bounding box center [256, 221] width 75 height 13
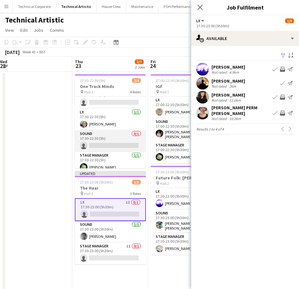
scroll to position [15, 0]
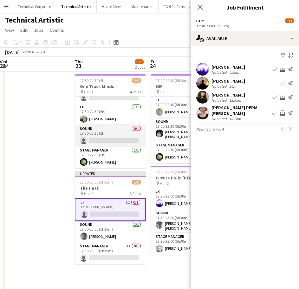
click at [103, 140] on app-card-role "Sound 0/1 17:30-22:30 (5h) single-neutral-actions" at bounding box center [110, 136] width 71 height 22
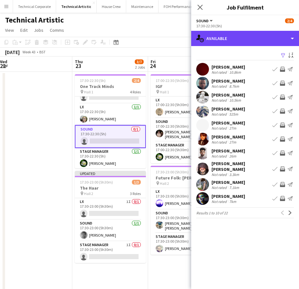
drag, startPoint x: 226, startPoint y: 36, endPoint x: 240, endPoint y: 60, distance: 27.4
click at [227, 36] on div "single-neutral-actions-upload Available" at bounding box center [245, 38] width 108 height 15
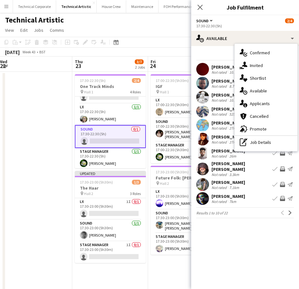
click at [247, 63] on div "single-neutral-actions-share-1 Invited" at bounding box center [266, 65] width 63 height 13
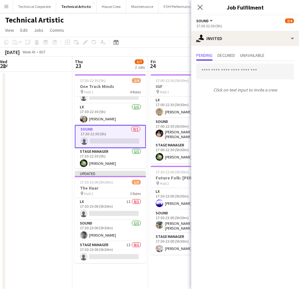
click at [238, 55] on div "Pending Declined Unavailable" at bounding box center [245, 56] width 98 height 10
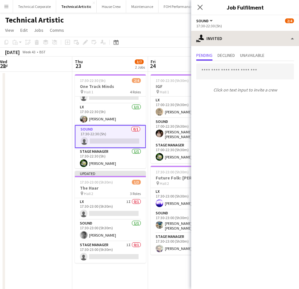
drag, startPoint x: 231, startPoint y: 55, endPoint x: 261, endPoint y: 38, distance: 34.7
click at [230, 56] on span "Declined" at bounding box center [226, 55] width 17 height 4
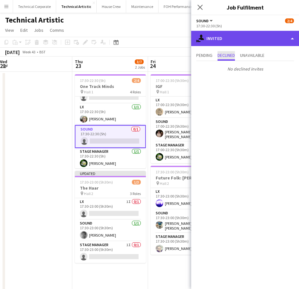
click at [261, 38] on div "single-neutral-actions-share-1 Invited" at bounding box center [245, 38] width 108 height 15
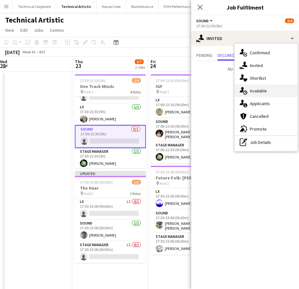
click at [267, 89] on div "single-neutral-actions-upload Available" at bounding box center [266, 90] width 63 height 13
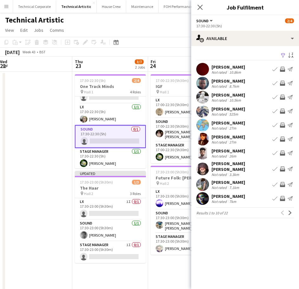
click at [283, 137] on app-icon "Invite crew" at bounding box center [282, 138] width 5 height 5
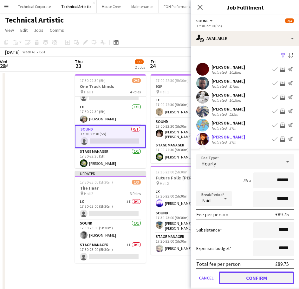
click at [261, 274] on button "Confirm" at bounding box center [256, 277] width 75 height 13
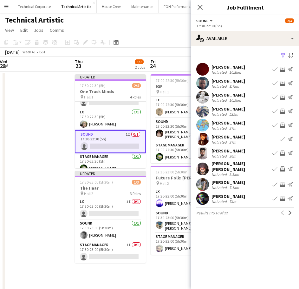
click at [179, 275] on app-date-cell "17:00-22:30 (5h30m) 3/3 IGF pin Hall 1 3 Roles LX 1/1 17:00-22:30 (5h30m) Laure…" at bounding box center [186, 264] width 76 height 384
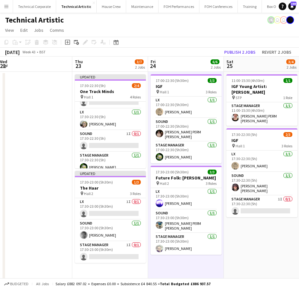
click at [176, 254] on app-date-cell "17:00-22:30 (5h30m) 3/3 IGF pin Hall 1 3 Roles LX 1/1 17:00-22:30 (5h30m) Laure…" at bounding box center [186, 264] width 76 height 384
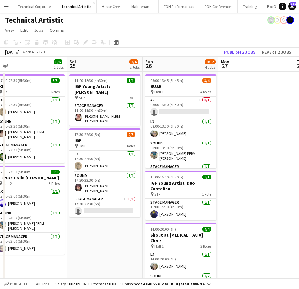
drag, startPoint x: 181, startPoint y: 161, endPoint x: 79, endPoint y: 173, distance: 102.6
click at [80, 173] on app-calendar-viewport "Tue 21 Wed 22 Thu 23 3/7 2 Jobs Fri 24 6/6 2 Jobs Sat 25 3/4 2 Jobs Sun 26 9/12…" at bounding box center [149, 256] width 299 height 400
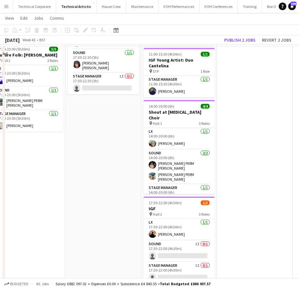
scroll to position [159, 0]
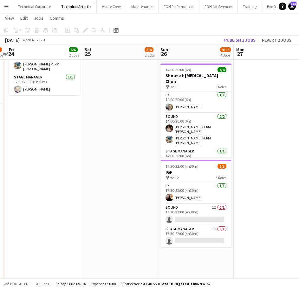
drag, startPoint x: 238, startPoint y: 178, endPoint x: 152, endPoint y: 186, distance: 85.7
click at [153, 186] on app-calendar-viewport "Tue 21 Wed 22 Thu 23 3/7 2 Jobs Fri 24 6/6 2 Jobs Sat 25 3/4 2 Jobs Sun 26 9/12…" at bounding box center [149, 81] width 299 height 431
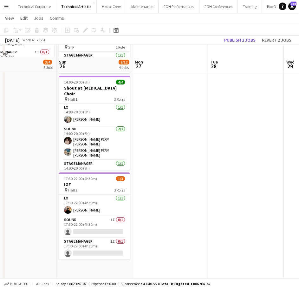
scroll to position [0, 0]
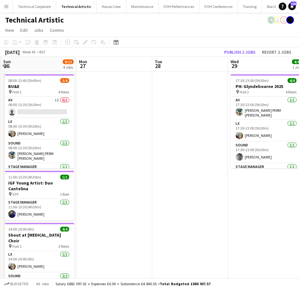
drag, startPoint x: 190, startPoint y: 168, endPoint x: 117, endPoint y: 183, distance: 74.4
click at [130, 183] on app-calendar-viewport "Thu 23 3/7 2 Jobs Fri 24 6/6 2 Jobs Sat 25 3/4 2 Jobs Sun 26 9/12 4 Jobs Mon 27…" at bounding box center [149, 256] width 299 height 400
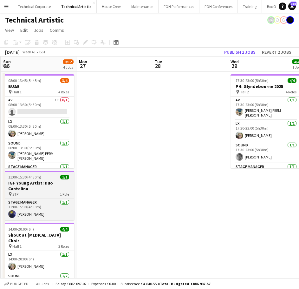
scroll to position [0, 231]
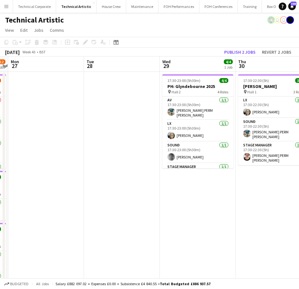
drag, startPoint x: 194, startPoint y: 186, endPoint x: 129, endPoint y: 201, distance: 66.2
click at [129, 201] on app-calendar-viewport "Fri 24 6/6 2 Jobs Sat 25 3/4 2 Jobs Sun 26 9/12 4 Jobs Mon 27 Tue 28 Wed 29 4/4…" at bounding box center [149, 256] width 299 height 400
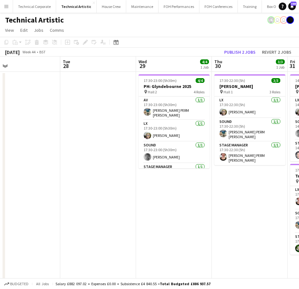
drag, startPoint x: 217, startPoint y: 187, endPoint x: 192, endPoint y: 193, distance: 25.2
click at [192, 193] on app-calendar-viewport "Fri 24 6/6 2 Jobs Sat 25 3/4 2 Jobs Sun 26 9/12 4 Jobs Mon 27 Tue 28 Wed 29 4/4…" at bounding box center [149, 256] width 299 height 400
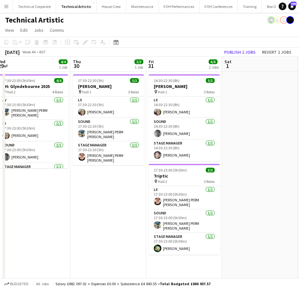
scroll to position [0, 233]
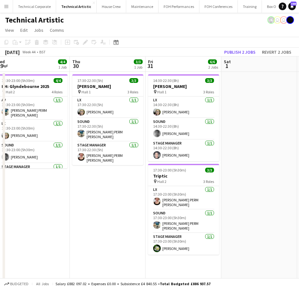
drag, startPoint x: 207, startPoint y: 191, endPoint x: 101, endPoint y: 204, distance: 106.7
click at [101, 204] on app-calendar-viewport "Sun 26 9/12 4 Jobs Mon 27 Tue 28 Wed 29 4/4 1 Job Thu 30 3/3 1 Job Fri 31 6/6 2…" at bounding box center [149, 256] width 299 height 400
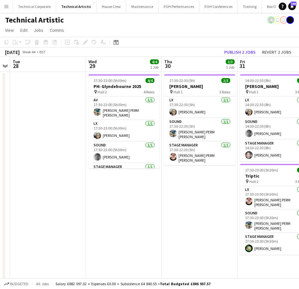
drag, startPoint x: 161, startPoint y: 158, endPoint x: 259, endPoint y: 167, distance: 97.8
click at [299, 154] on html "Menu Boards Boards Boards All jobs Status Workforce Workforce My Workforce Recr…" at bounding box center [149, 233] width 299 height 467
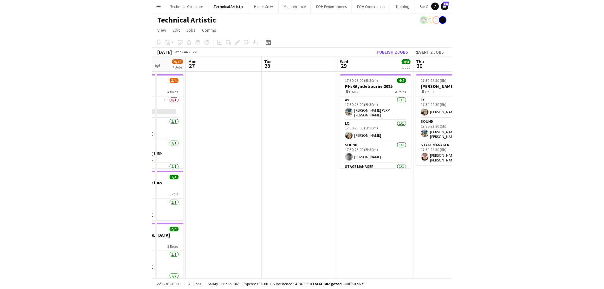
scroll to position [0, 173]
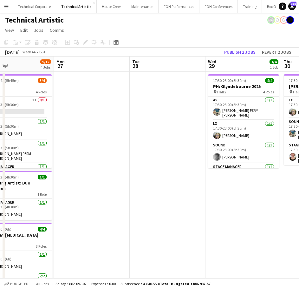
drag, startPoint x: 121, startPoint y: 173, endPoint x: 191, endPoint y: 167, distance: 69.7
click at [191, 167] on app-calendar-viewport "Fri 24 6/6 2 Jobs Sat 25 3/4 2 Jobs Sun 26 9/12 4 Jobs Mon 27 Tue 28 Wed 29 4/4…" at bounding box center [149, 256] width 299 height 400
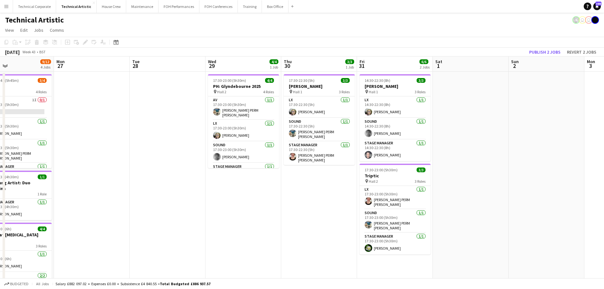
drag, startPoint x: 109, startPoint y: 44, endPoint x: 112, endPoint y: 43, distance: 3.5
click at [109, 44] on div "Date picker AUG 2025 AUG 2025 Monday M Tuesday T Wednesday W Thursday T Friday …" at bounding box center [114, 42] width 14 height 8
click at [119, 40] on div "Date picker" at bounding box center [116, 42] width 8 height 8
click at [173, 137] on div "AUG 2025 AUG 2025 Monday M Tuesday T Wednesday W Thursday T Friday F Saturday S…" at bounding box center [142, 98] width 63 height 93
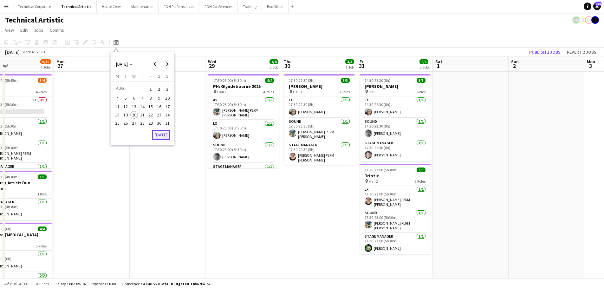
click at [165, 139] on button "[DATE]" at bounding box center [161, 135] width 18 height 10
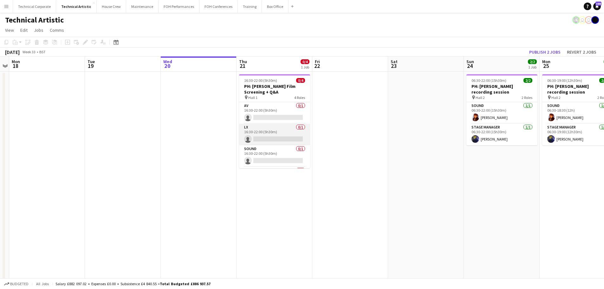
scroll to position [20, 0]
click at [268, 156] on app-card-role "Stage Manager 0/1 16:30-22:00 (5h30m) single-neutral-actions" at bounding box center [274, 158] width 71 height 22
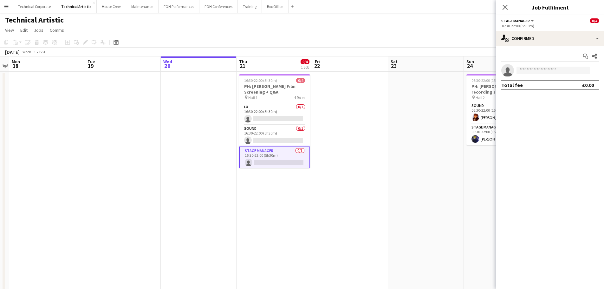
drag, startPoint x: 536, startPoint y: 26, endPoint x: 536, endPoint y: 32, distance: 5.7
click at [299, 26] on div "16:30-22:00 (5h30m)" at bounding box center [550, 25] width 98 height 5
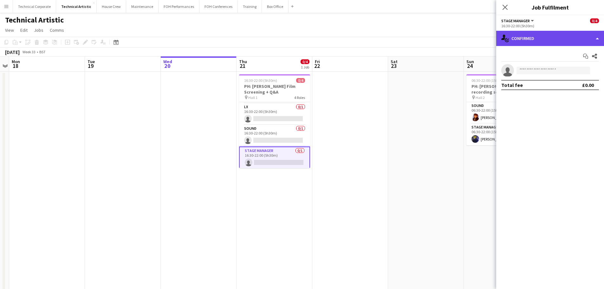
click at [299, 32] on div "single-neutral-actions-check-2 Confirmed" at bounding box center [550, 38] width 108 height 15
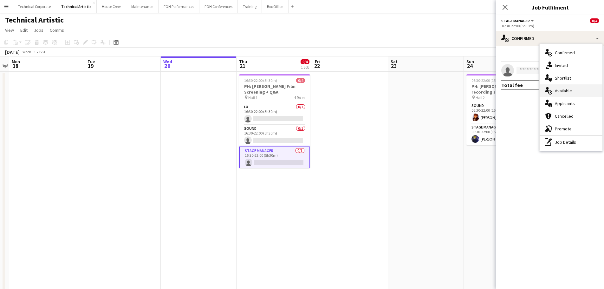
click at [299, 89] on div "single-neutral-actions-upload Available" at bounding box center [571, 90] width 63 height 13
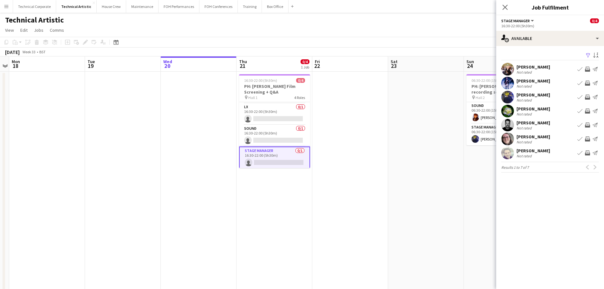
click at [299, 111] on app-icon "Invite crew" at bounding box center [587, 110] width 5 height 5
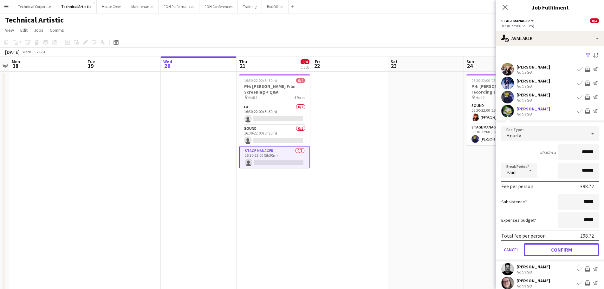
drag, startPoint x: 571, startPoint y: 246, endPoint x: 554, endPoint y: 246, distance: 16.2
click at [299, 246] on button "Confirm" at bounding box center [561, 249] width 75 height 13
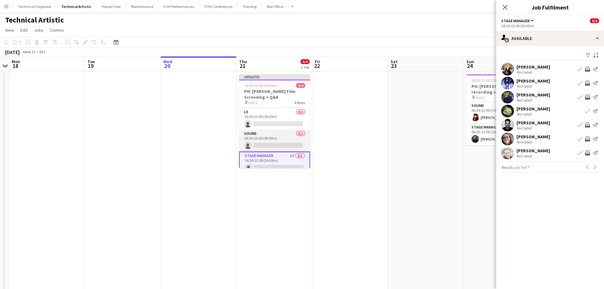
scroll to position [0, 0]
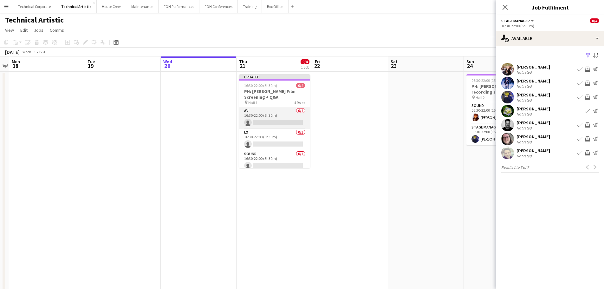
click at [274, 122] on app-card-role "AV 0/1 16:30-22:00 (5h30m) single-neutral-actions" at bounding box center [274, 118] width 71 height 22
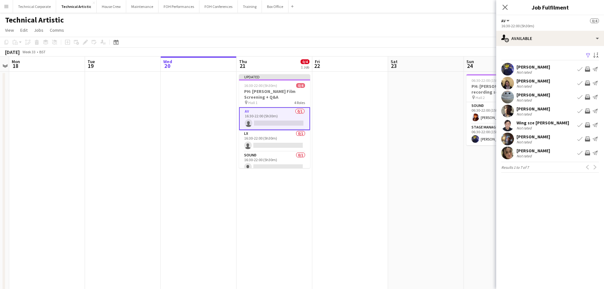
drag, startPoint x: 589, startPoint y: 68, endPoint x: 589, endPoint y: 73, distance: 5.1
click at [299, 68] on app-icon "Invite crew" at bounding box center [587, 69] width 5 height 5
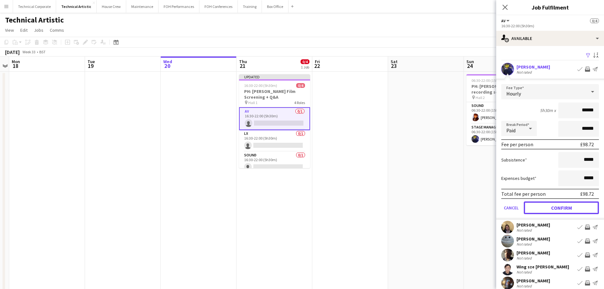
click at [299, 206] on button "Confirm" at bounding box center [561, 207] width 75 height 13
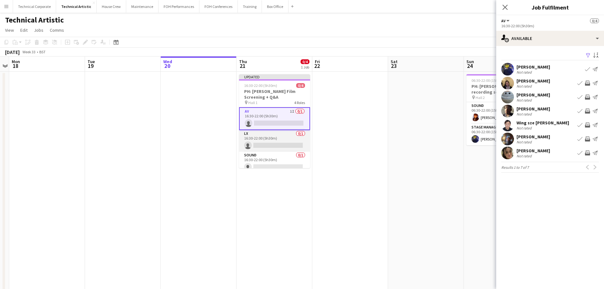
click at [291, 147] on app-card-role "LX 0/1 16:30-22:00 (5h30m) single-neutral-actions" at bounding box center [274, 141] width 71 height 22
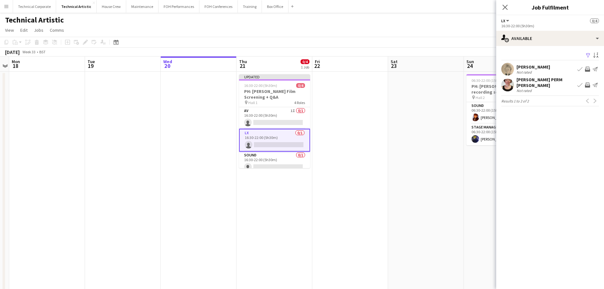
click at [299, 71] on app-icon "Invite crew" at bounding box center [587, 69] width 5 height 5
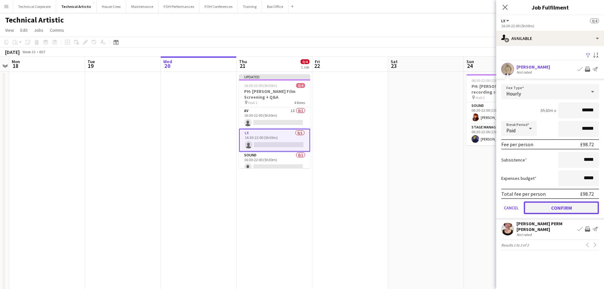
click at [299, 203] on button "Confirm" at bounding box center [561, 207] width 75 height 13
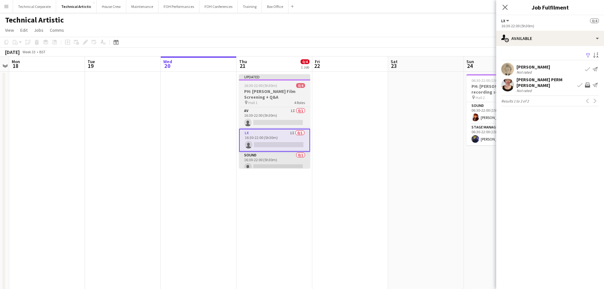
click at [279, 160] on app-card-role "Sound 0/1 16:30-22:00 (5h30m) single-neutral-actions" at bounding box center [274, 163] width 71 height 22
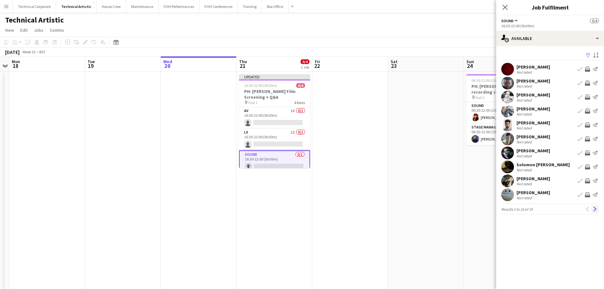
click at [299, 208] on app-icon "Next" at bounding box center [595, 209] width 4 height 4
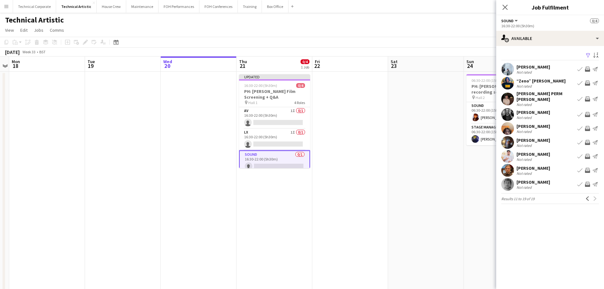
click at [299, 154] on app-icon "Invite crew" at bounding box center [587, 156] width 5 height 5
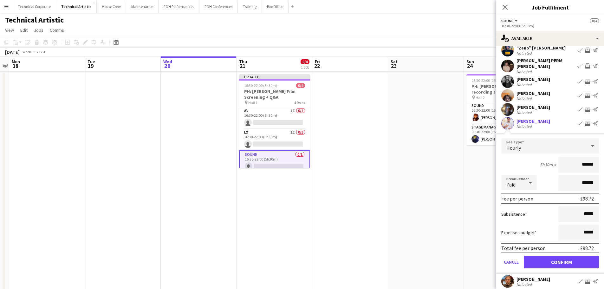
scroll to position [63, 0]
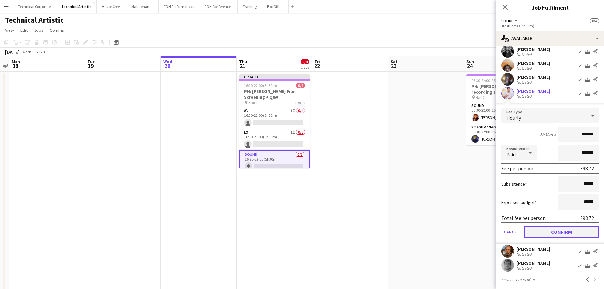
click at [299, 231] on button "Confirm" at bounding box center [561, 232] width 75 height 13
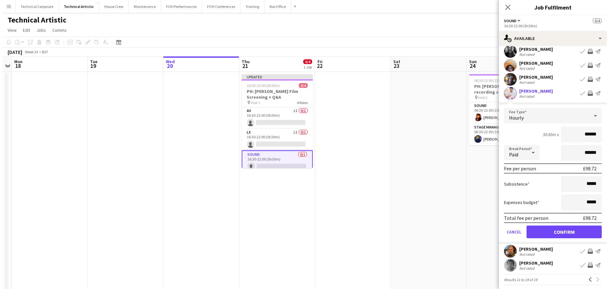
scroll to position [0, 0]
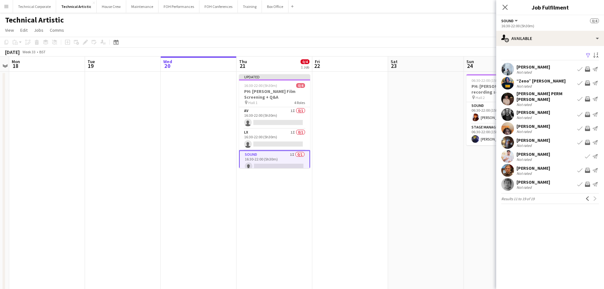
click at [299, 109] on app-date-cell at bounding box center [350, 264] width 76 height 384
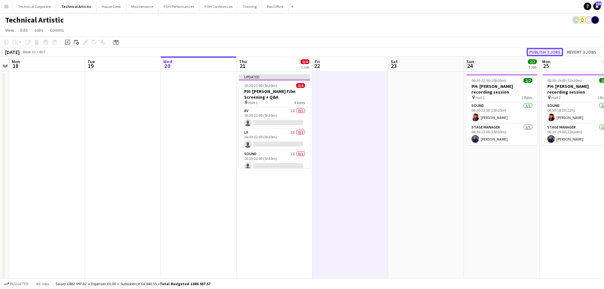
click at [299, 50] on button "Publish 3 jobs" at bounding box center [545, 52] width 36 height 8
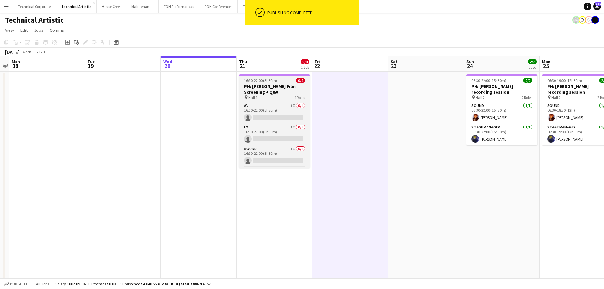
click at [283, 94] on h3 "PH: Coldplay Film Screening + Q&A" at bounding box center [274, 88] width 71 height 11
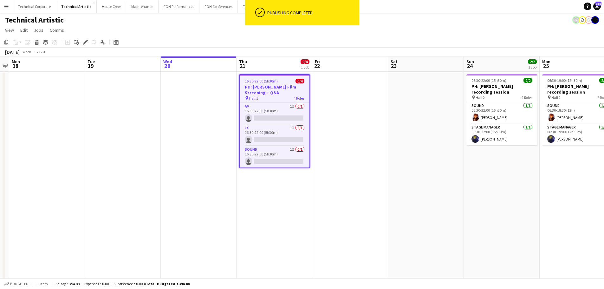
click at [83, 43] on icon "Edit" at bounding box center [85, 42] width 5 height 5
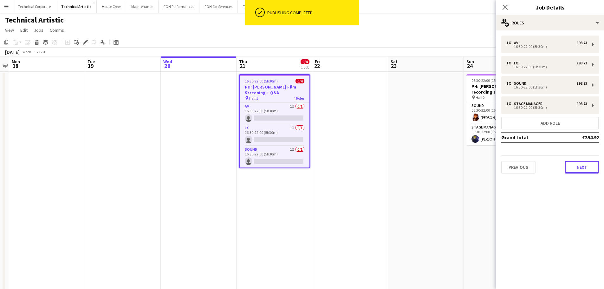
click at [299, 168] on button "Next" at bounding box center [582, 167] width 34 height 13
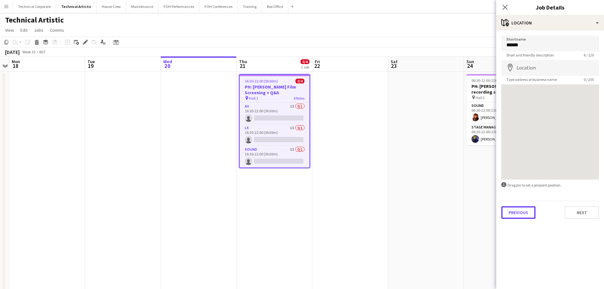
click at [299, 208] on button "Previous" at bounding box center [518, 212] width 34 height 13
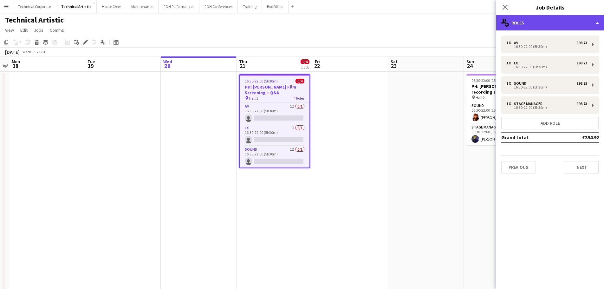
click at [299, 26] on div "multiple-users-add Roles" at bounding box center [550, 22] width 108 height 15
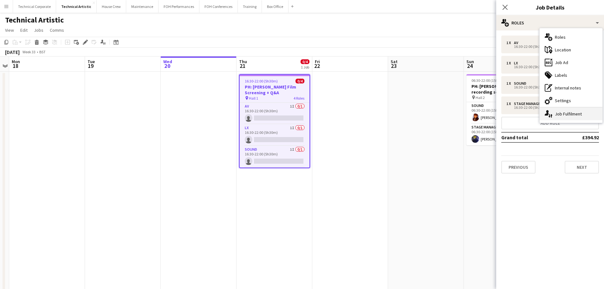
click at [299, 116] on div "single-neutral-actions-up-down Job Fulfilment" at bounding box center [571, 114] width 63 height 13
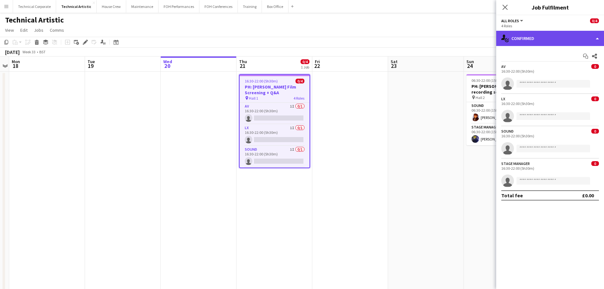
click at [299, 42] on div "single-neutral-actions-check-2 Confirmed" at bounding box center [550, 38] width 108 height 15
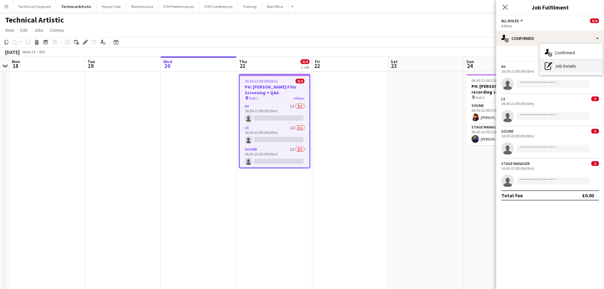
click at [299, 69] on div "pen-write Job Details" at bounding box center [571, 66] width 63 height 13
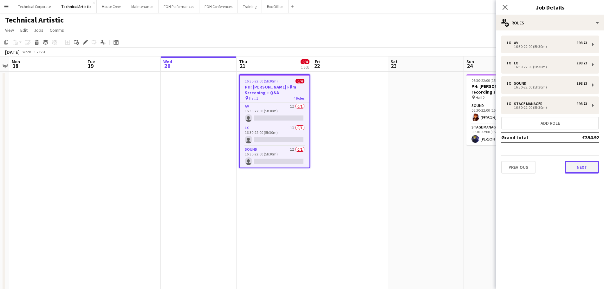
click at [299, 166] on button "Next" at bounding box center [582, 167] width 34 height 13
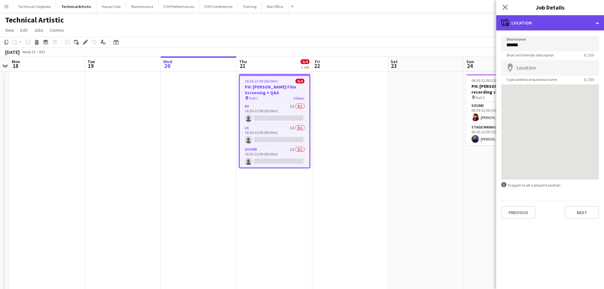
click at [299, 28] on div "maps-pin-1 Location" at bounding box center [550, 22] width 108 height 15
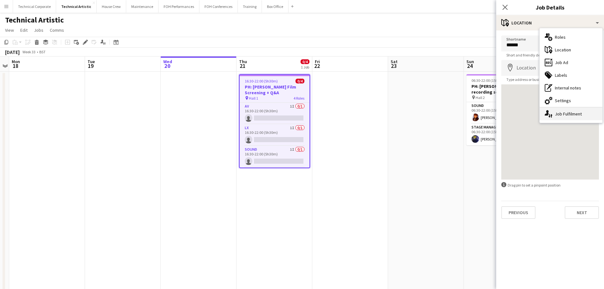
click at [299, 114] on div "single-neutral-actions-up-down Job Fulfilment" at bounding box center [571, 114] width 63 height 13
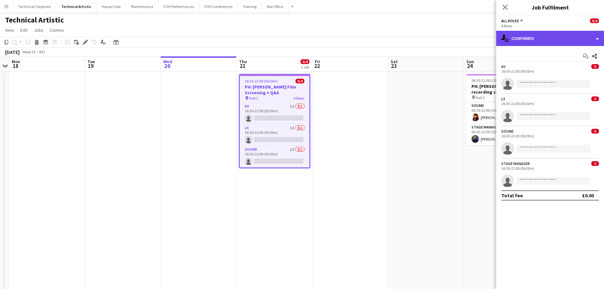
click at [299, 40] on div "single-neutral-actions-check-2 Confirmed" at bounding box center [550, 38] width 108 height 15
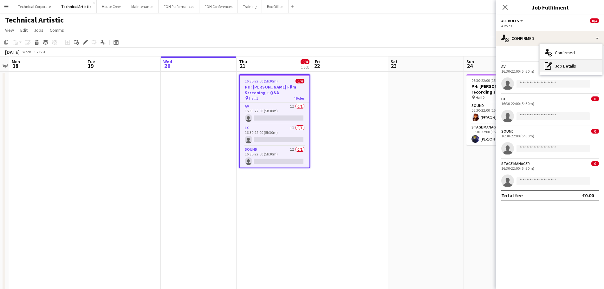
click at [299, 70] on div "pen-write Job Details" at bounding box center [571, 66] width 63 height 13
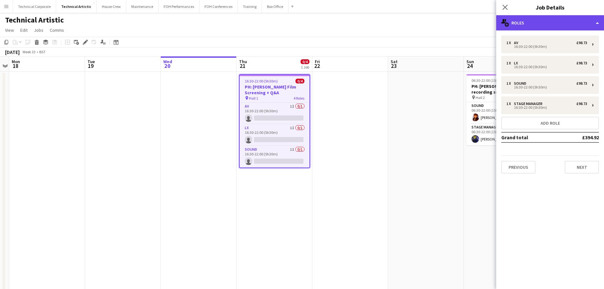
click at [299, 27] on div "multiple-users-add Roles" at bounding box center [550, 22] width 108 height 15
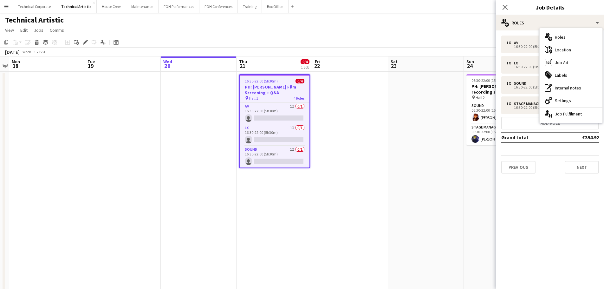
click at [299, 143] on div "1 x AV £98.73 16:30-22:00 (5h30m) 1 x LX £98.73 16:30-22:00 (5h30m) 1 x Sound £…" at bounding box center [550, 105] width 108 height 138
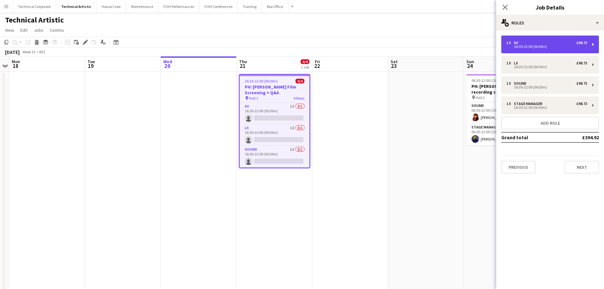
click at [299, 42] on div "1 x AV £98.73" at bounding box center [547, 43] width 81 height 4
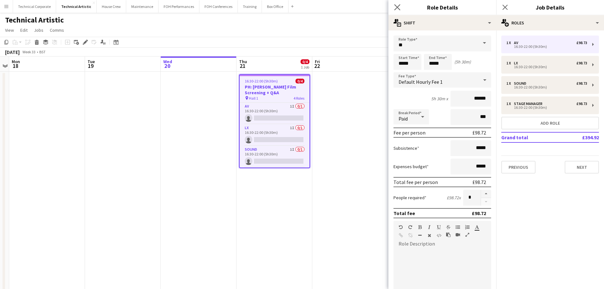
click at [299, 10] on app-icon "Close pop-in" at bounding box center [397, 7] width 9 height 9
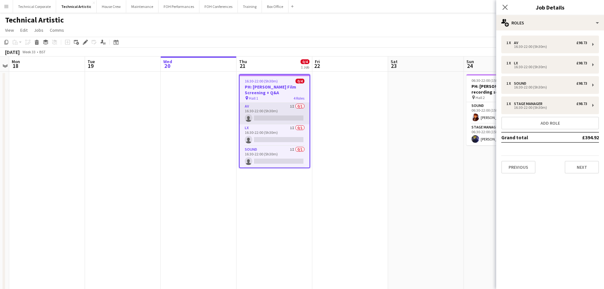
click at [245, 114] on app-card-role "AV 1I 0/1 16:30-22:00 (5h30m) single-neutral-actions" at bounding box center [275, 114] width 70 height 22
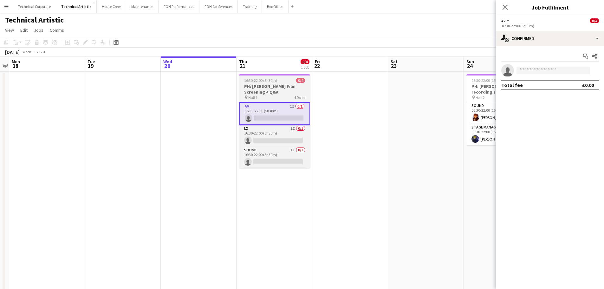
click at [269, 85] on h3 "PH: Coldplay Film Screening + Q&A" at bounding box center [274, 88] width 71 height 11
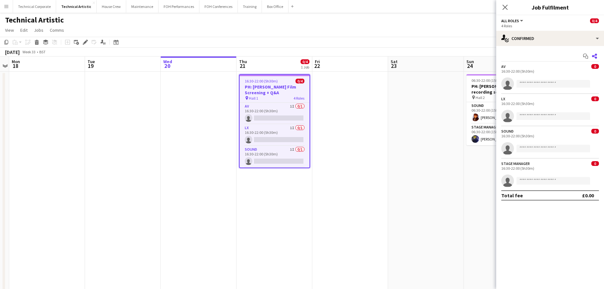
click at [299, 56] on icon "Share" at bounding box center [594, 56] width 5 height 5
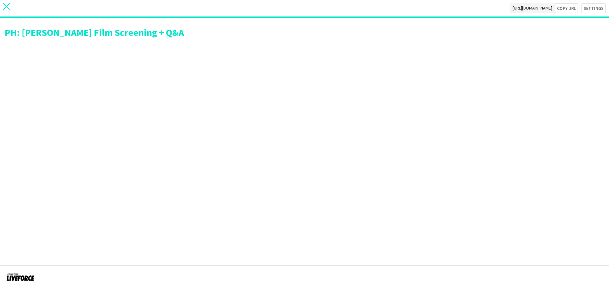
click at [8, 7] on icon at bounding box center [6, 6] width 7 height 7
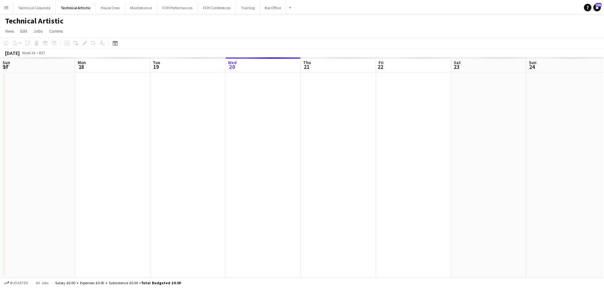
scroll to position [0, 152]
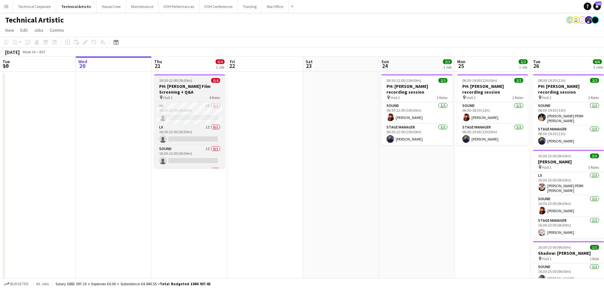
click at [207, 96] on div "pin Hall 1 4 Roles" at bounding box center [189, 97] width 71 height 5
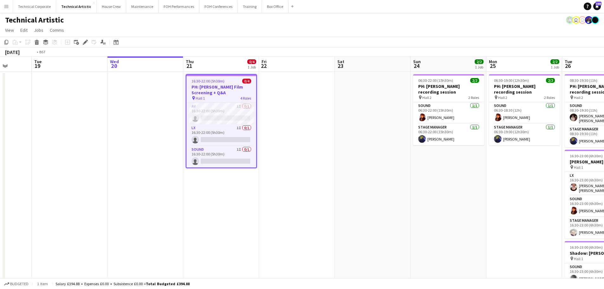
scroll to position [0, 189]
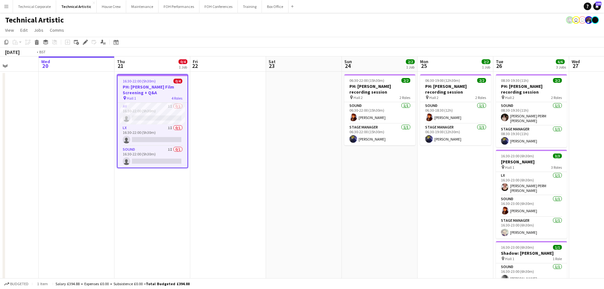
drag, startPoint x: 294, startPoint y: 127, endPoint x: 408, endPoint y: 130, distance: 114.6
click at [299, 130] on app-calendar-viewport "Sun 17 Mon 18 Tue 19 Wed 20 Thu 21 0/4 1 Job Fri 22 Sat 23 Sun 24 2/2 1 Job Mon…" at bounding box center [302, 178] width 604 height 245
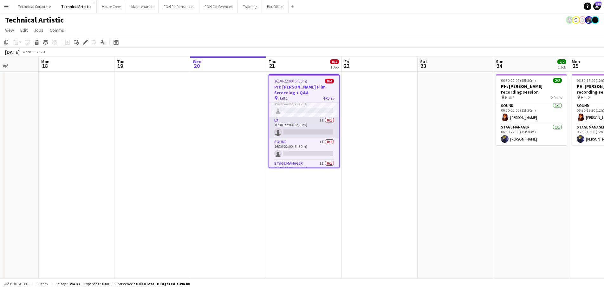
scroll to position [0, 0]
click at [299, 116] on app-card-role "AV 1I 0/1 16:30-22:00 (5h30m) single-neutral-actions" at bounding box center [304, 114] width 70 height 22
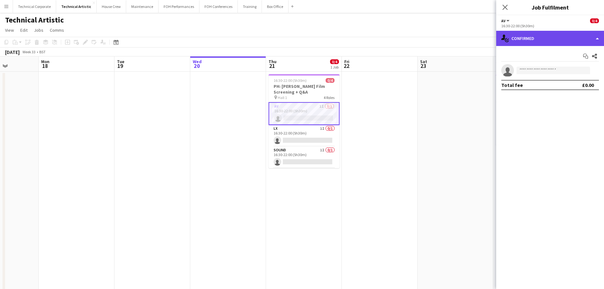
click at [299, 40] on div "single-neutral-actions-check-2 Confirmed" at bounding box center [550, 38] width 108 height 15
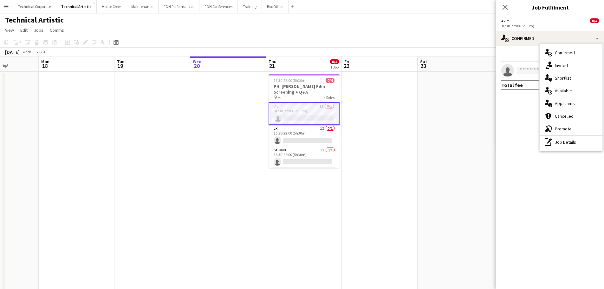
click at [299, 93] on div "single-neutral-actions-upload Available" at bounding box center [571, 90] width 63 height 13
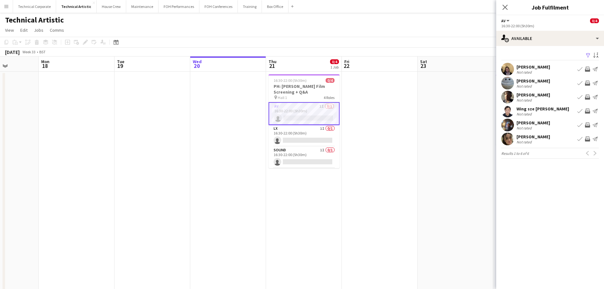
click at [299, 69] on app-icon "Invite crew" at bounding box center [587, 69] width 5 height 5
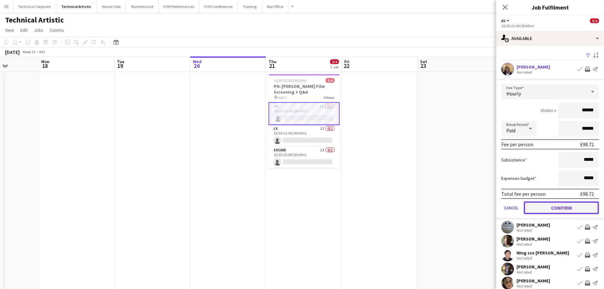
click at [299, 207] on button "Confirm" at bounding box center [561, 207] width 75 height 13
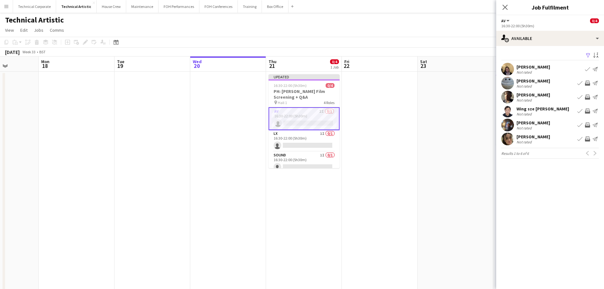
click at [299, 111] on app-icon "Invite crew" at bounding box center [587, 110] width 5 height 5
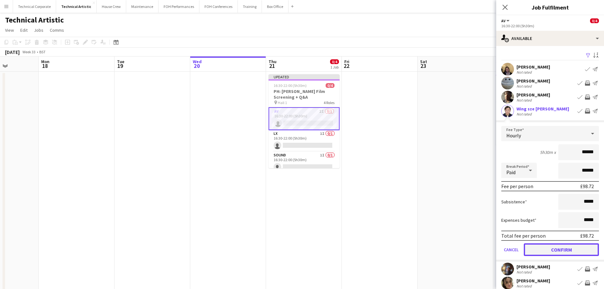
click at [299, 249] on button "Confirm" at bounding box center [561, 249] width 75 height 13
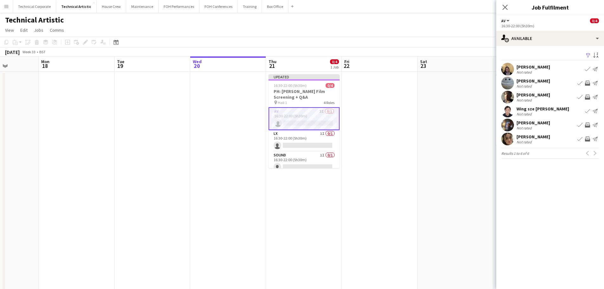
click at [299, 127] on button "Book crew" at bounding box center [580, 125] width 8 height 8
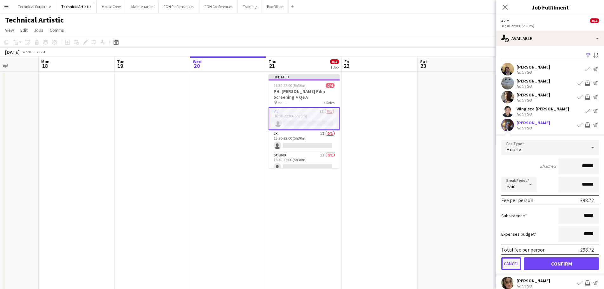
click at [299, 263] on button "Cancel" at bounding box center [511, 263] width 20 height 13
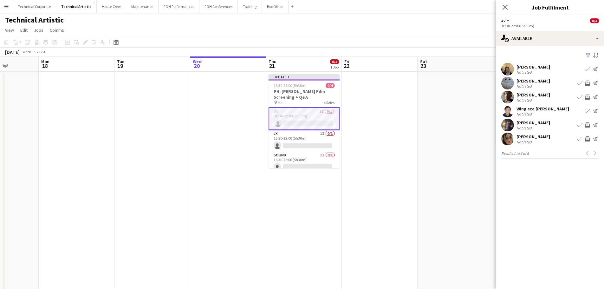
click at [299, 139] on app-icon "Invite crew" at bounding box center [587, 138] width 5 height 5
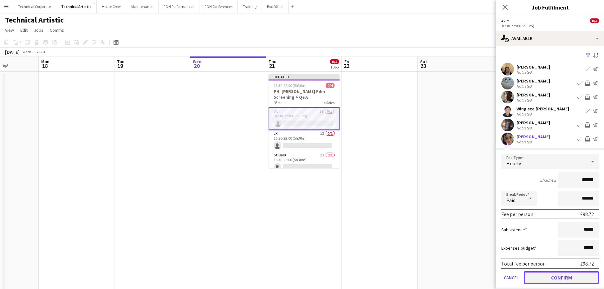
click at [299, 275] on button "Confirm" at bounding box center [561, 277] width 75 height 13
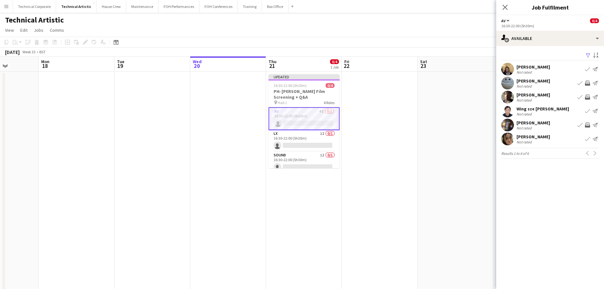
click at [299, 125] on app-icon "Invite crew" at bounding box center [587, 124] width 5 height 5
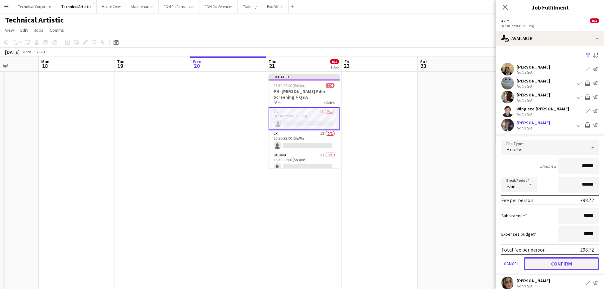
click at [299, 261] on button "Confirm" at bounding box center [561, 263] width 75 height 13
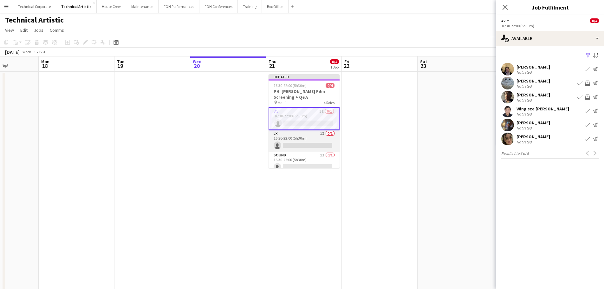
click at [299, 147] on app-card-role "LX 1I 0/1 16:30-22:00 (5h30m) single-neutral-actions" at bounding box center [304, 141] width 71 height 22
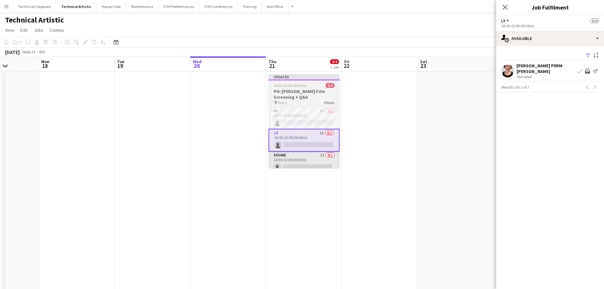
click at [299, 160] on app-card-role "Sound 1I 0/1 16:30-22:00 (5h30m) single-neutral-actions" at bounding box center [304, 163] width 71 height 22
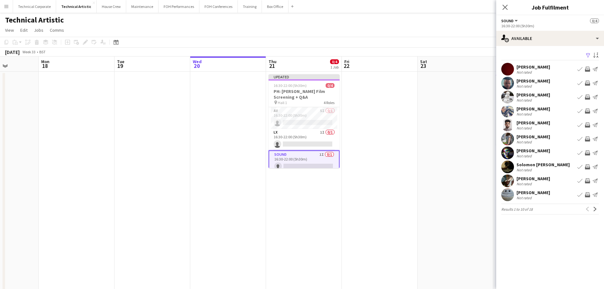
click at [299, 167] on app-icon "Invite crew" at bounding box center [587, 166] width 5 height 5
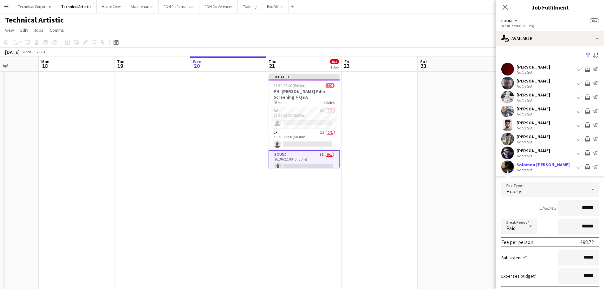
scroll to position [63, 0]
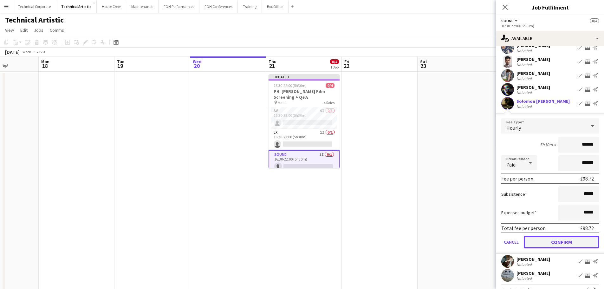
click at [299, 243] on button "Confirm" at bounding box center [561, 242] width 75 height 13
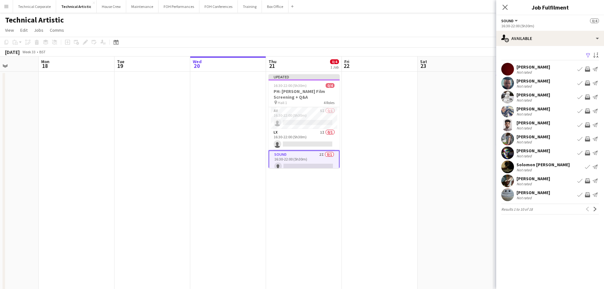
scroll to position [0, 0]
click at [299, 209] on app-icon "Next" at bounding box center [595, 209] width 4 height 4
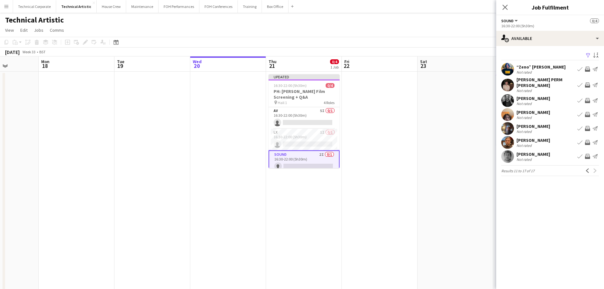
click at [299, 165] on app-pager "Results 11 to 17 of 17 Previous Next" at bounding box center [550, 170] width 98 height 11
click at [299, 167] on button "Previous" at bounding box center [588, 171] width 8 height 8
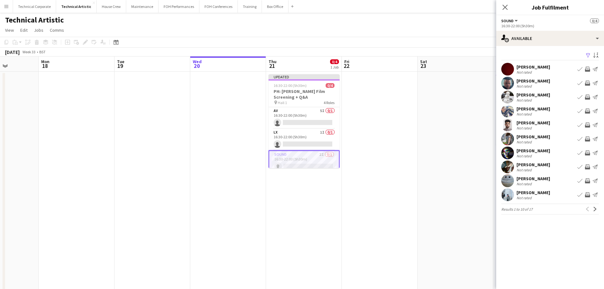
click at [299, 112] on app-icon "Invite crew" at bounding box center [587, 110] width 5 height 5
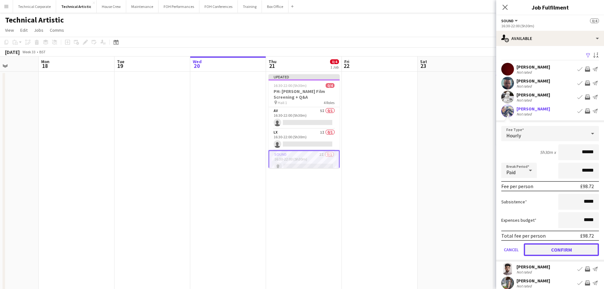
click at [299, 252] on button "Confirm" at bounding box center [561, 249] width 75 height 13
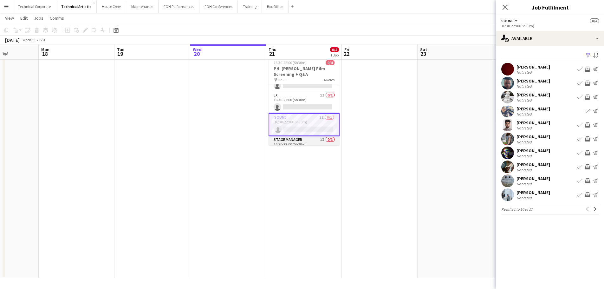
scroll to position [27, 0]
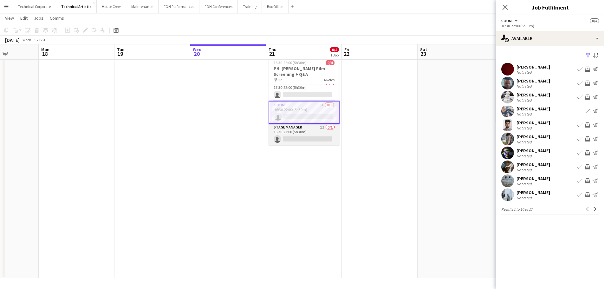
click at [299, 133] on app-card-role "Stage Manager 1I 0/1 16:30-22:00 (5h30m) single-neutral-actions" at bounding box center [304, 135] width 71 height 22
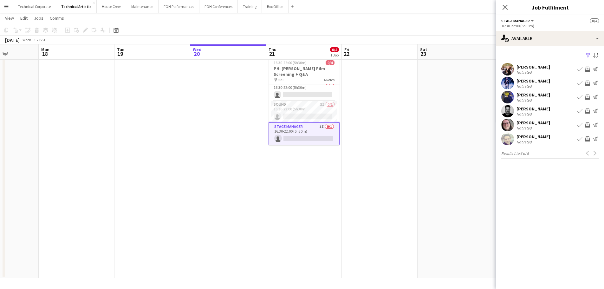
click at [299, 111] on app-icon "Invite crew" at bounding box center [587, 110] width 5 height 5
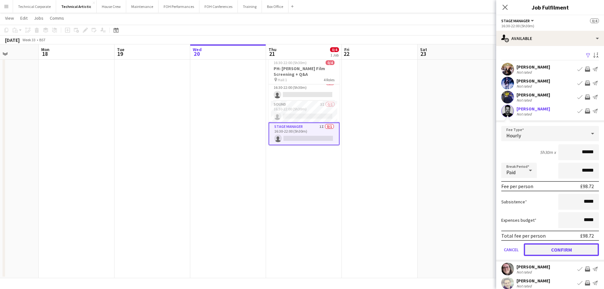
click at [299, 250] on button "Confirm" at bounding box center [561, 249] width 75 height 13
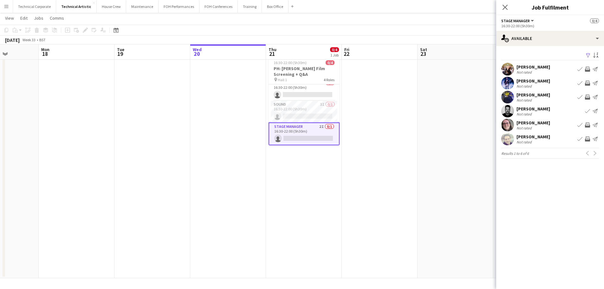
click at [299, 138] on app-icon "Invite crew" at bounding box center [587, 138] width 5 height 5
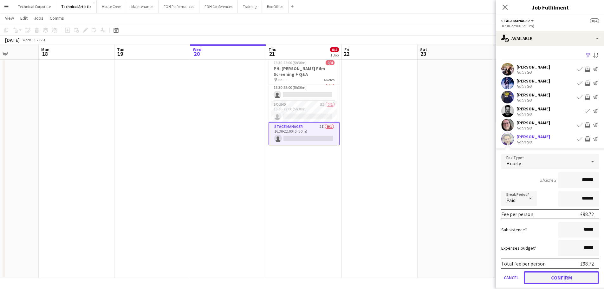
click at [299, 277] on button "Confirm" at bounding box center [561, 277] width 75 height 13
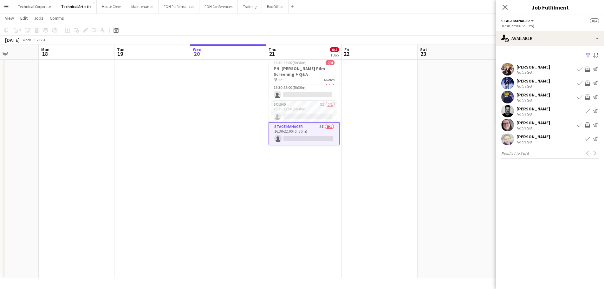
click at [299, 159] on app-date-cell at bounding box center [380, 163] width 76 height 229
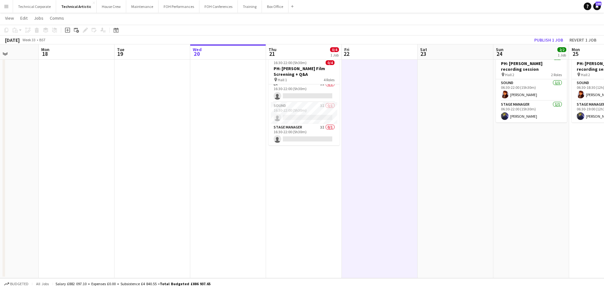
scroll to position [25, 0]
click at [299, 149] on app-date-cell at bounding box center [380, 163] width 76 height 229
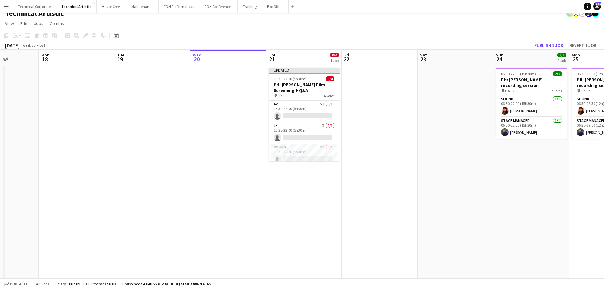
scroll to position [0, 0]
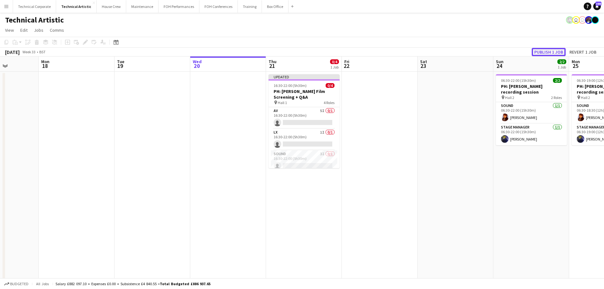
click at [299, 52] on button "Publish 1 job" at bounding box center [549, 52] width 34 height 8
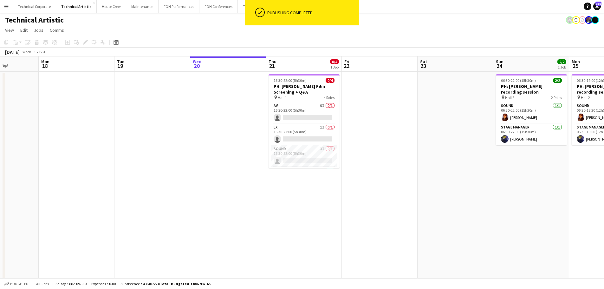
click at [299, 195] on app-date-cell at bounding box center [380, 186] width 76 height 229
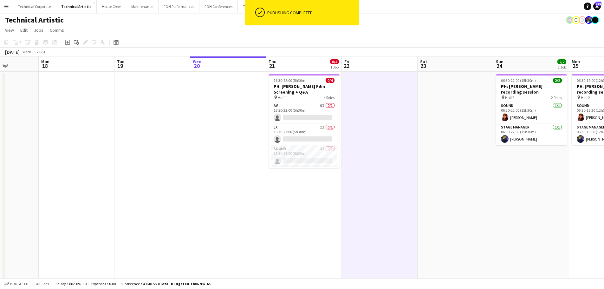
click at [299, 195] on app-date-cell at bounding box center [380, 186] width 76 height 229
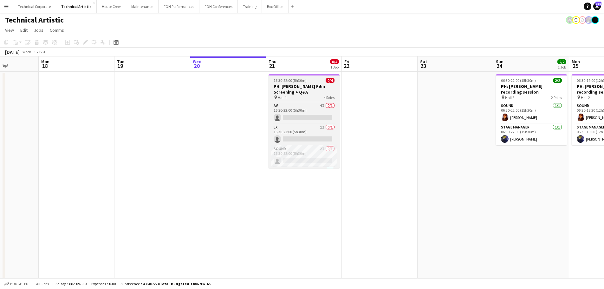
click at [297, 92] on h3 "PH: Coldplay Film Screening + Q&A" at bounding box center [304, 88] width 71 height 11
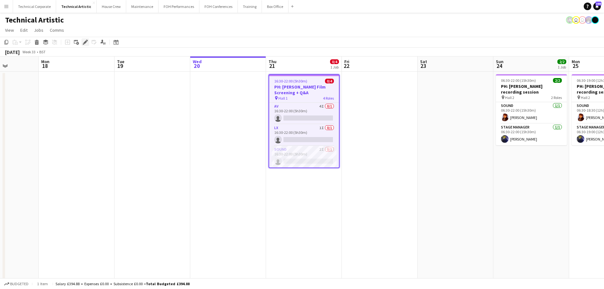
click at [86, 44] on icon "Edit" at bounding box center [85, 42] width 5 height 5
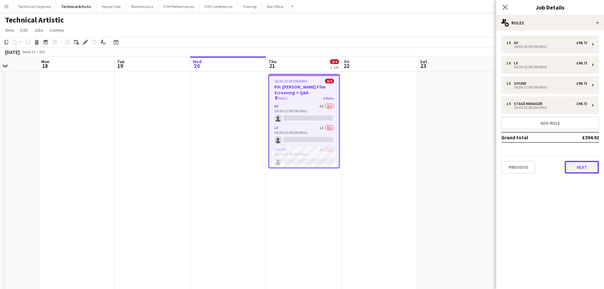
click at [299, 165] on button "Next" at bounding box center [582, 167] width 34 height 13
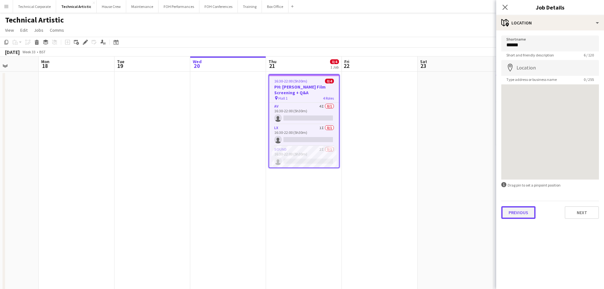
click at [299, 212] on button "Previous" at bounding box center [518, 212] width 34 height 13
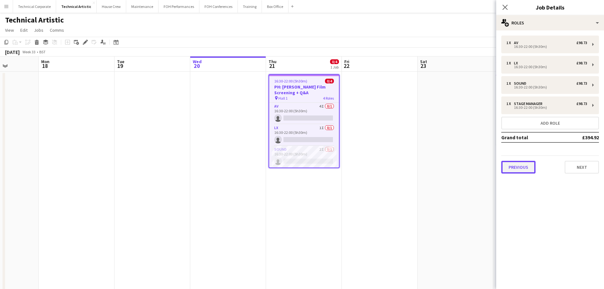
click at [299, 172] on button "Previous" at bounding box center [518, 167] width 34 height 13
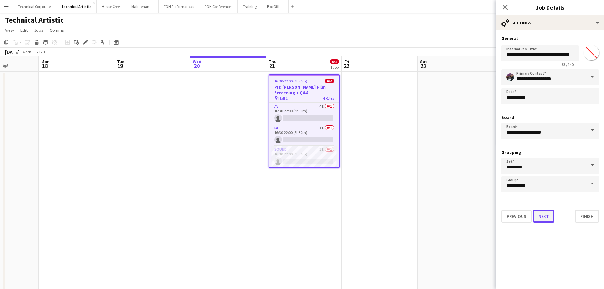
click at [299, 212] on button "Next" at bounding box center [543, 216] width 21 height 13
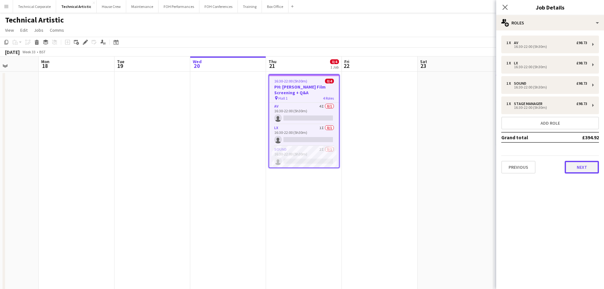
click at [299, 165] on button "Next" at bounding box center [582, 167] width 34 height 13
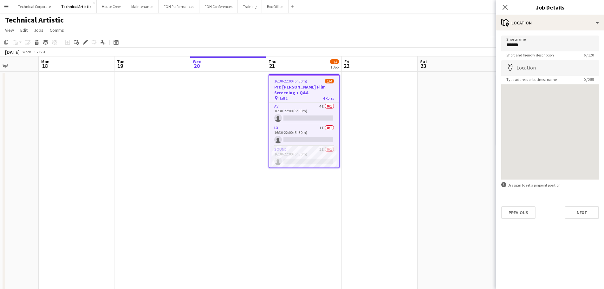
click at [299, 121] on app-date-cell at bounding box center [380, 186] width 76 height 229
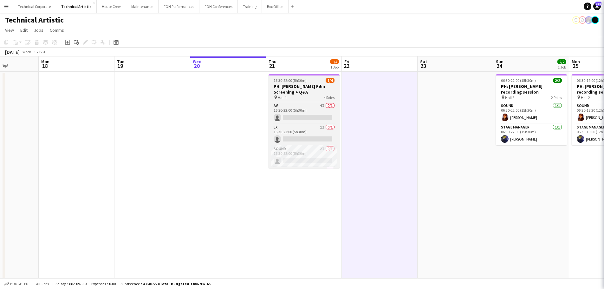
click at [299, 90] on h3 "PH: Coldplay Film Screening + Q&A" at bounding box center [304, 88] width 71 height 11
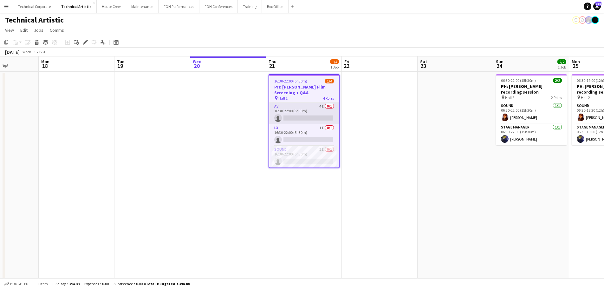
click at [294, 117] on app-card-role "AV 4I 0/1 16:30-22:00 (5h30m) single-neutral-actions" at bounding box center [304, 114] width 70 height 22
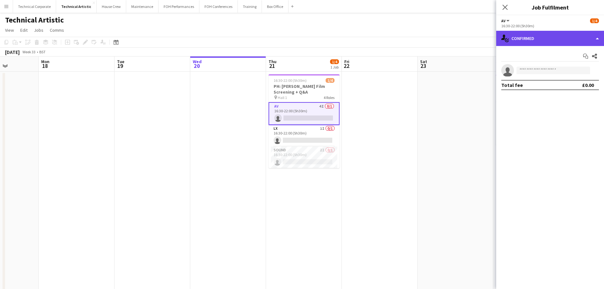
click at [299, 34] on div "single-neutral-actions-check-2 Confirmed" at bounding box center [550, 38] width 108 height 15
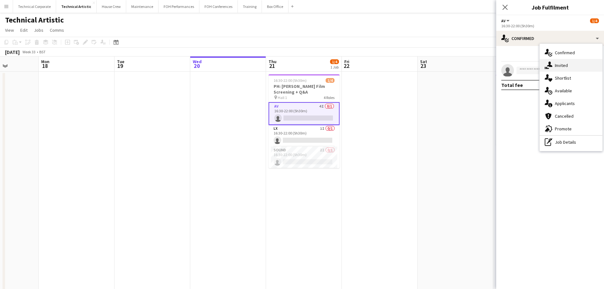
click at [299, 62] on div "single-neutral-actions-share-1 Invited" at bounding box center [571, 65] width 63 height 13
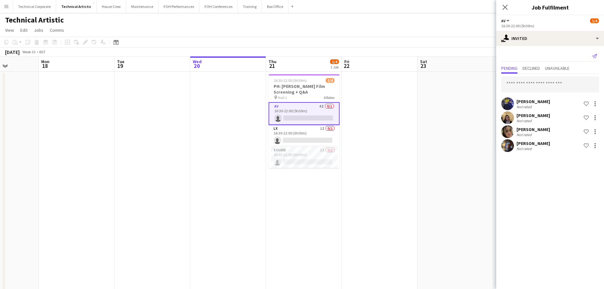
click at [299, 56] on icon at bounding box center [594, 56] width 5 height 4
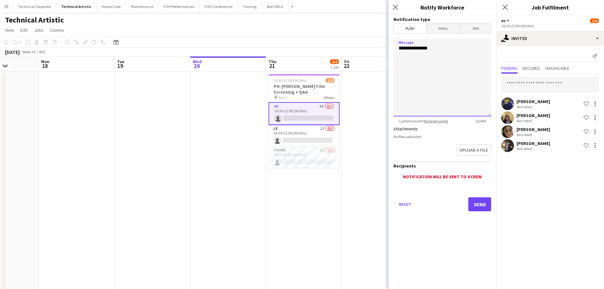
drag, startPoint x: 429, startPoint y: 49, endPoint x: 369, endPoint y: 51, distance: 60.3
click at [299, 51] on body "Menu Boards Boards Boards All jobs Status Workforce Workforce My Workforce Recr…" at bounding box center [302, 156] width 604 height 312
click at [299, 56] on textarea "**********" at bounding box center [443, 78] width 98 height 78
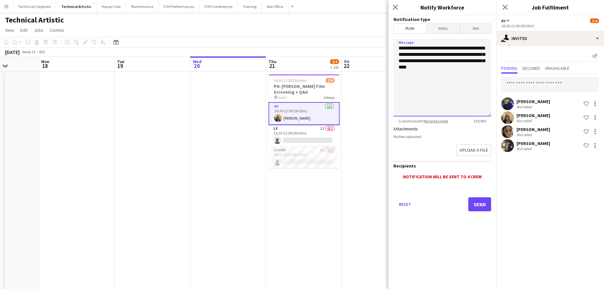
drag, startPoint x: 451, startPoint y: 70, endPoint x: 353, endPoint y: 46, distance: 100.5
click at [299, 46] on body "Menu Boards Boards Boards All jobs Status Workforce Workforce My Workforce Recr…" at bounding box center [302, 156] width 604 height 312
type textarea "**********"
click at [299, 142] on app-card-role "LX 1I 0/1 16:30-22:00 (5h30m) single-neutral-actions" at bounding box center [304, 136] width 71 height 22
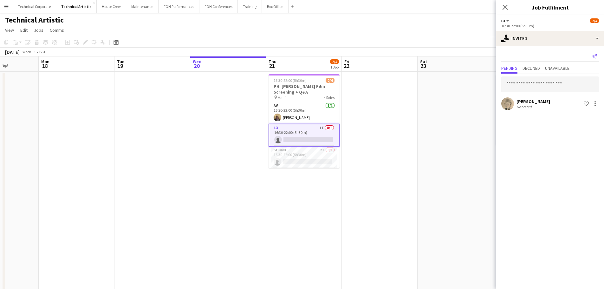
click at [299, 57] on icon "Send notification" at bounding box center [594, 56] width 5 height 5
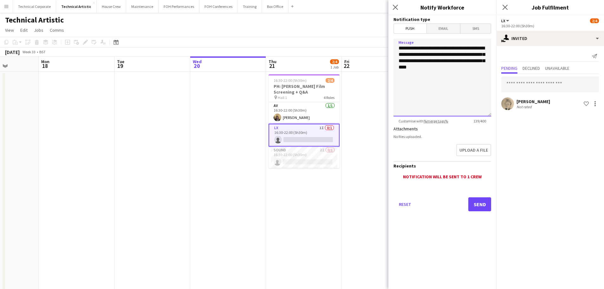
click at [299, 78] on textarea "**********" at bounding box center [443, 78] width 98 height 78
click at [299, 203] on button "Send" at bounding box center [479, 204] width 23 height 14
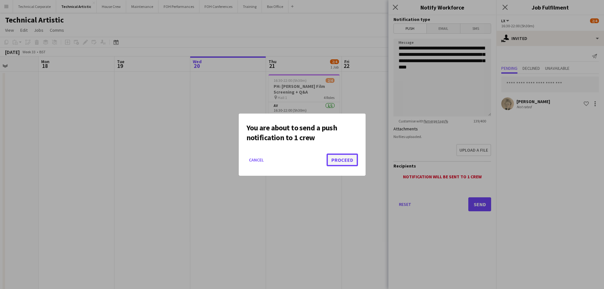
click at [299, 160] on button "Proceed" at bounding box center [342, 160] width 31 height 13
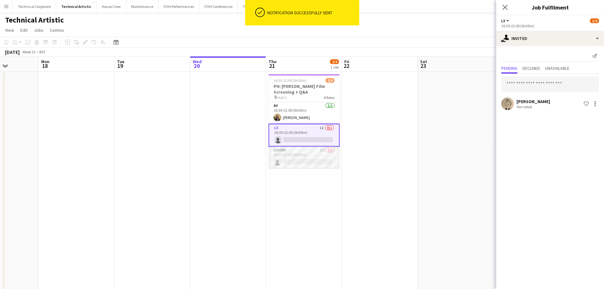
click at [299, 160] on app-card-role "Sound 2I 0/1 16:30-22:00 (5h30m) single-neutral-actions" at bounding box center [304, 158] width 71 height 22
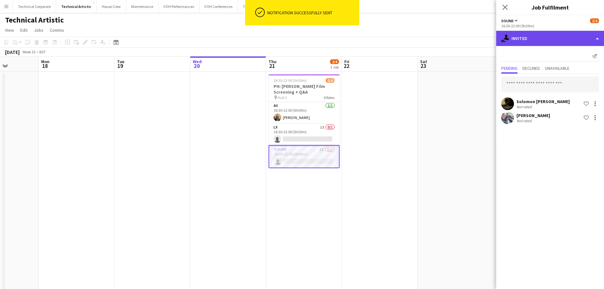
click at [299, 43] on div "single-neutral-actions-share-1 Invited" at bounding box center [550, 38] width 108 height 15
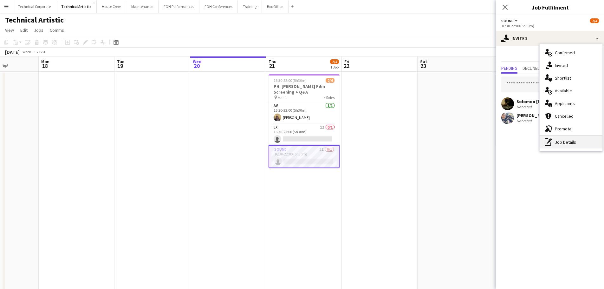
click at [299, 139] on div "pen-write Job Details" at bounding box center [571, 142] width 63 height 13
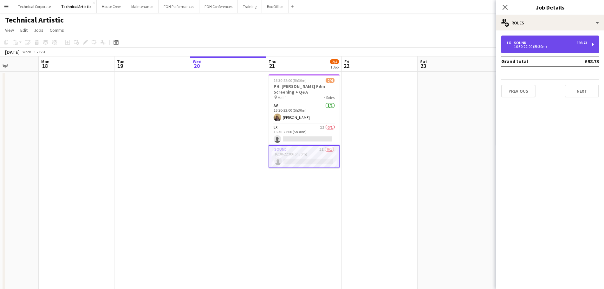
click at [299, 46] on div "16:30-22:00 (5h30m)" at bounding box center [547, 46] width 81 height 3
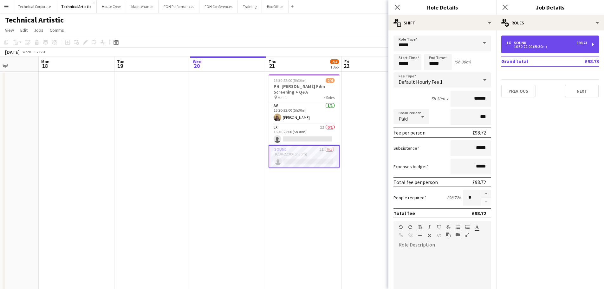
click at [299, 43] on div "1 x Sound £98.73" at bounding box center [547, 43] width 81 height 4
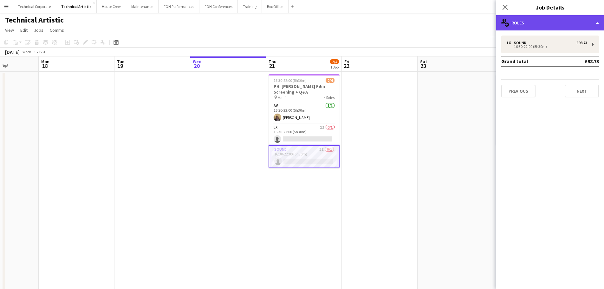
click at [299, 27] on div "multiple-users-add Roles" at bounding box center [550, 22] width 108 height 15
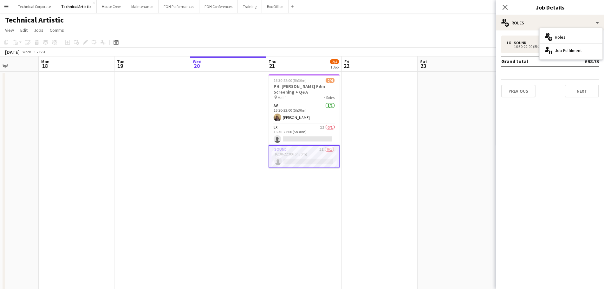
click at [298, 164] on app-card-role "Sound 2I 0/1 16:30-22:00 (5h30m) single-neutral-actions" at bounding box center [304, 156] width 71 height 23
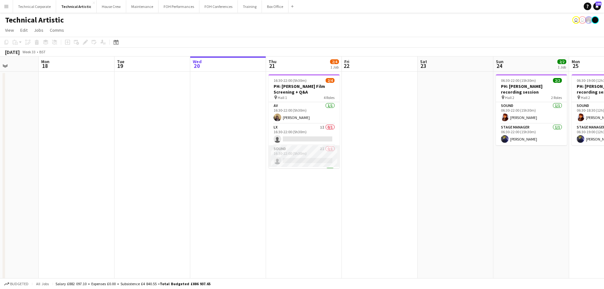
click at [299, 161] on app-card-role "Sound 2I 0/1 16:30-22:00 (5h30m) single-neutral-actions" at bounding box center [304, 156] width 71 height 22
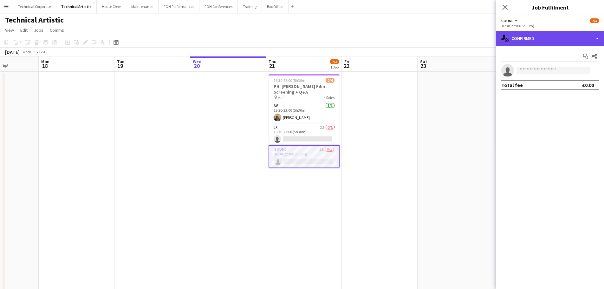
click at [299, 46] on div "single-neutral-actions-check-2 Confirmed" at bounding box center [550, 38] width 108 height 15
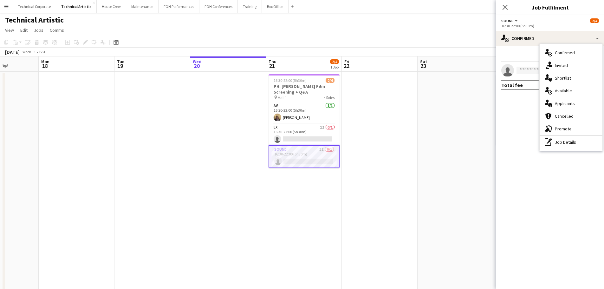
click at [299, 69] on div "single-neutral-actions-share-1 Invited" at bounding box center [571, 65] width 63 height 13
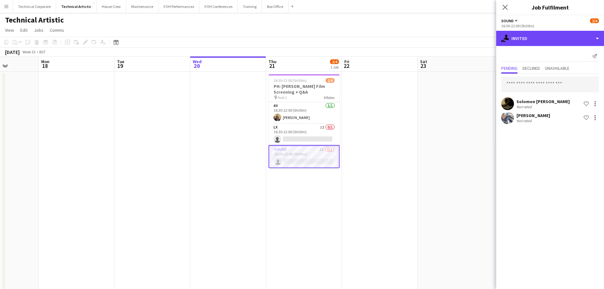
drag, startPoint x: 538, startPoint y: 41, endPoint x: 552, endPoint y: 58, distance: 21.4
click at [299, 41] on div "single-neutral-actions-share-1 Invited" at bounding box center [550, 38] width 108 height 15
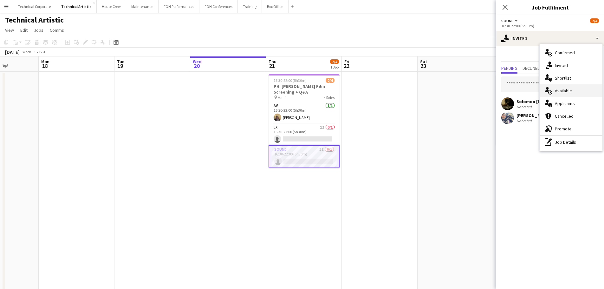
click at [299, 89] on div "single-neutral-actions-upload Available" at bounding box center [571, 90] width 63 height 13
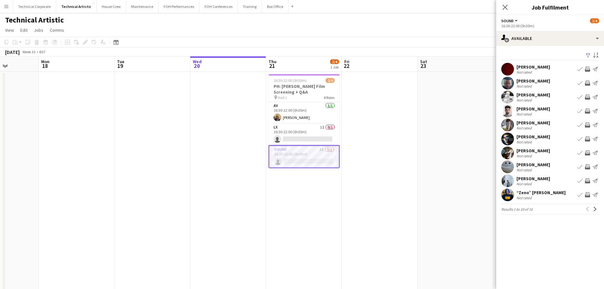
click at [299, 68] on app-icon "Invite crew" at bounding box center [587, 69] width 5 height 5
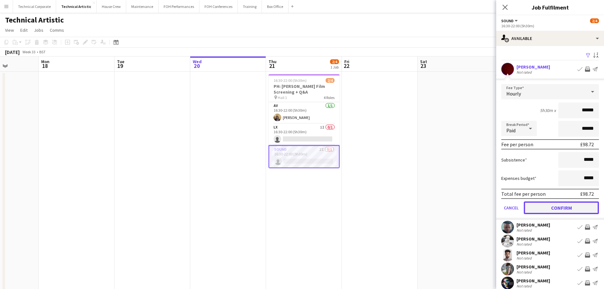
click at [299, 210] on button "Confirm" at bounding box center [561, 207] width 75 height 13
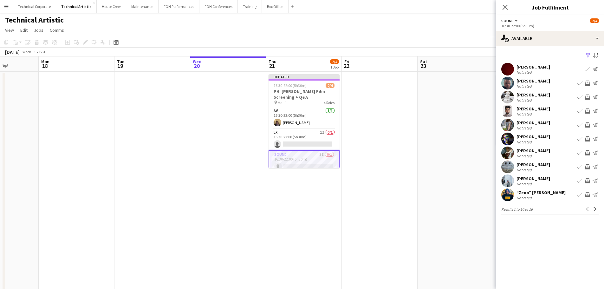
click at [299, 84] on app-icon "Invite crew" at bounding box center [587, 83] width 5 height 5
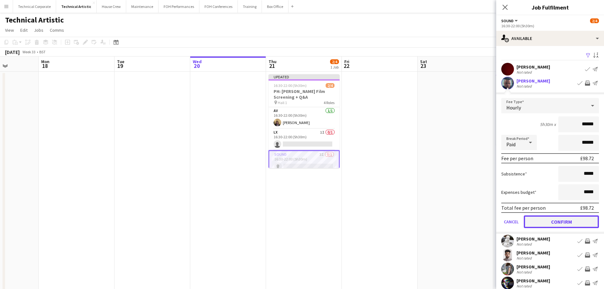
click at [299, 223] on button "Confirm" at bounding box center [561, 221] width 75 height 13
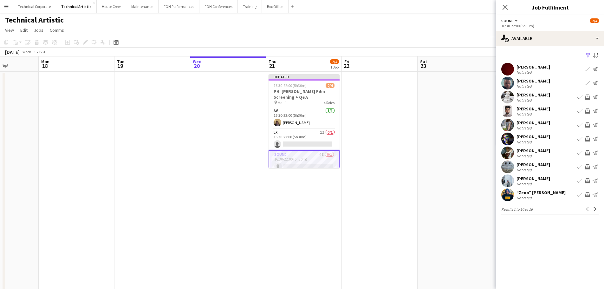
click at [299, 97] on app-icon "Invite crew" at bounding box center [587, 97] width 5 height 5
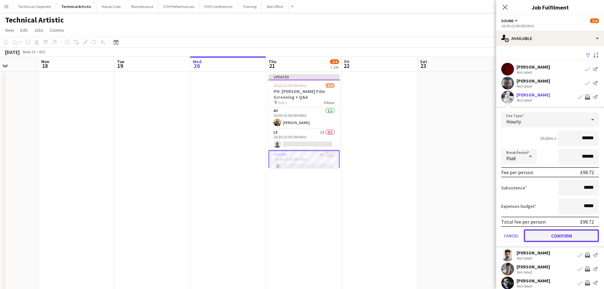
click at [299, 239] on button "Confirm" at bounding box center [561, 235] width 75 height 13
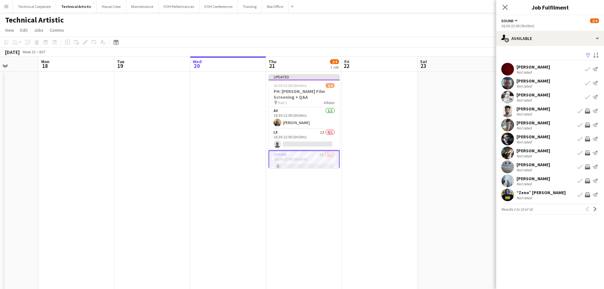
click at [299, 111] on app-icon "Invite crew" at bounding box center [587, 110] width 5 height 5
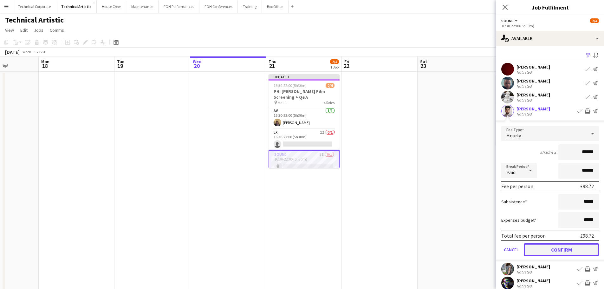
click at [299, 251] on button "Confirm" at bounding box center [561, 249] width 75 height 13
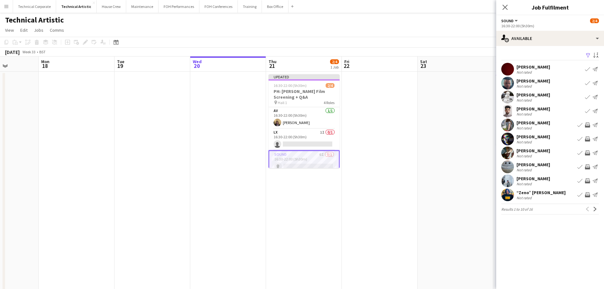
click at [299, 139] on app-icon "Invite crew" at bounding box center [587, 138] width 5 height 5
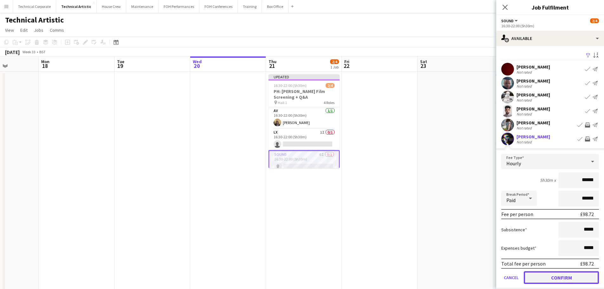
click at [299, 281] on button "Confirm" at bounding box center [561, 277] width 75 height 13
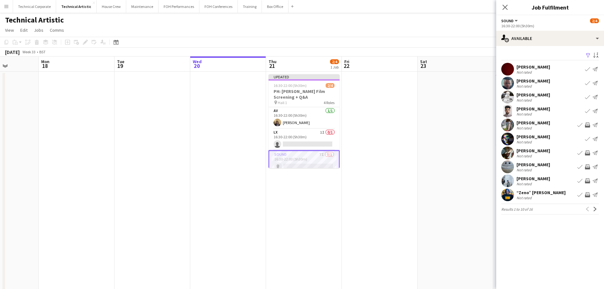
click at [299, 211] on app-icon "Next" at bounding box center [595, 209] width 4 height 4
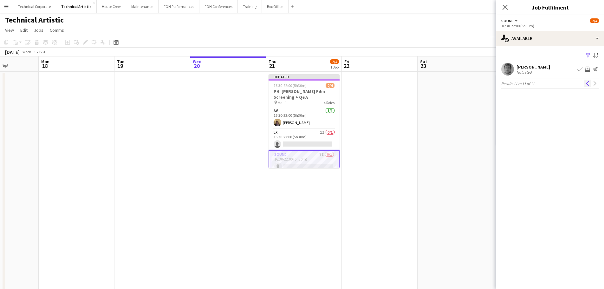
click at [299, 85] on app-icon "Previous" at bounding box center [587, 83] width 4 height 4
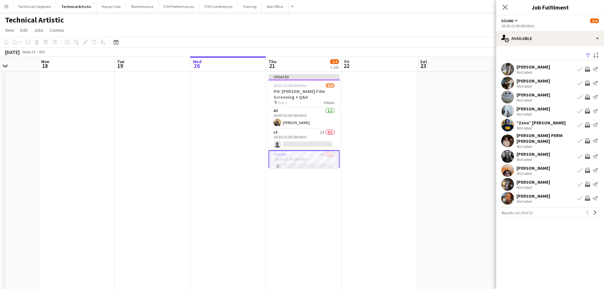
click at [299, 168] on app-icon "Invite crew" at bounding box center [587, 170] width 5 height 5
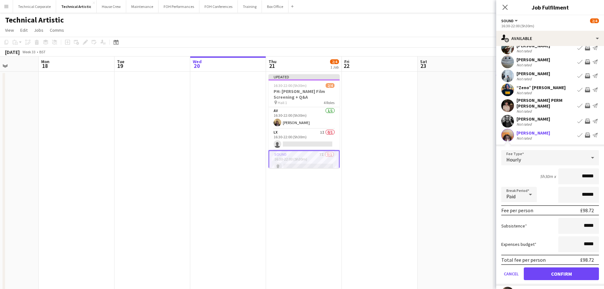
scroll to position [63, 0]
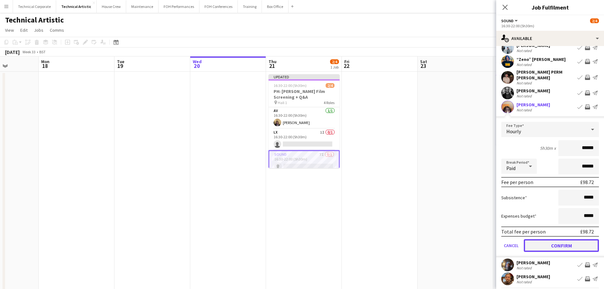
click at [299, 241] on button "Confirm" at bounding box center [561, 245] width 75 height 13
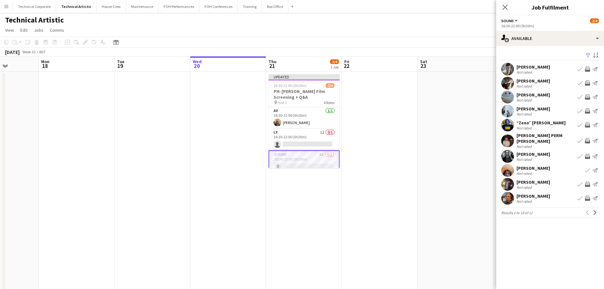
click at [299, 141] on app-date-cell at bounding box center [380, 186] width 76 height 229
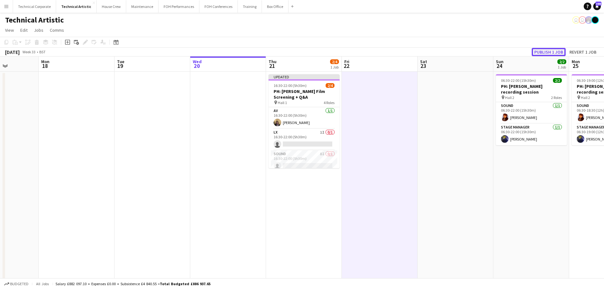
click at [299, 50] on button "Publish 1 job" at bounding box center [549, 52] width 34 height 8
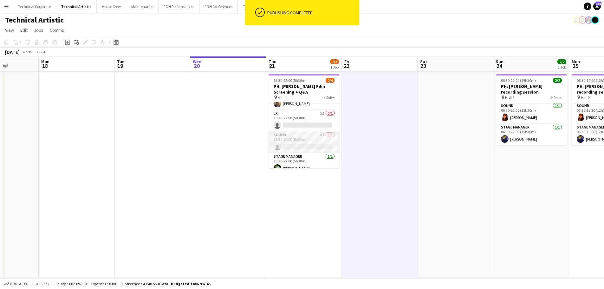
scroll to position [20, 0]
click at [299, 140] on app-card-role "Sound 8I 0/1 16:30-22:00 (5h30m) single-neutral-actions" at bounding box center [304, 136] width 71 height 22
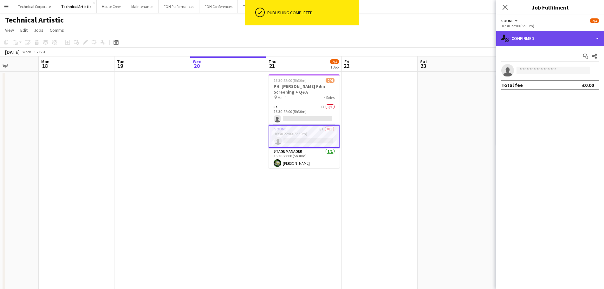
click at [299, 39] on div "single-neutral-actions-check-2 Confirmed" at bounding box center [550, 38] width 108 height 15
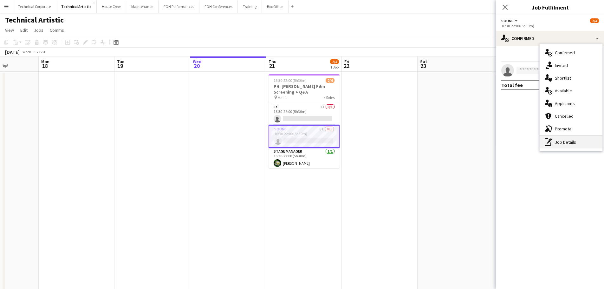
click at [299, 148] on div "pen-write Job Details" at bounding box center [571, 142] width 63 height 13
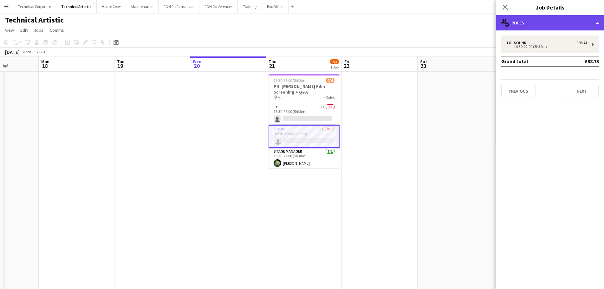
click at [299, 22] on div "multiple-users-add Roles" at bounding box center [550, 22] width 108 height 15
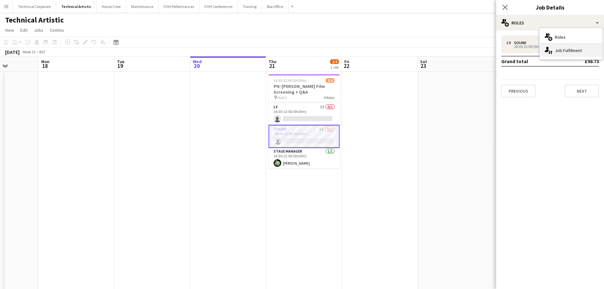
click at [299, 54] on div "single-neutral-actions-up-down Job Fulfilment" at bounding box center [571, 50] width 63 height 13
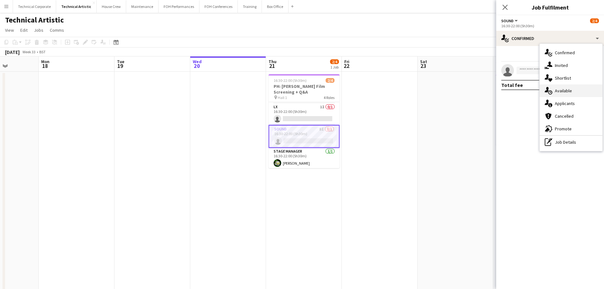
click at [299, 95] on div "single-neutral-actions-upload Available" at bounding box center [571, 90] width 63 height 13
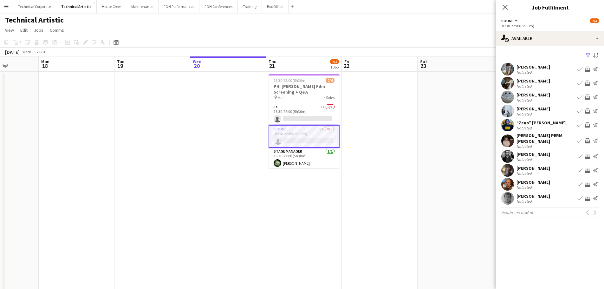
click at [299, 187] on app-date-cell "16:30-22:00 (5h30m) 2/4 PH: Coldplay Film Screening + Q&A pin Hall 1 4 Roles AV…" at bounding box center [304, 186] width 76 height 229
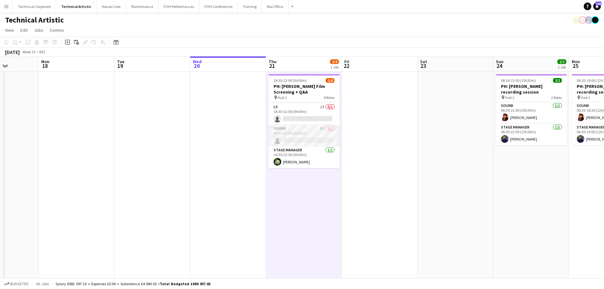
click at [299, 135] on app-card-role "Sound 8I 0/1 16:30-22:00 (5h30m) single-neutral-actions" at bounding box center [304, 136] width 71 height 22
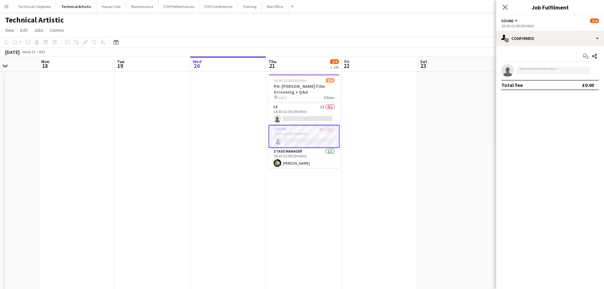
click at [299, 27] on div "16:30-22:00 (5h30m)" at bounding box center [550, 25] width 98 height 5
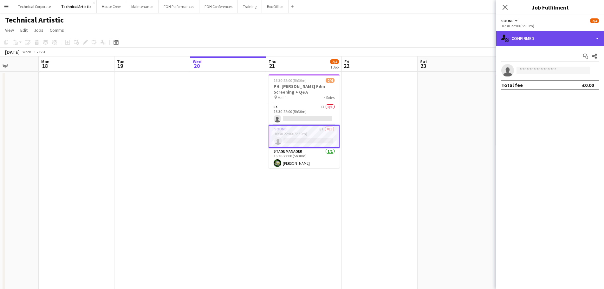
click at [299, 32] on div "single-neutral-actions-check-2 Confirmed" at bounding box center [550, 38] width 108 height 15
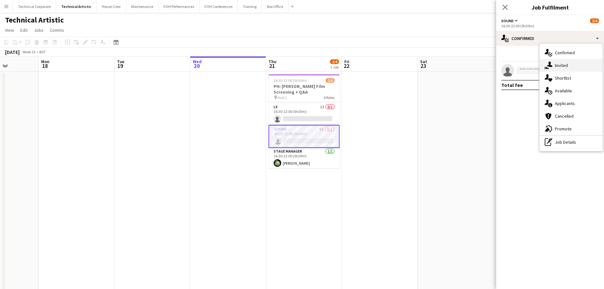
click at [299, 61] on div "single-neutral-actions-share-1 Invited" at bounding box center [571, 65] width 63 height 13
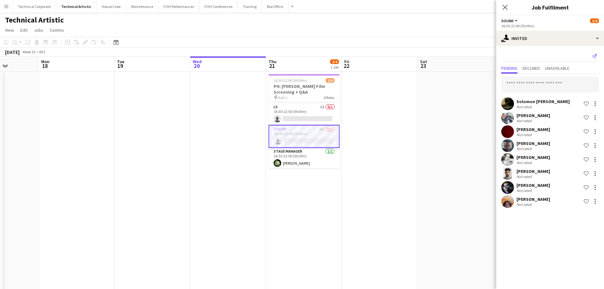
click at [299, 60] on app-icon "Send notification" at bounding box center [594, 56] width 9 height 9
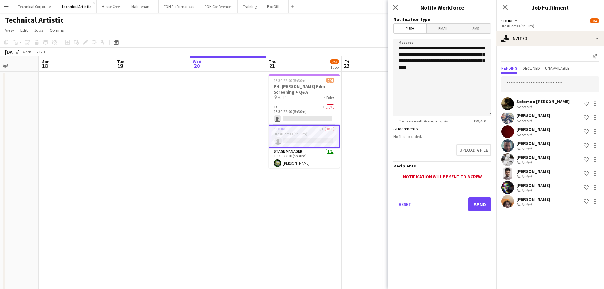
click at [299, 82] on textarea "**********" at bounding box center [443, 78] width 98 height 78
click at [299, 204] on button "Send" at bounding box center [479, 204] width 23 height 14
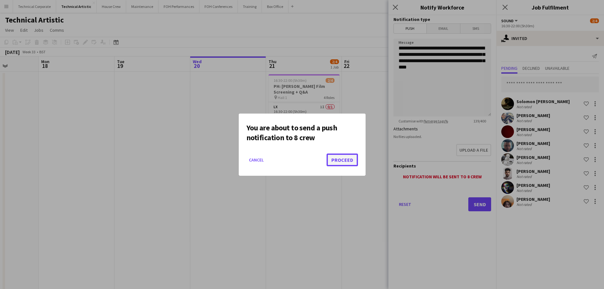
click at [299, 161] on button "Proceed" at bounding box center [342, 160] width 31 height 13
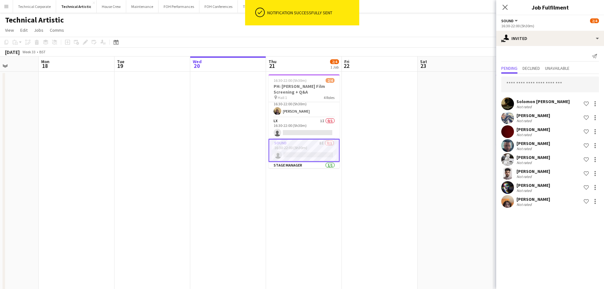
scroll to position [0, 0]
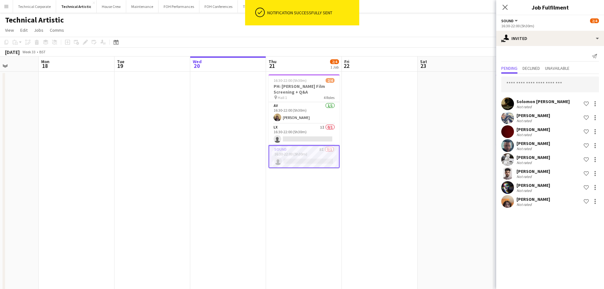
click at [299, 154] on app-date-cell at bounding box center [380, 186] width 76 height 229
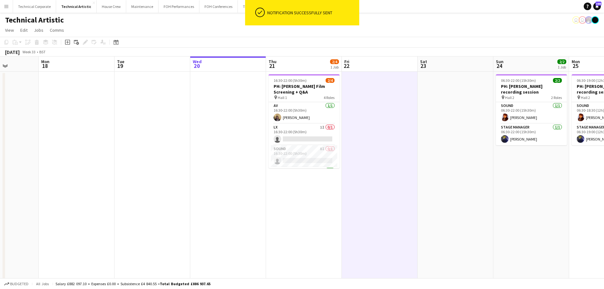
click at [299, 154] on app-date-cell at bounding box center [380, 186] width 76 height 229
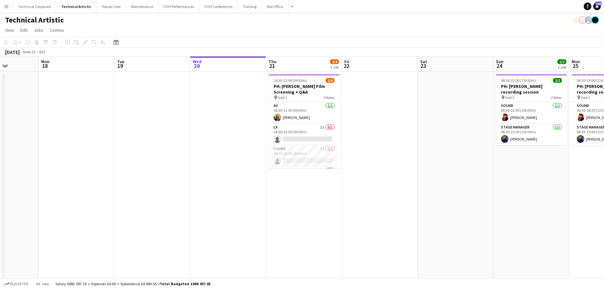
drag, startPoint x: 322, startPoint y: 153, endPoint x: 347, endPoint y: 148, distance: 25.9
click at [299, 153] on app-card-role "Sound 7I 0/1 16:30-22:00 (5h30m) single-neutral-actions" at bounding box center [304, 156] width 71 height 22
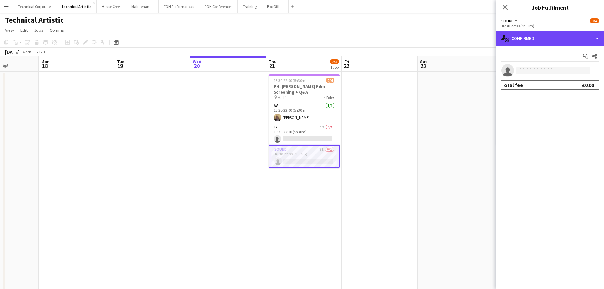
drag, startPoint x: 562, startPoint y: 42, endPoint x: 566, endPoint y: 50, distance: 9.4
click at [299, 41] on div "single-neutral-actions-check-2 Confirmed" at bounding box center [550, 38] width 108 height 15
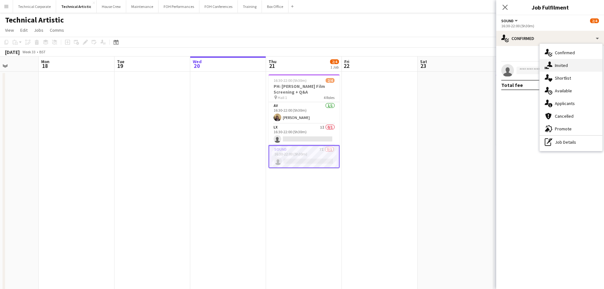
click at [299, 63] on div "single-neutral-actions-share-1 Invited" at bounding box center [571, 65] width 63 height 13
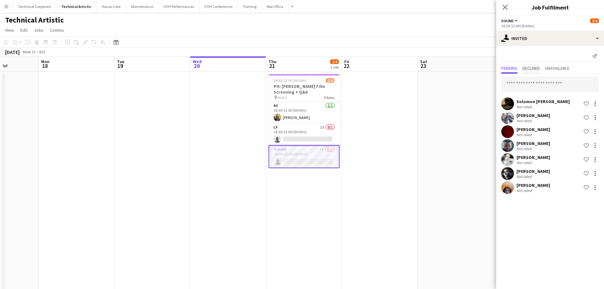
click at [299, 66] on span "Declined" at bounding box center [531, 68] width 17 height 4
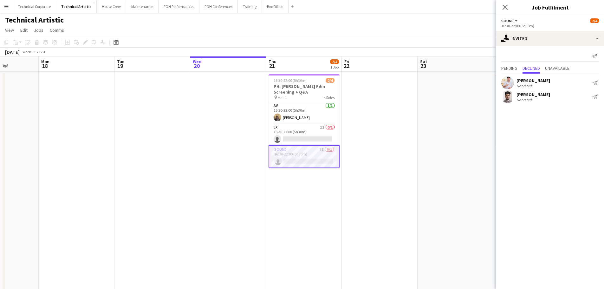
click at [299, 201] on app-date-cell at bounding box center [380, 186] width 76 height 229
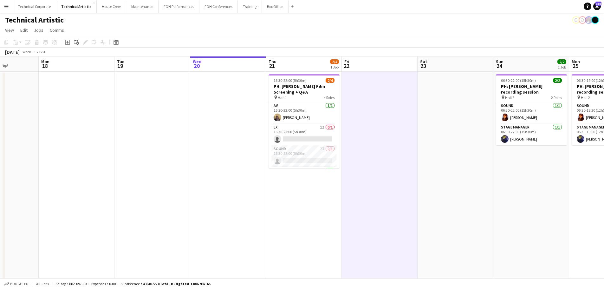
click at [299, 201] on app-date-cell at bounding box center [380, 186] width 76 height 229
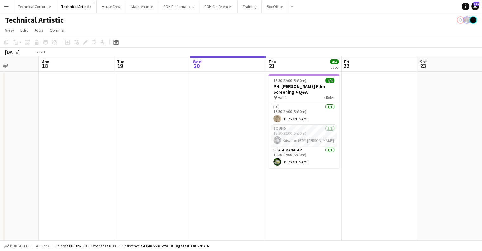
scroll to position [0, 288]
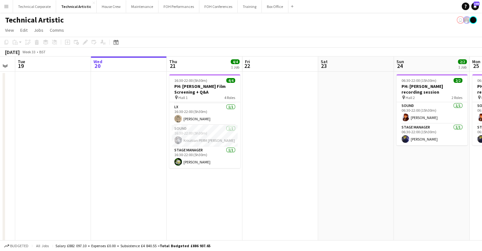
click at [247, 159] on app-calendar-viewport "Fri 15 Sat 16 Sun 17 Mon 18 Tue 19 Wed 20 Thu 21 4/4 1 Job Fri 22 Sat 23 Sun 24…" at bounding box center [241, 178] width 482 height 245
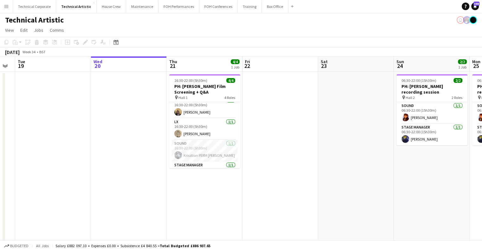
scroll to position [0, 0]
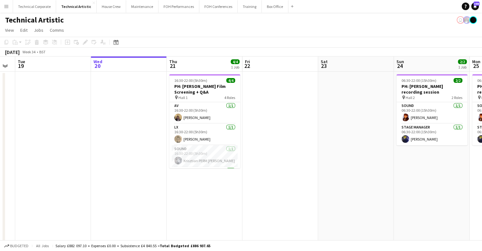
click at [267, 143] on app-date-cell at bounding box center [281, 186] width 76 height 229
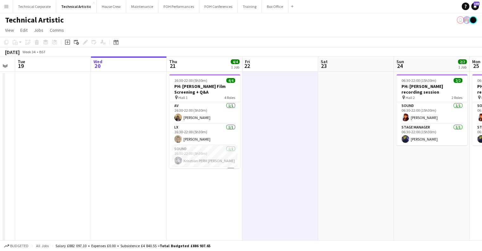
click at [267, 143] on app-date-cell at bounding box center [281, 186] width 76 height 229
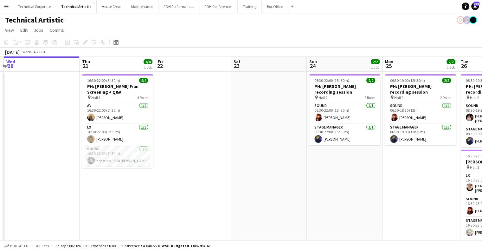
drag, startPoint x: 274, startPoint y: 165, endPoint x: 258, endPoint y: 162, distance: 16.3
click at [267, 165] on app-calendar-viewport "Sat 16 Sun 17 Mon 18 Tue 19 Wed 20 Thu 21 4/4 1 Job Fri 22 Sat 23 Sun 24 2/2 1 …" at bounding box center [241, 178] width 482 height 245
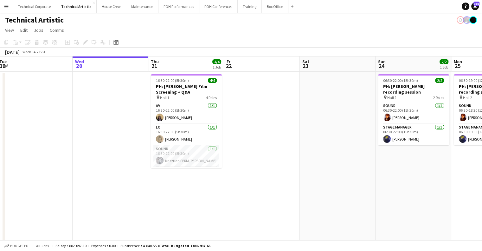
drag, startPoint x: 228, startPoint y: 134, endPoint x: 193, endPoint y: 146, distance: 37.7
click at [154, 150] on app-calendar-viewport "Sat 16 Sun 17 Mon 18 Tue 19 Wed 20 Thu 21 4/4 1 Job Fri 22 Sat 23 Sun 24 2/2 1 …" at bounding box center [241, 178] width 482 height 245
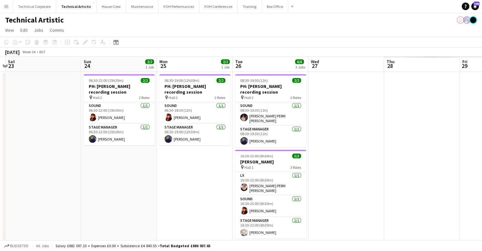
drag, startPoint x: 304, startPoint y: 146, endPoint x: 167, endPoint y: 179, distance: 140.8
click at [167, 179] on app-calendar-viewport "Wed 20 Thu 21 4/4 1 Job Fri 22 Sat 23 Sun 24 2/2 1 Job Mon 25 2/2 1 Job Tue 26 …" at bounding box center [241, 178] width 482 height 245
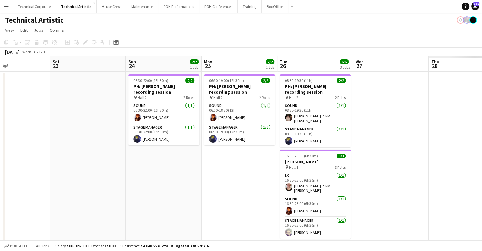
drag, startPoint x: 167, startPoint y: 179, endPoint x: 363, endPoint y: 172, distance: 196.8
click at [299, 172] on app-calendar-viewport "Wed 20 Thu 21 4/4 1 Job Fri 22 Sat 23 Sun 24 2/2 1 Job Mon 25 2/2 1 Job Tue 26 …" at bounding box center [241, 178] width 482 height 245
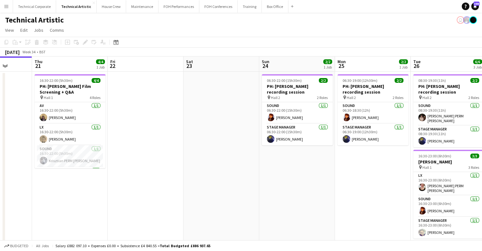
scroll to position [0, 176]
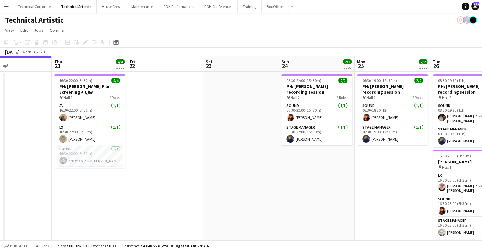
drag, startPoint x: 209, startPoint y: 181, endPoint x: 228, endPoint y: 136, distance: 48.5
click at [278, 180] on app-calendar-viewport "Mon 18 Tue 19 Wed 20 Thu 21 4/4 1 Job Fri 22 Sat 23 Sun 24 2/2 1 Job Mon 25 2/2…" at bounding box center [241, 178] width 482 height 245
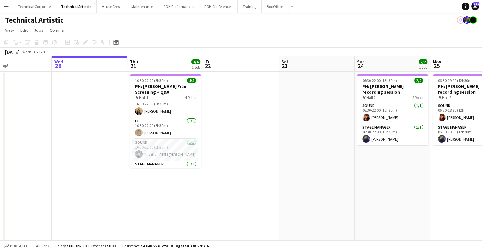
scroll to position [0, 0]
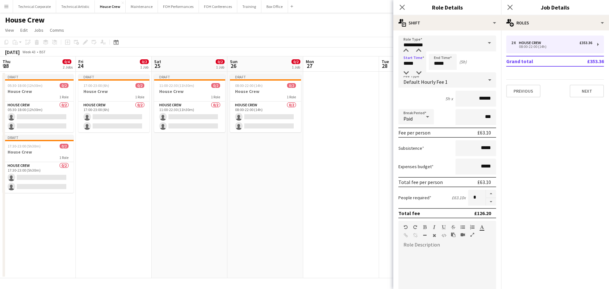
scroll to position [0, 208]
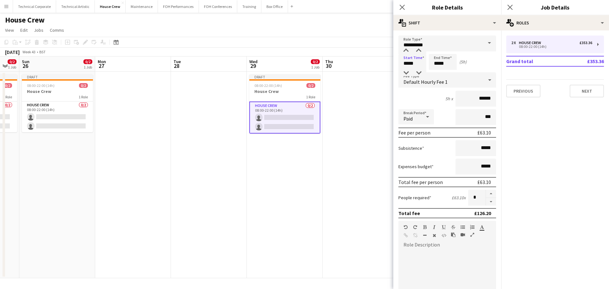
type input "*****"
drag, startPoint x: 245, startPoint y: 203, endPoint x: 99, endPoint y: 179, distance: 148.1
click at [144, 202] on app-calendar-viewport "Thu 23 0/4 2 Jobs Fri 24 0/2 1 Job Sat 25 0/2 1 Job Sun 26 0/2 1 Job Mon 27 Tue…" at bounding box center [304, 167] width 609 height 222
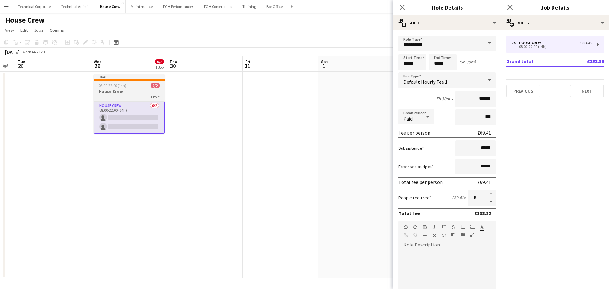
click at [121, 91] on h3 "House Crew" at bounding box center [129, 91] width 71 height 6
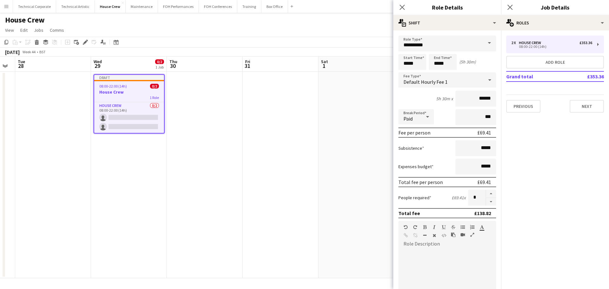
click at [198, 139] on app-date-cell at bounding box center [205, 175] width 76 height 206
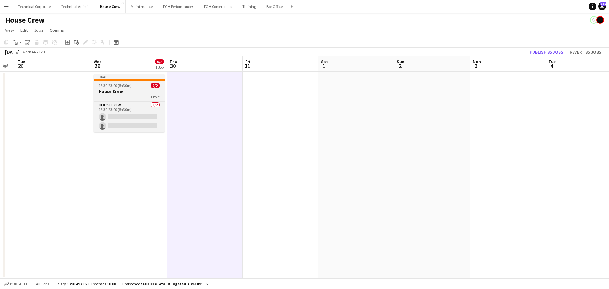
click at [134, 95] on div "1 Role" at bounding box center [129, 96] width 71 height 5
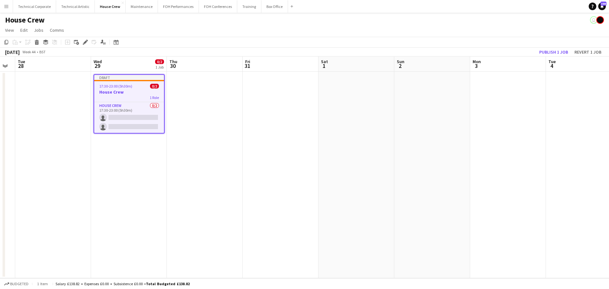
click at [199, 110] on app-date-cell at bounding box center [205, 175] width 76 height 206
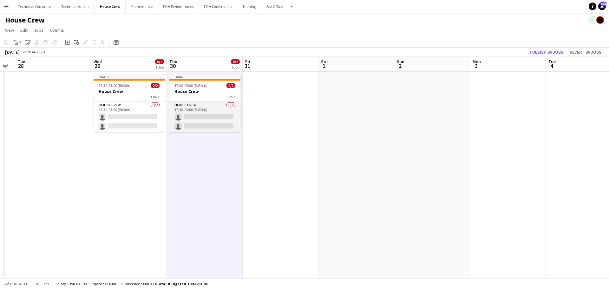
click at [195, 123] on app-card-role "House Crew 0/2 17:30-23:00 (5h30m) single-neutral-actions single-neutral-actions" at bounding box center [204, 116] width 71 height 31
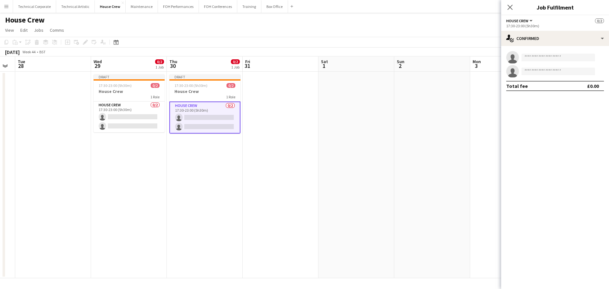
click at [525, 30] on app-options-switcher "House Crew All roles House Crew 0/2 17:30-23:00 (5h30m)" at bounding box center [555, 23] width 108 height 16
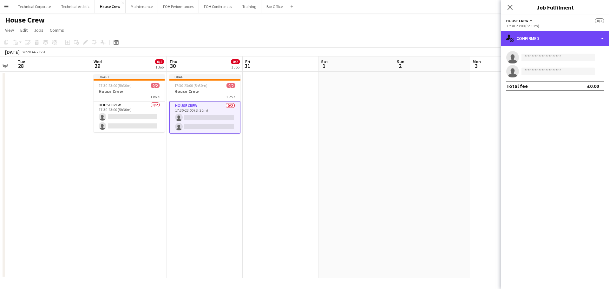
click at [561, 38] on div "single-neutral-actions-check-2 Confirmed" at bounding box center [555, 38] width 108 height 15
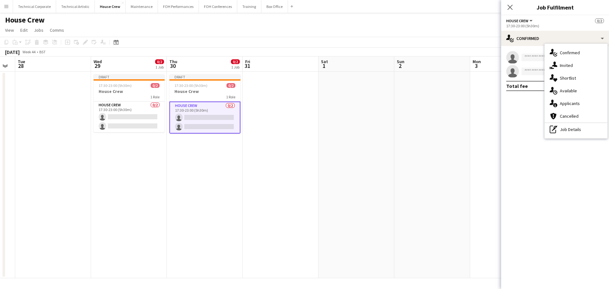
click at [560, 130] on div "pen-write Job Details" at bounding box center [576, 129] width 63 height 13
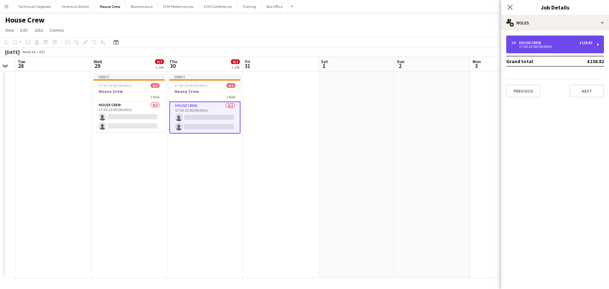
click at [539, 48] on div "17:30-23:00 (5h30m)" at bounding box center [551, 46] width 81 height 3
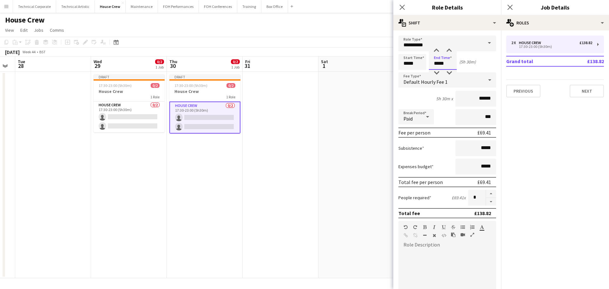
drag, startPoint x: 451, startPoint y: 62, endPoint x: 419, endPoint y: 65, distance: 32.5
click at [421, 65] on div "Start Time ***** End Time ***** (5h 30m)" at bounding box center [447, 62] width 98 height 16
type input "*****"
click at [270, 180] on app-date-cell at bounding box center [281, 175] width 76 height 206
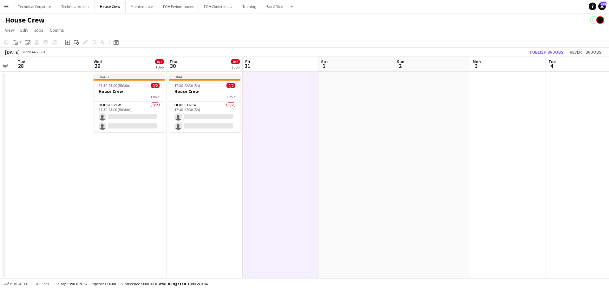
click at [270, 180] on app-date-cell at bounding box center [281, 175] width 76 height 206
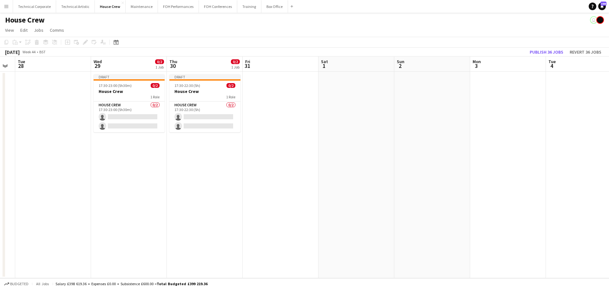
click at [285, 125] on app-date-cell at bounding box center [281, 175] width 76 height 206
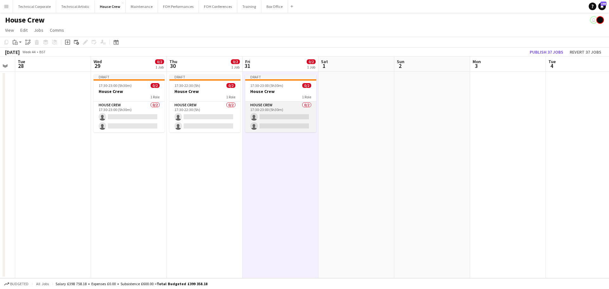
click at [269, 129] on app-card-role "House Crew 0/2 17:30-23:00 (5h30m) single-neutral-actions single-neutral-actions" at bounding box center [280, 116] width 71 height 31
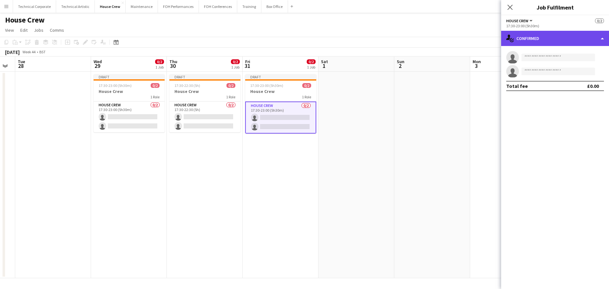
click at [539, 39] on div "single-neutral-actions-check-2 Confirmed" at bounding box center [555, 38] width 108 height 15
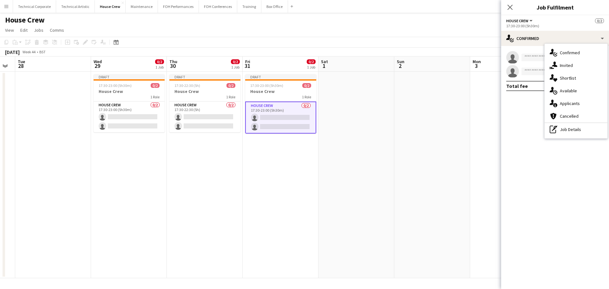
click at [561, 129] on div "pen-write Job Details" at bounding box center [576, 129] width 63 height 13
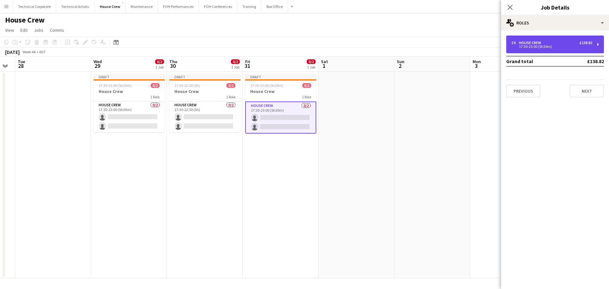
click at [540, 45] on div "17:30-23:00 (5h30m)" at bounding box center [551, 46] width 81 height 3
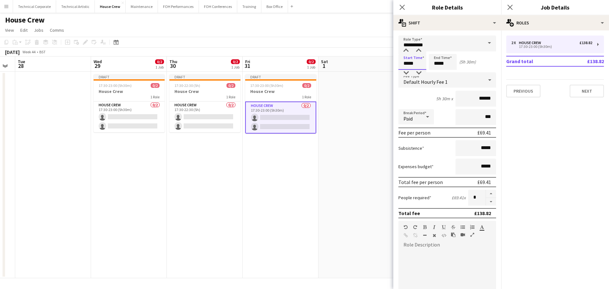
drag, startPoint x: 420, startPoint y: 64, endPoint x: 359, endPoint y: 67, distance: 60.3
click at [363, 67] on body "Menu Boards Boards Boards All jobs Status Workforce Workforce My Workforce Recr…" at bounding box center [304, 144] width 609 height 289
type input "*****"
click at [293, 170] on app-date-cell "Draft 17:30-23:00 (5h30m) 0/2 House Crew 1 Role House Crew 0/2 17:30-23:00 (5h3…" at bounding box center [281, 175] width 76 height 206
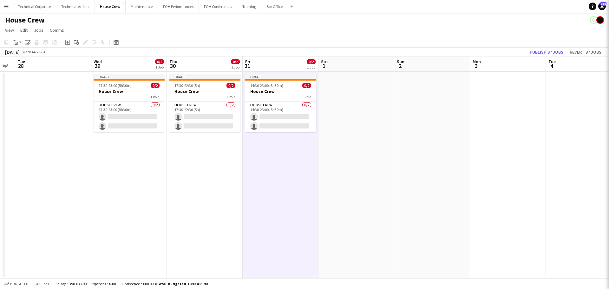
click at [293, 170] on app-date-cell "Draft 14:30-23:00 (8h30m) 0/2 House Crew 1 Role House Crew 0/2 14:30-23:00 (8h3…" at bounding box center [281, 175] width 76 height 206
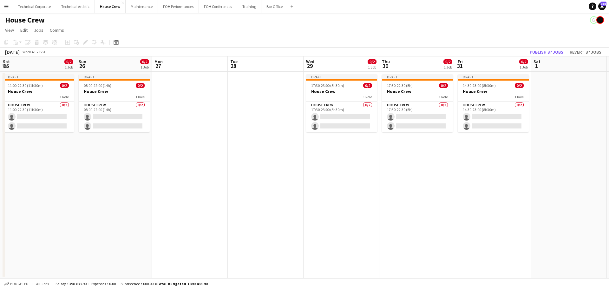
drag, startPoint x: 197, startPoint y: 173, endPoint x: 410, endPoint y: 167, distance: 212.6
click at [410, 167] on app-calendar-viewport "Thu 23 0/4 2 Jobs Fri 24 0/2 1 Job Sat 25 0/2 1 Job Sun 26 0/2 1 Job Mon 27 Tue…" at bounding box center [304, 167] width 609 height 222
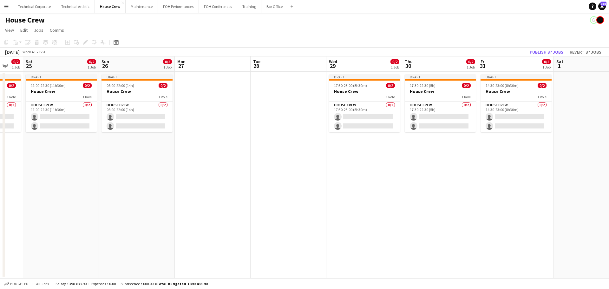
scroll to position [0, 127]
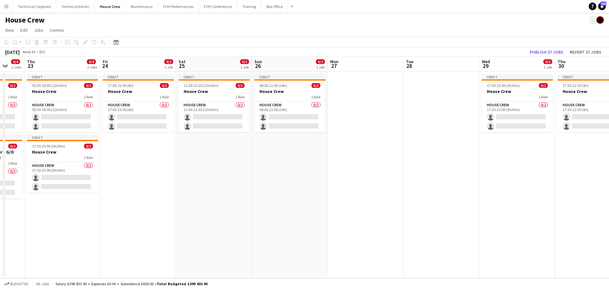
drag, startPoint x: 254, startPoint y: 168, endPoint x: 425, endPoint y: 157, distance: 171.9
click at [425, 157] on app-calendar-viewport "Tue 21 0/2 1 Job Wed 22 0/4 2 Jobs Thu 23 0/4 2 Jobs Fri 24 0/2 1 Job Sat 25 0/…" at bounding box center [304, 167] width 609 height 222
click at [372, 176] on app-date-cell at bounding box center [366, 175] width 76 height 206
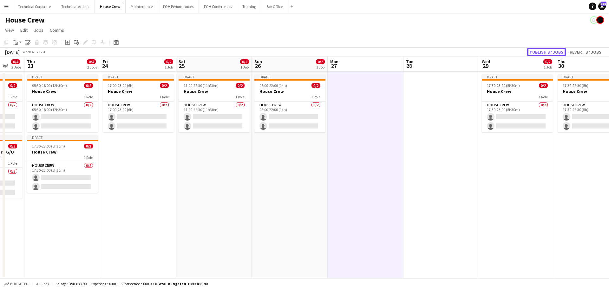
drag, startPoint x: 536, startPoint y: 54, endPoint x: 474, endPoint y: 101, distance: 77.6
click at [536, 54] on button "Publish 37 jobs" at bounding box center [546, 52] width 39 height 8
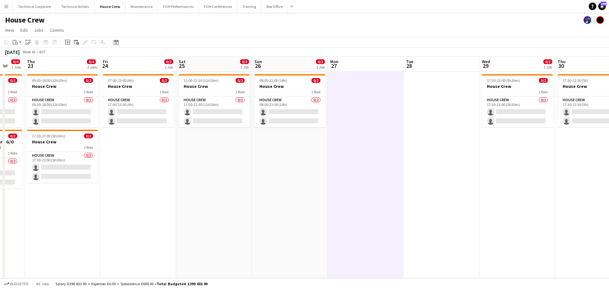
click at [121, 43] on app-toolbar "Copy Paste Paste Ctrl+V Paste with crew Ctrl+Shift+V Paste linked Job Delete Gr…" at bounding box center [304, 42] width 609 height 11
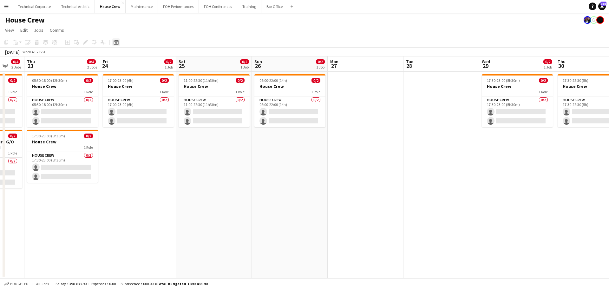
click at [120, 42] on div "Date picker AUG 2025 AUG 2025 Monday M Tuesday T Wednesday W Thursday T Friday …" at bounding box center [114, 42] width 14 height 8
click at [119, 41] on div "Date picker" at bounding box center [116, 42] width 8 height 8
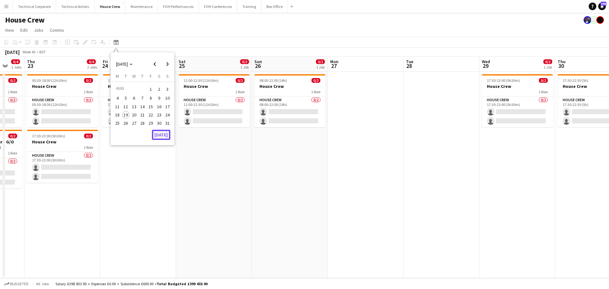
click at [161, 137] on button "[DATE]" at bounding box center [161, 135] width 18 height 10
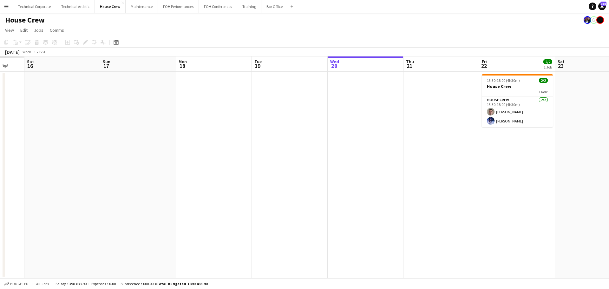
scroll to position [0, 218]
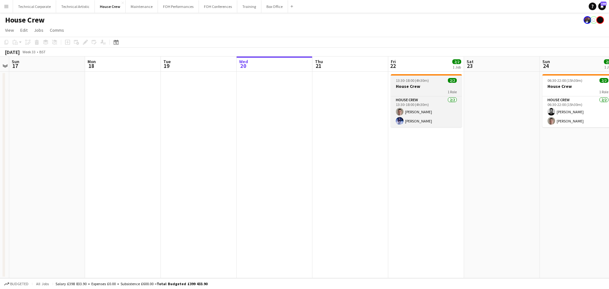
click at [411, 78] on span "13:30-18:00 (4h30m)" at bounding box center [412, 80] width 33 height 5
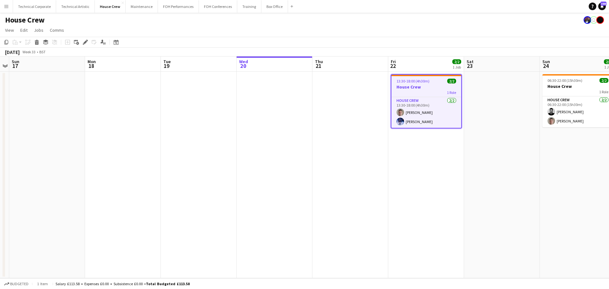
click at [335, 101] on app-date-cell at bounding box center [350, 175] width 76 height 206
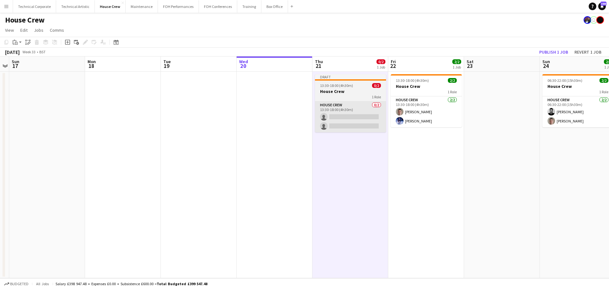
click at [353, 113] on app-card-role "House Crew 0/2 13:30-18:00 (4h30m) single-neutral-actions single-neutral-actions" at bounding box center [350, 116] width 71 height 31
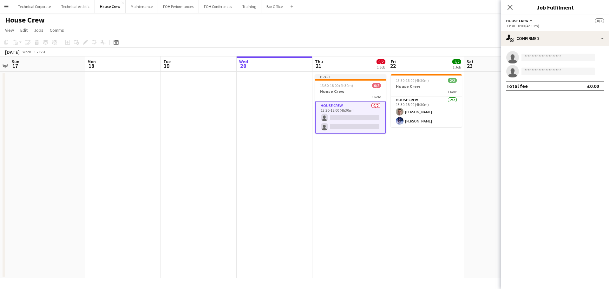
click at [579, 26] on div "13:30-18:00 (4h30m)" at bounding box center [555, 25] width 98 height 5
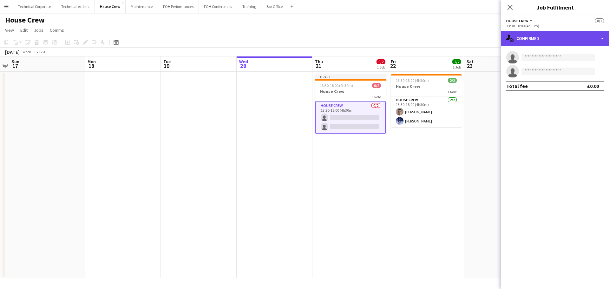
click at [571, 34] on div "single-neutral-actions-check-2 Confirmed" at bounding box center [555, 38] width 108 height 15
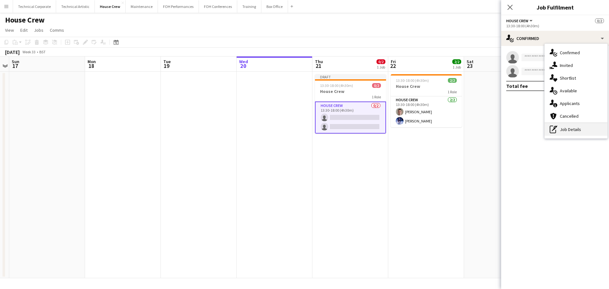
click at [564, 136] on div "pen-write Job Details" at bounding box center [576, 129] width 63 height 13
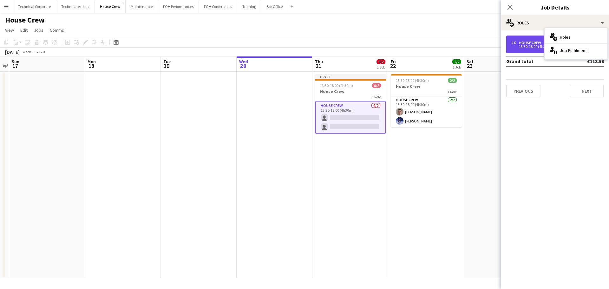
click at [540, 38] on div "2 x House Crew £113.58 13:30-18:00 (4h30m)" at bounding box center [555, 45] width 98 height 18
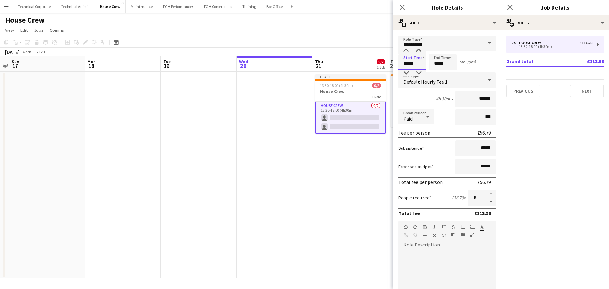
drag, startPoint x: 415, startPoint y: 65, endPoint x: 384, endPoint y: 65, distance: 30.4
click at [386, 66] on body "Menu Boards Boards Boards All jobs Status Workforce Workforce My Workforce Recr…" at bounding box center [304, 144] width 609 height 289
type input "*****"
click at [313, 150] on app-date-cell "Draft 13:30-18:00 (4h30m) 0/2 House Crew 1 Role House Crew 0/2 13:30-18:00 (4h3…" at bounding box center [350, 175] width 76 height 206
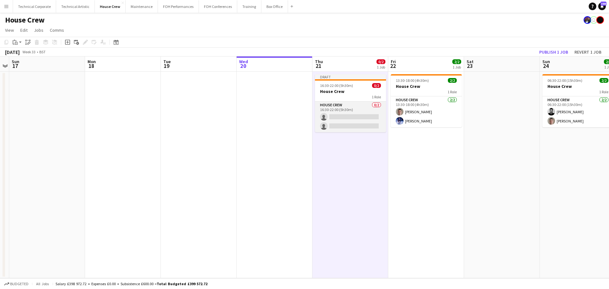
click at [361, 121] on app-card-role "House Crew 0/2 16:30-22:00 (5h30m) single-neutral-actions single-neutral-actions" at bounding box center [350, 116] width 71 height 31
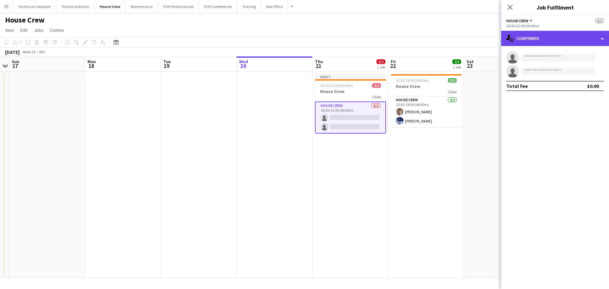
click at [545, 40] on div "single-neutral-actions-check-2 Confirmed" at bounding box center [555, 38] width 108 height 15
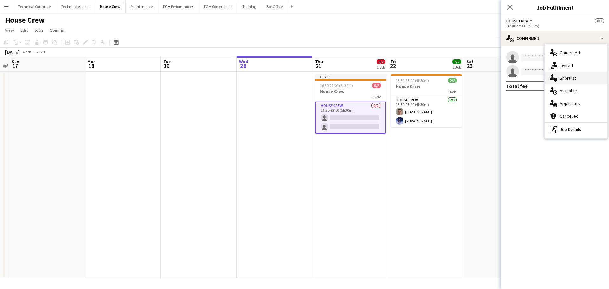
click at [563, 81] on div "single-neutral-actions-heart Shortlist" at bounding box center [576, 78] width 63 height 13
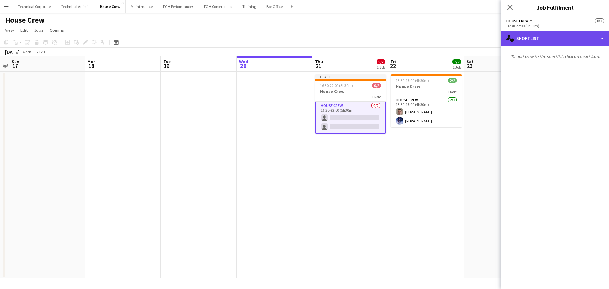
click at [562, 38] on div "single-neutral-actions-heart Shortlist" at bounding box center [555, 38] width 108 height 15
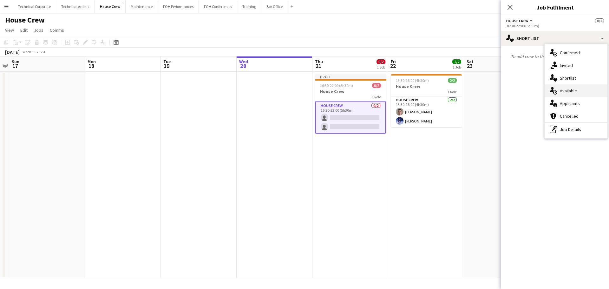
click at [570, 87] on div "single-neutral-actions-upload Available" at bounding box center [576, 90] width 63 height 13
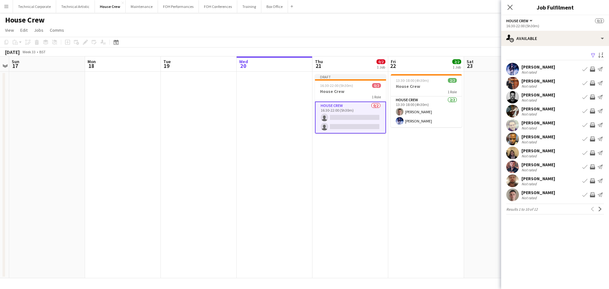
click at [594, 68] on app-icon "Invite crew" at bounding box center [592, 69] width 5 height 5
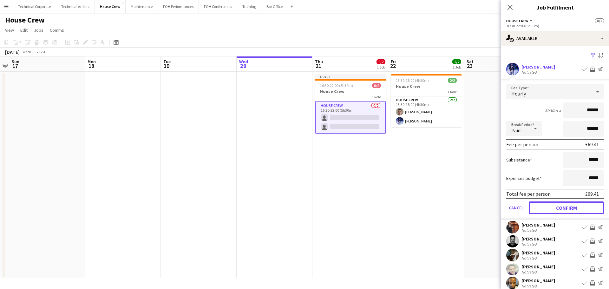
click at [566, 204] on button "Confirm" at bounding box center [566, 207] width 75 height 13
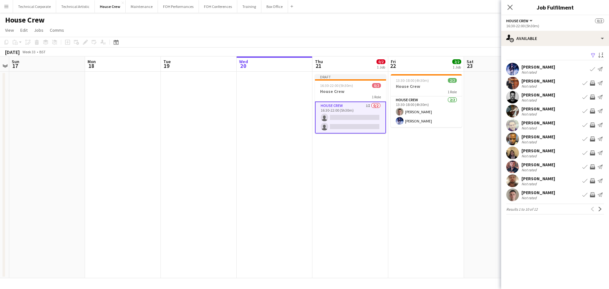
click at [594, 139] on app-icon "Invite crew" at bounding box center [592, 138] width 5 height 5
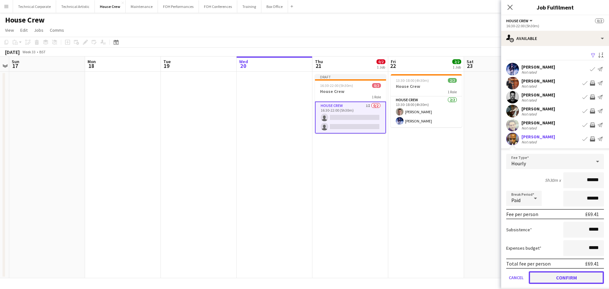
click at [560, 279] on button "Confirm" at bounding box center [566, 277] width 75 height 13
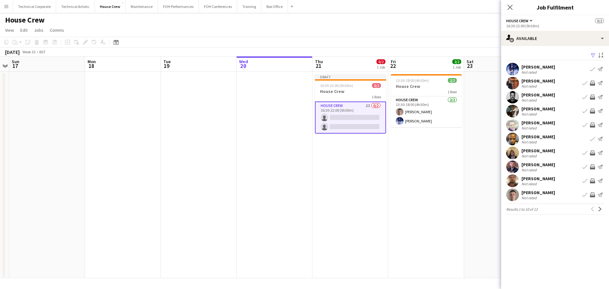
click at [592, 182] on app-icon "Invite crew" at bounding box center [592, 180] width 5 height 5
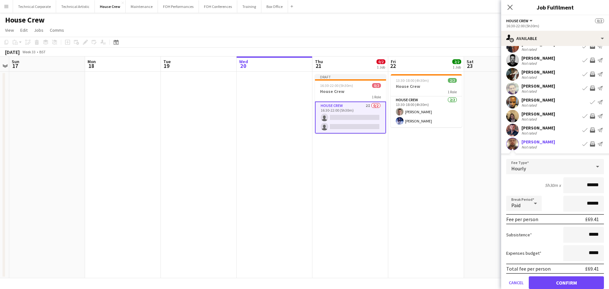
scroll to position [63, 0]
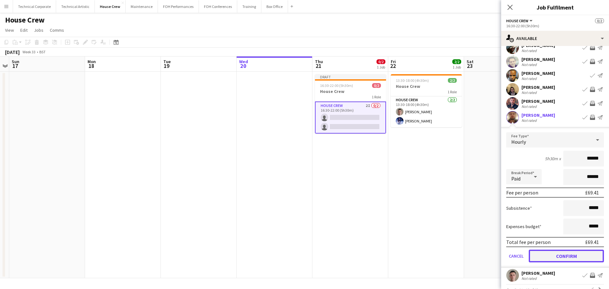
click at [572, 251] on button "Confirm" at bounding box center [566, 256] width 75 height 13
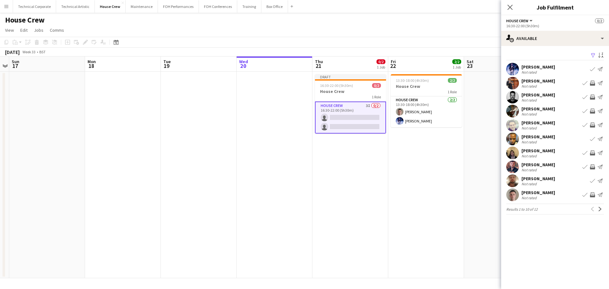
click at [590, 194] on app-icon "Invite crew" at bounding box center [592, 194] width 5 height 5
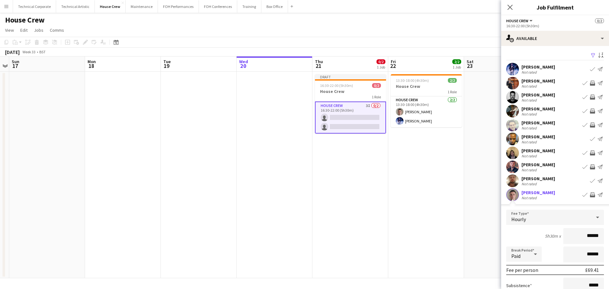
scroll to position [77, 0]
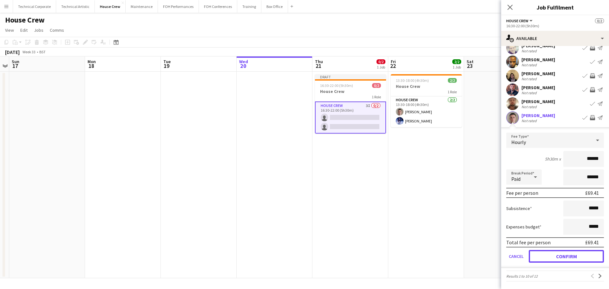
click at [568, 251] on button "Confirm" at bounding box center [566, 256] width 75 height 13
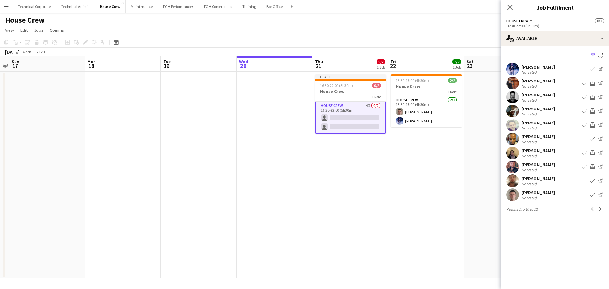
scroll to position [0, 0]
click at [598, 209] on app-icon "Next" at bounding box center [600, 209] width 4 height 4
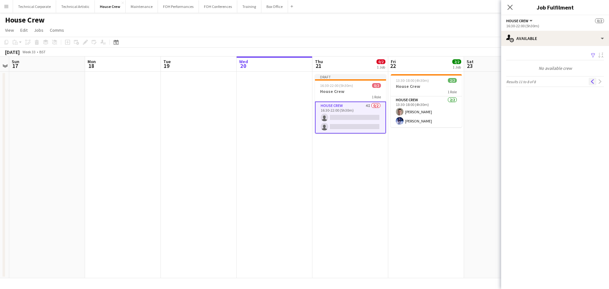
click at [592, 80] on app-icon "Previous" at bounding box center [592, 81] width 4 height 4
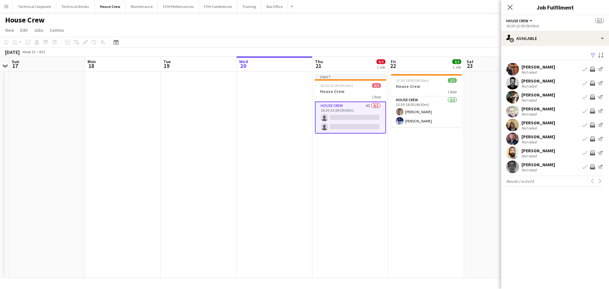
click at [592, 153] on app-icon "Invite crew" at bounding box center [592, 152] width 5 height 5
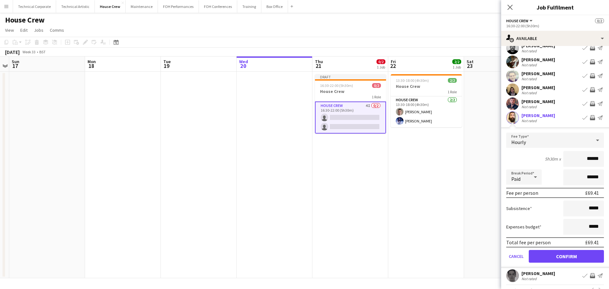
scroll to position [49, 0]
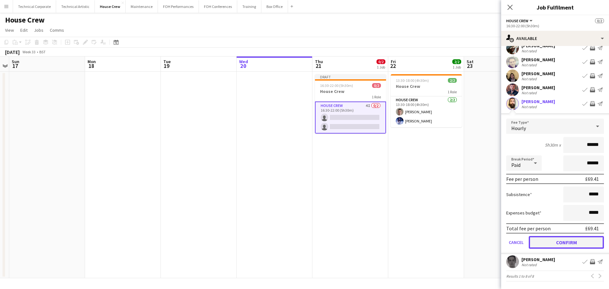
click at [560, 245] on button "Confirm" at bounding box center [566, 242] width 75 height 13
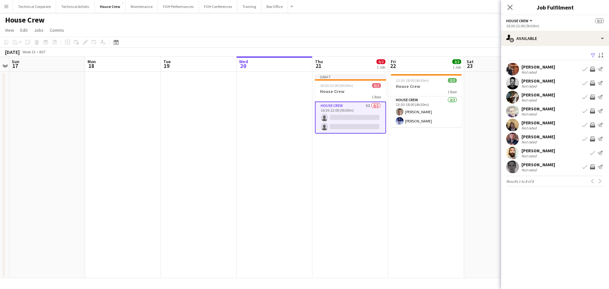
click at [592, 167] on app-icon "Invite crew" at bounding box center [592, 166] width 5 height 5
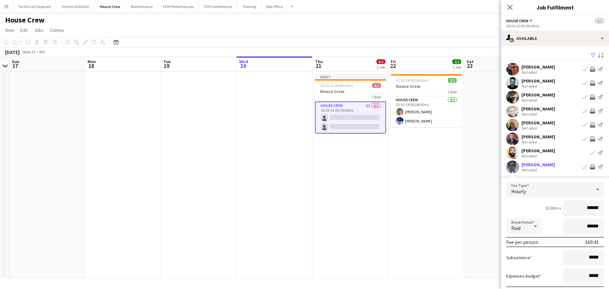
scroll to position [49, 0]
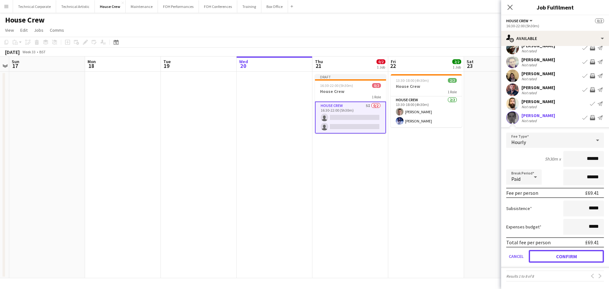
drag, startPoint x: 563, startPoint y: 253, endPoint x: 566, endPoint y: 236, distance: 18.0
click at [564, 254] on button "Confirm" at bounding box center [566, 256] width 75 height 13
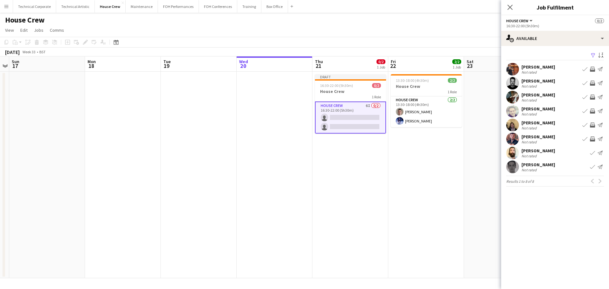
click at [594, 138] on app-icon "Invite crew" at bounding box center [592, 138] width 5 height 5
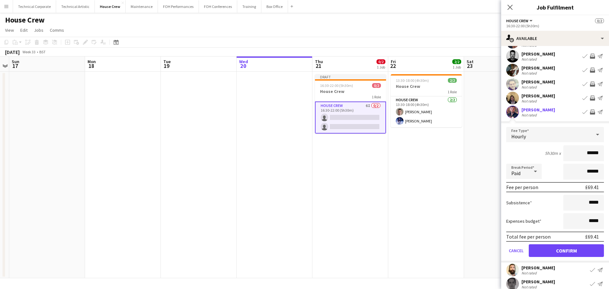
scroll to position [49, 0]
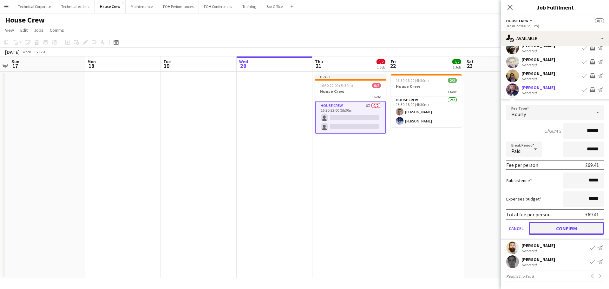
click at [561, 227] on button "Confirm" at bounding box center [566, 228] width 75 height 13
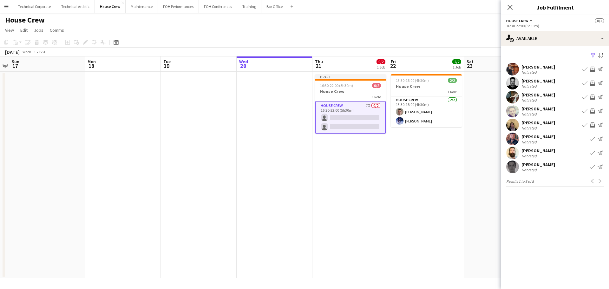
click at [452, 175] on app-date-cell "13:30-18:00 (4h30m) 2/2 House Crew 1 Role House Crew 2/2 13:30-18:00 (4h30m) Ro…" at bounding box center [426, 175] width 76 height 206
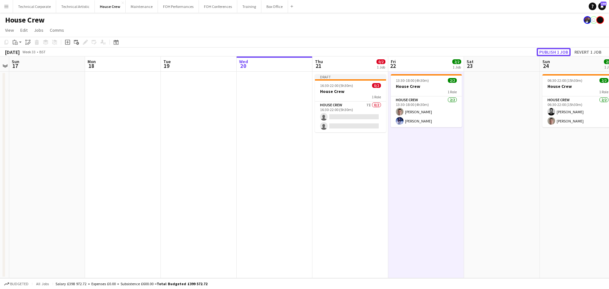
click at [567, 51] on button "Publish 1 job" at bounding box center [554, 52] width 34 height 8
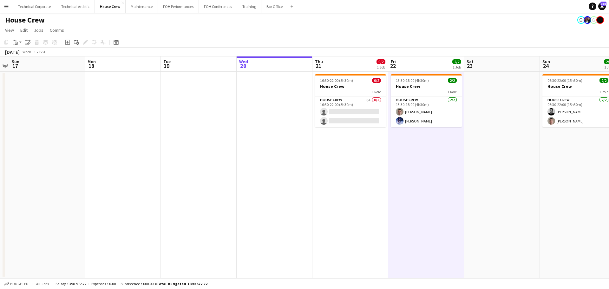
click at [324, 139] on app-calendar-viewport "Thu 14 Fri 15 Sat 16 Sun 17 Mon 18 Tue 19 Wed 20 Thu 21 0/2 1 Job Fri 22 2/2 1 …" at bounding box center [304, 167] width 609 height 222
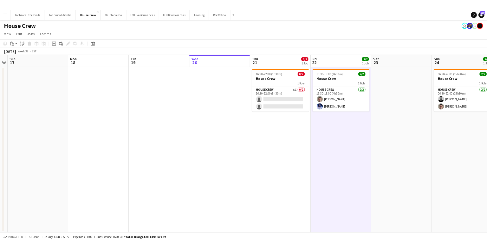
scroll to position [0, 236]
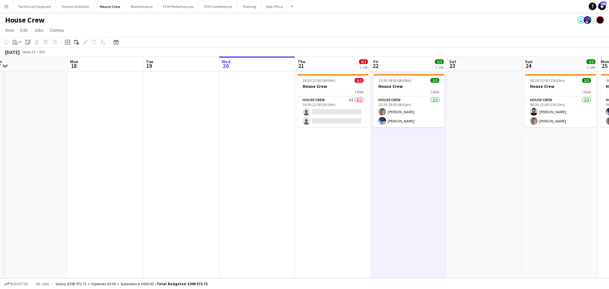
click at [327, 113] on app-calendar-viewport "Thu 14 Fri 15 Sat 16 Sun 17 Mon 18 Tue 19 Wed 20 Thu 21 0/2 1 Job Fri 22 2/2 1 …" at bounding box center [304, 167] width 609 height 222
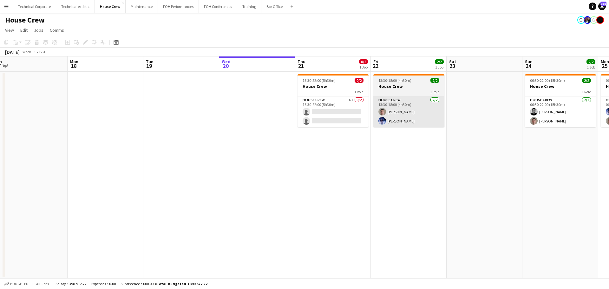
click at [343, 119] on app-card-role "House Crew 6I 0/2 16:30-22:00 (5h30m) single-neutral-actions single-neutral-act…" at bounding box center [333, 111] width 71 height 31
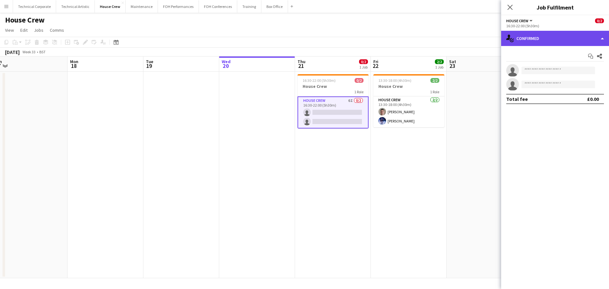
click at [524, 38] on div "single-neutral-actions-check-2 Confirmed" at bounding box center [555, 38] width 108 height 15
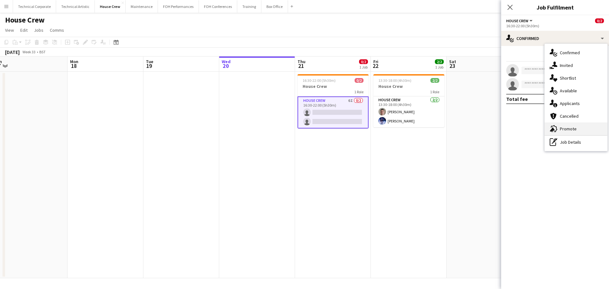
click at [576, 132] on div "advertising-megaphone Promote" at bounding box center [576, 128] width 63 height 13
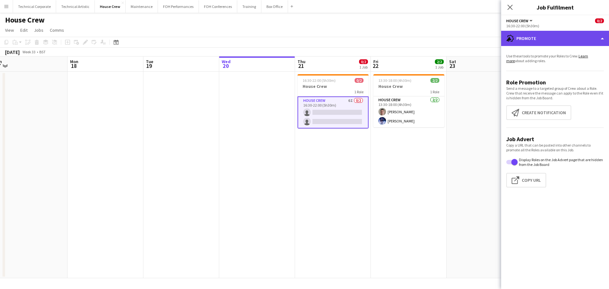
click at [552, 31] on div "advertising-megaphone Promote" at bounding box center [555, 38] width 108 height 15
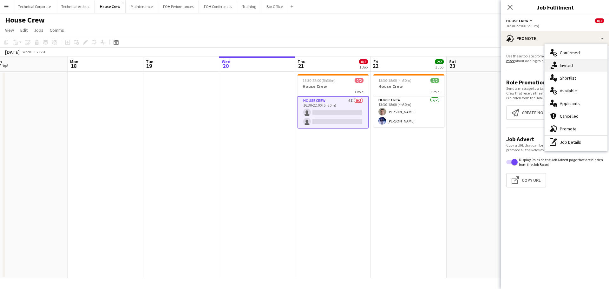
click at [564, 62] on div "single-neutral-actions-share-1 Invited" at bounding box center [576, 65] width 63 height 13
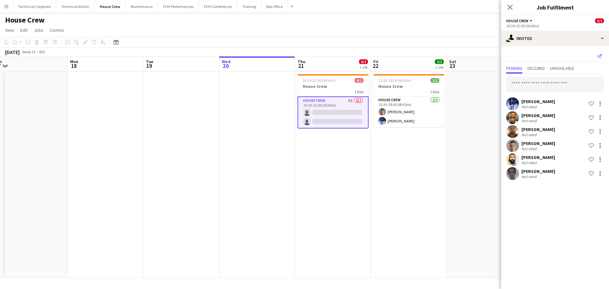
click at [599, 57] on icon at bounding box center [599, 56] width 5 height 4
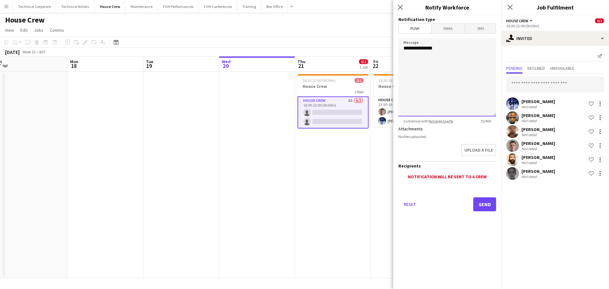
drag, startPoint x: 456, startPoint y: 60, endPoint x: 355, endPoint y: 59, distance: 101.2
click at [355, 59] on body "Menu Boards Boards Boards All jobs Status Workforce Workforce My Workforce Recr…" at bounding box center [304, 144] width 609 height 289
paste textarea "**********"
type textarea "**********"
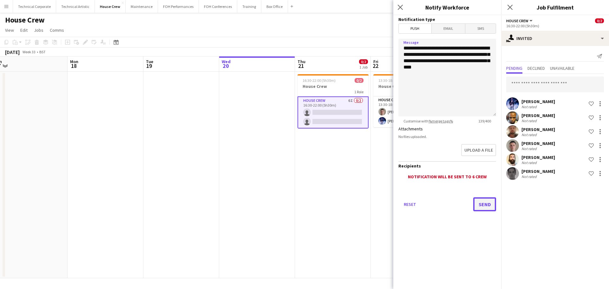
click at [486, 204] on button "Send" at bounding box center [484, 204] width 23 height 14
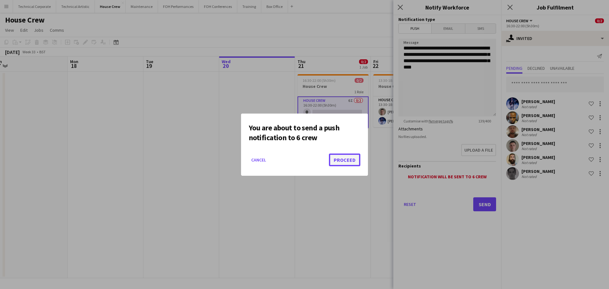
click at [344, 159] on button "Proceed" at bounding box center [344, 160] width 31 height 13
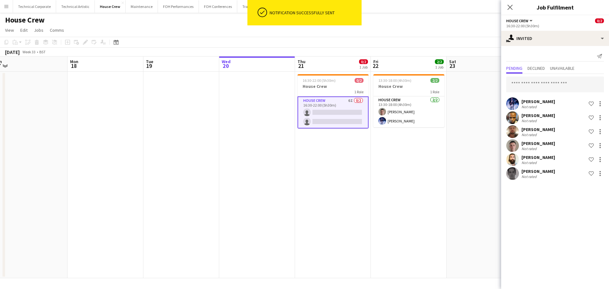
click at [379, 188] on app-date-cell "13:30-18:00 (4h30m) 2/2 House Crew 1 Role House Crew 2/2 13:30-18:00 (4h30m) Ro…" at bounding box center [409, 175] width 76 height 206
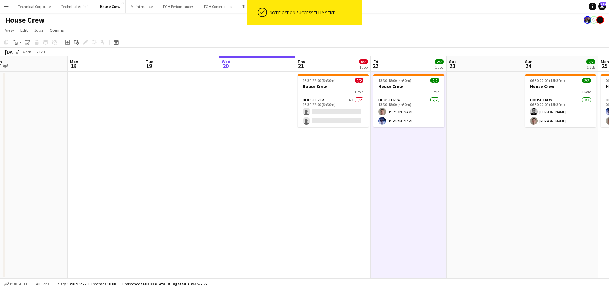
click at [421, 178] on app-date-cell "13:30-18:00 (4h30m) 2/2 House Crew 1 Role House Crew 2/2 13:30-18:00 (4h30m) Ro…" at bounding box center [409, 175] width 76 height 206
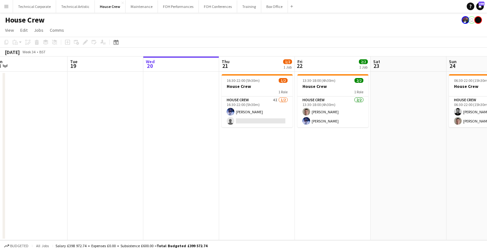
click at [248, 120] on app-card-role "House Crew 4I 1/2 16:30-22:00 (5h30m) Ed Dampier single-neutral-actions" at bounding box center [257, 111] width 71 height 31
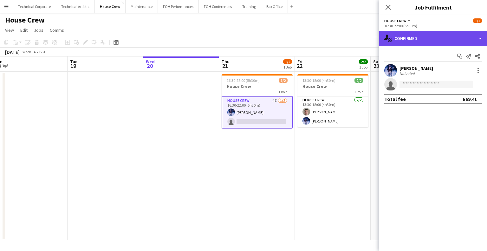
drag, startPoint x: 439, startPoint y: 36, endPoint x: 442, endPoint y: 41, distance: 5.5
click at [439, 36] on div "single-neutral-actions-check-2 Confirmed" at bounding box center [433, 38] width 108 height 15
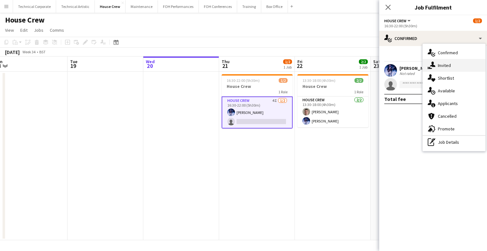
click at [443, 64] on div "single-neutral-actions-share-1 Invited" at bounding box center [454, 65] width 63 height 13
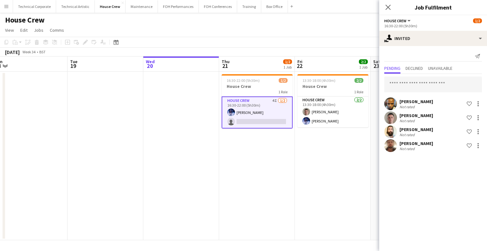
click at [275, 181] on app-date-cell "16:30-22:00 (5h30m) 1/2 House Crew 1 Role House Crew 4I 1/2 16:30-22:00 (5h30m)…" at bounding box center [257, 156] width 76 height 168
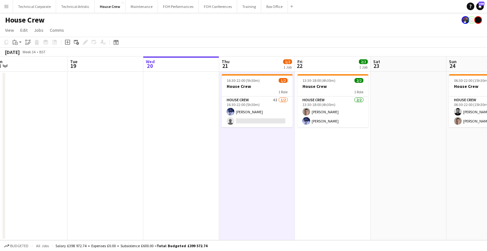
click at [261, 168] on app-date-cell "16:30-22:00 (5h30m) 1/2 House Crew 1 Role House Crew 4I 1/2 16:30-22:00 (5h30m)…" at bounding box center [257, 156] width 76 height 168
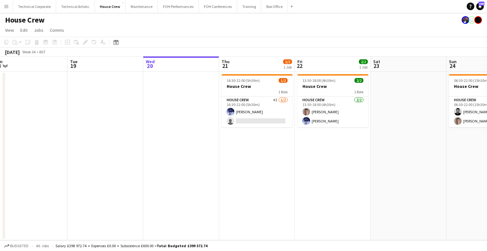
click at [282, 199] on app-date-cell "16:30-22:00 (5h30m) 1/2 House Crew 1 Role House Crew 4I 1/2 16:30-22:00 (5h30m)…" at bounding box center [257, 156] width 76 height 168
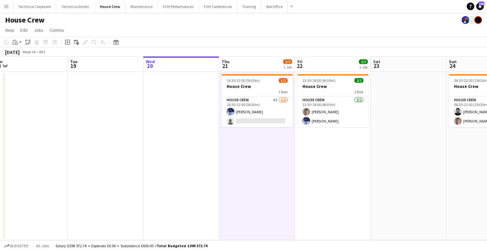
click at [282, 199] on app-date-cell "16:30-22:00 (5h30m) 1/2 House Crew 1 Role House Crew 4I 1/2 16:30-22:00 (5h30m)…" at bounding box center [257, 156] width 76 height 168
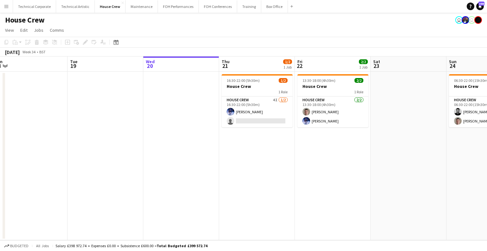
click at [252, 199] on app-date-cell "16:30-22:00 (5h30m) 1/2 House Crew 1 Role House Crew 4I 1/2 16:30-22:00 (5h30m)…" at bounding box center [257, 156] width 76 height 168
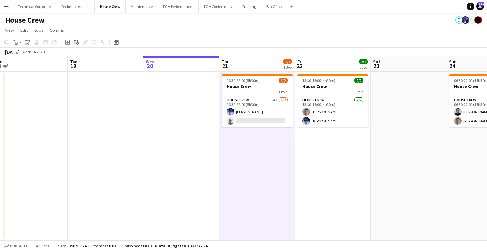
click at [252, 199] on app-date-cell "16:30-22:00 (5h30m) 1/2 House Crew 1 Role House Crew 4I 1/2 16:30-22:00 (5h30m)…" at bounding box center [257, 156] width 76 height 168
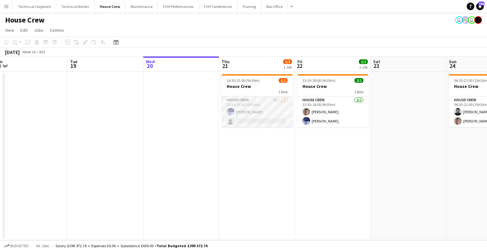
click at [250, 108] on app-card-role "House Crew 5I 1/2 16:30-22:00 (5h30m) Ed Dampier single-neutral-actions" at bounding box center [257, 111] width 71 height 31
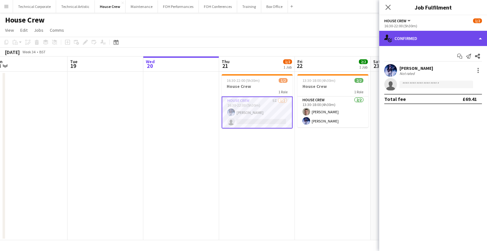
click at [416, 33] on div "single-neutral-actions-check-2 Confirmed" at bounding box center [433, 38] width 108 height 15
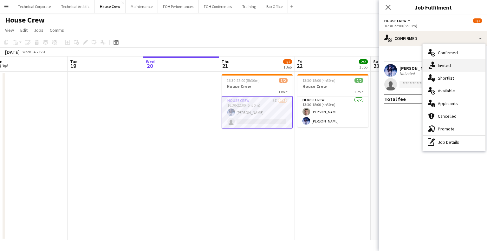
click at [440, 66] on div "single-neutral-actions-share-1 Invited" at bounding box center [454, 65] width 63 height 13
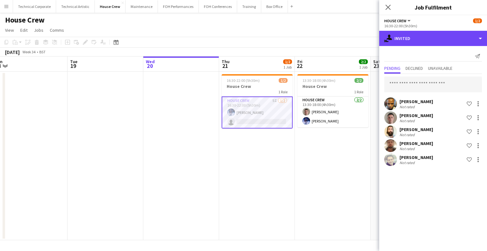
click at [418, 43] on div "single-neutral-actions-share-1 Invited" at bounding box center [433, 38] width 108 height 15
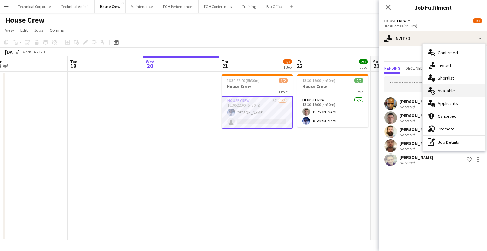
click at [450, 90] on div "single-neutral-actions-upload Available" at bounding box center [454, 90] width 63 height 13
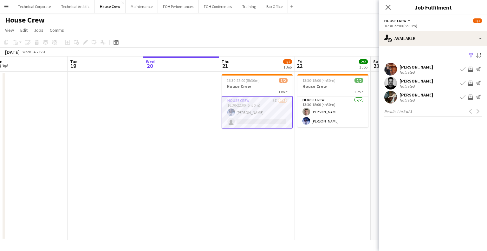
click at [471, 83] on app-icon "Invite crew" at bounding box center [470, 83] width 5 height 5
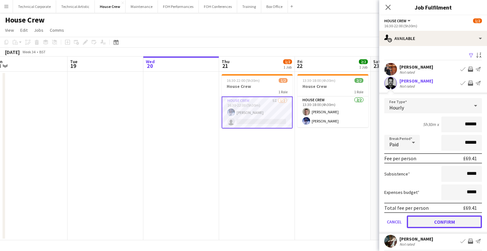
click at [455, 215] on button "Confirm" at bounding box center [444, 221] width 75 height 13
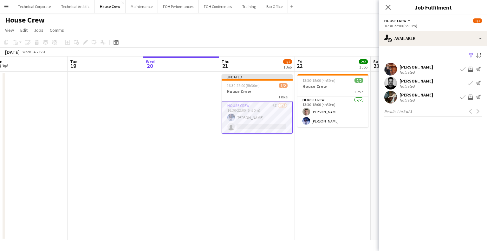
click at [334, 201] on app-date-cell "13:30-18:00 (4h30m) 2/2 House Crew 1 Role House Crew 2/2 13:30-18:00 (4h30m) Ro…" at bounding box center [333, 156] width 76 height 168
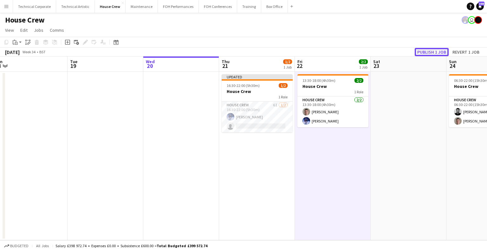
click at [432, 53] on button "Publish 1 job" at bounding box center [432, 52] width 34 height 8
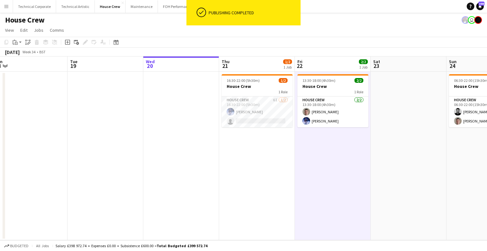
click at [318, 159] on app-date-cell "13:30-18:00 (4h30m) 2/2 House Crew 1 Role House Crew 2/2 13:30-18:00 (4h30m) Ro…" at bounding box center [333, 156] width 76 height 168
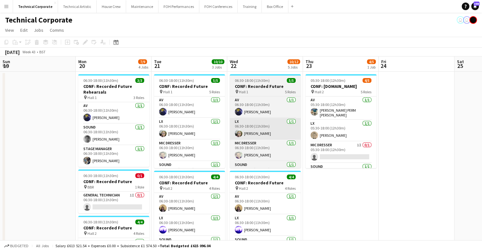
scroll to position [0, 137]
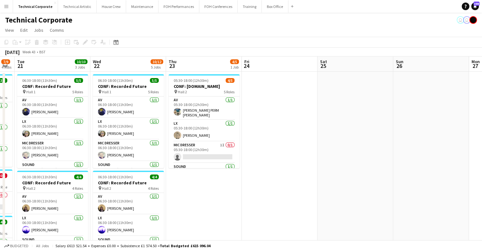
click at [120, 40] on div "Date picker [DATE] [DATE] [DATE] M [DATE] T [DATE] W [DATE] T [DATE] F [DATE] S…" at bounding box center [114, 42] width 14 height 8
click at [118, 41] on icon at bounding box center [116, 42] width 5 height 5
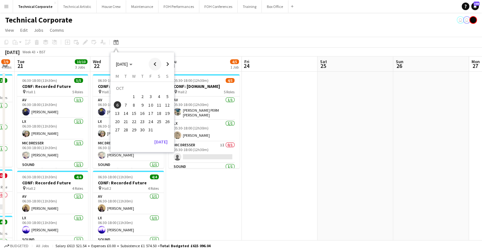
click at [157, 59] on span "Previous month" at bounding box center [155, 64] width 13 height 13
click at [135, 93] on span "3" at bounding box center [134, 97] width 8 height 8
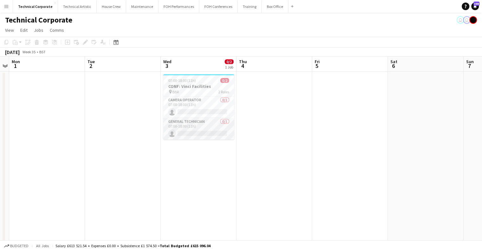
click at [198, 133] on app-card-role "General Technician 0/1 07:00-18:00 (11h) single-neutral-actions" at bounding box center [198, 129] width 71 height 22
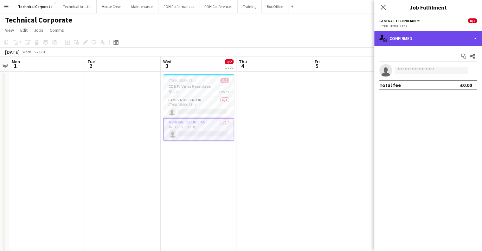
click at [417, 40] on div "single-neutral-actions-check-2 Confirmed" at bounding box center [429, 38] width 108 height 15
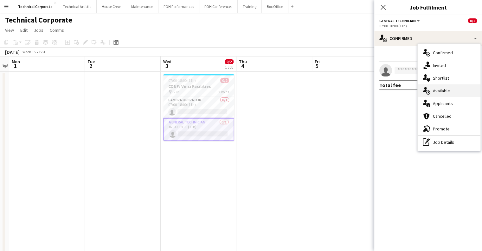
click at [438, 91] on div "single-neutral-actions-upload Available" at bounding box center [449, 90] width 63 height 13
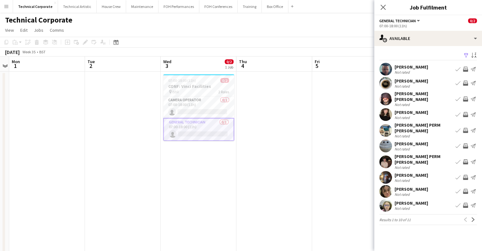
click at [466, 175] on app-icon "Invite crew" at bounding box center [465, 177] width 5 height 5
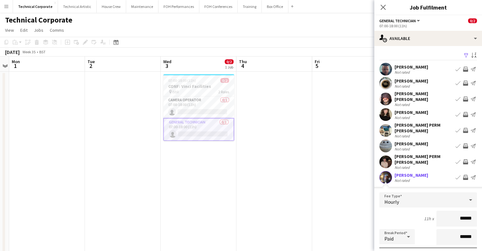
scroll to position [95, 0]
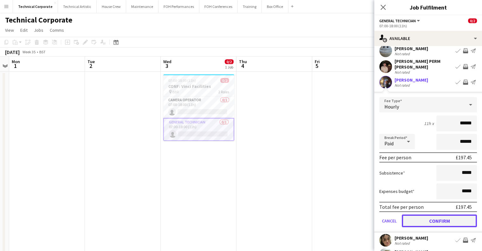
click at [444, 214] on button "Confirm" at bounding box center [439, 220] width 75 height 13
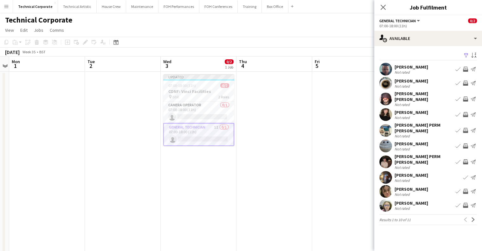
click at [463, 187] on button "Invite crew" at bounding box center [466, 191] width 8 height 8
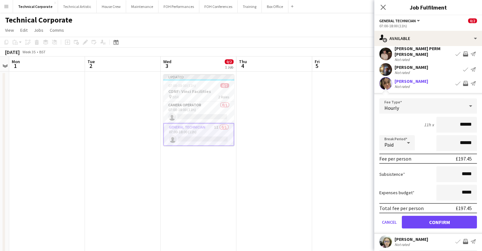
scroll to position [114, 0]
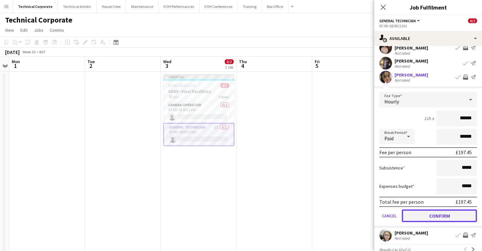
click at [447, 209] on button "Confirm" at bounding box center [439, 215] width 75 height 13
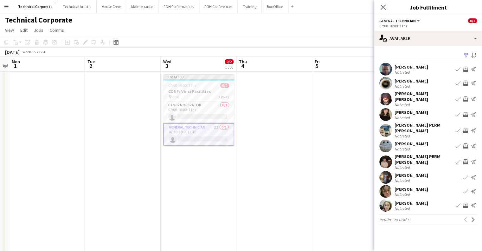
scroll to position [0, 0]
click at [470, 216] on button "Next" at bounding box center [474, 220] width 8 height 8
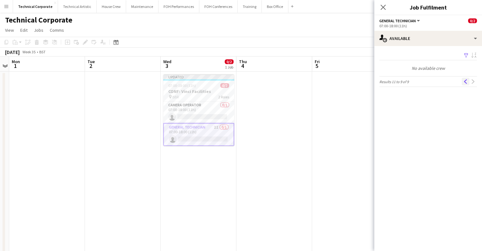
click at [469, 80] on button "Previous" at bounding box center [466, 82] width 8 height 8
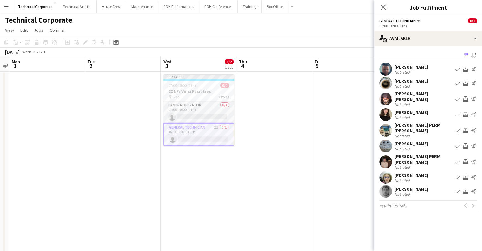
click at [220, 107] on app-card-role "Camera Operator 0/1 07:00-18:00 (11h) single-neutral-actions" at bounding box center [198, 112] width 71 height 22
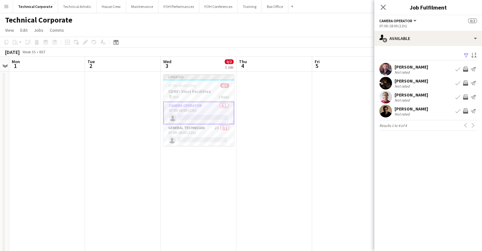
click at [221, 164] on app-date-cell "Updated 07:00-18:00 (11h) 0/2 CONF: Vinci Facilities pin BBR 2 Roles Camera Ope…" at bounding box center [199, 253] width 76 height 363
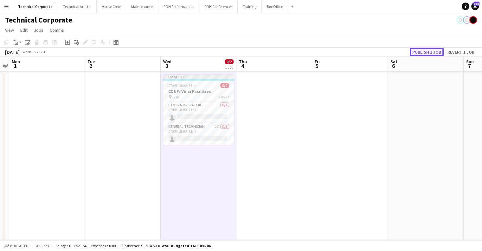
click at [422, 51] on button "Publish 1 job" at bounding box center [427, 52] width 34 height 8
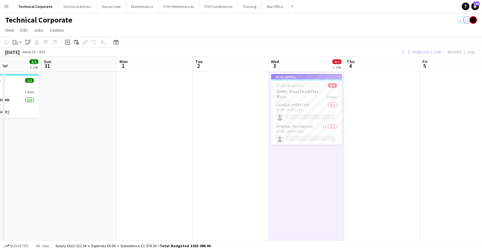
drag, startPoint x: 174, startPoint y: 174, endPoint x: 172, endPoint y: 168, distance: 6.3
click at [292, 173] on app-calendar-viewport "Fri 29 Sat 30 1/1 1 Job Sun 31 Mon 1 Tue 2 Wed 3 0/2 1 Job Thu 4 Fri 5 Sat 6 Su…" at bounding box center [241, 245] width 482 height 378
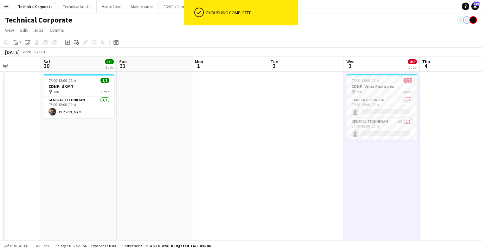
drag, startPoint x: 228, startPoint y: 169, endPoint x: 242, endPoint y: 166, distance: 14.5
click at [244, 166] on app-calendar-viewport "Wed 27 Thu 28 Fri 29 Sat 30 1/1 1 Job Sun 31 Mon 1 Tue 2 Wed 3 0/2 1 Job Thu 4 …" at bounding box center [241, 245] width 482 height 378
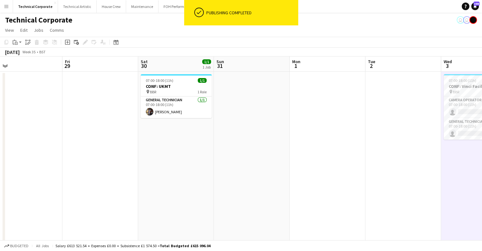
drag, startPoint x: 287, startPoint y: 162, endPoint x: 291, endPoint y: 173, distance: 12.1
click at [178, 172] on app-calendar-viewport "Tue 26 Wed 27 Thu 28 Fri 29 Sat 30 1/1 1 Job Sun 31 Mon 1 Tue 2 Wed 3 0/2 1 Job…" at bounding box center [241, 245] width 482 height 378
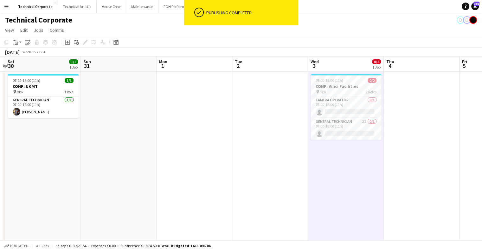
scroll to position [0, 278]
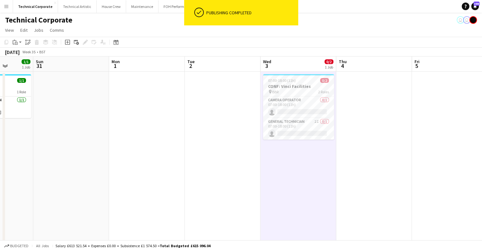
drag, startPoint x: 320, startPoint y: 171, endPoint x: 252, endPoint y: 142, distance: 74.2
click at [284, 179] on app-calendar-viewport "Wed 27 Thu 28 Fri 29 Sat 30 1/1 1 Job Sun 31 Mon 1 Tue 2 Wed 3 0/2 1 Job Thu 4 …" at bounding box center [241, 245] width 482 height 378
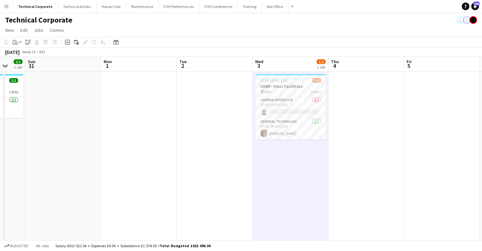
click at [258, 152] on app-calendar-viewport "Wed 27 Thu 28 Fri 29 Sat 30 1/1 1 Job Sun 31 Mon 1 Tue 2 Wed 3 1/2 1 Job Thu 4 …" at bounding box center [241, 245] width 482 height 378
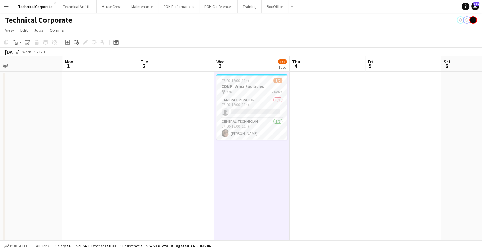
click at [258, 152] on app-date-cell "07:00-18:00 (11h) 1/2 CONF: Vinci Facilities pin BBR 2 Roles Camera Operator 0/…" at bounding box center [252, 253] width 76 height 363
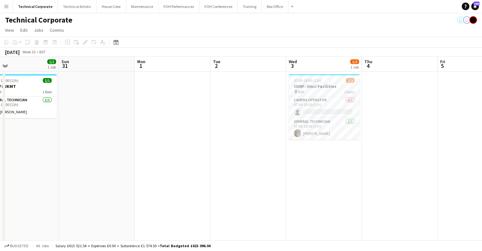
drag, startPoint x: 110, startPoint y: 150, endPoint x: 182, endPoint y: 144, distance: 72.2
click at [183, 144] on app-calendar-viewport "Wed 27 Thu 28 Fri 29 Sat 30 1/1 1 Job Sun 31 Mon 1 Tue 2 Wed 3 1/2 1 Job Thu 4 …" at bounding box center [241, 245] width 482 height 378
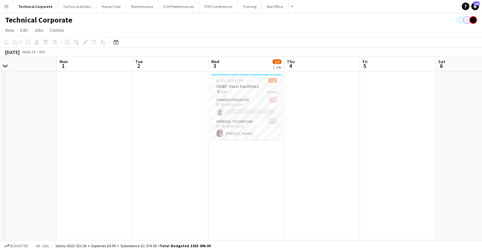
drag, startPoint x: 312, startPoint y: 141, endPoint x: 233, endPoint y: 151, distance: 79.5
click at [233, 151] on app-calendar-viewport "Fri 29 Sat 30 1/1 1 Job Sun 31 Mon 1 Tue 2 Wed 3 1/2 1 Job Thu 4 Fri 5 Sat 6 Su…" at bounding box center [241, 245] width 482 height 378
click at [243, 110] on app-card-role "Camera Operator 0/1 07:00-18:00 (11h) single-neutral-actions" at bounding box center [245, 107] width 71 height 22
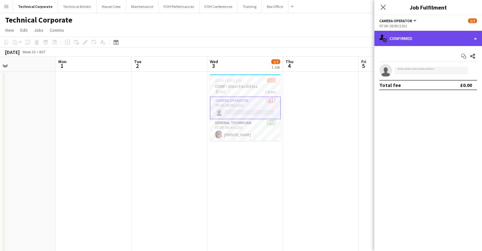
click at [434, 43] on div "single-neutral-actions-check-2 Confirmed" at bounding box center [429, 38] width 108 height 15
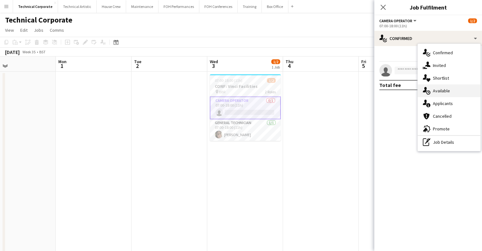
click at [440, 88] on div "single-neutral-actions-upload Available" at bounding box center [449, 90] width 63 height 13
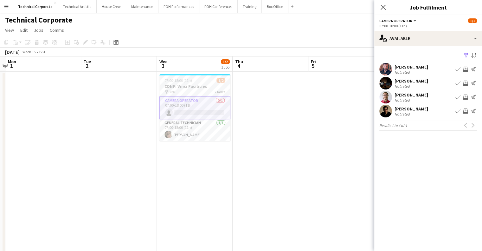
scroll to position [0, 225]
drag, startPoint x: 327, startPoint y: 133, endPoint x: 279, endPoint y: 144, distance: 49.6
click at [279, 144] on app-calendar-viewport "Fri 29 Sat 30 1/1 1 Job Sun 31 Mon 1 Tue 2 Wed 3 1/2 1 Job Thu 4 Fri 5 Sat 6 Su…" at bounding box center [241, 245] width 482 height 378
click at [428, 69] on div "[PERSON_NAME]" at bounding box center [412, 67] width 34 height 6
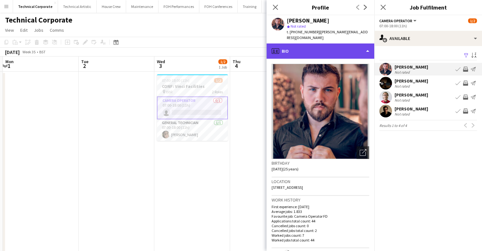
click at [320, 57] on div "profile Bio" at bounding box center [321, 50] width 108 height 15
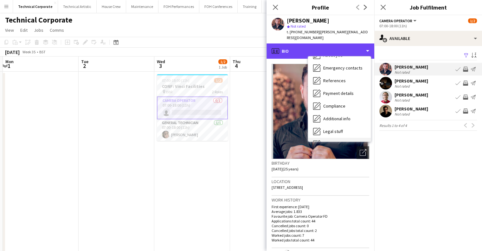
scroll to position [85, 0]
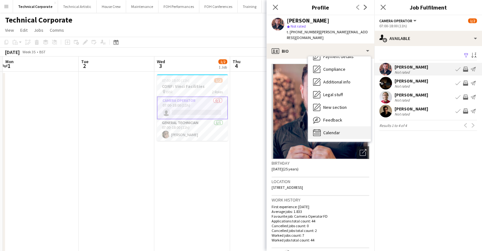
click at [345, 132] on div "Calendar Calendar" at bounding box center [339, 132] width 63 height 13
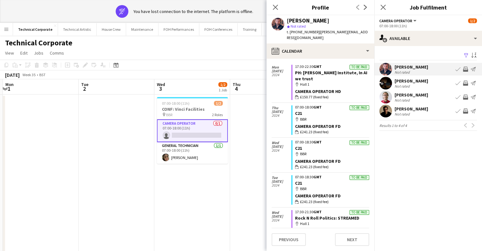
scroll to position [1934, 0]
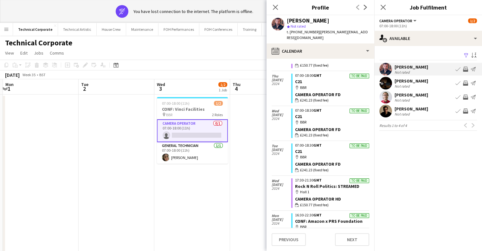
click at [466, 67] on app-icon "Invite crew" at bounding box center [465, 69] width 5 height 5
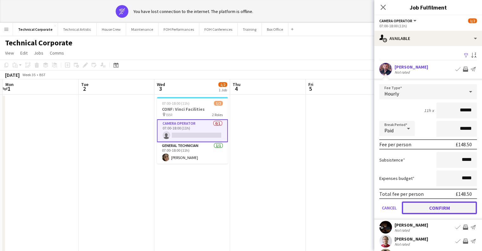
click at [446, 203] on button "Confirm" at bounding box center [439, 207] width 75 height 13
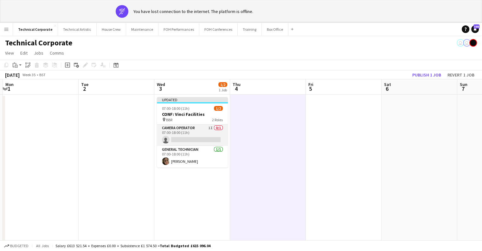
click at [203, 138] on app-card-role "Camera Operator 1I 0/1 07:00-18:00 (11h) single-neutral-actions" at bounding box center [192, 135] width 71 height 22
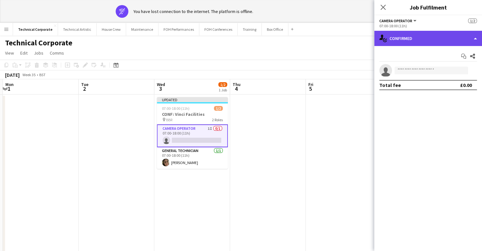
click at [415, 37] on div "single-neutral-actions-check-2 Confirmed" at bounding box center [429, 38] width 108 height 15
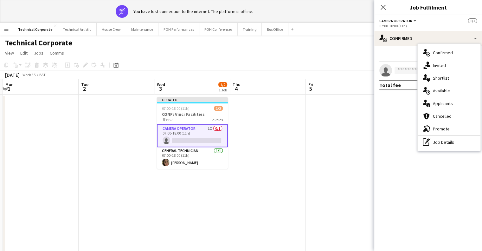
click at [444, 141] on div "pen-write Job Details" at bounding box center [449, 142] width 63 height 13
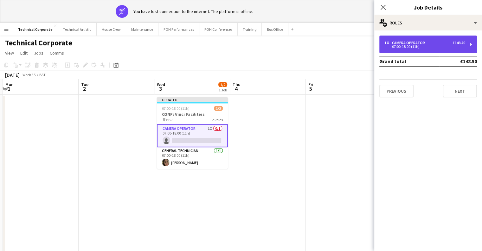
click at [417, 37] on div "1 x Camera Operator £148.50 07:00-18:00 (11h)" at bounding box center [429, 45] width 98 height 18
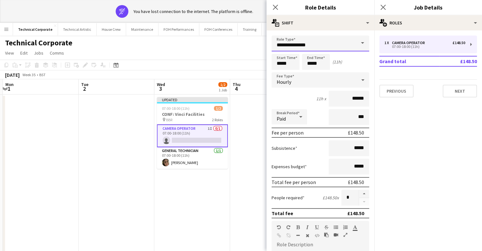
click at [329, 45] on input "**********" at bounding box center [321, 44] width 98 height 16
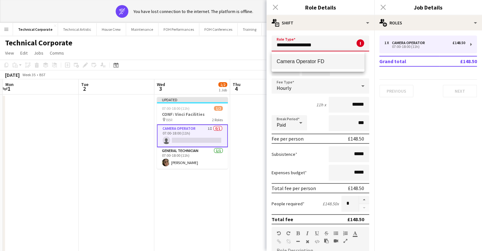
click at [324, 61] on span "Camera Operator FD" at bounding box center [318, 61] width 83 height 6
type input "**********"
type input "*******"
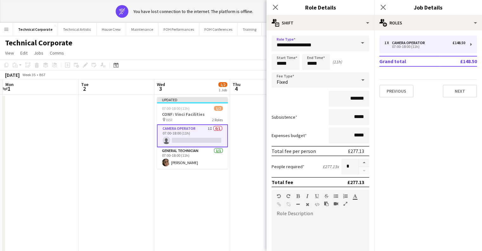
click at [313, 76] on div "Fixed" at bounding box center [314, 79] width 85 height 15
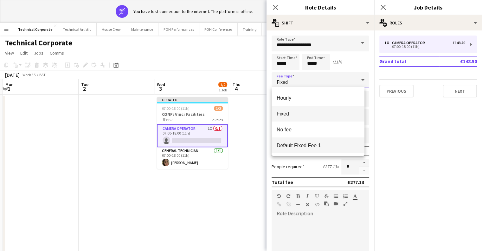
click at [301, 148] on span "Default Fixed Fee 1" at bounding box center [318, 145] width 83 height 6
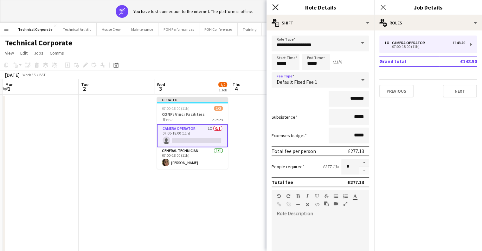
click at [278, 9] on icon at bounding box center [275, 7] width 6 height 6
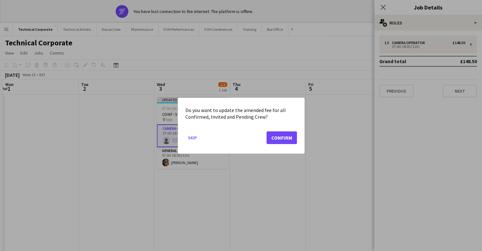
click at [227, 167] on div at bounding box center [241, 125] width 482 height 251
click at [280, 132] on button "Confirm" at bounding box center [282, 137] width 30 height 13
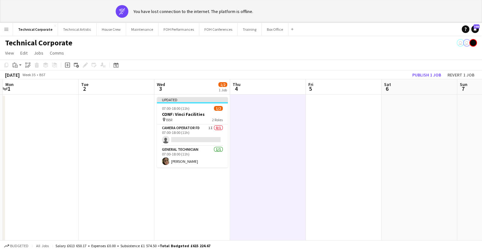
click at [422, 79] on div "September 2025 Week 35 • BST Publish 1 job Revert 1 job" at bounding box center [241, 74] width 482 height 9
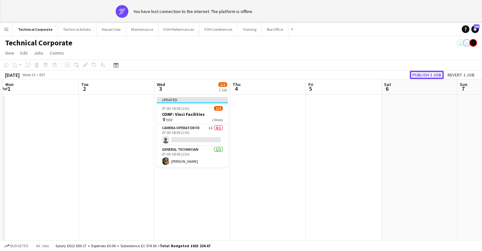
click at [424, 76] on button "Publish 1 job" at bounding box center [427, 75] width 34 height 8
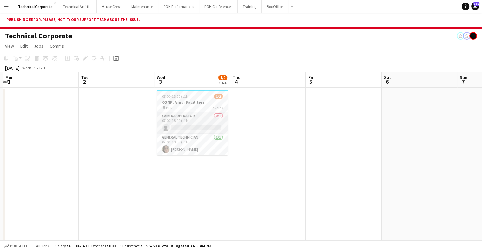
click at [197, 119] on app-card-role "Camera Operator 0/1 07:00-18:00 (11h) single-neutral-actions" at bounding box center [192, 123] width 71 height 22
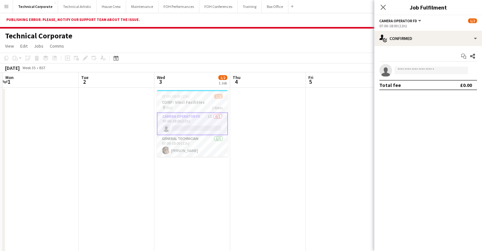
click at [431, 24] on div "07:00-18:00 (11h)" at bounding box center [429, 25] width 98 height 5
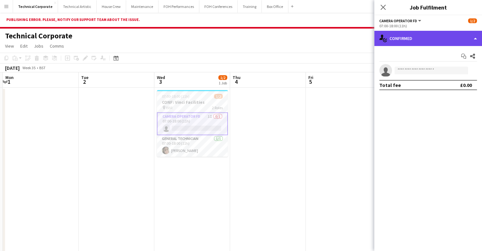
click at [428, 35] on div "single-neutral-actions-check-2 Confirmed" at bounding box center [429, 38] width 108 height 15
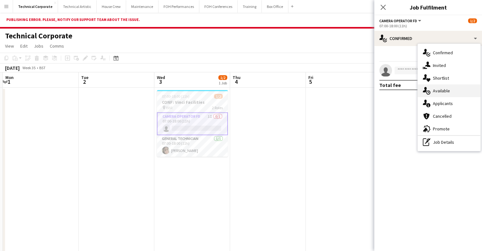
click at [444, 89] on div "single-neutral-actions-upload Available" at bounding box center [449, 90] width 63 height 13
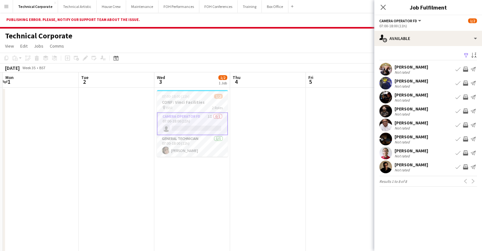
click at [266, 188] on app-date-cell at bounding box center [268, 240] width 76 height 304
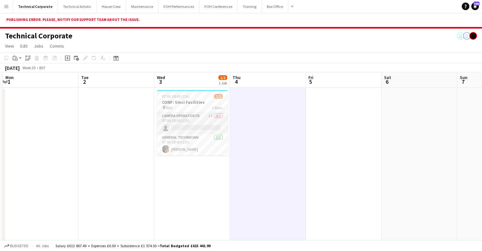
click at [213, 130] on app-card-role "Camera Operator FD 1I 0/1 07:00-18:00 (11h) single-neutral-actions" at bounding box center [192, 123] width 71 height 22
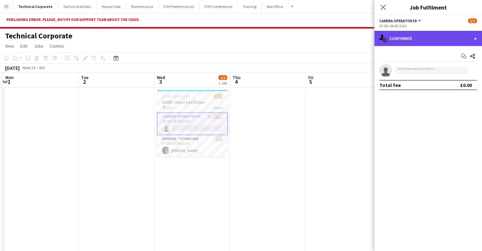
click at [437, 43] on div "single-neutral-actions-check-2 Confirmed" at bounding box center [429, 38] width 108 height 15
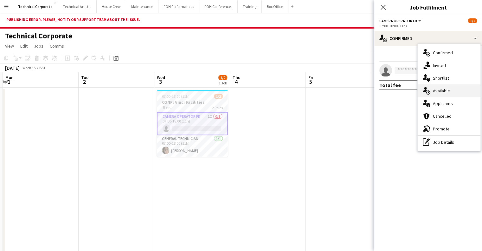
click at [455, 90] on div "single-neutral-actions-upload Available" at bounding box center [449, 90] width 63 height 13
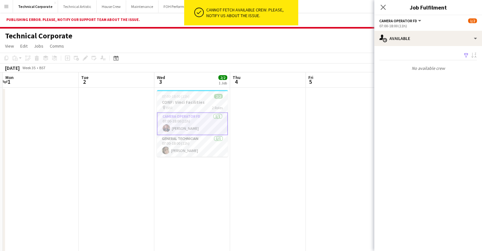
click at [279, 139] on app-date-cell at bounding box center [268, 240] width 76 height 304
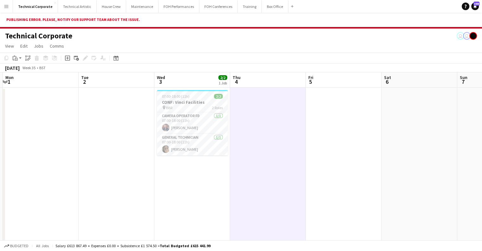
click at [281, 171] on app-date-cell at bounding box center [268, 240] width 76 height 304
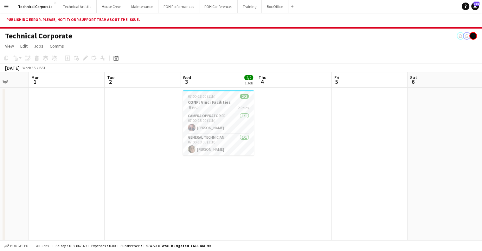
drag, startPoint x: 142, startPoint y: 186, endPoint x: 248, endPoint y: 176, distance: 106.4
click at [245, 176] on app-calendar-viewport "Fri 29 Sat 30 1/1 1 Job Sun 31 Mon 1 Tue 2 Wed 3 2/2 1 Job Thu 4 Fri 5 Sat 6 Su…" at bounding box center [241, 231] width 482 height 319
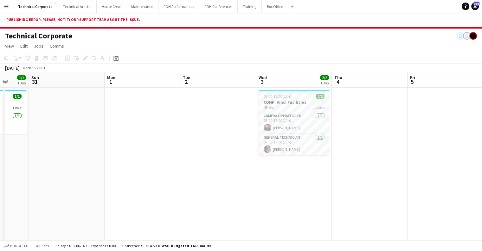
scroll to position [0, 198]
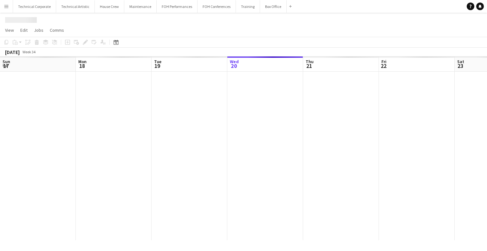
scroll to position [0, 152]
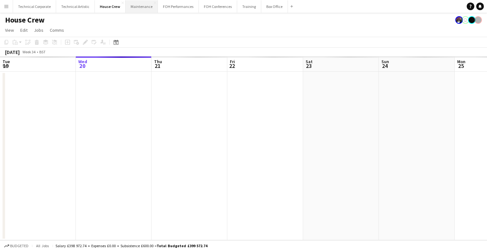
click at [131, 9] on button "Maintenance Close" at bounding box center [142, 6] width 32 height 12
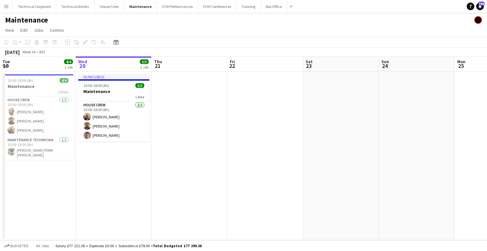
scroll to position [0, 169]
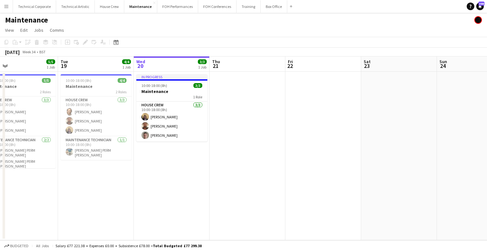
drag, startPoint x: 147, startPoint y: 158, endPoint x: 205, endPoint y: 158, distance: 58.0
click at [205, 158] on app-calendar-viewport "Sat 16 Sun 17 Mon 18 5/5 1 Job Tue 19 4/4 1 Job Wed 20 3/3 1 Job Thu 21 Fri 22 …" at bounding box center [243, 148] width 487 height 184
click at [3, 9] on button "Menu" at bounding box center [6, 6] width 13 height 13
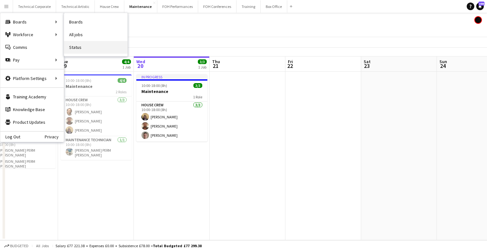
click at [79, 48] on link "Status" at bounding box center [95, 47] width 63 height 13
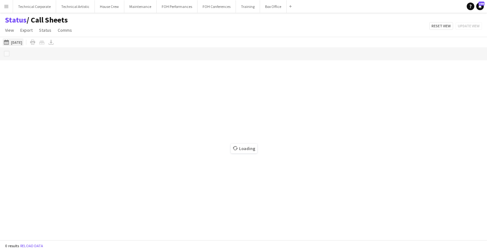
click at [12, 39] on button "[DATE] to [DATE] [DATE]" at bounding box center [13, 42] width 21 height 8
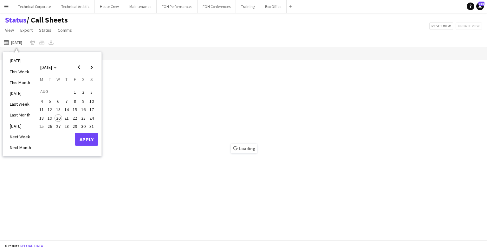
click at [65, 121] on button "21" at bounding box center [66, 118] width 8 height 8
click at [86, 143] on button "Apply" at bounding box center [86, 139] width 23 height 13
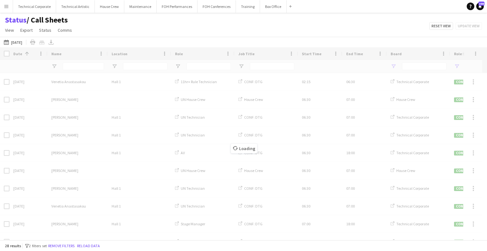
type input "**********"
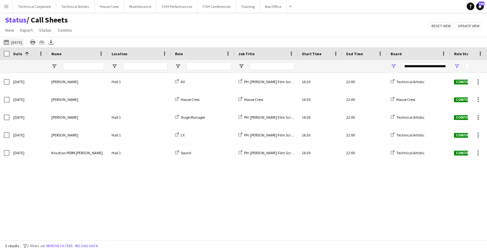
click at [23, 40] on button "[DATE] to [DATE] [DATE]" at bounding box center [13, 42] width 21 height 8
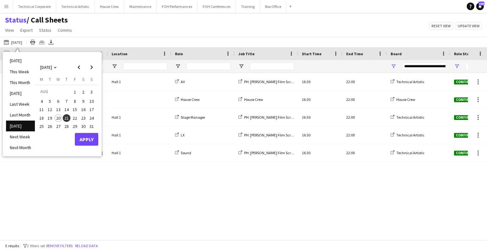
drag, startPoint x: 115, startPoint y: 40, endPoint x: 110, endPoint y: 39, distance: 4.5
click at [116, 39] on div "[DATE] to [DATE] [DATE] [DATE] This Week This Month [DATE] Last Week Last Month…" at bounding box center [243, 42] width 487 height 10
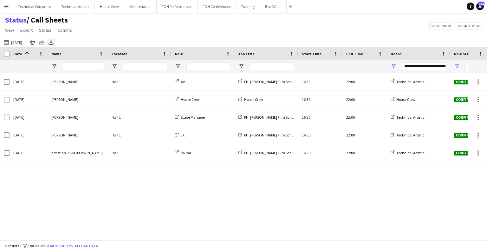
click at [54, 42] on icon "Export XLSX" at bounding box center [51, 42] width 5 height 5
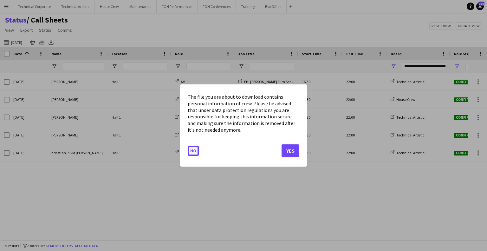
click at [197, 150] on button "No" at bounding box center [193, 151] width 11 height 10
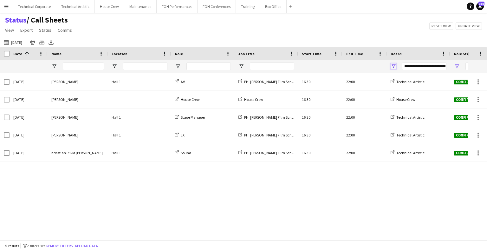
click at [392, 64] on span "Open Filter Menu" at bounding box center [394, 66] width 6 height 6
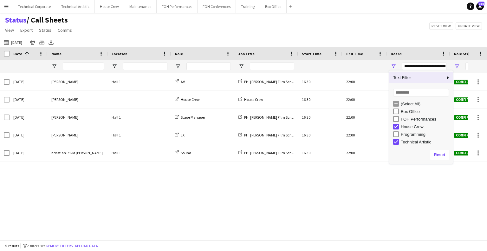
scroll to position [2, 0]
drag, startPoint x: 182, startPoint y: 33, endPoint x: 132, endPoint y: 40, distance: 51.2
click at [180, 33] on div "Status / Call Sheets View Views Default view Call Sheets GB View Weekly Staffin…" at bounding box center [243, 26] width 487 height 22
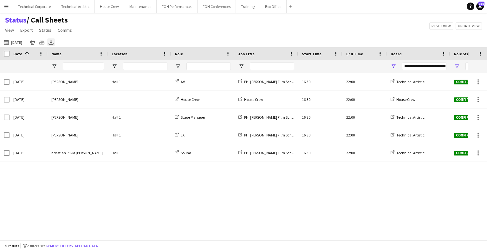
click at [55, 43] on div "Export XLSX" at bounding box center [51, 42] width 8 height 8
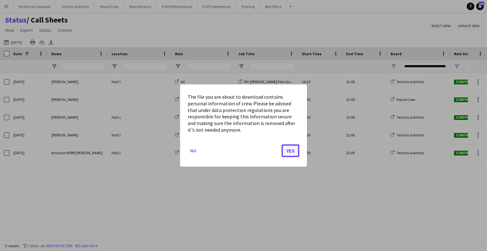
click at [289, 149] on button "Yes" at bounding box center [291, 150] width 18 height 13
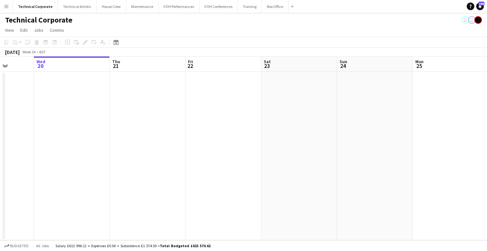
drag, startPoint x: 257, startPoint y: 116, endPoint x: 132, endPoint y: 129, distance: 125.6
click at [88, 134] on app-calendar-viewport "Sun 17 Mon 18 Tue 19 Wed 20 Thu 21 Fri 22 Sat 23 Sun 24 Mon 25 Tue 26 Wed 27 Th…" at bounding box center [243, 148] width 487 height 184
drag, startPoint x: 266, startPoint y: 135, endPoint x: 339, endPoint y: 144, distance: 73.5
click at [181, 157] on app-calendar-viewport "Tue 19 Wed 20 Thu 21 Fri 22 Sat 23 Sun 24 Mon 25 Tue 26 Wed 27 Thu 28 Fri 29 Sa…" at bounding box center [243, 148] width 487 height 184
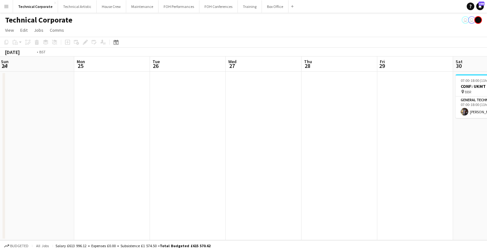
click at [274, 159] on app-calendar-viewport "Thu 21 Fri 22 Sat 23 Sun 24 Mon 25 Tue 26 Wed 27 Thu 28 Fri 29 Sat 30 1/1 1 Job…" at bounding box center [243, 148] width 487 height 184
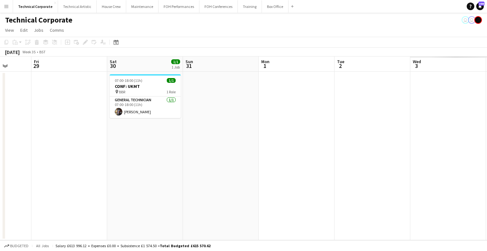
click at [154, 166] on app-calendar-viewport "Mon 25 Tue 26 Wed 27 Thu 28 Fri 29 Sat 30 1/1 1 Job Sun 31 Mon 1 Tue 2 Wed 3 Th…" at bounding box center [243, 148] width 487 height 184
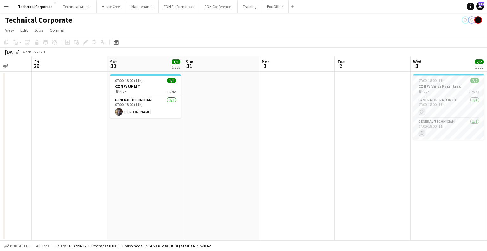
drag, startPoint x: 301, startPoint y: 141, endPoint x: 344, endPoint y: 136, distance: 44.0
click at [218, 158] on app-calendar-viewport "Tue 26 Wed 27 Thu 28 Fri 29 Sat 30 1/1 1 Job Sun 31 Mon 1 Tue 2 Wed 3 2/2 1 Job…" at bounding box center [243, 148] width 487 height 184
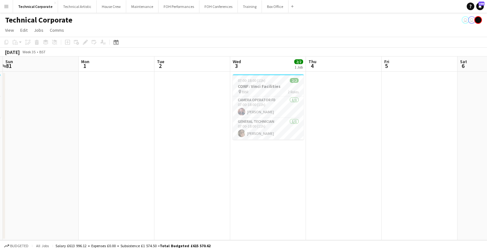
drag, startPoint x: 346, startPoint y: 135, endPoint x: 317, endPoint y: 148, distance: 31.1
click at [317, 148] on app-calendar-viewport "Thu 28 Fri 29 Sat 30 1/1 1 Job Sun 31 Mon 1 Tue 2 Wed 3 2/2 1 Job Thu 4 Fri 5 S…" at bounding box center [243, 148] width 487 height 184
click at [323, 146] on app-date-cell at bounding box center [344, 156] width 76 height 168
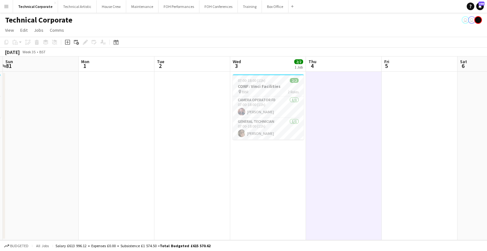
click at [323, 146] on app-date-cell at bounding box center [344, 156] width 76 height 168
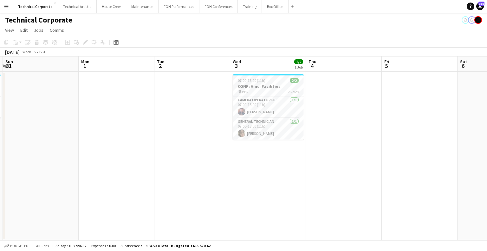
scroll to position [0, 273]
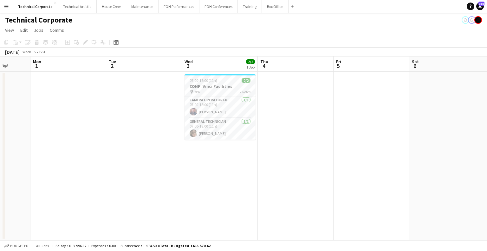
drag, startPoint x: 344, startPoint y: 136, endPoint x: 296, endPoint y: 154, distance: 51.4
click at [296, 154] on app-calendar-viewport "Thu 28 Fri 29 Sat 30 1/1 1 Job Sun 31 Mon 1 Tue 2 Wed 3 2/2 1 Job Thu 4 Fri 5 S…" at bounding box center [243, 148] width 487 height 184
click at [201, 168] on app-date-cell "07:00-18:00 (11h) 2/2 CONF: Vinci Facilities pin BBR 2 Roles Camera Operator FD…" at bounding box center [220, 156] width 76 height 168
drag, startPoint x: 201, startPoint y: 168, endPoint x: 135, endPoint y: 168, distance: 66.3
click at [202, 168] on app-date-cell "07:00-18:00 (11h) 2/2 CONF: Vinci Facilities pin BBR 2 Roles Camera Operator FD…" at bounding box center [220, 156] width 76 height 168
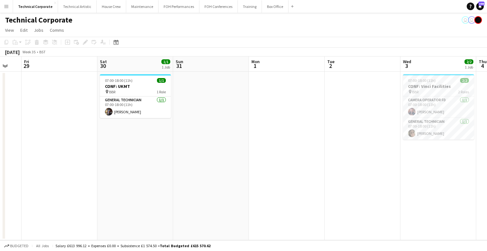
drag, startPoint x: 282, startPoint y: 164, endPoint x: 372, endPoint y: 154, distance: 90.6
click at [374, 155] on app-calendar-viewport "Tue 26 Wed 27 Thu 28 Fri 29 Sat 30 1/1 1 Job Sun 31 Mon 1 Tue 2 Wed 3 2/2 1 Job…" at bounding box center [243, 148] width 487 height 184
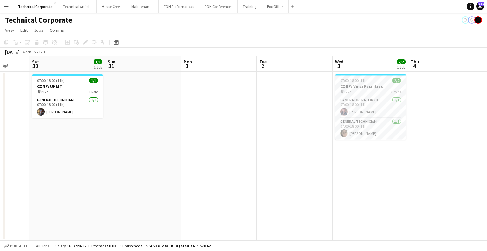
drag, startPoint x: 371, startPoint y: 154, endPoint x: 242, endPoint y: 172, distance: 129.9
click at [252, 182] on app-calendar-viewport "Tue 26 Wed 27 Thu 28 Fri 29 Sat 30 1/1 1 Job Sun 31 Mon 1 Tue 2 Wed 3 2/2 1 Job…" at bounding box center [243, 148] width 487 height 184
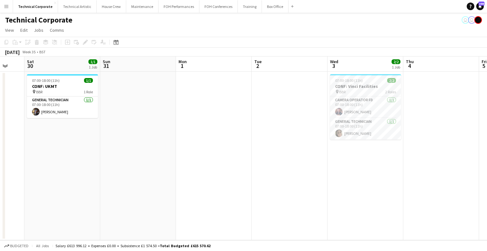
click at [334, 174] on app-date-cell "07:00-18:00 (11h) 2/2 CONF: Vinci Facilities pin BBR 2 Roles Camera Operator FD…" at bounding box center [366, 156] width 76 height 168
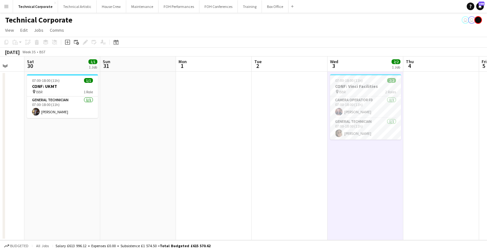
click at [332, 174] on app-date-cell "07:00-18:00 (11h) 2/2 CONF: Vinci Facilities pin BBR 2 Roles Camera Operator FD…" at bounding box center [366, 156] width 76 height 168
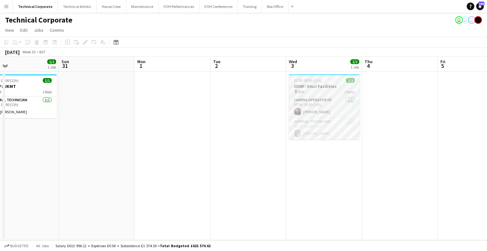
drag, startPoint x: 191, startPoint y: 143, endPoint x: 320, endPoint y: 135, distance: 129.0
click at [150, 147] on app-calendar-viewport "Wed 27 Thu 28 Fri 29 Sat 30 1/1 1 Job Sun 31 Mon 1 Tue 2 Wed 3 2/2 1 Job Thu 4 …" at bounding box center [243, 148] width 487 height 184
click at [274, 162] on app-date-cell at bounding box center [250, 156] width 76 height 168
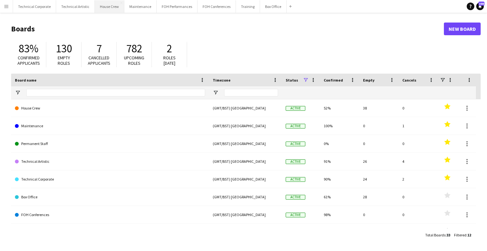
click at [108, 10] on button "House Crew Close" at bounding box center [109, 6] width 29 height 12
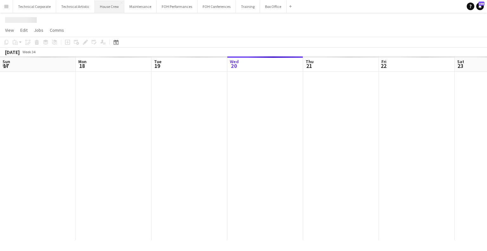
scroll to position [0, 152]
